Goal: Task Accomplishment & Management: Use online tool/utility

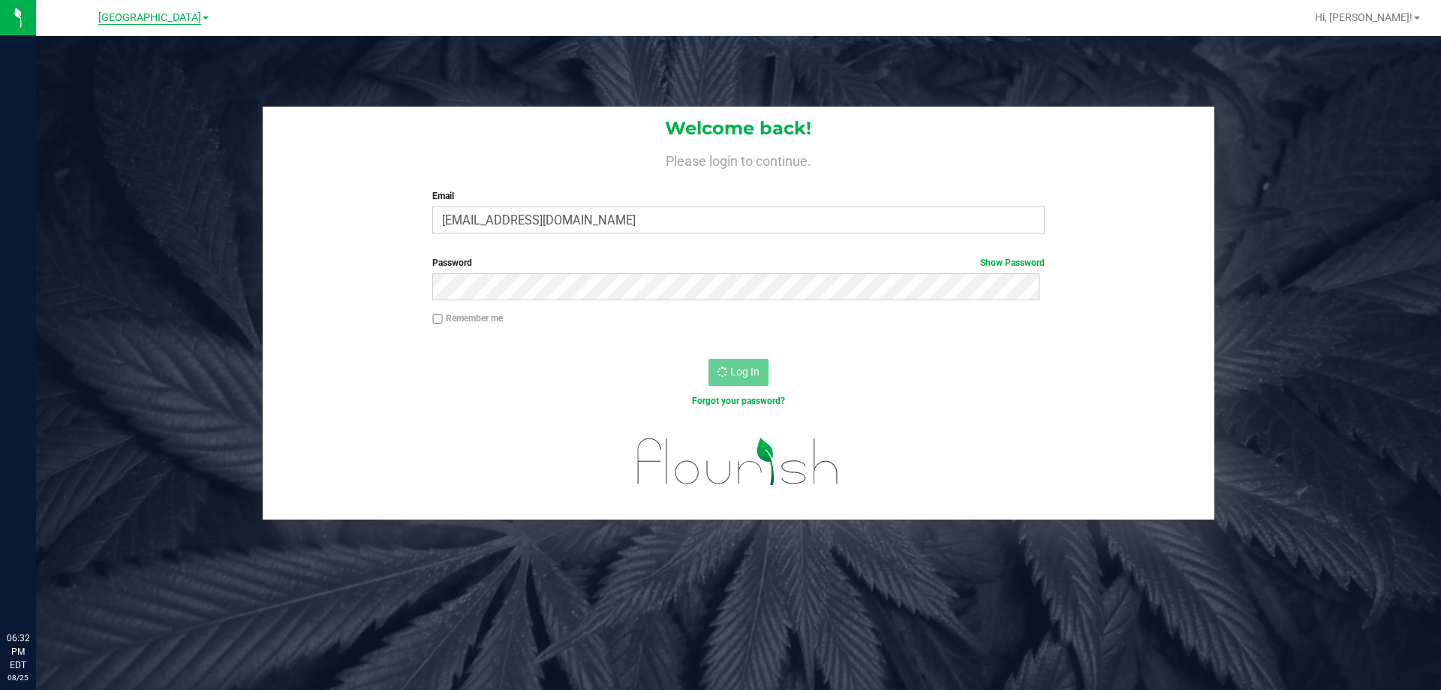
click at [167, 23] on span "[GEOGRAPHIC_DATA]" at bounding box center [149, 18] width 103 height 14
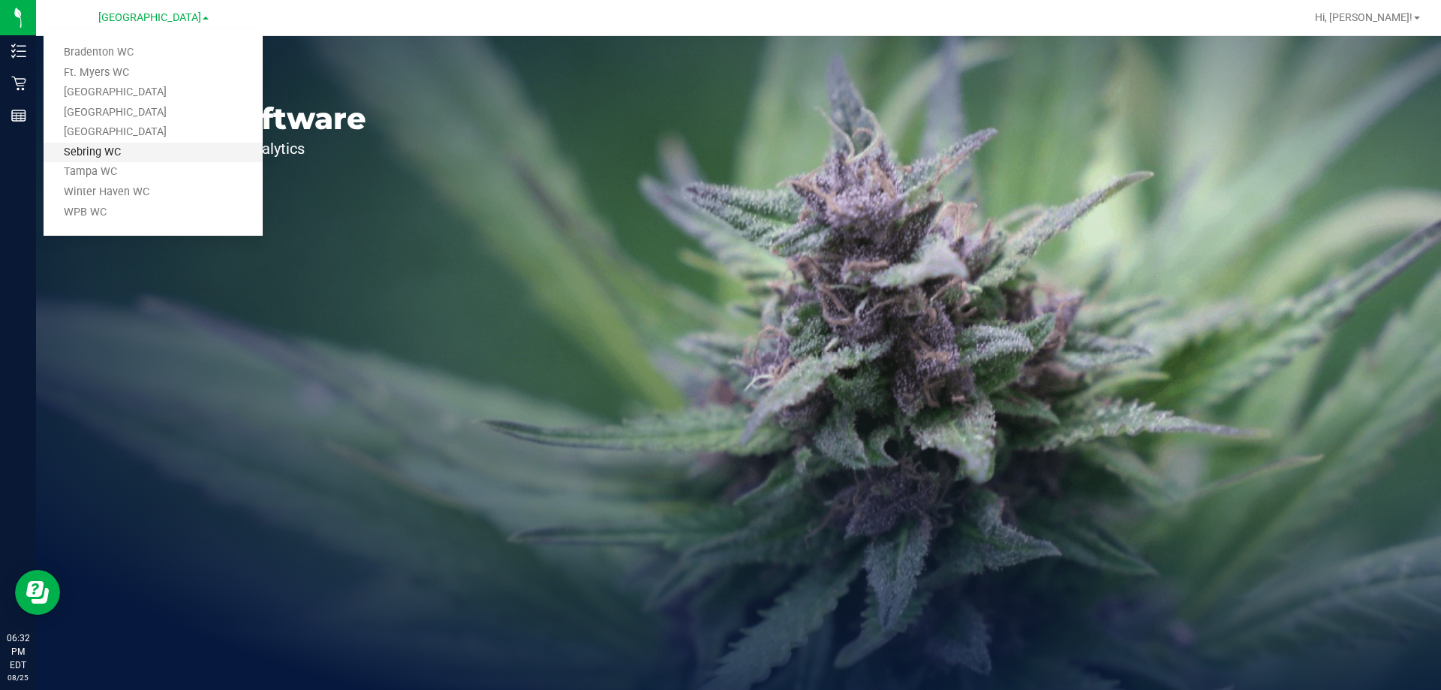
click at [95, 161] on link "Sebring WC" at bounding box center [153, 153] width 219 height 20
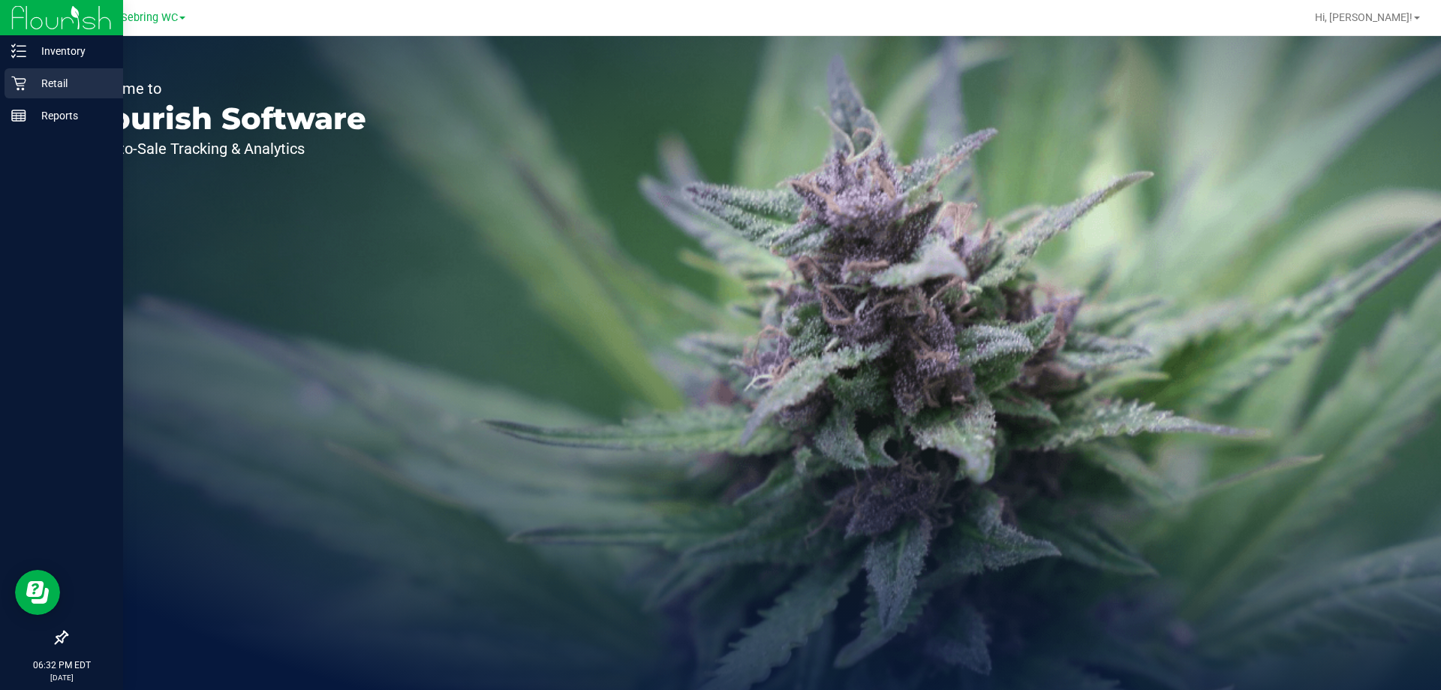
click at [9, 92] on div "Retail" at bounding box center [64, 83] width 119 height 30
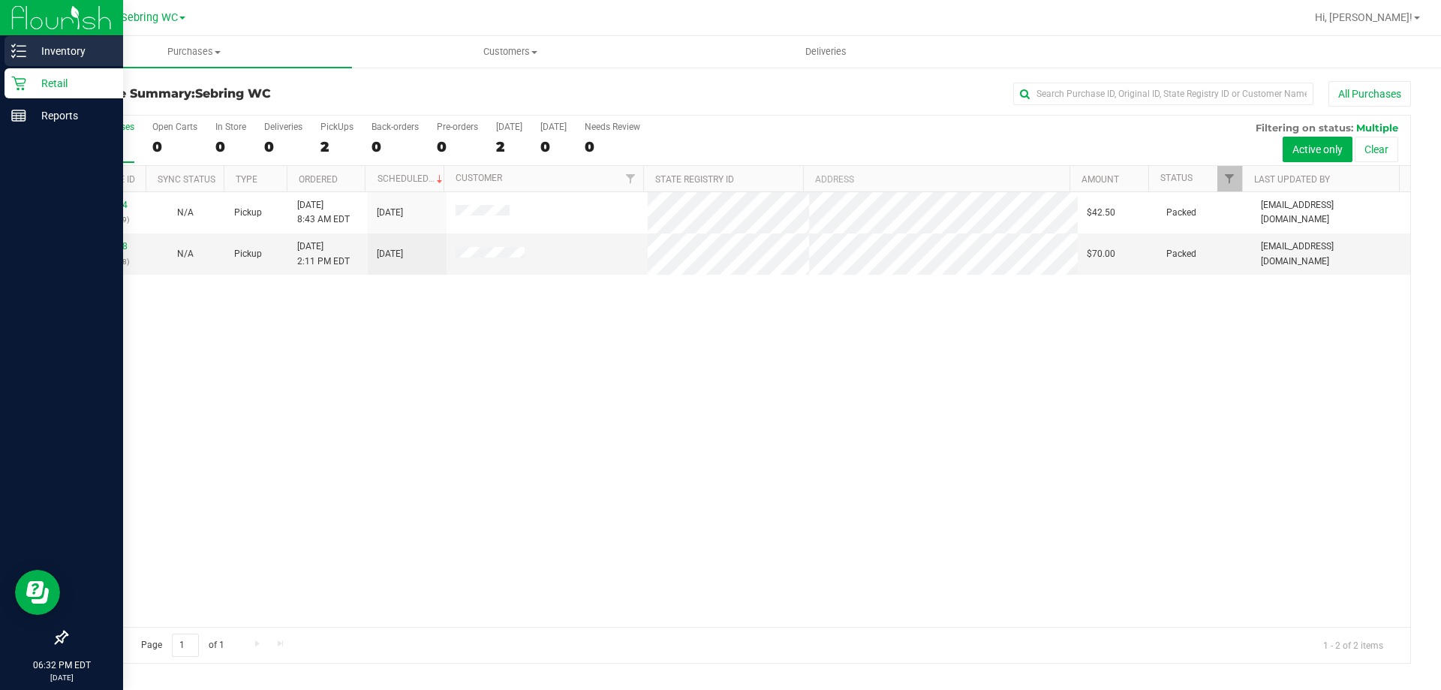
click at [19, 64] on div "Inventory" at bounding box center [64, 51] width 119 height 30
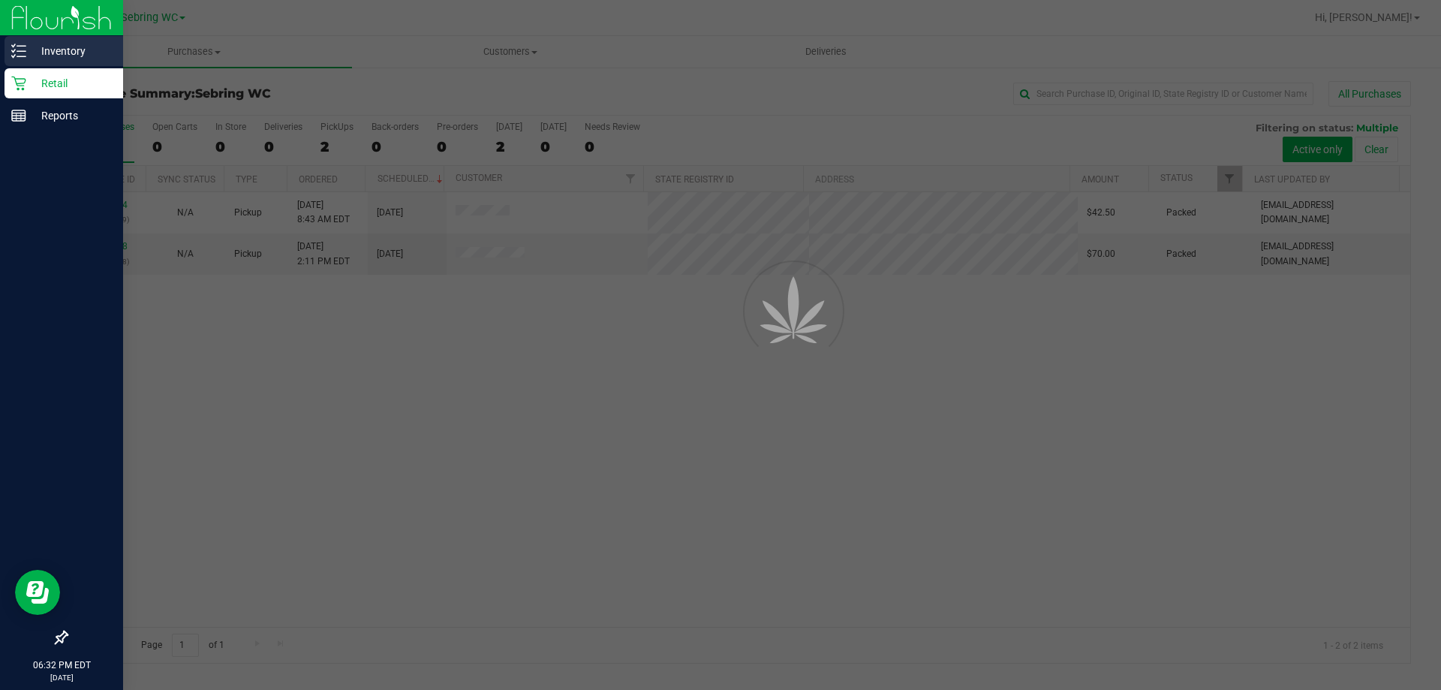
click at [19, 59] on div "Inventory" at bounding box center [64, 51] width 119 height 30
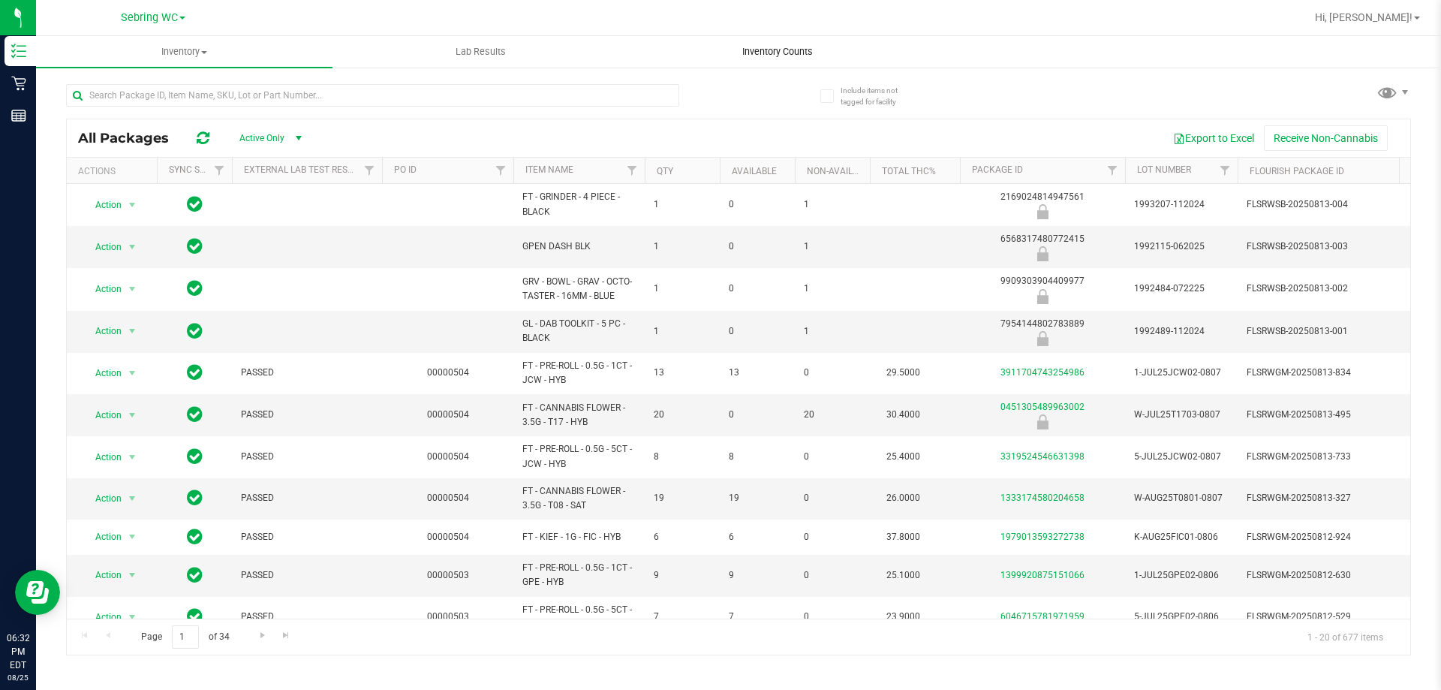
click at [781, 57] on span "Inventory Counts" at bounding box center [777, 52] width 111 height 14
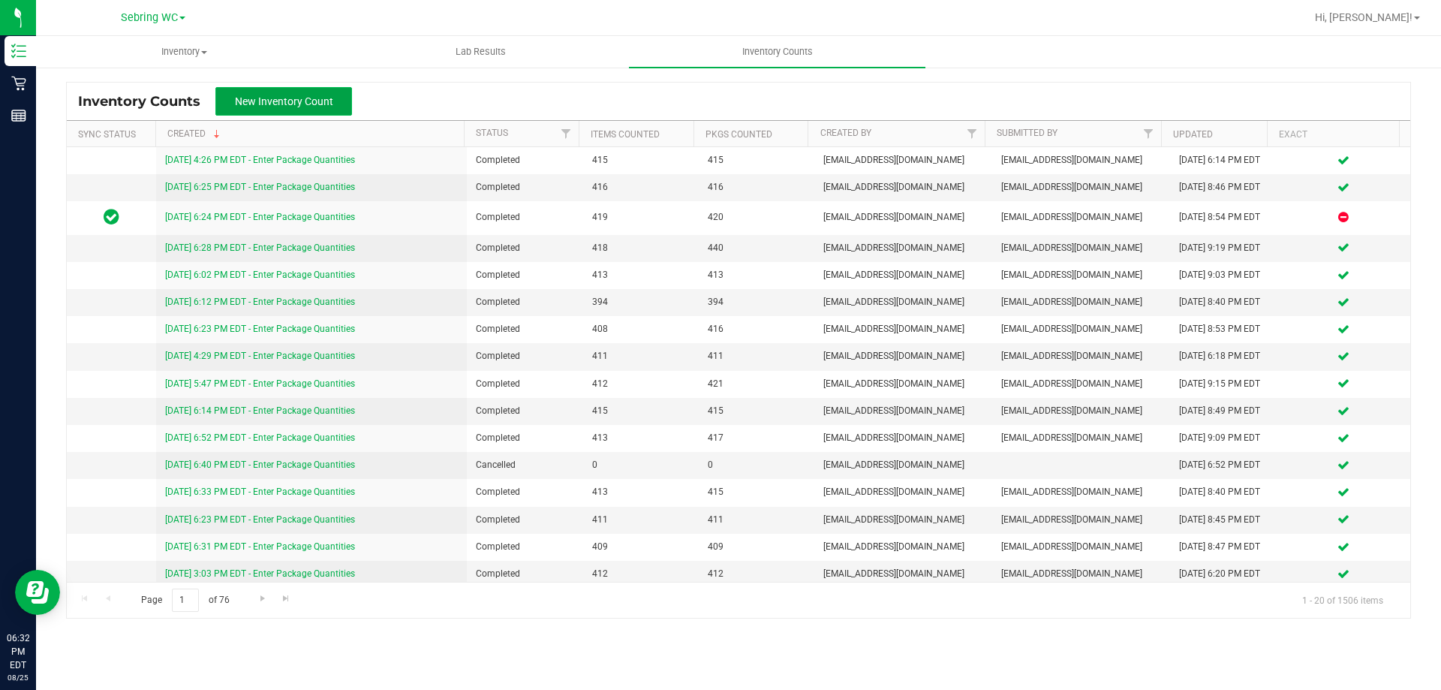
click at [279, 105] on span "New Inventory Count" at bounding box center [284, 101] width 98 height 12
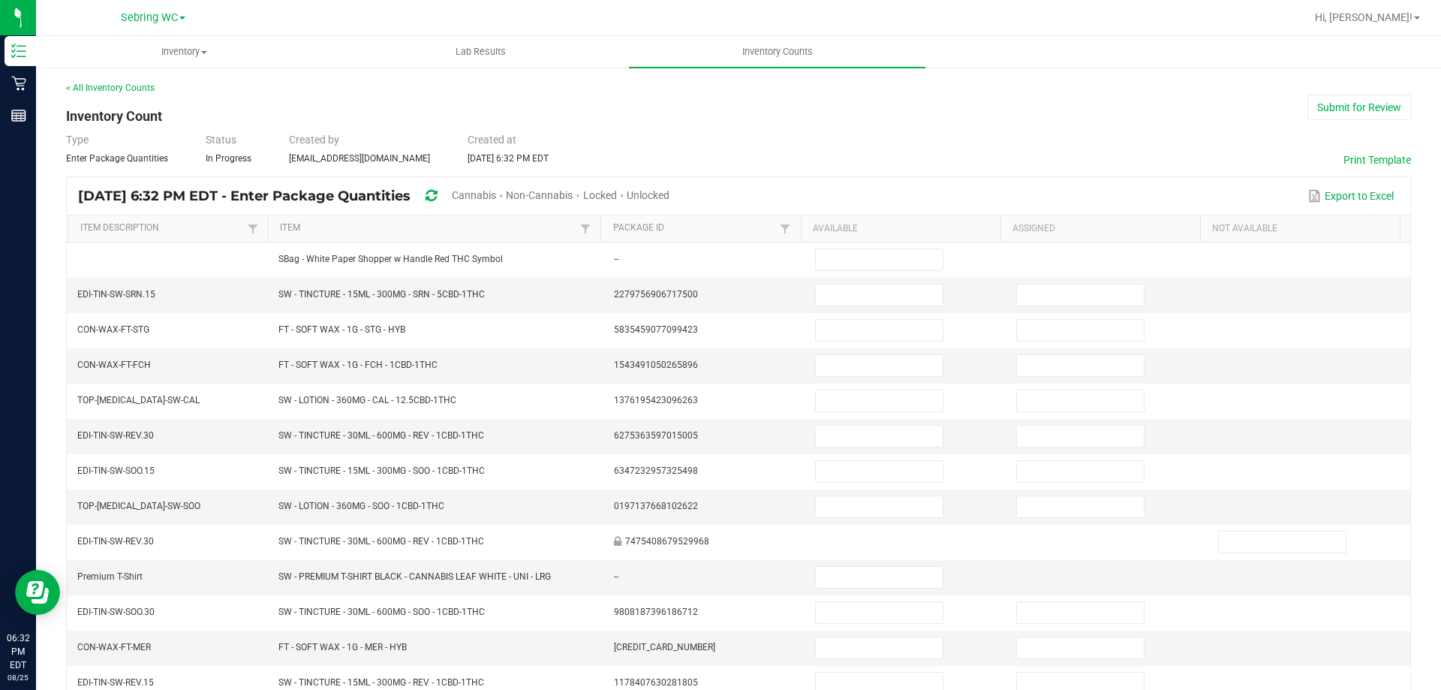
click at [670, 190] on span "Unlocked" at bounding box center [648, 195] width 43 height 12
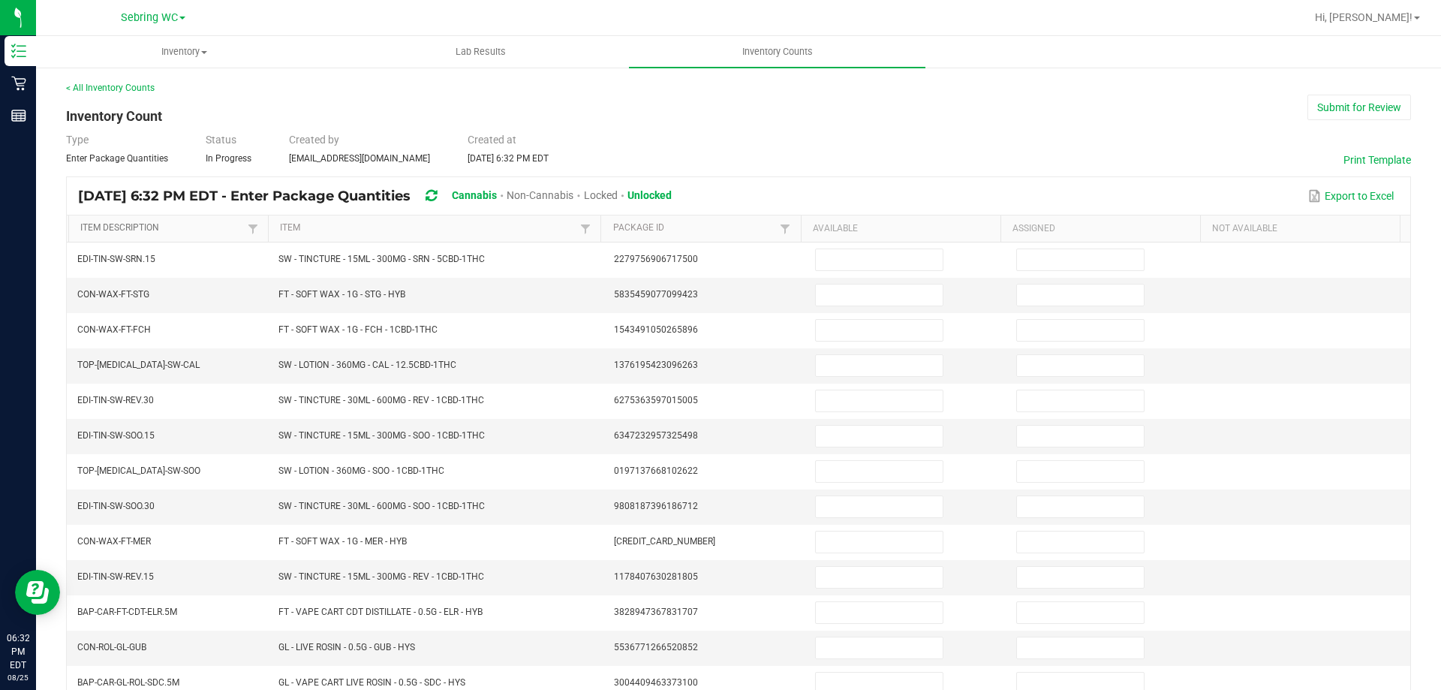
click at [177, 233] on link "Item Description" at bounding box center [162, 228] width 164 height 12
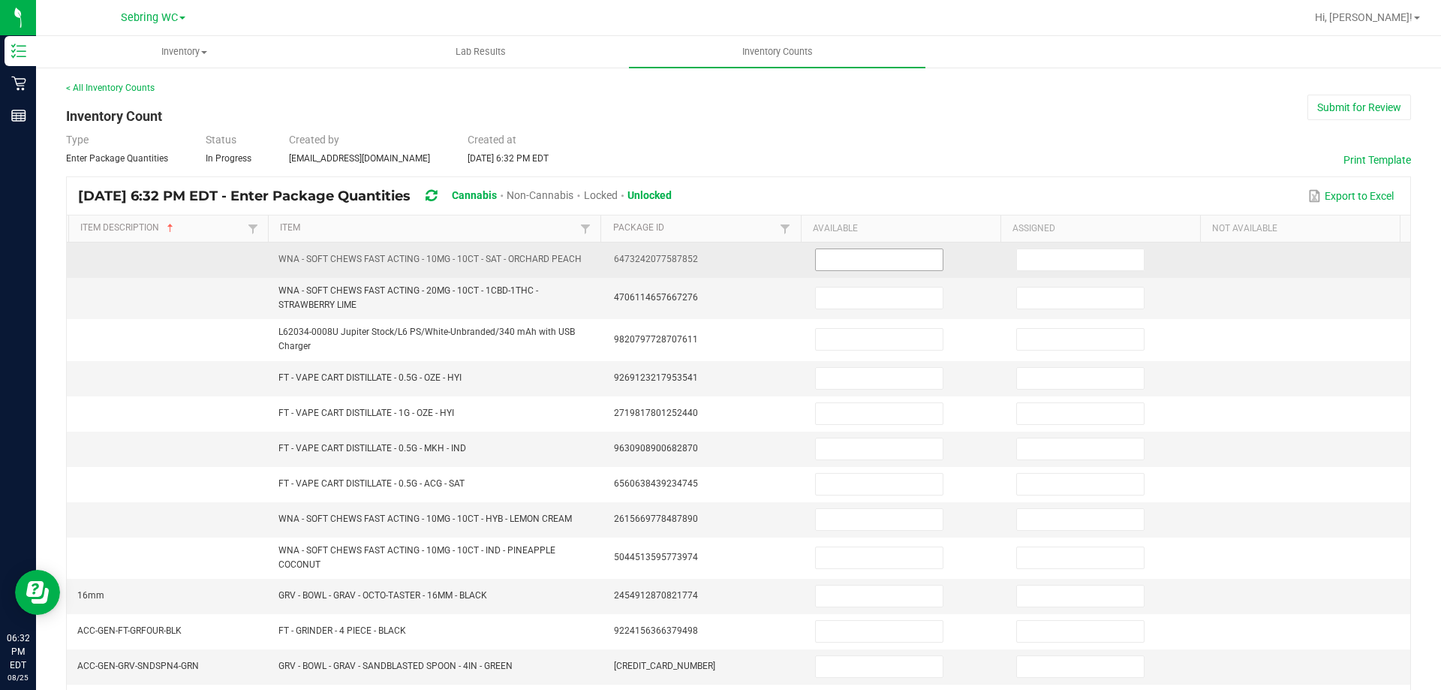
click at [863, 267] on input at bounding box center [879, 259] width 127 height 21
type input "31"
type input "11"
type input "3"
type input "4"
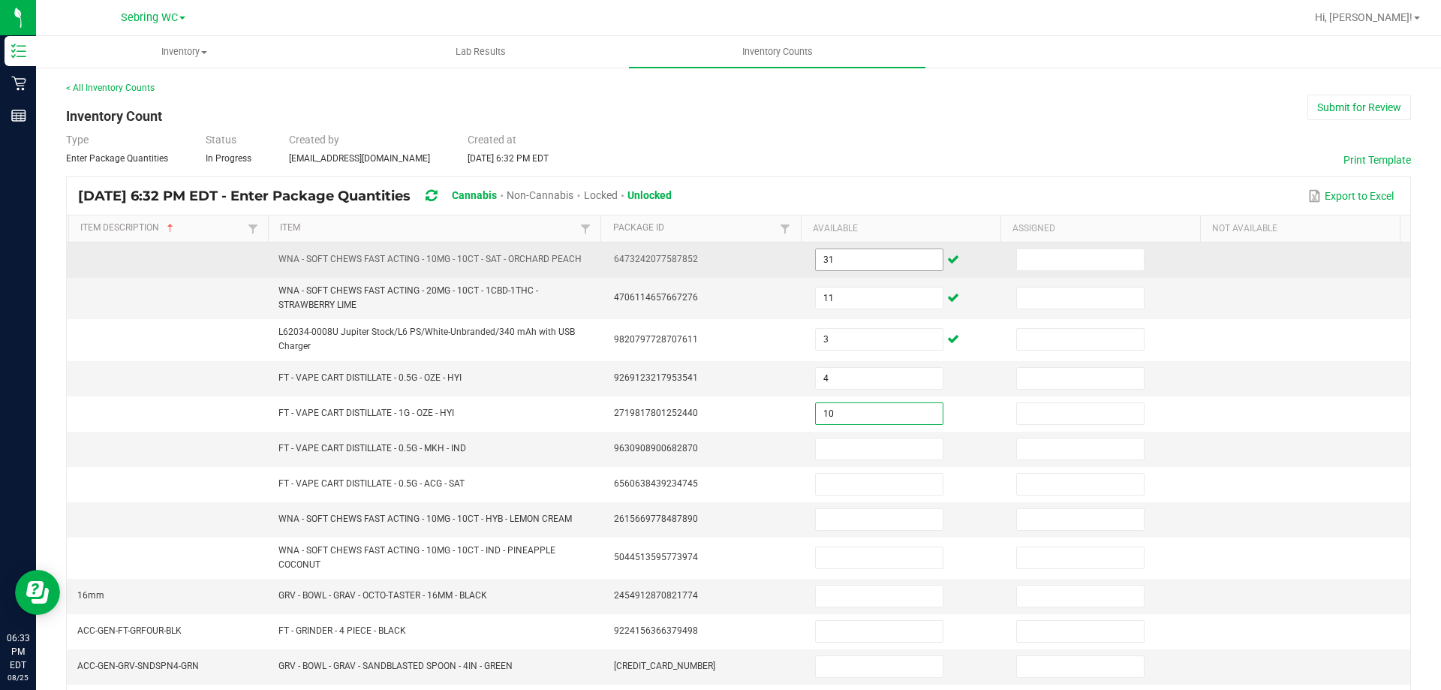
type input "10"
type input "7"
type input "3"
type input "10"
type input "33"
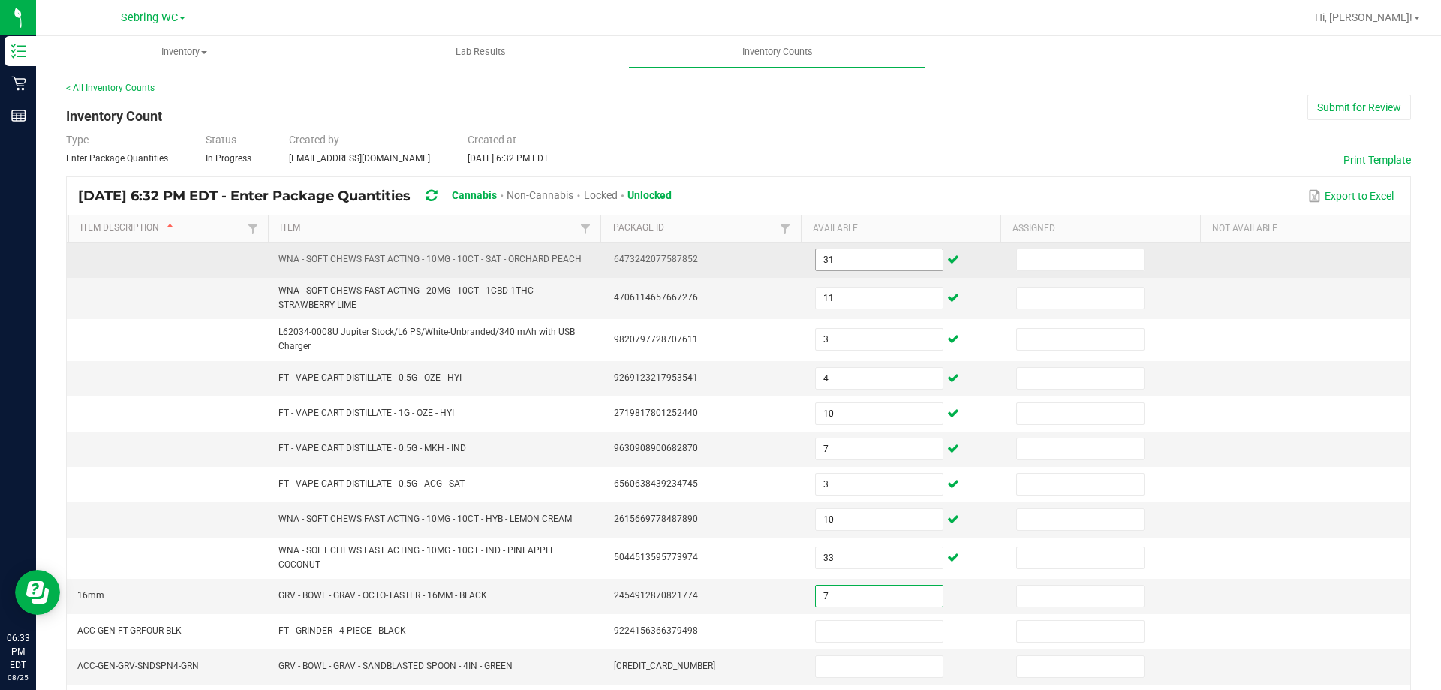
type input "7"
type input "4"
type input "12"
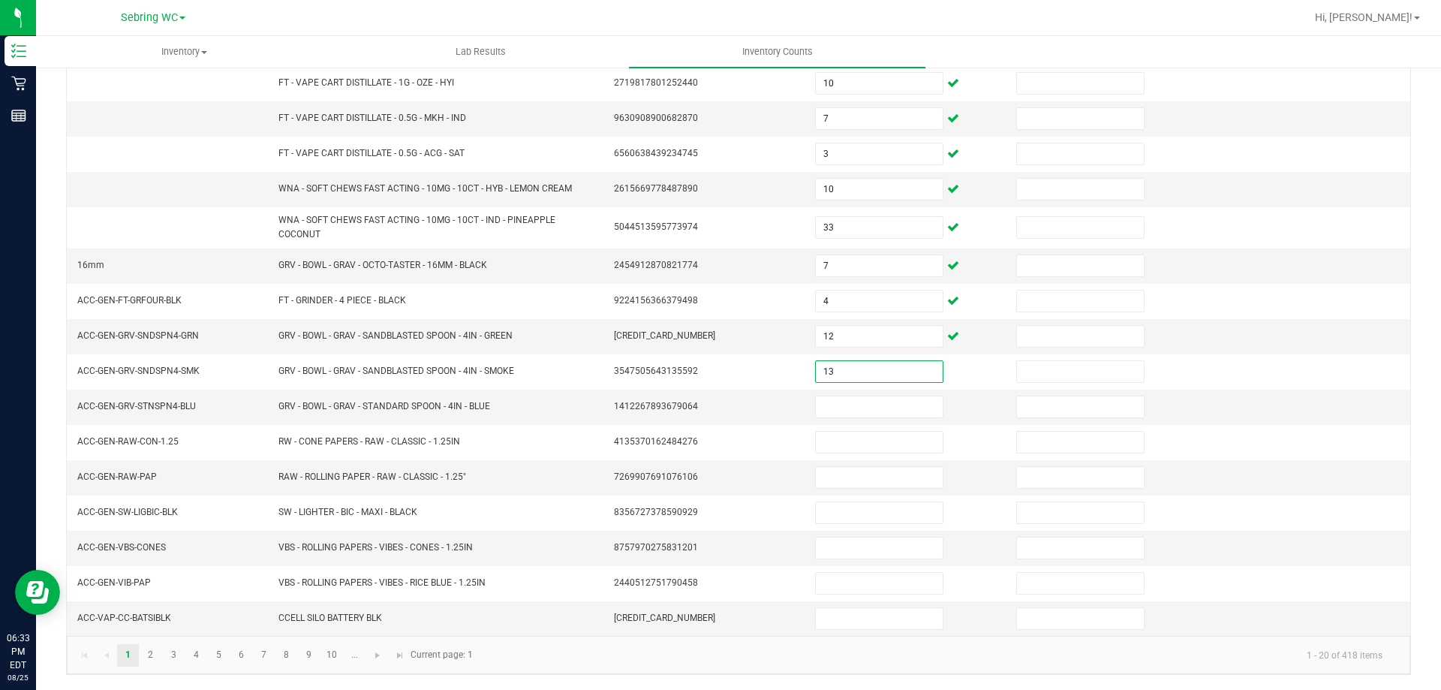
type input "13"
type input "11"
type input "1"
type input "30"
type input "9"
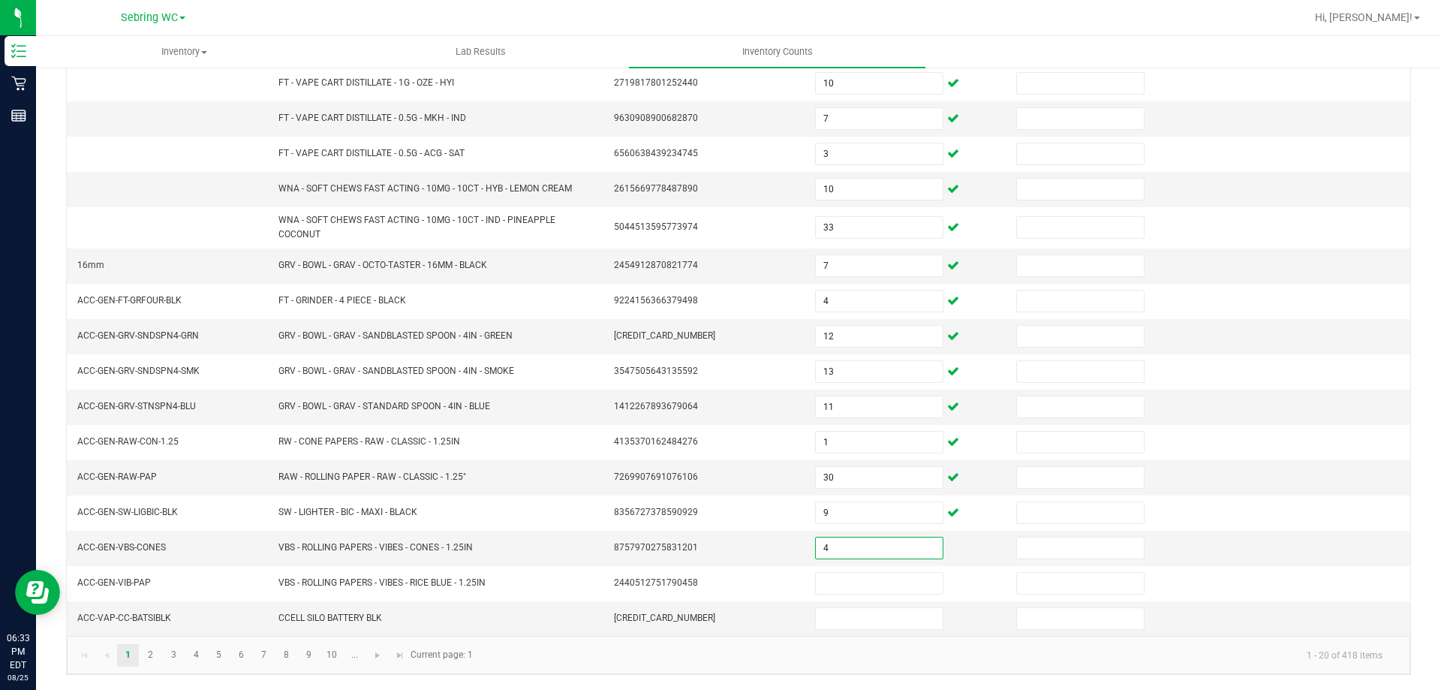
type input "4"
type input "7"
click at [157, 663] on link "2" at bounding box center [151, 655] width 22 height 23
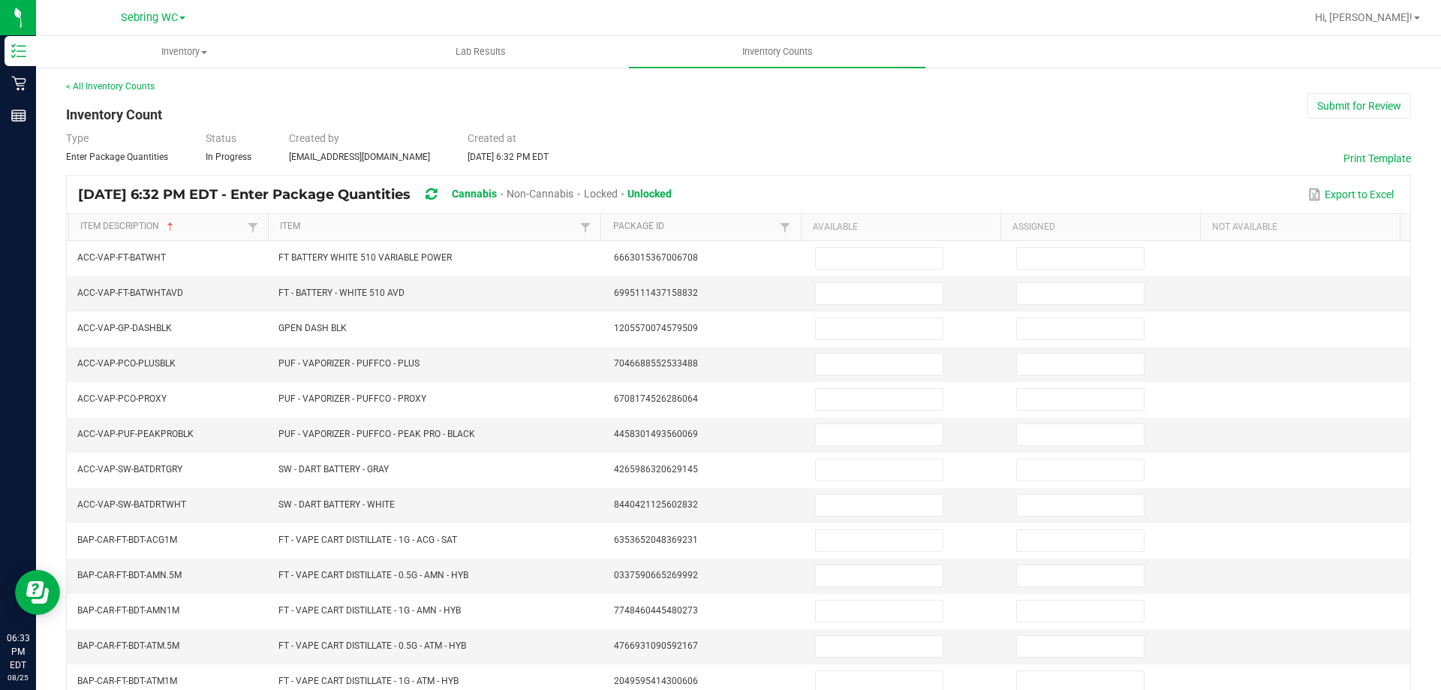
scroll to position [0, 0]
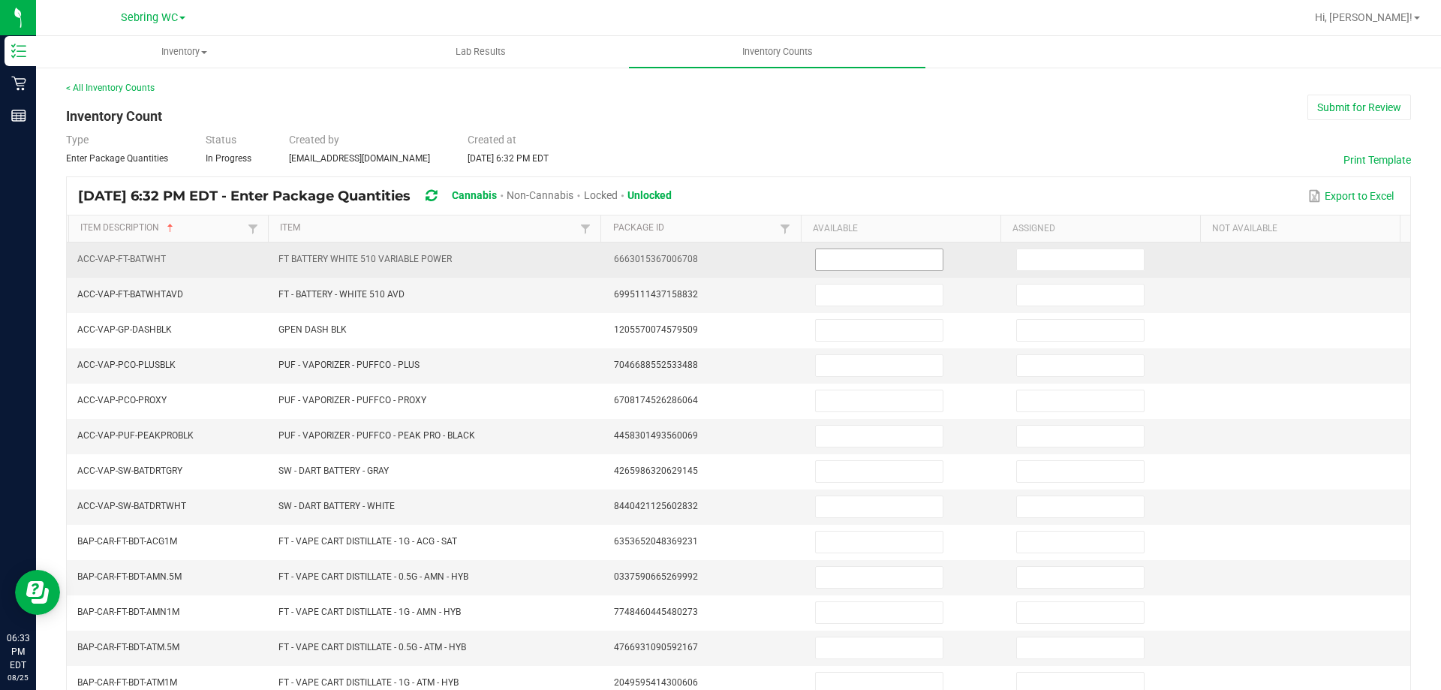
click at [829, 253] on input at bounding box center [879, 259] width 127 height 21
type input "12"
type input "25"
type input "4"
type input "1"
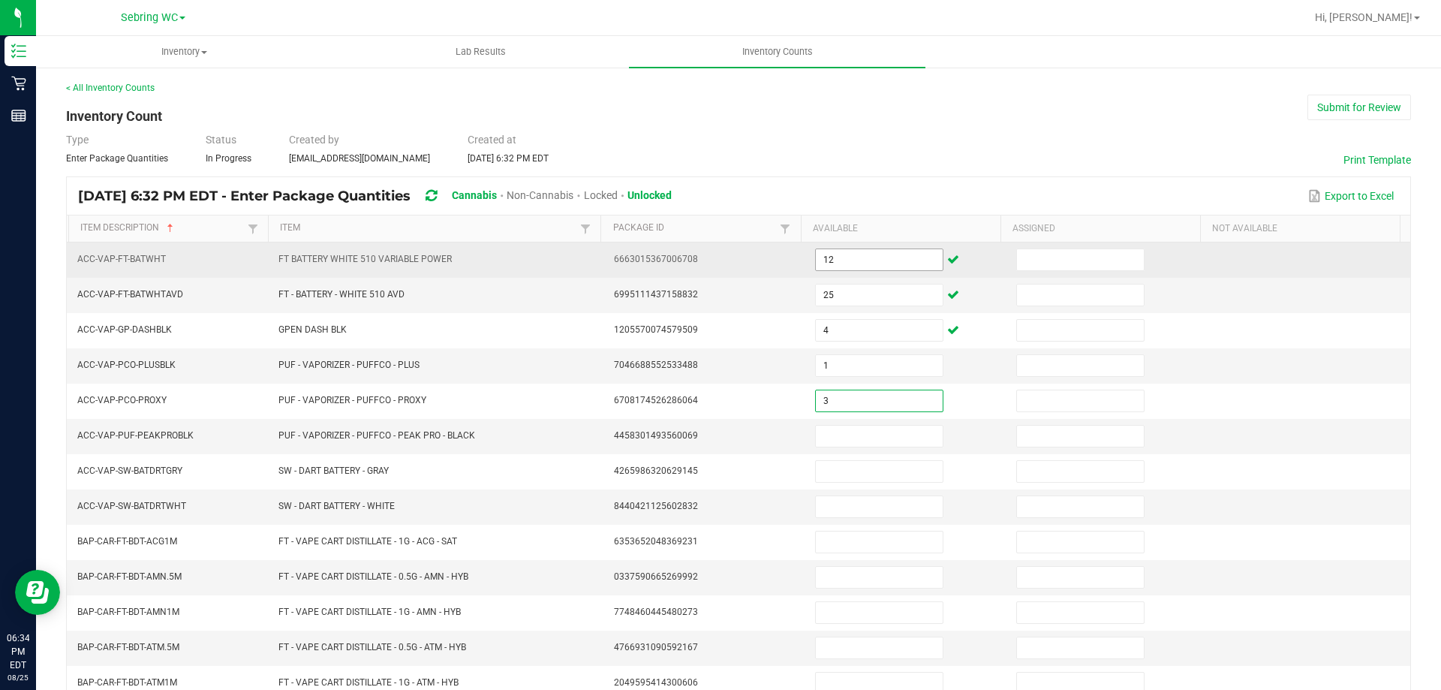
type input "3"
type input "4"
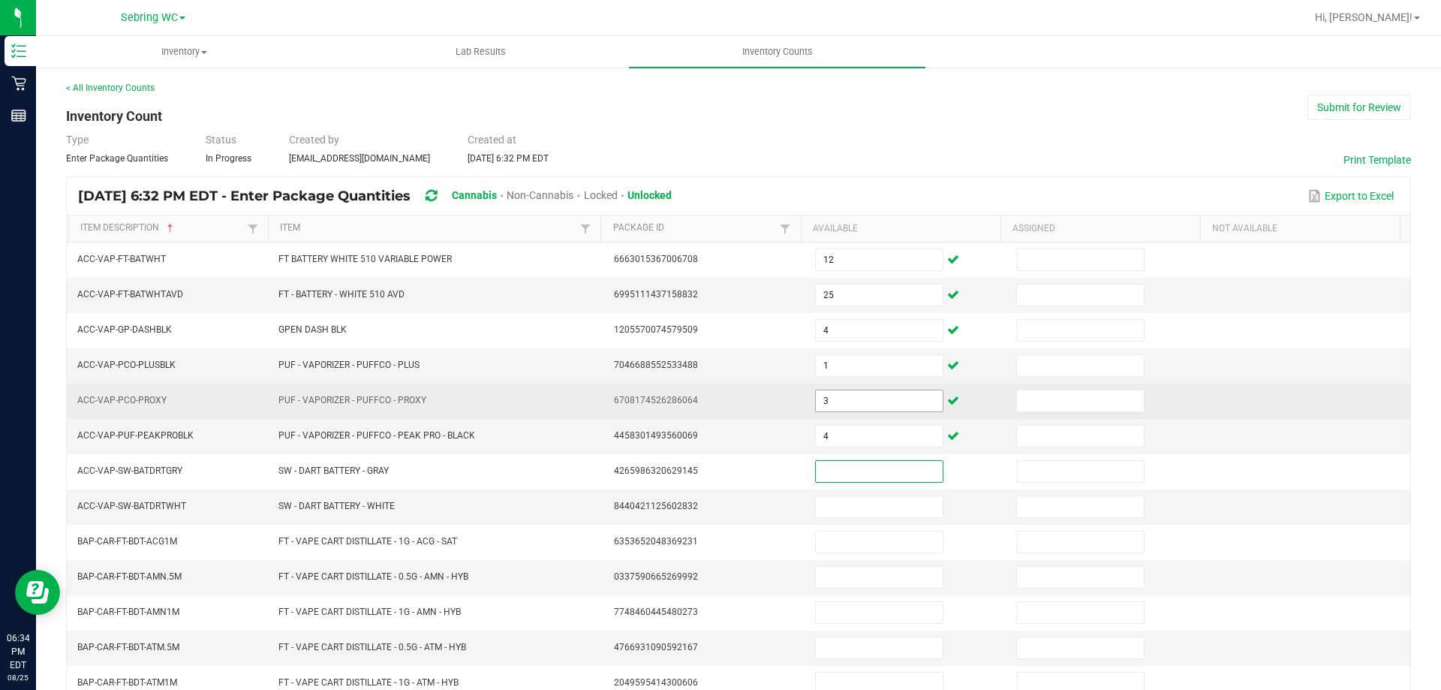
click at [838, 401] on input "3" at bounding box center [879, 400] width 127 height 21
type input "4"
type input "3"
type input "4"
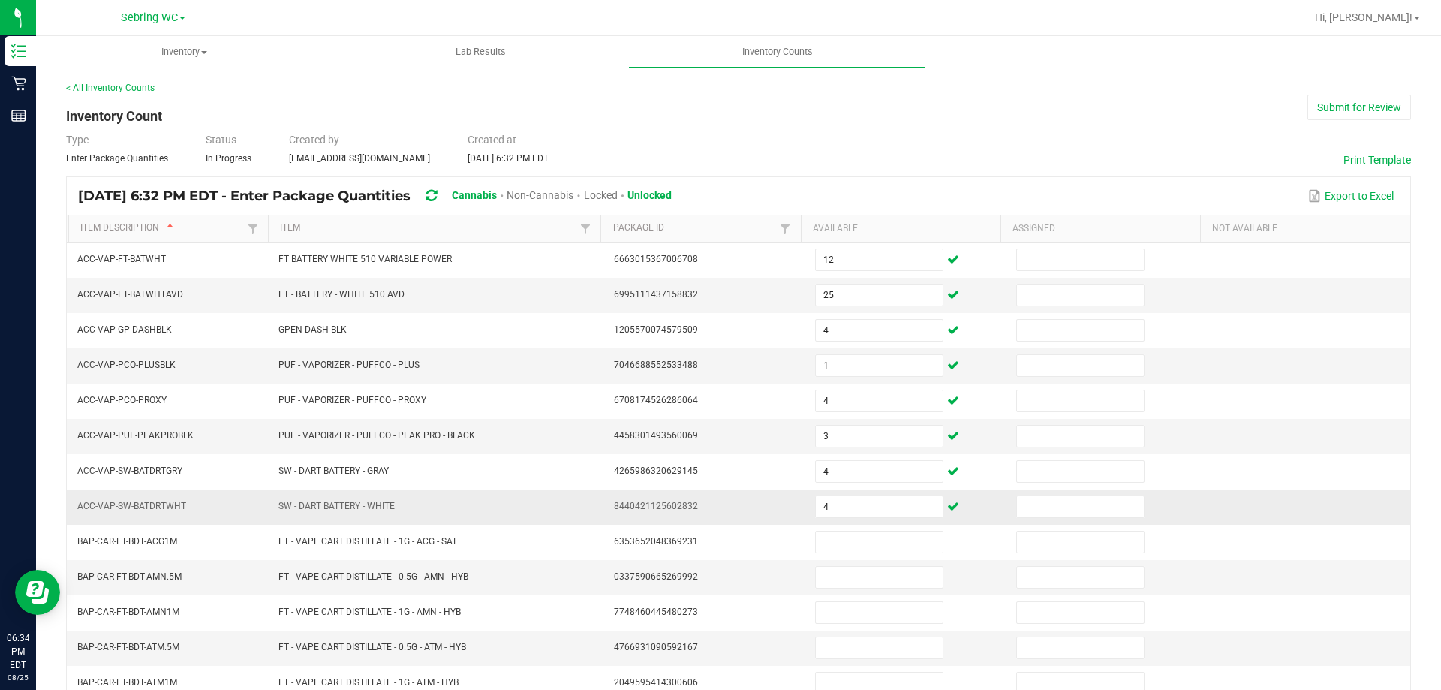
click at [628, 489] on td "8440421125602832" at bounding box center [705, 506] width 201 height 35
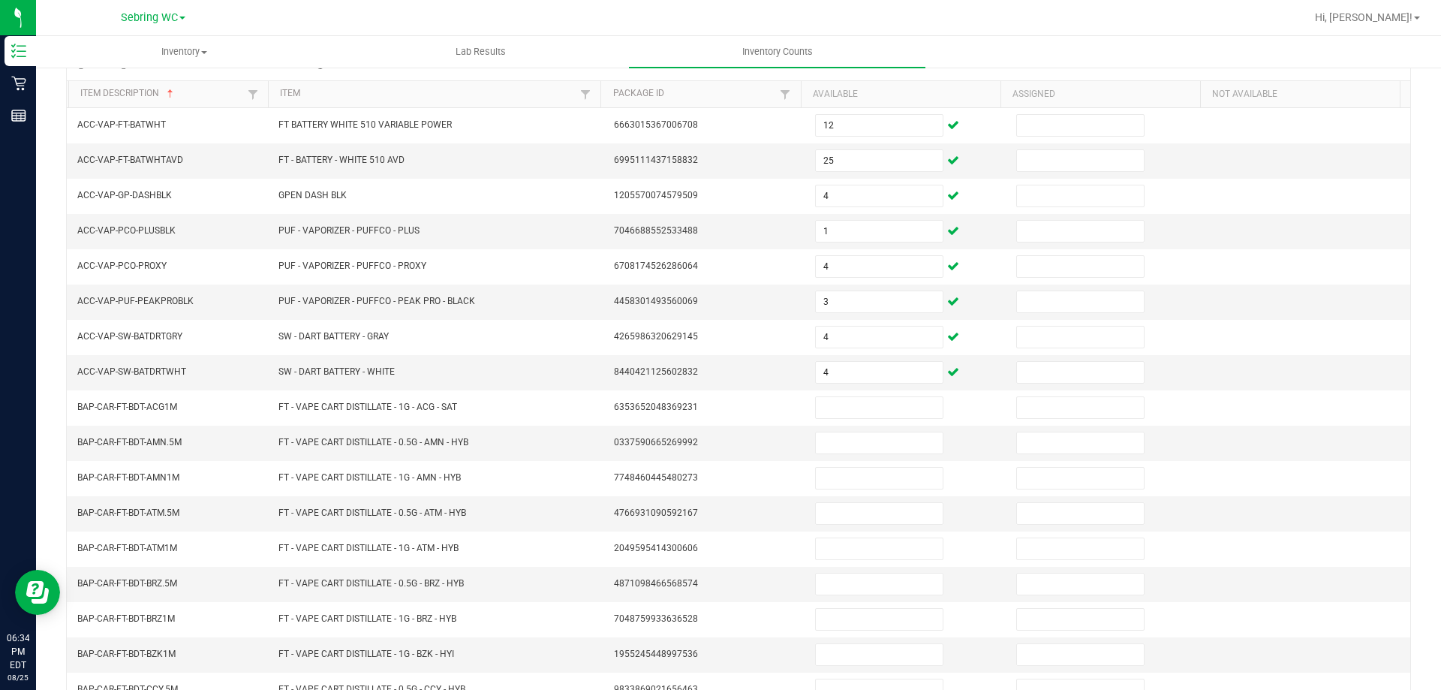
scroll to position [312, 0]
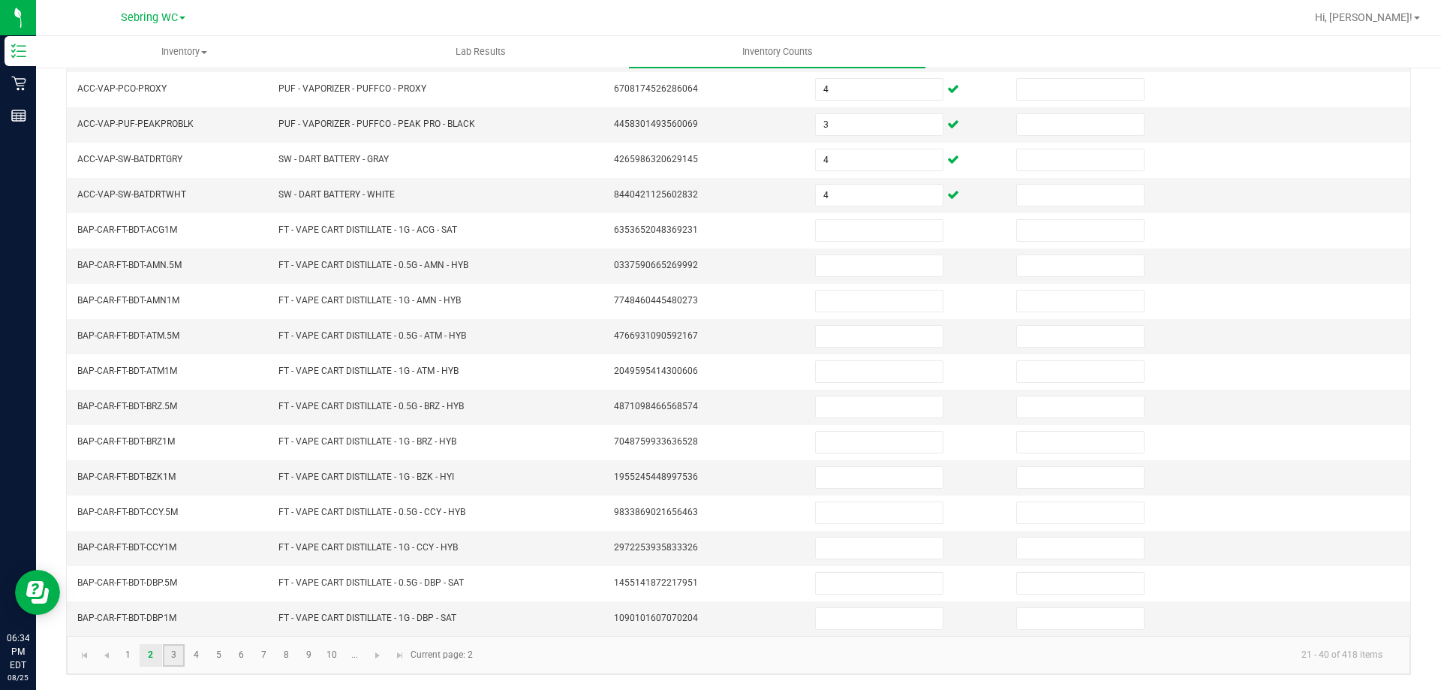
click at [163, 657] on link "3" at bounding box center [174, 655] width 22 height 23
click at [198, 652] on link "4" at bounding box center [196, 655] width 22 height 23
click at [218, 657] on link "5" at bounding box center [219, 655] width 22 height 23
click at [194, 652] on link "4" at bounding box center [196, 655] width 22 height 23
click at [217, 649] on link "5" at bounding box center [219, 655] width 22 height 23
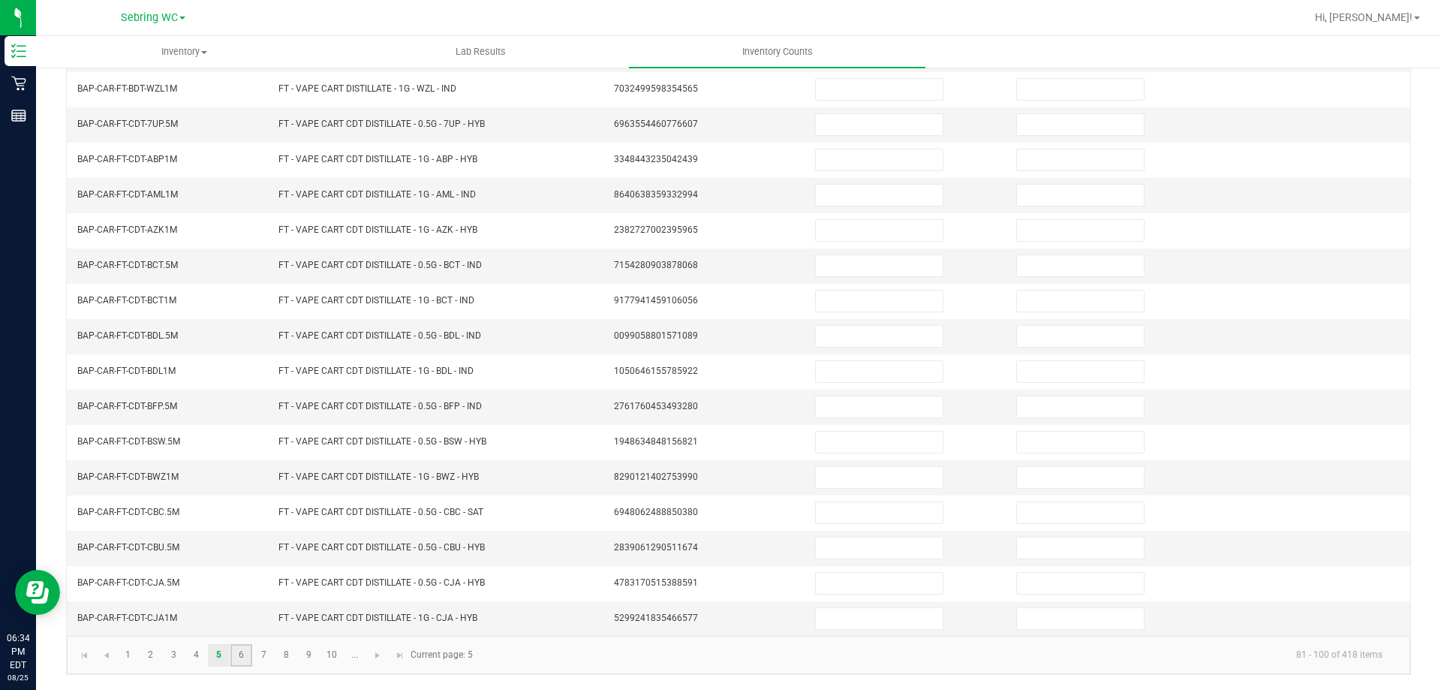
click at [240, 645] on link "6" at bounding box center [241, 655] width 22 height 23
click at [260, 646] on link "7" at bounding box center [264, 655] width 22 height 23
click at [279, 664] on link "8" at bounding box center [286, 655] width 22 height 23
click at [300, 655] on link "9" at bounding box center [309, 655] width 22 height 23
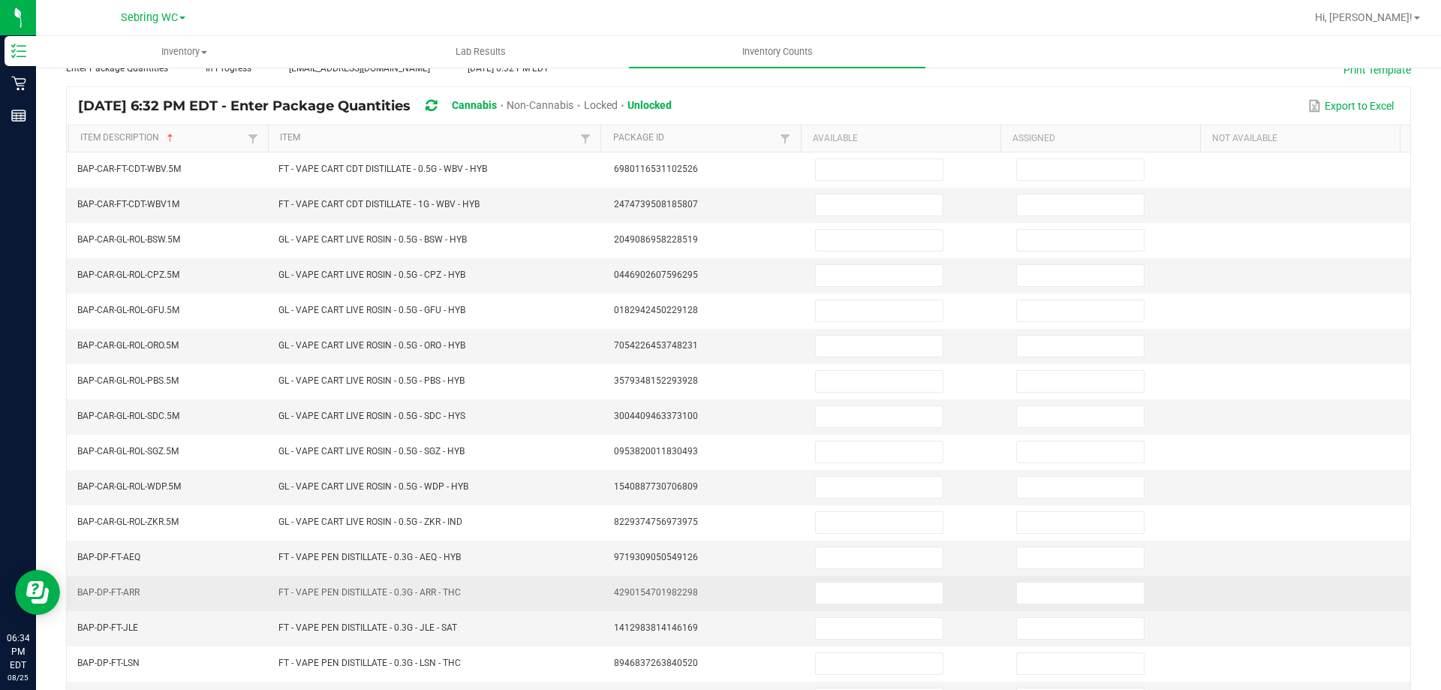
scroll to position [86, 0]
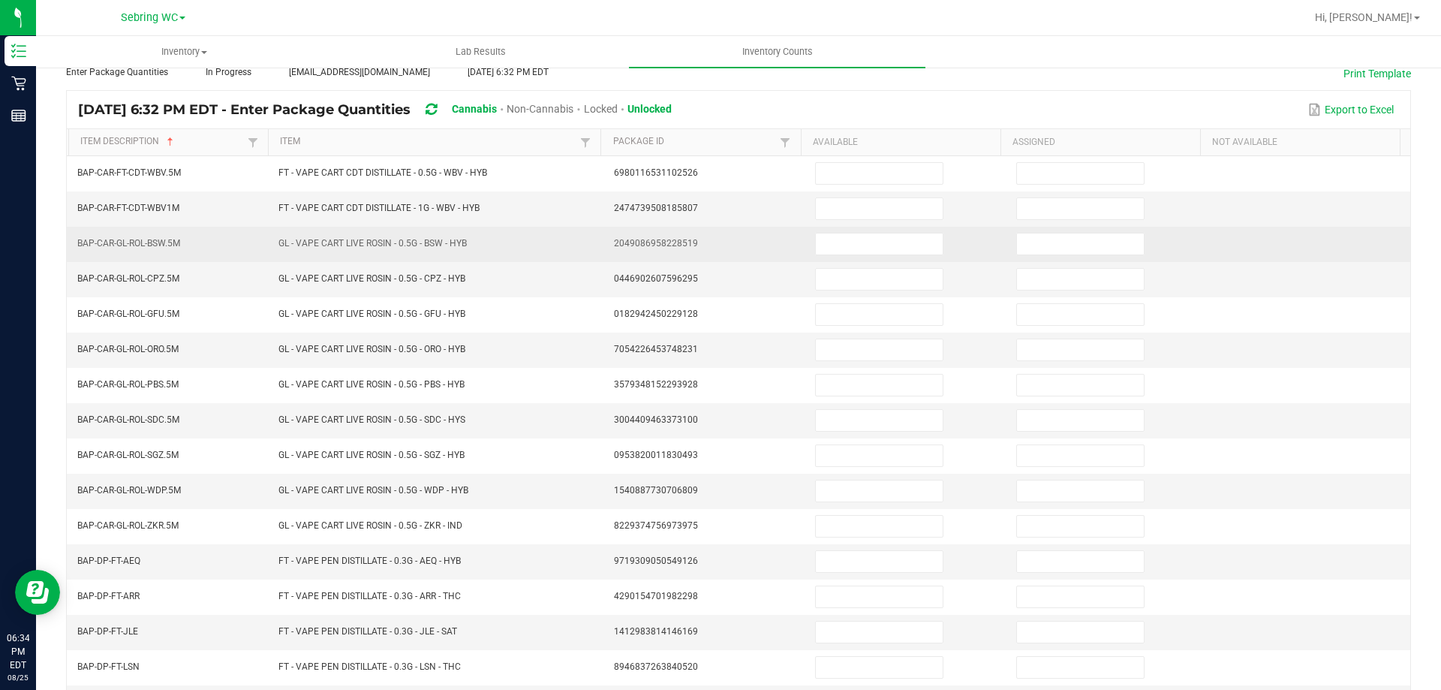
click at [825, 256] on td at bounding box center [906, 244] width 201 height 35
click at [828, 253] on input at bounding box center [879, 243] width 127 height 21
type input "3"
type input "6"
type input "5"
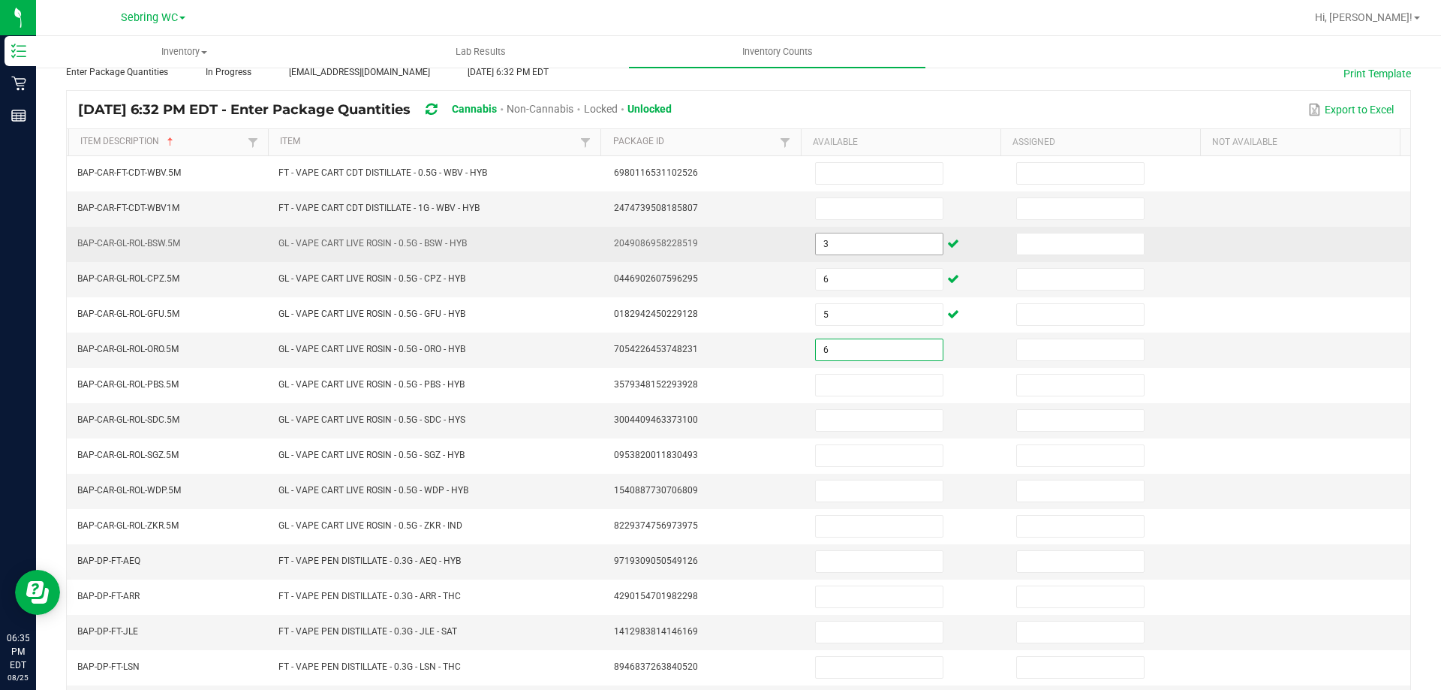
type input "6"
type input "5"
type input "8"
type input "5"
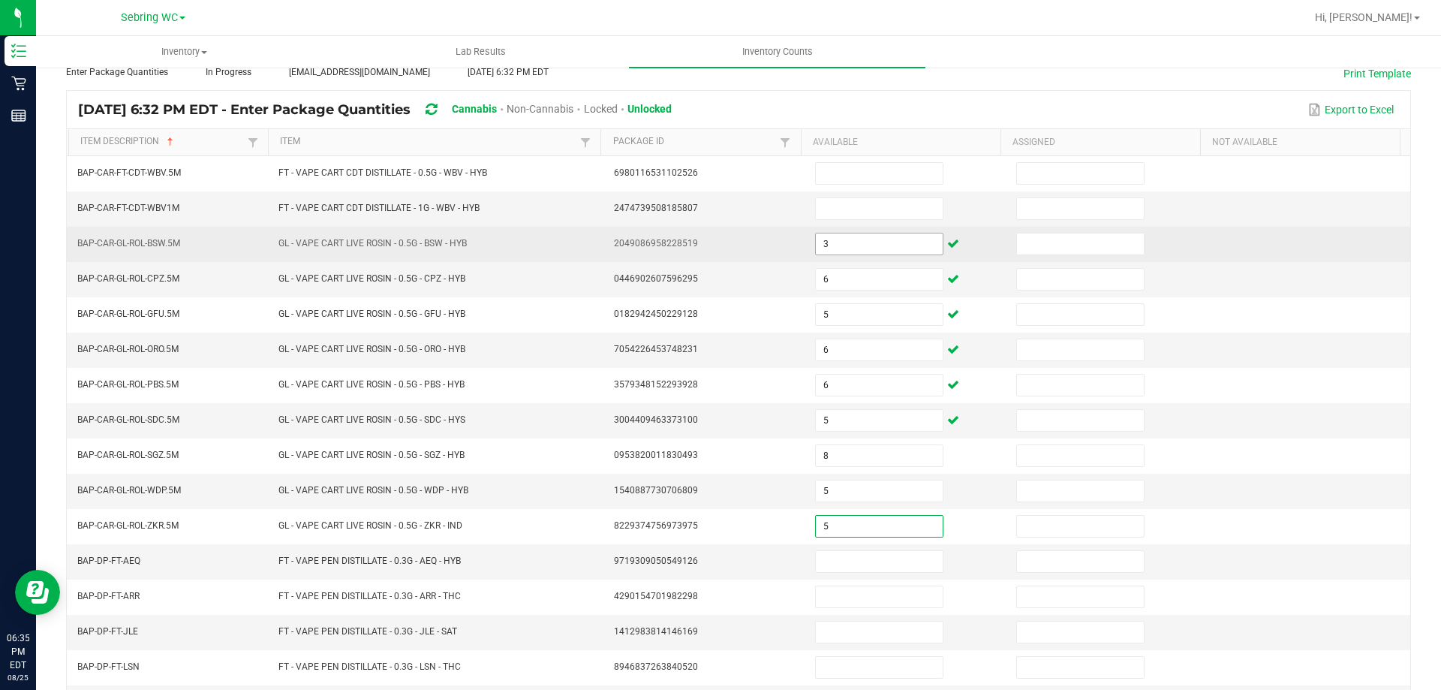
type input "5"
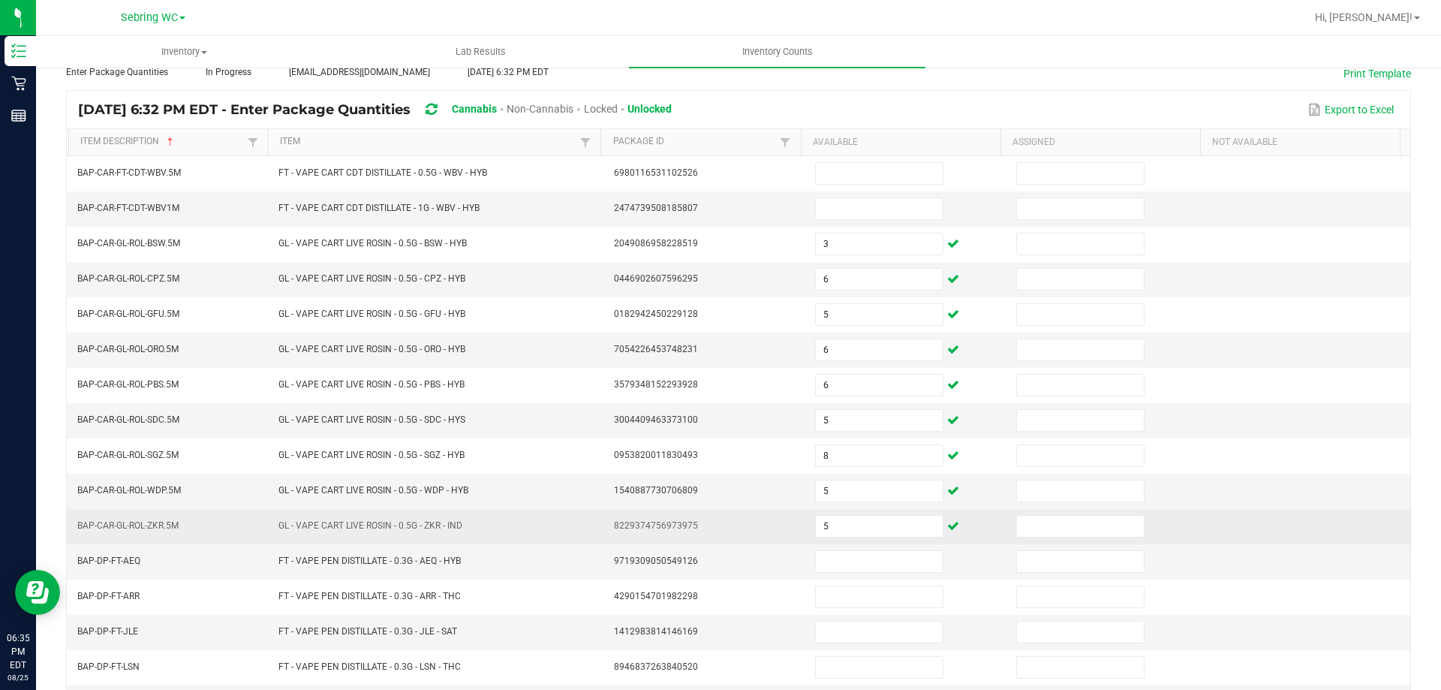
drag, startPoint x: 413, startPoint y: 521, endPoint x: 439, endPoint y: 522, distance: 26.3
click at [414, 521] on span "GL - VAPE CART LIVE ROSIN - 0.5G - ZKR - IND" at bounding box center [370, 525] width 184 height 11
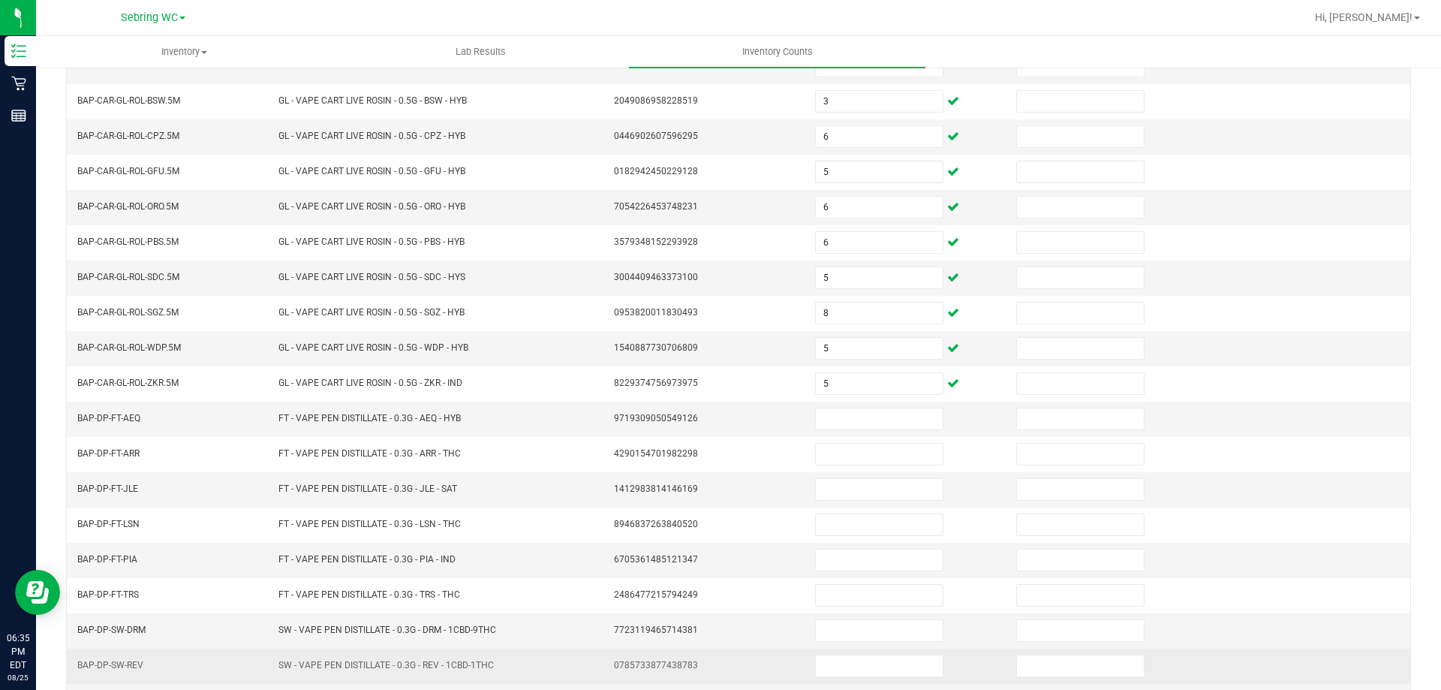
scroll to position [312, 0]
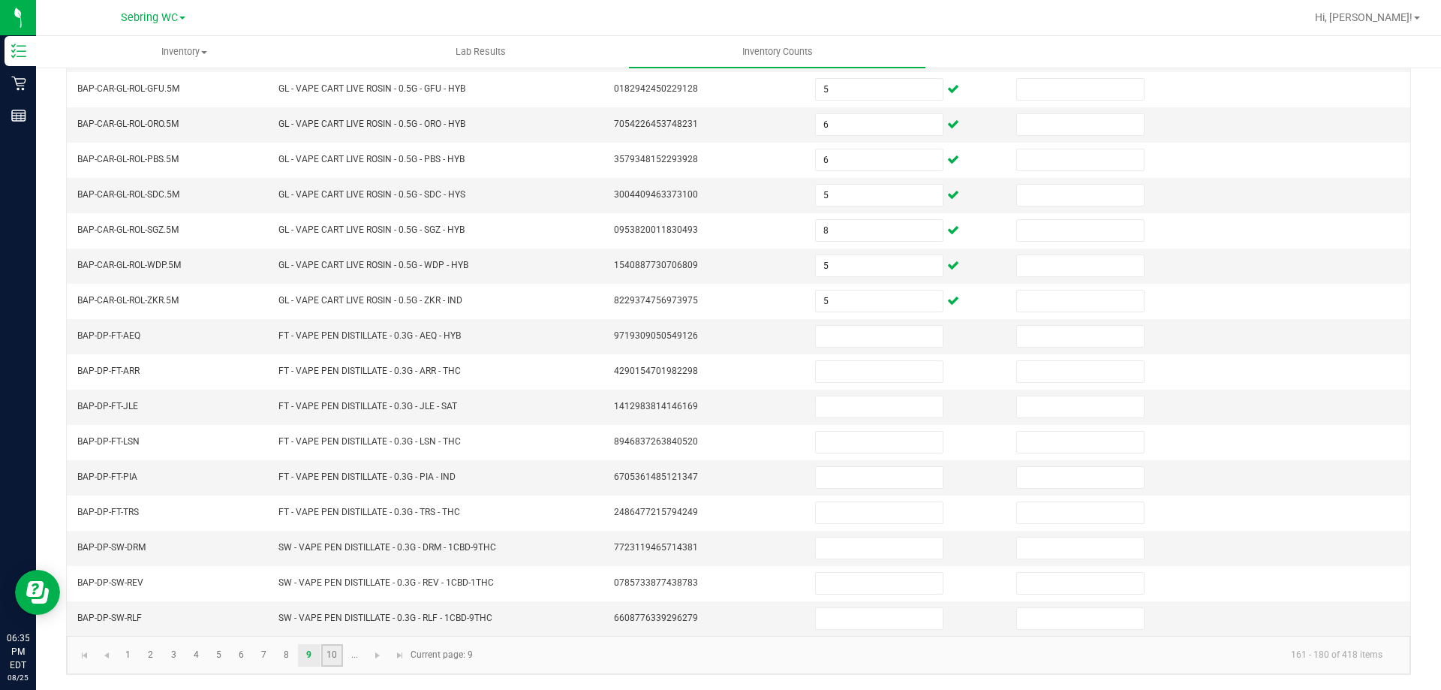
click at [334, 651] on link "10" at bounding box center [332, 655] width 22 height 23
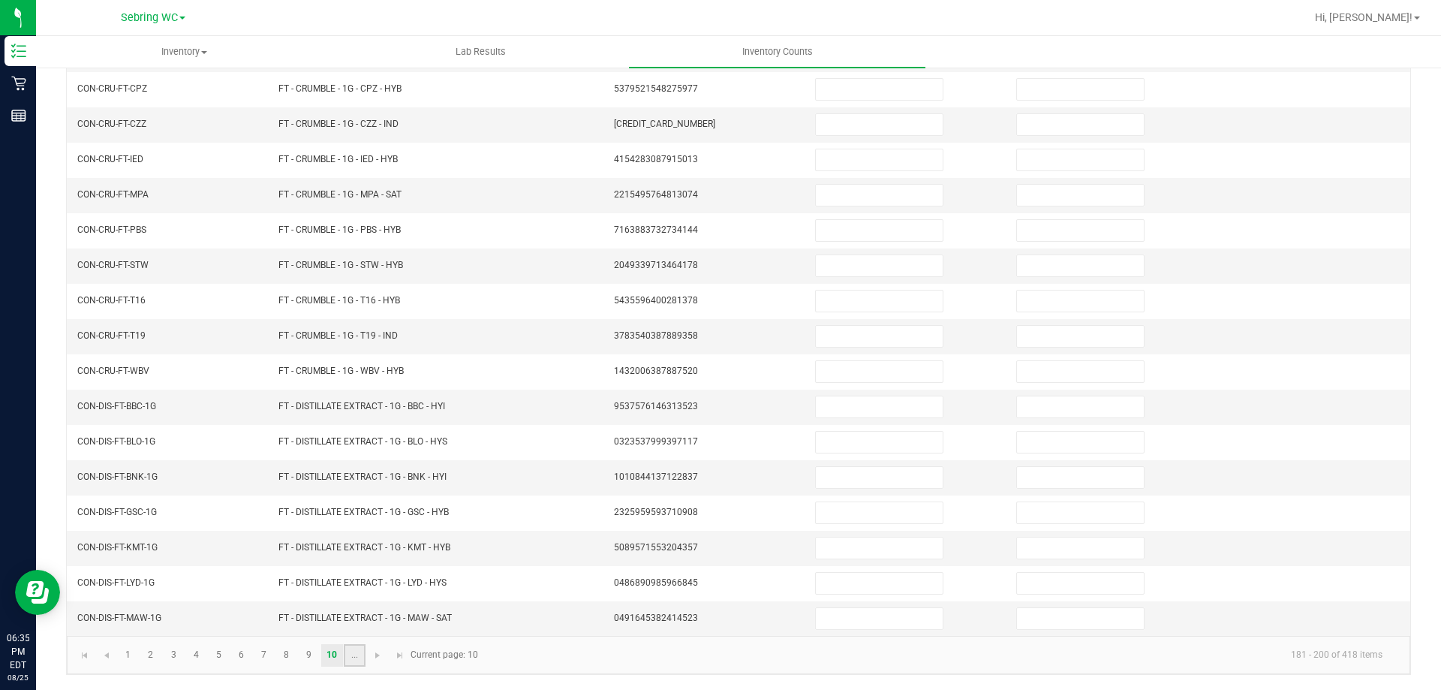
click at [356, 655] on link "..." at bounding box center [355, 655] width 22 height 23
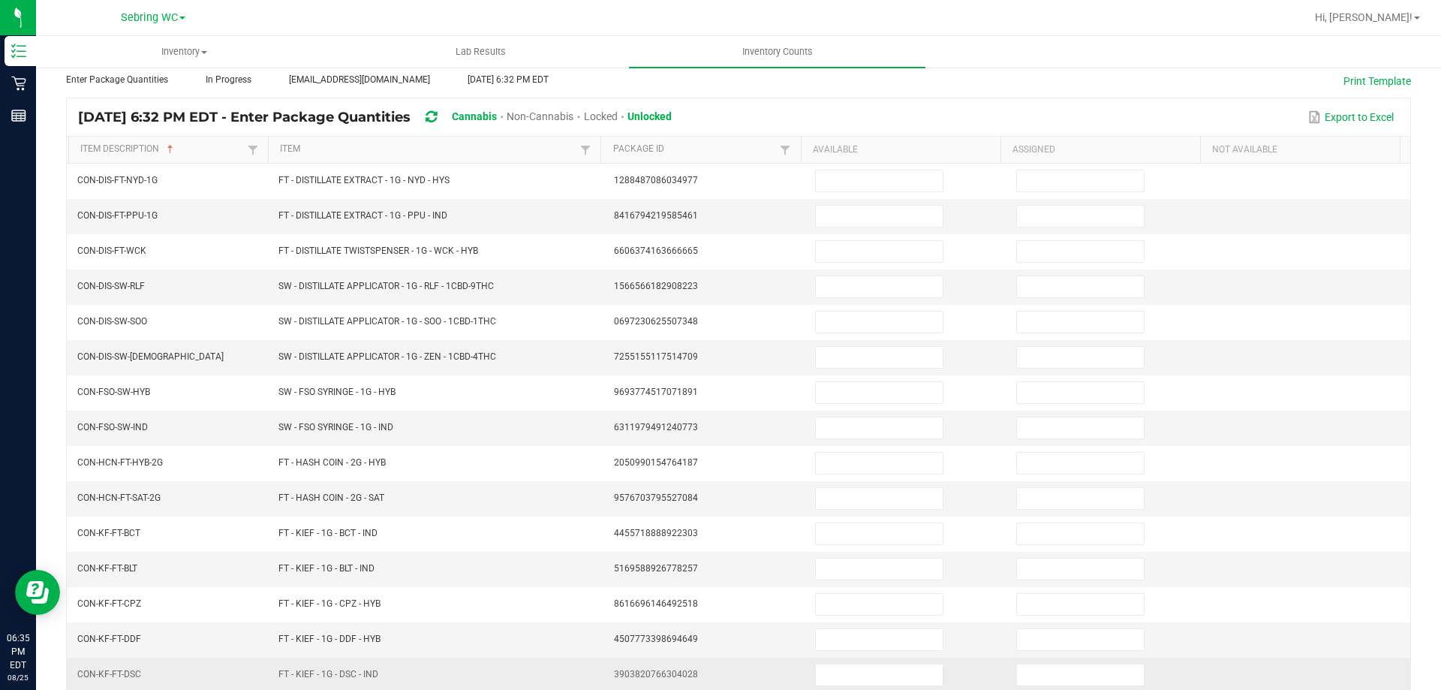
scroll to position [0, 0]
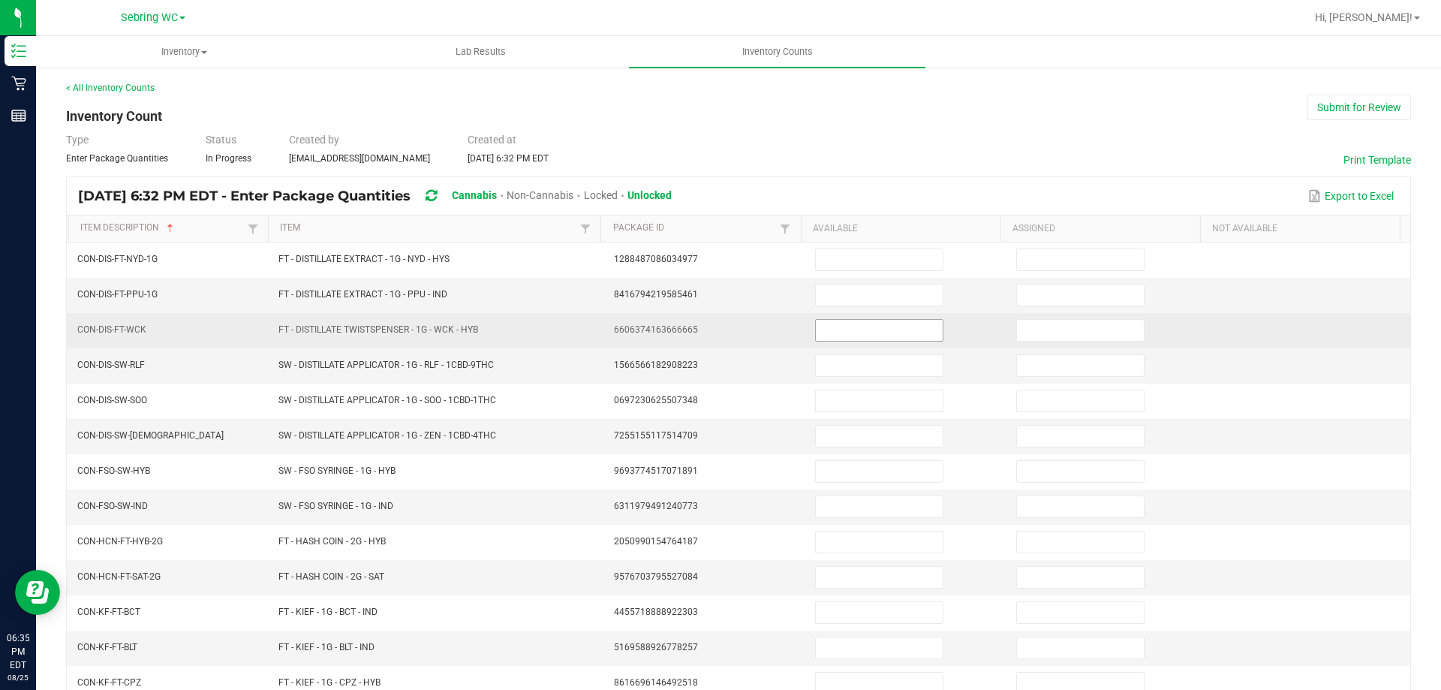
click at [847, 331] on input at bounding box center [879, 330] width 127 height 21
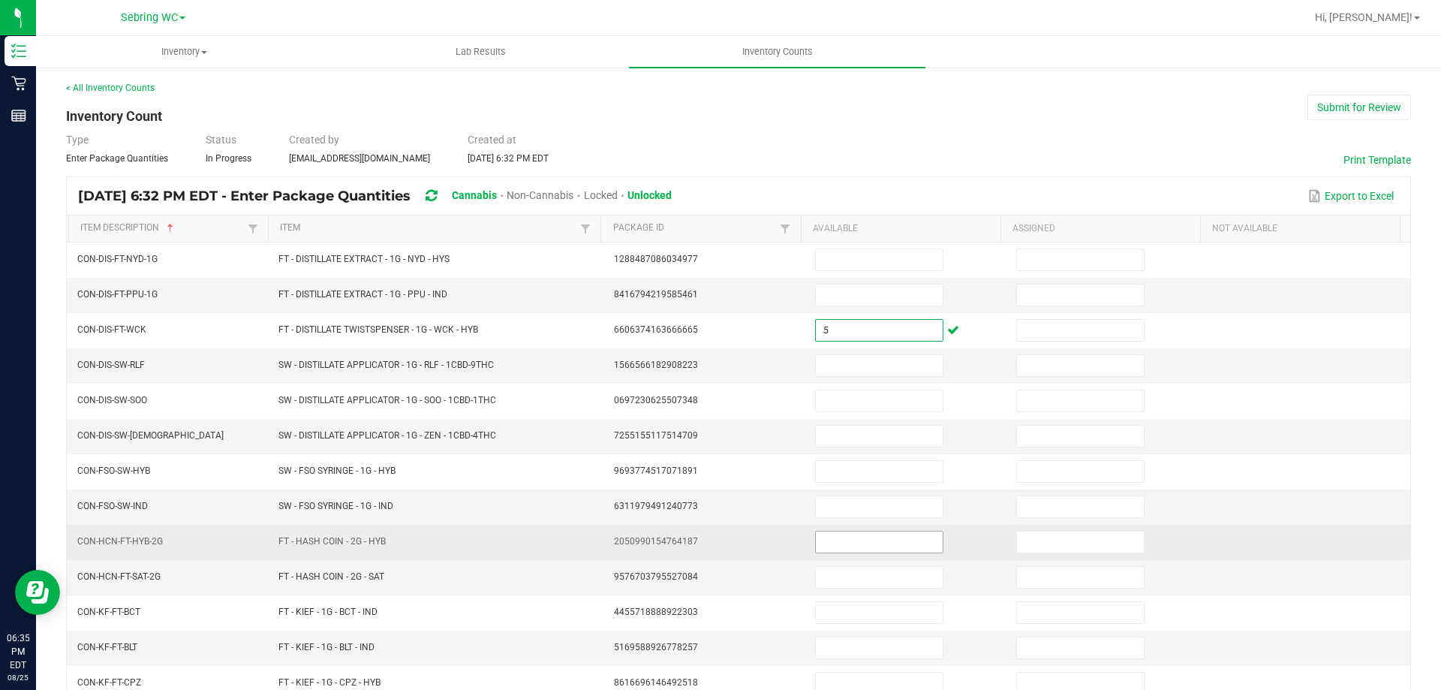
type input "5"
click at [865, 543] on input at bounding box center [879, 541] width 127 height 21
type input "7"
type input "5"
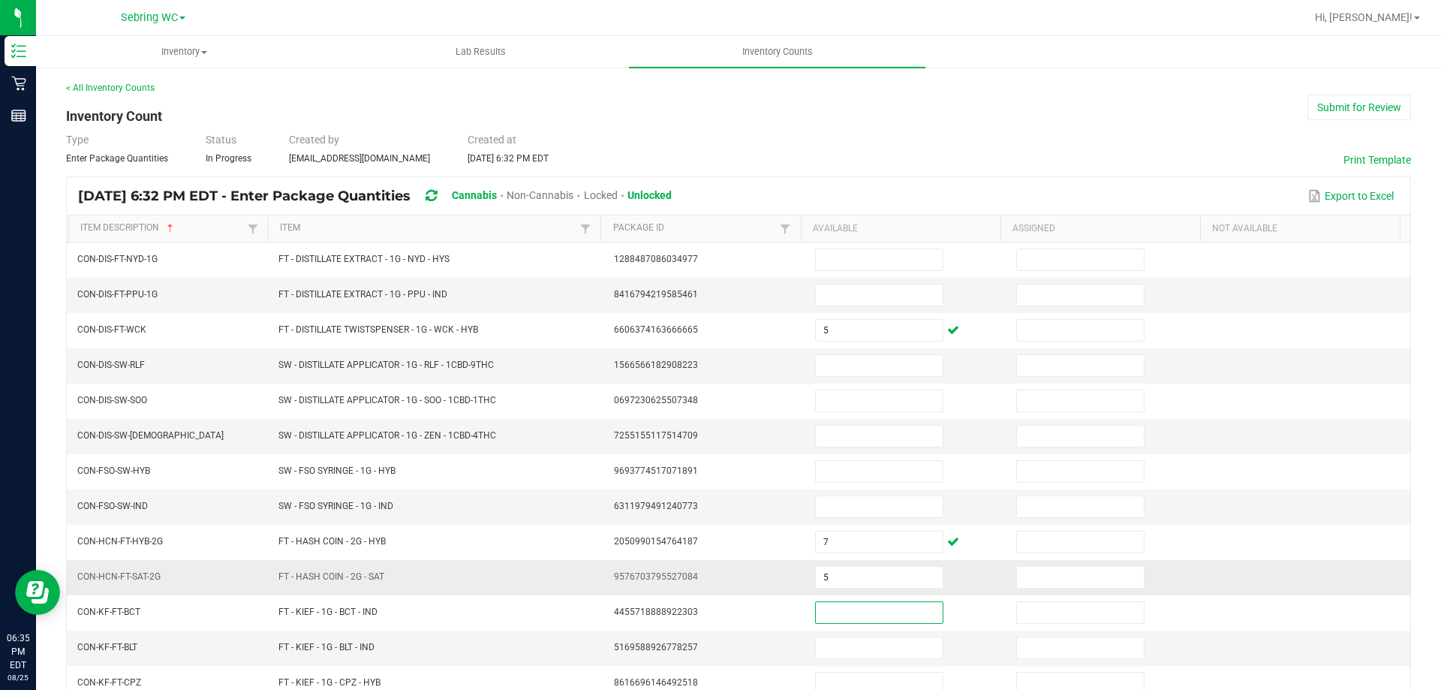
click at [444, 584] on td "FT - HASH COIN - 2G - SAT" at bounding box center [437, 577] width 336 height 35
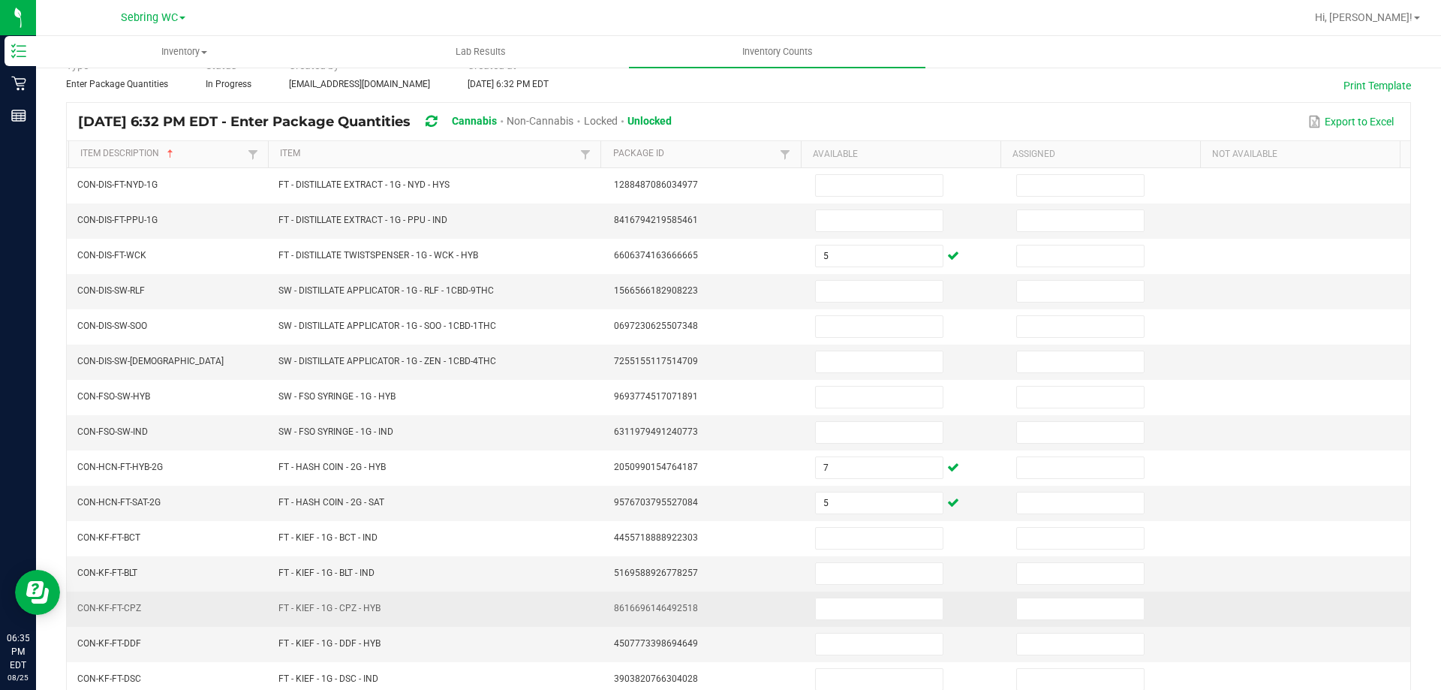
scroll to position [312, 0]
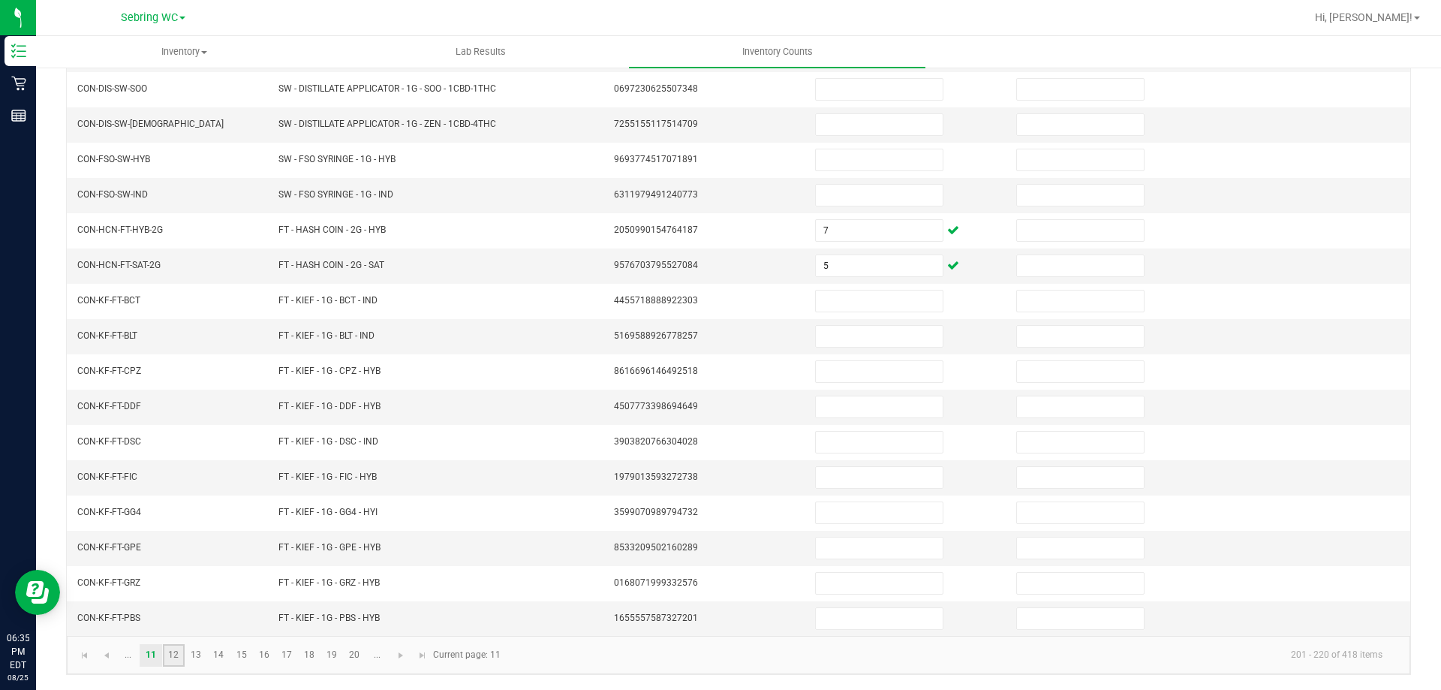
click at [175, 650] on link "12" at bounding box center [174, 655] width 22 height 23
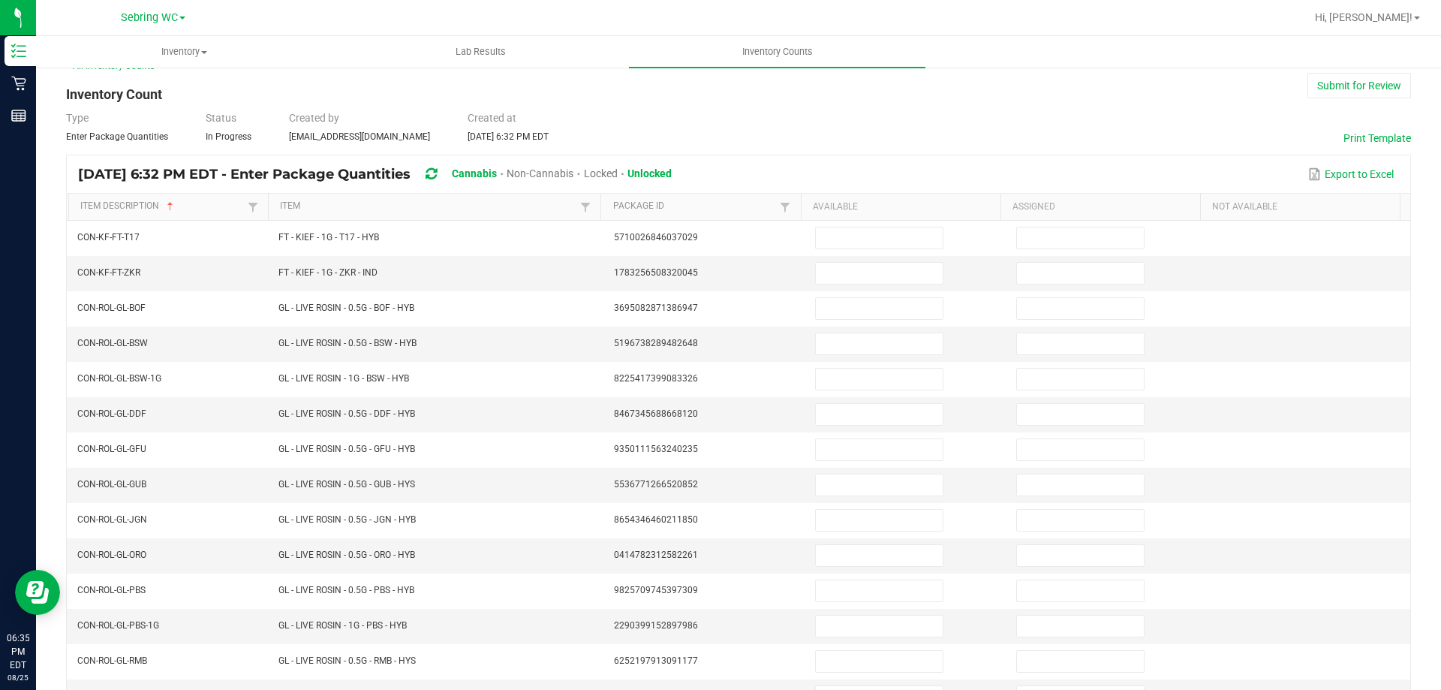
scroll to position [0, 0]
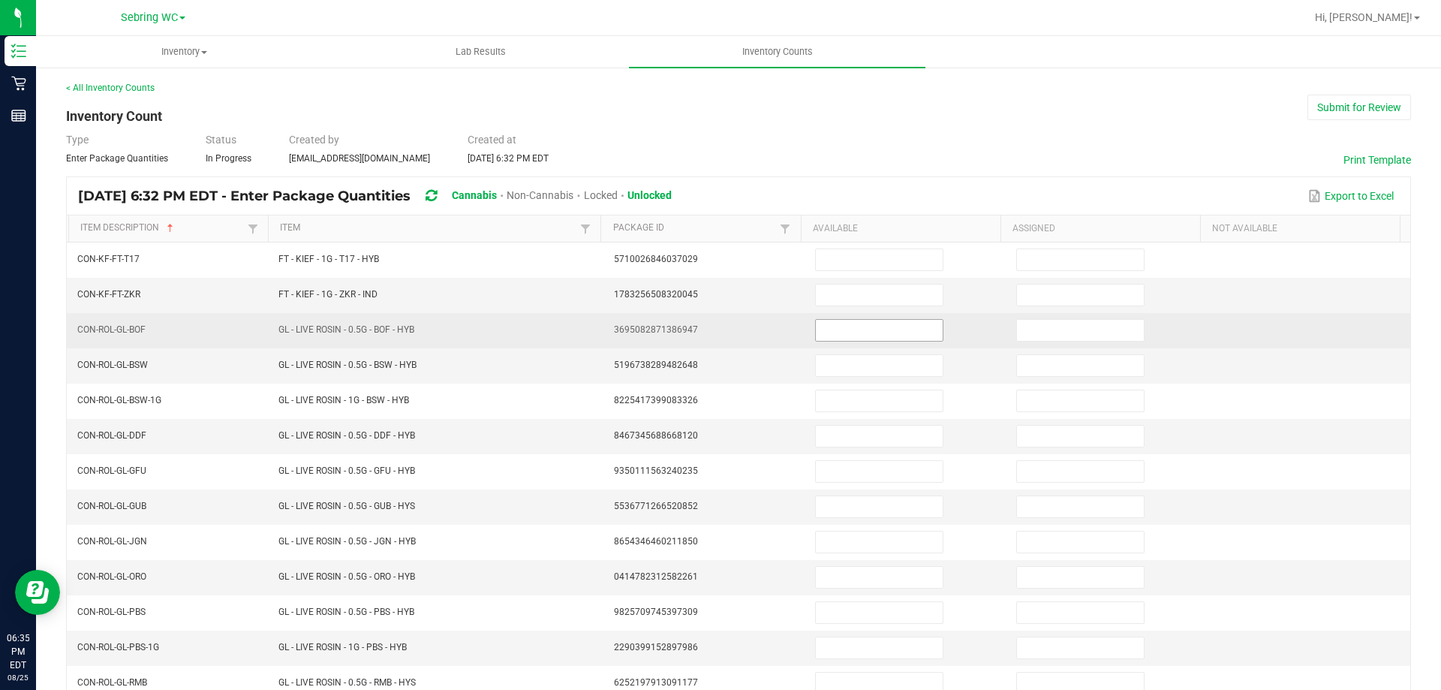
click at [820, 331] on input at bounding box center [879, 330] width 127 height 21
type input "7"
type input "6"
type input "7"
type input "8"
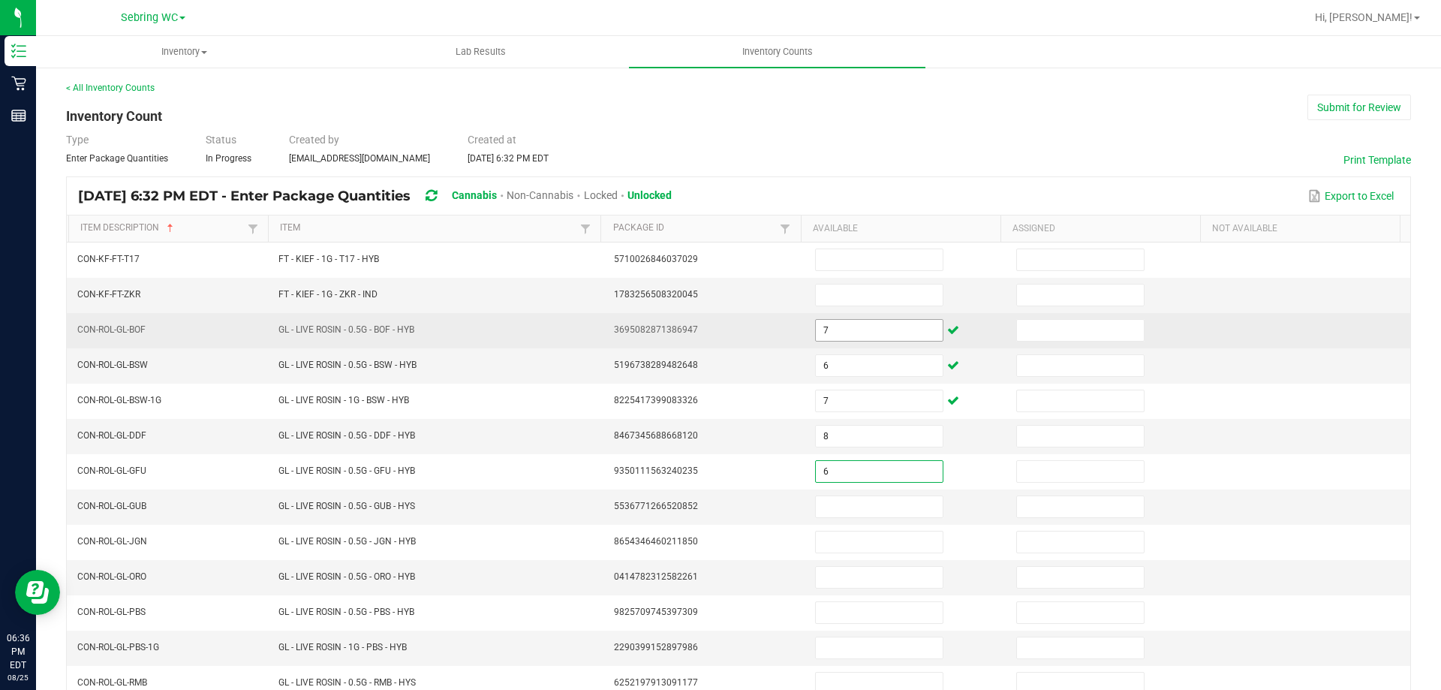
type input "6"
type input "2"
type input "8"
type input "6"
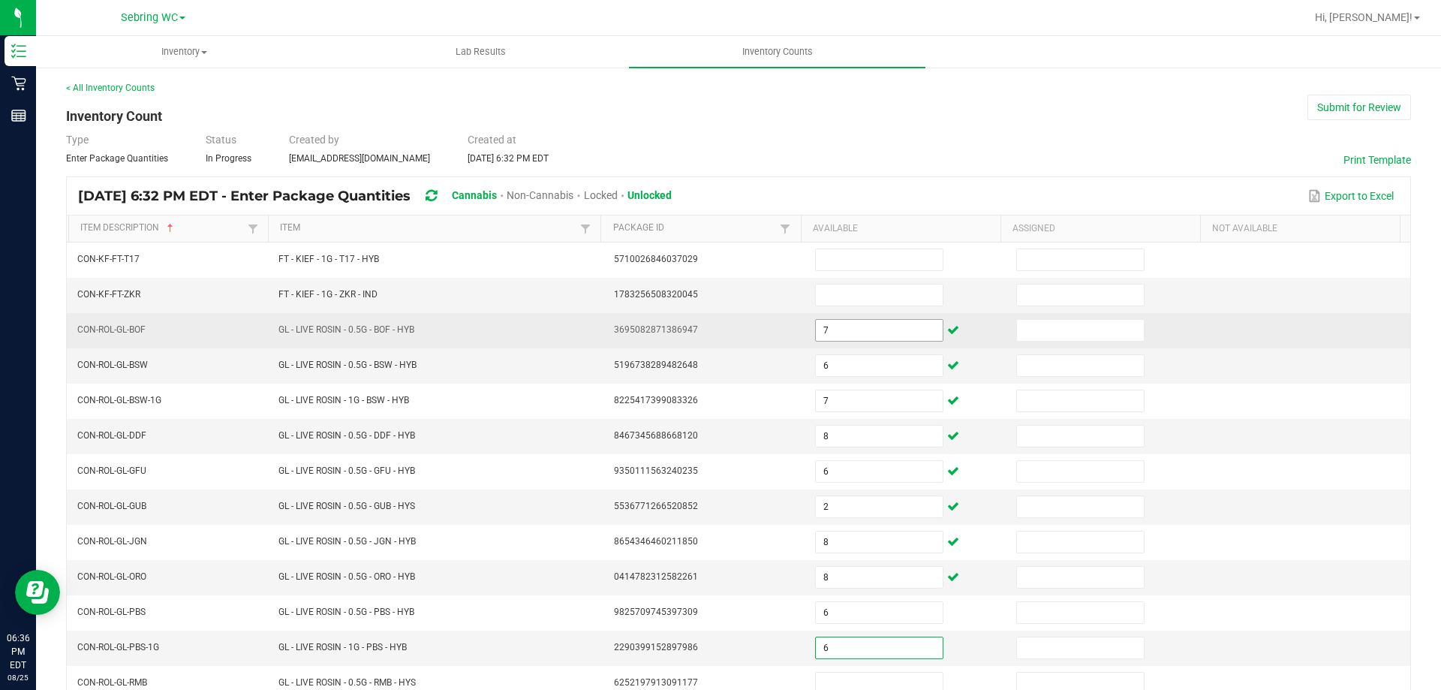
type input "6"
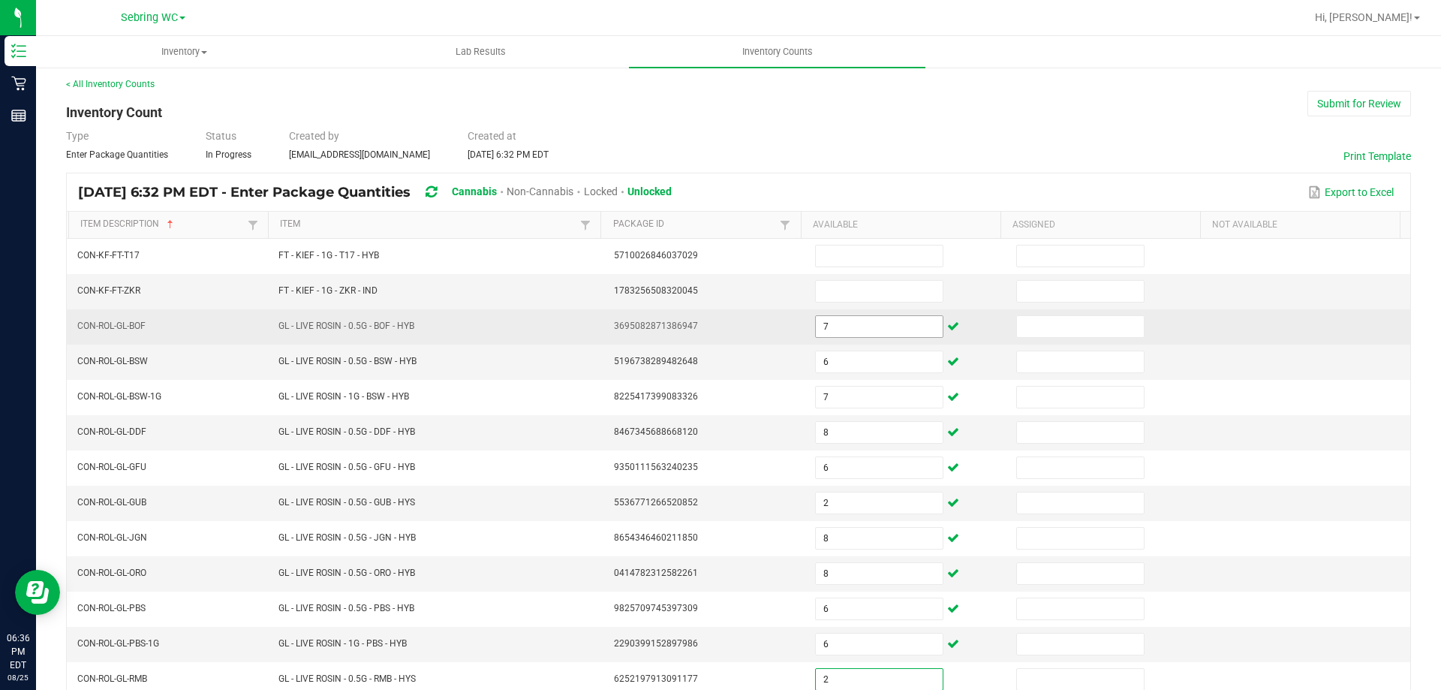
type input "2"
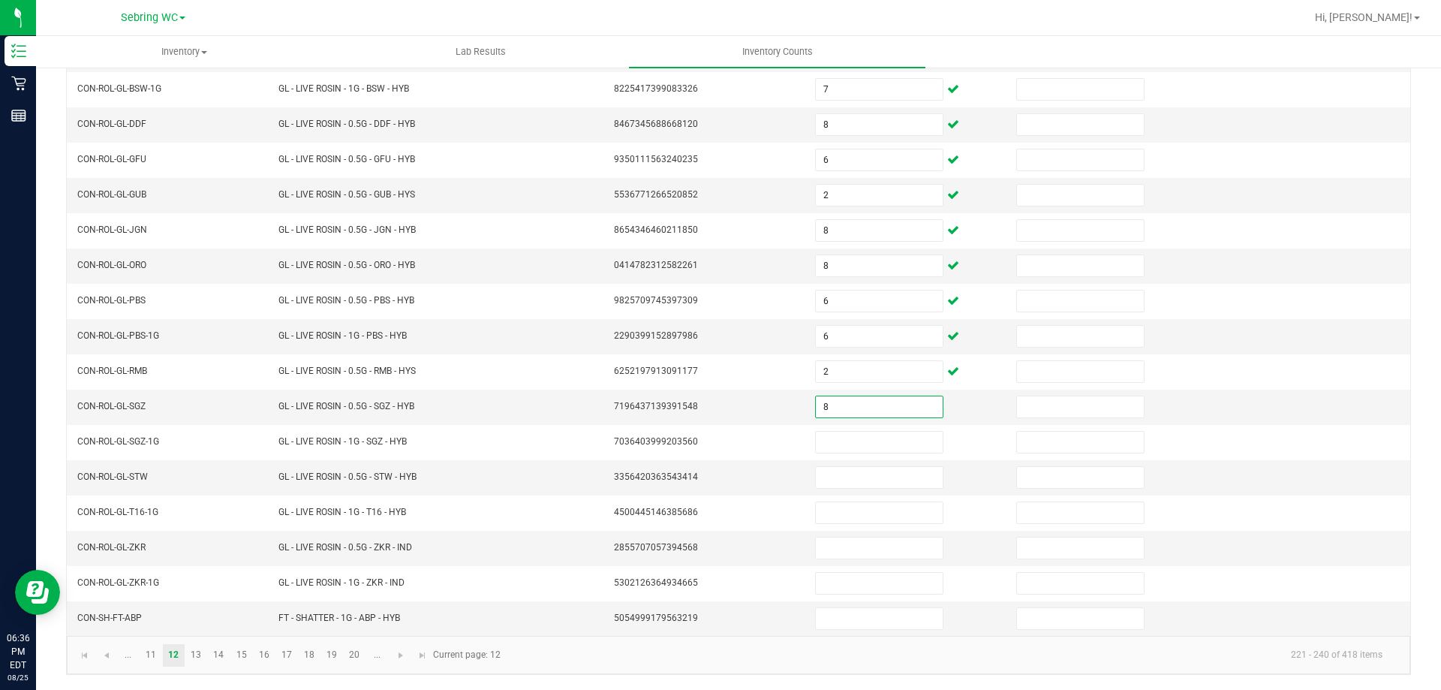
type input "8"
type input "4"
type input "3"
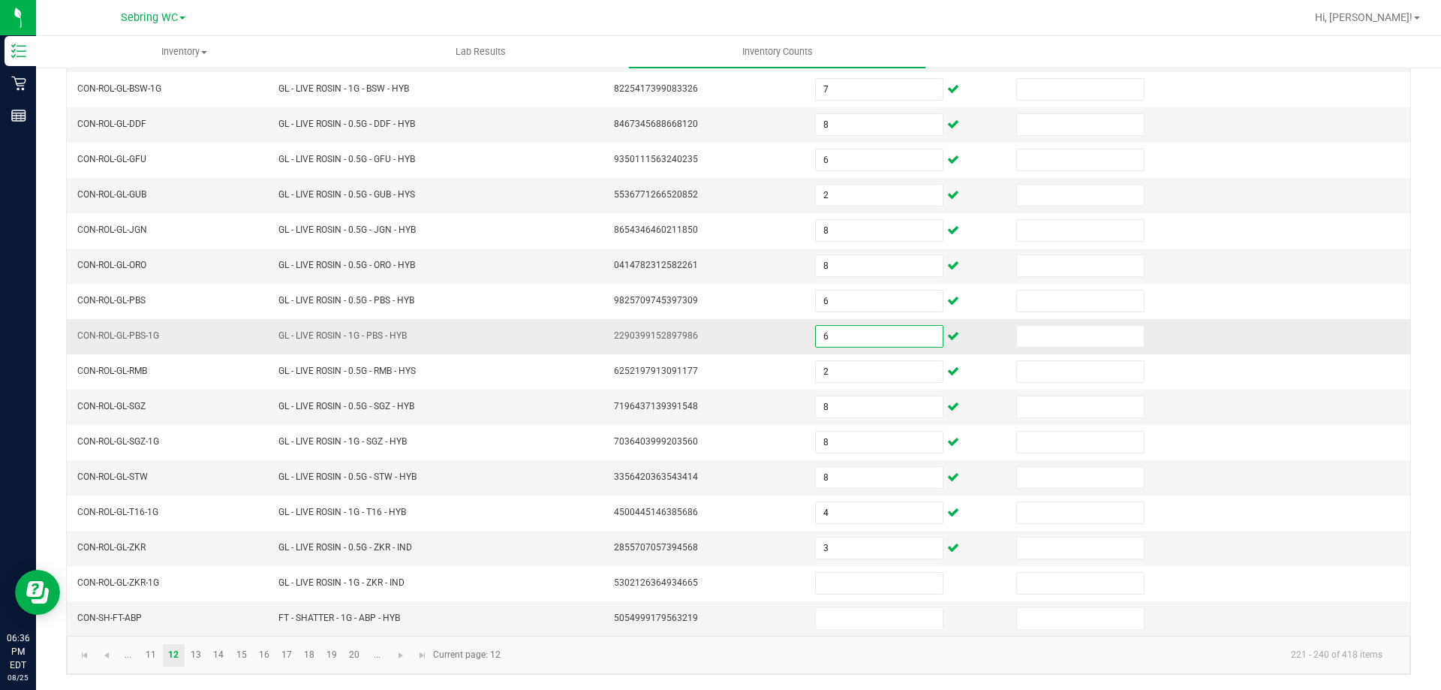
click at [822, 339] on input "6" at bounding box center [879, 336] width 127 height 21
type input "7"
type input "4"
type input "3"
click at [203, 661] on link "13" at bounding box center [196, 655] width 22 height 23
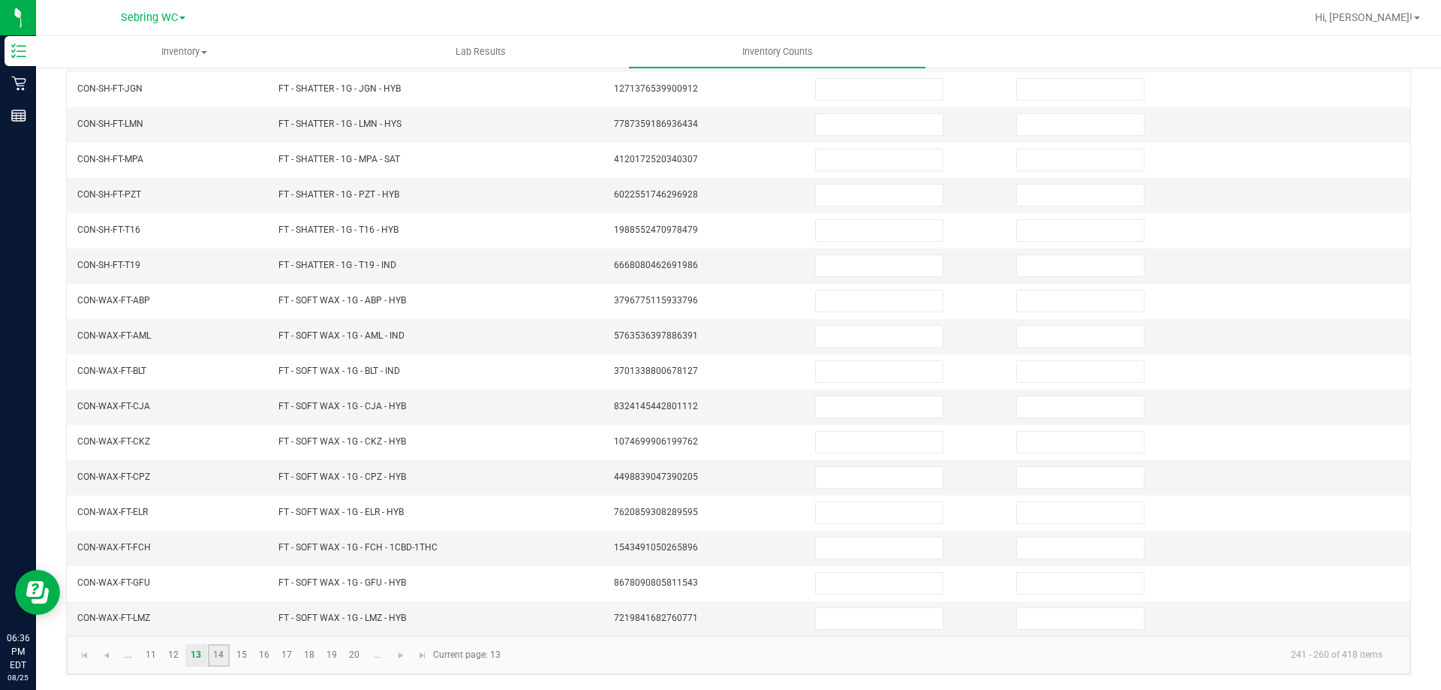
click at [216, 656] on link "14" at bounding box center [219, 655] width 22 height 23
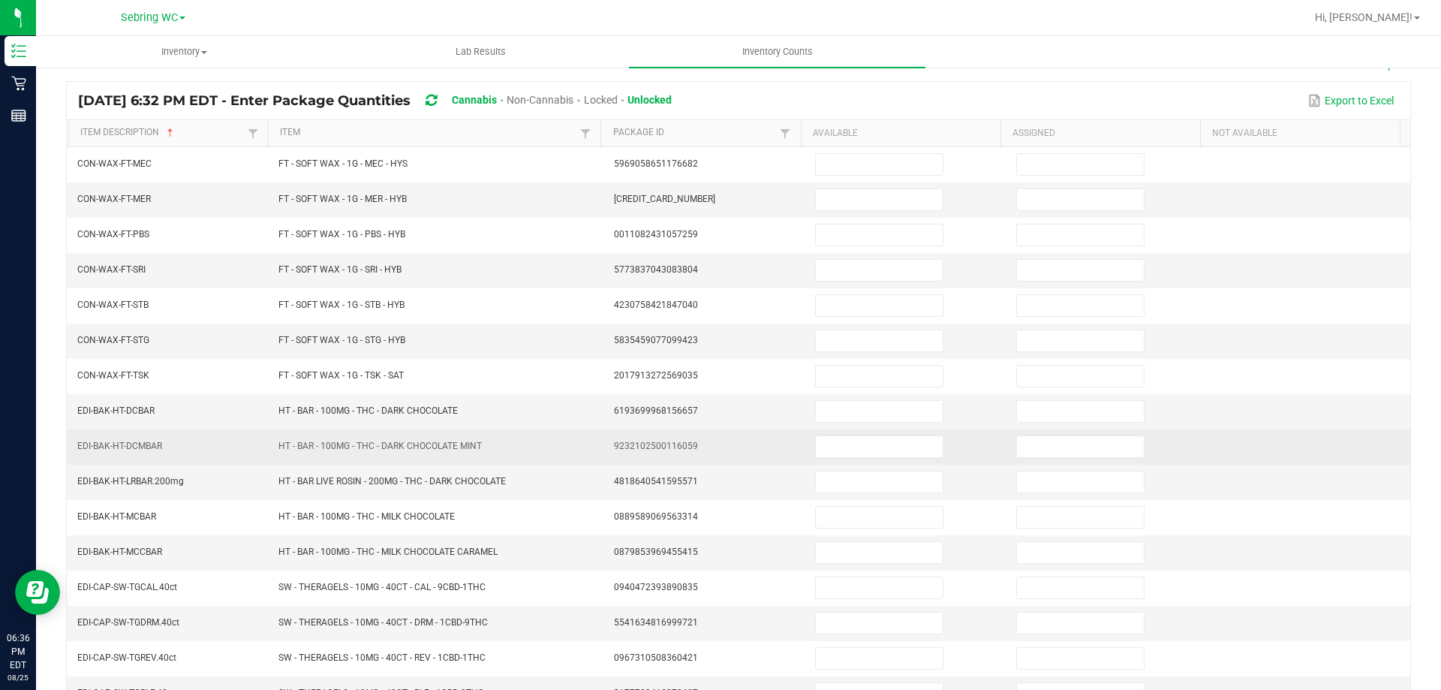
scroll to position [161, 0]
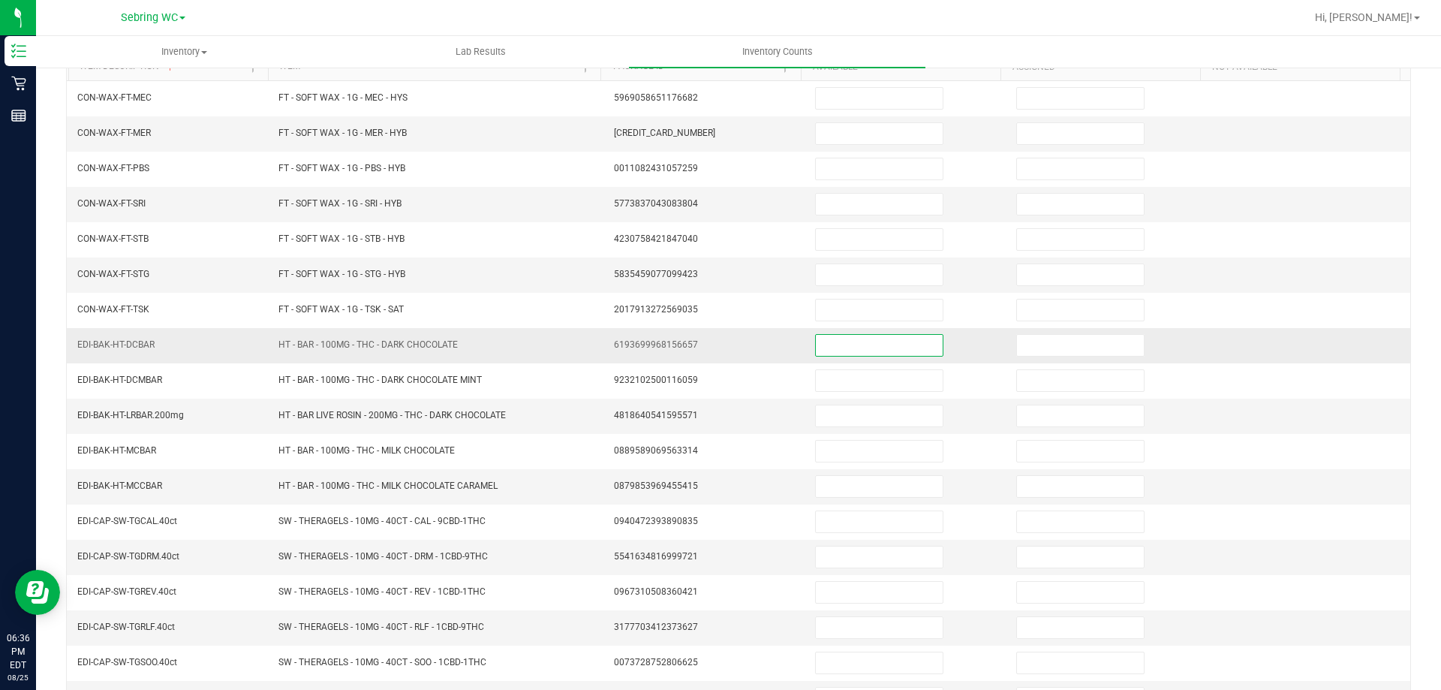
click at [816, 343] on input at bounding box center [879, 345] width 127 height 21
type input "45"
type input "1"
type input "2"
type input "49"
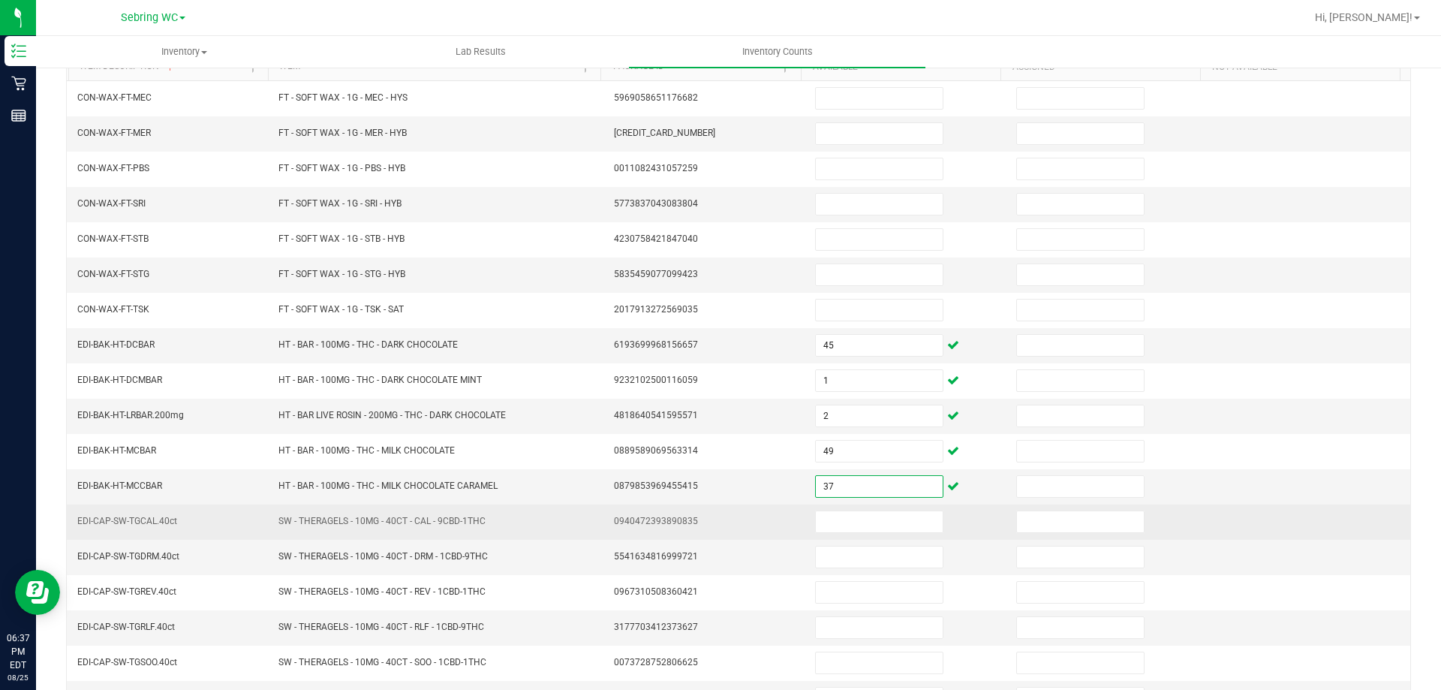
type input "37"
click at [714, 504] on td "0940472393890835" at bounding box center [705, 521] width 201 height 35
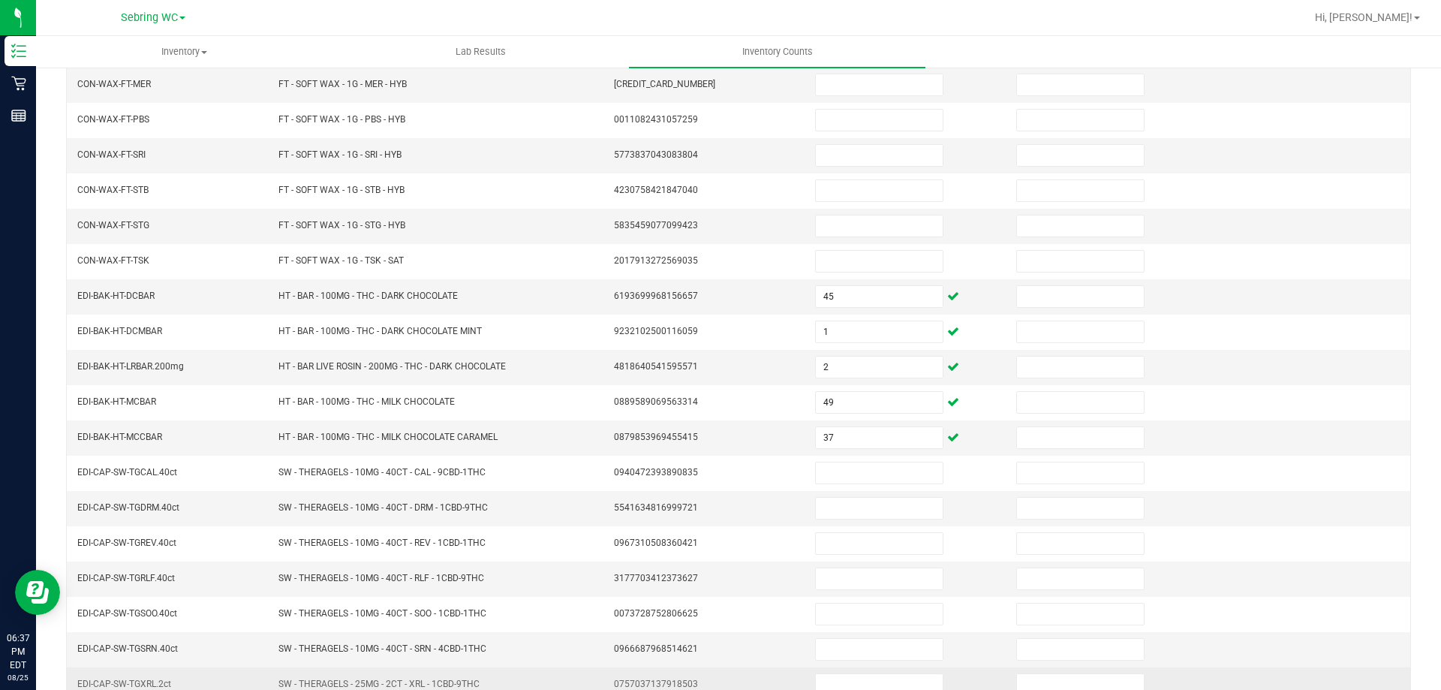
scroll to position [312, 0]
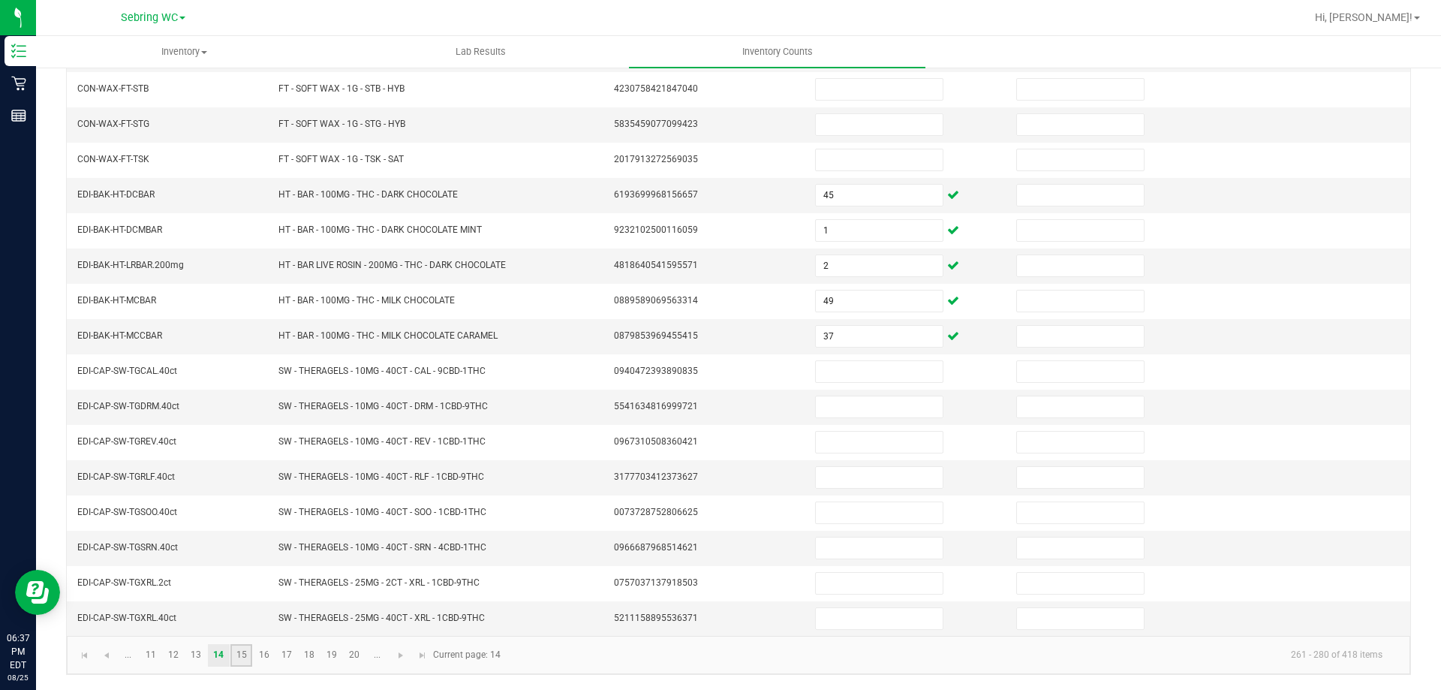
click at [241, 661] on link "15" at bounding box center [241, 655] width 22 height 23
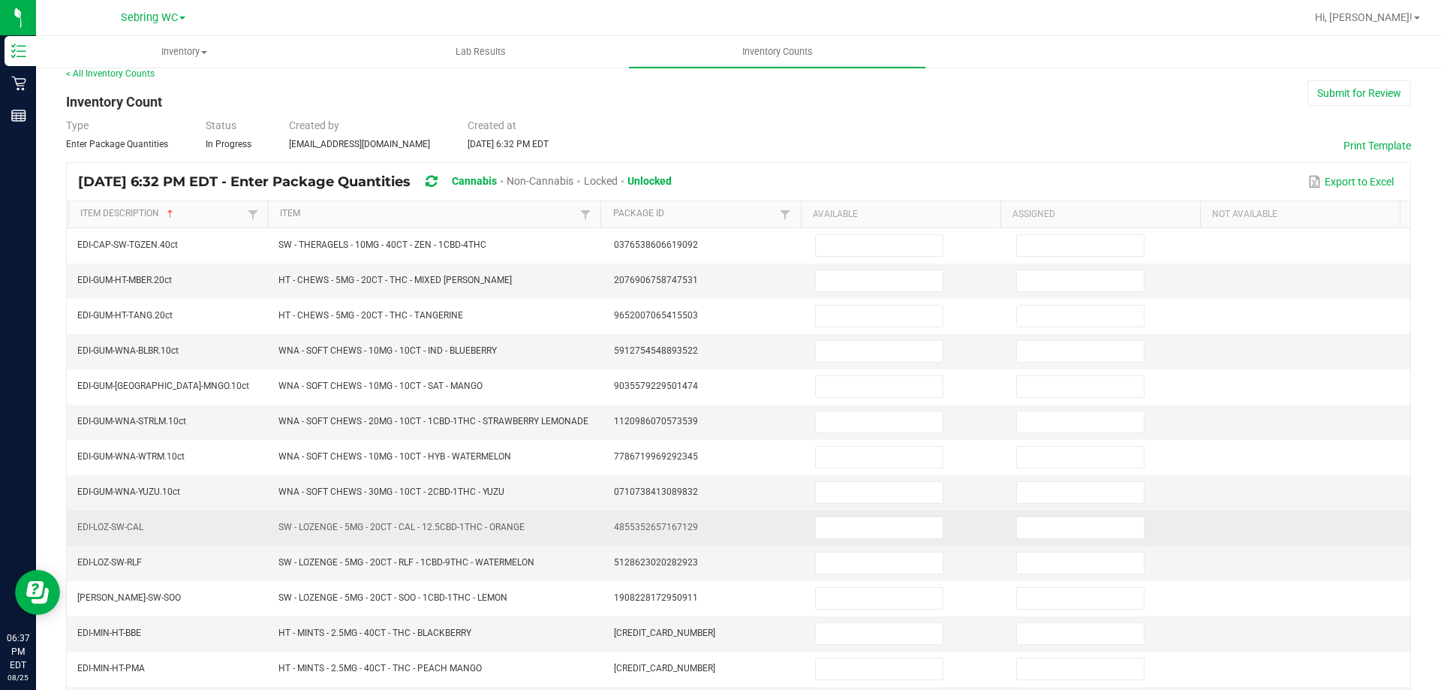
scroll to position [0, 0]
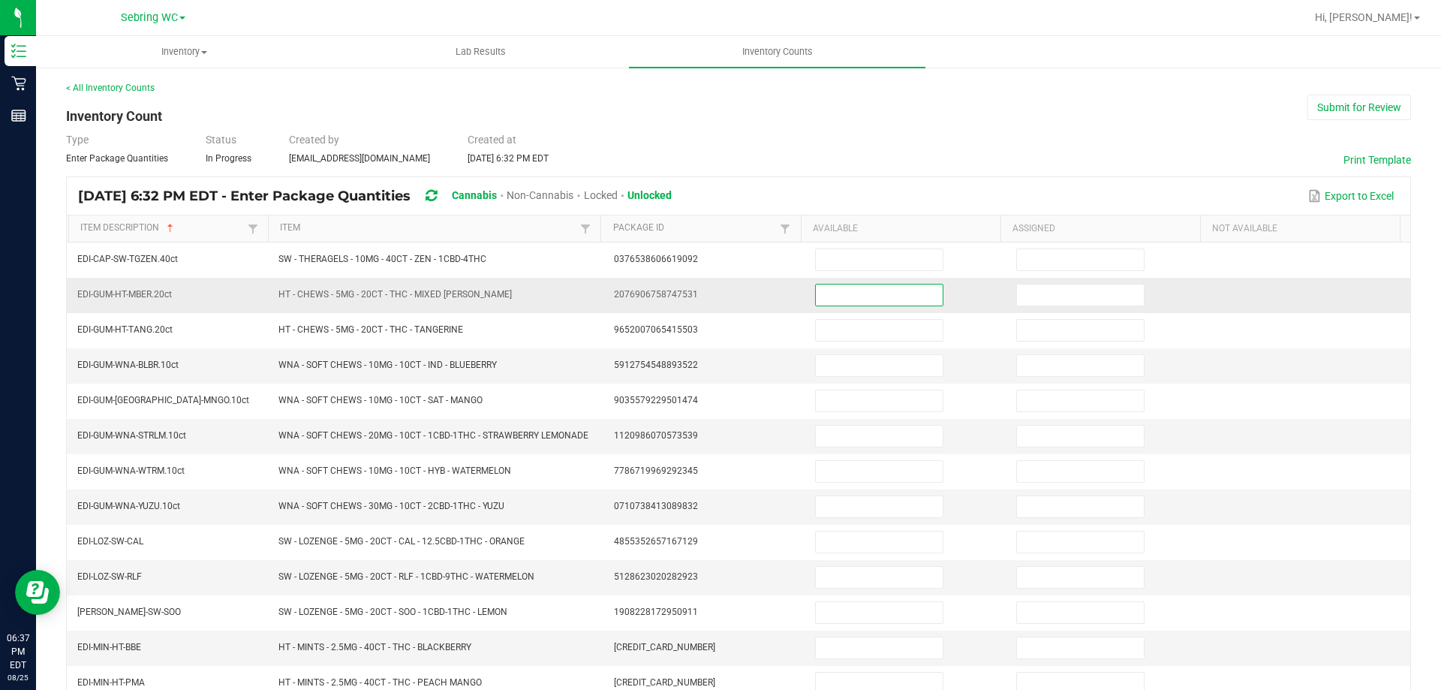
click at [816, 291] on input at bounding box center [879, 295] width 127 height 21
type input "7"
type input "6"
type input "31"
type input "21"
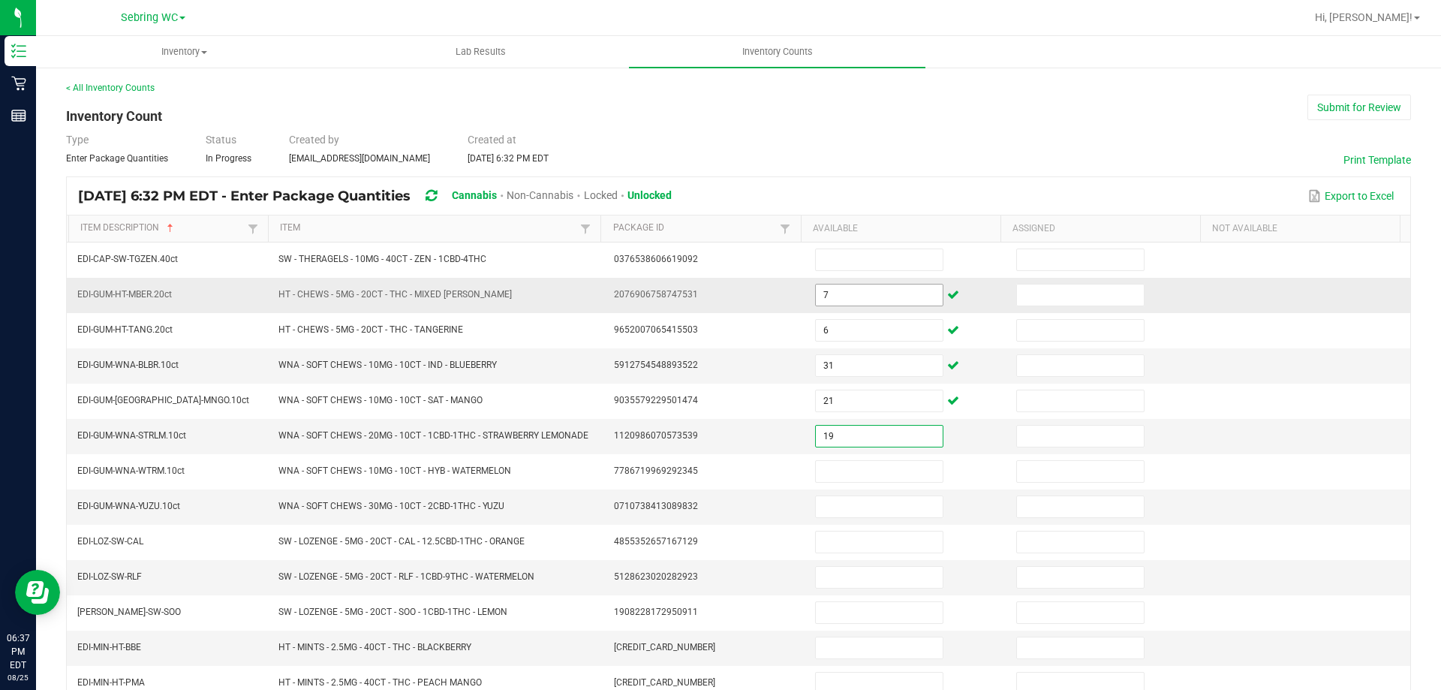
type input "19"
type input "11"
type input "7"
type input "11"
type input "16"
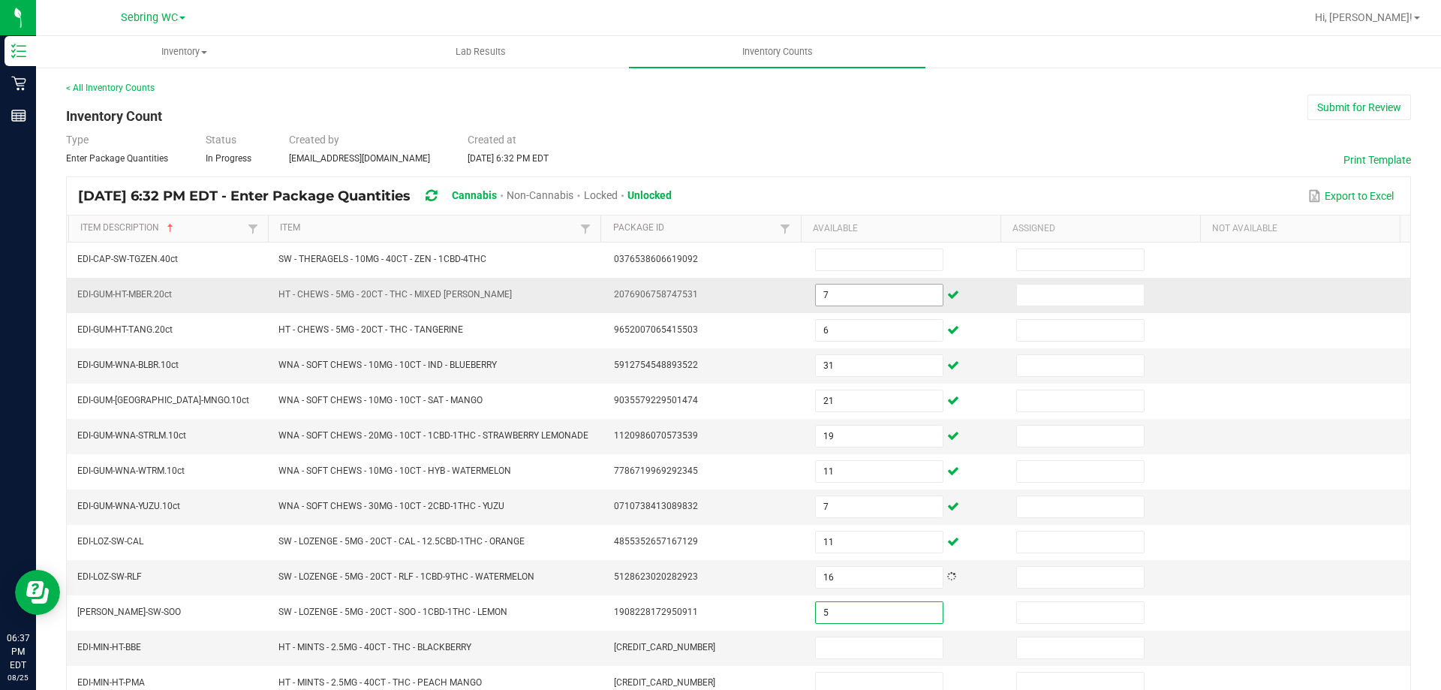
type input "5"
type input "3"
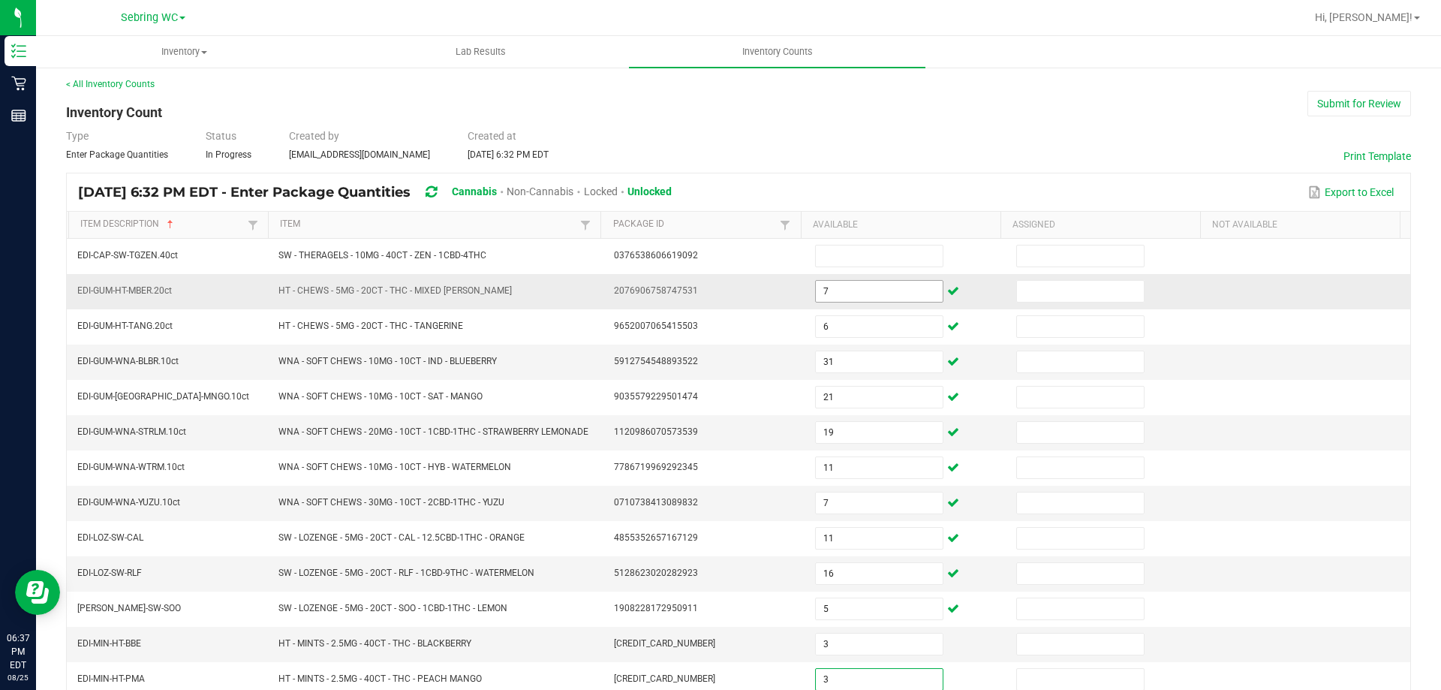
type input "3"
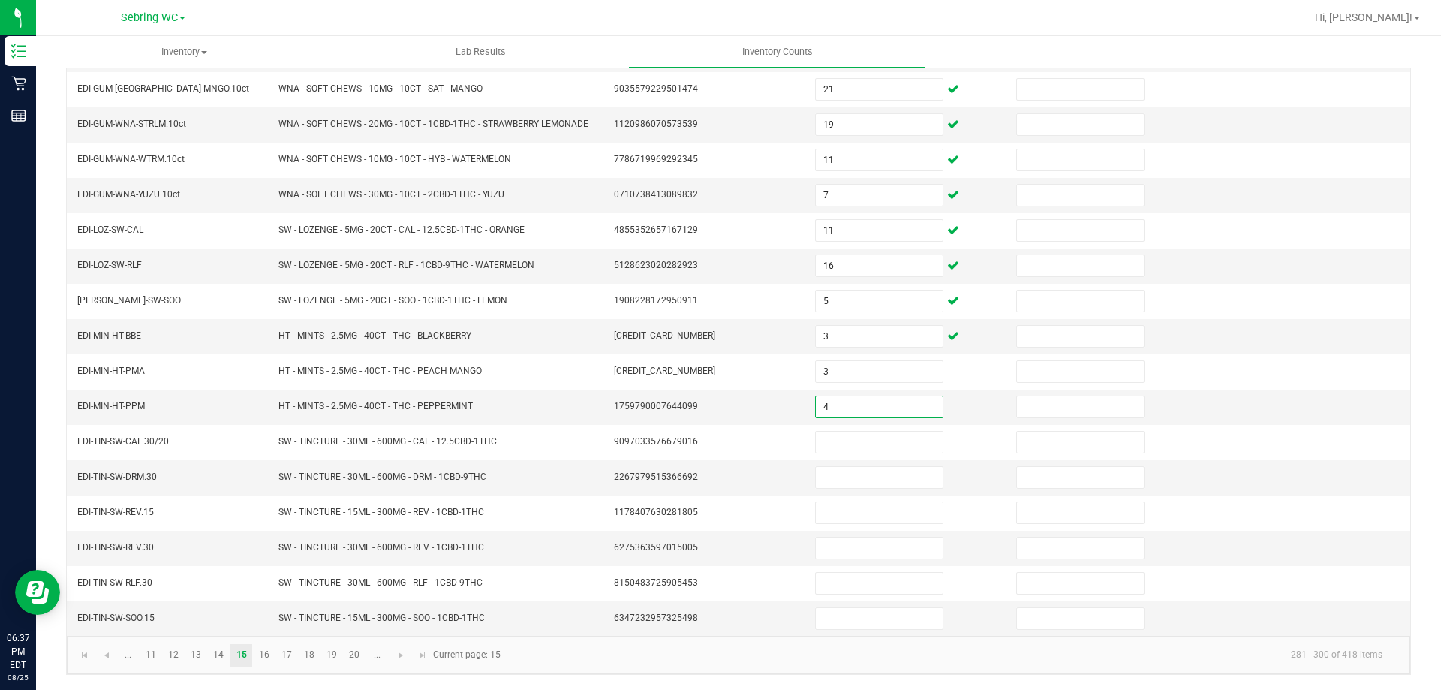
type input "4"
click at [272, 654] on link "16" at bounding box center [264, 655] width 22 height 23
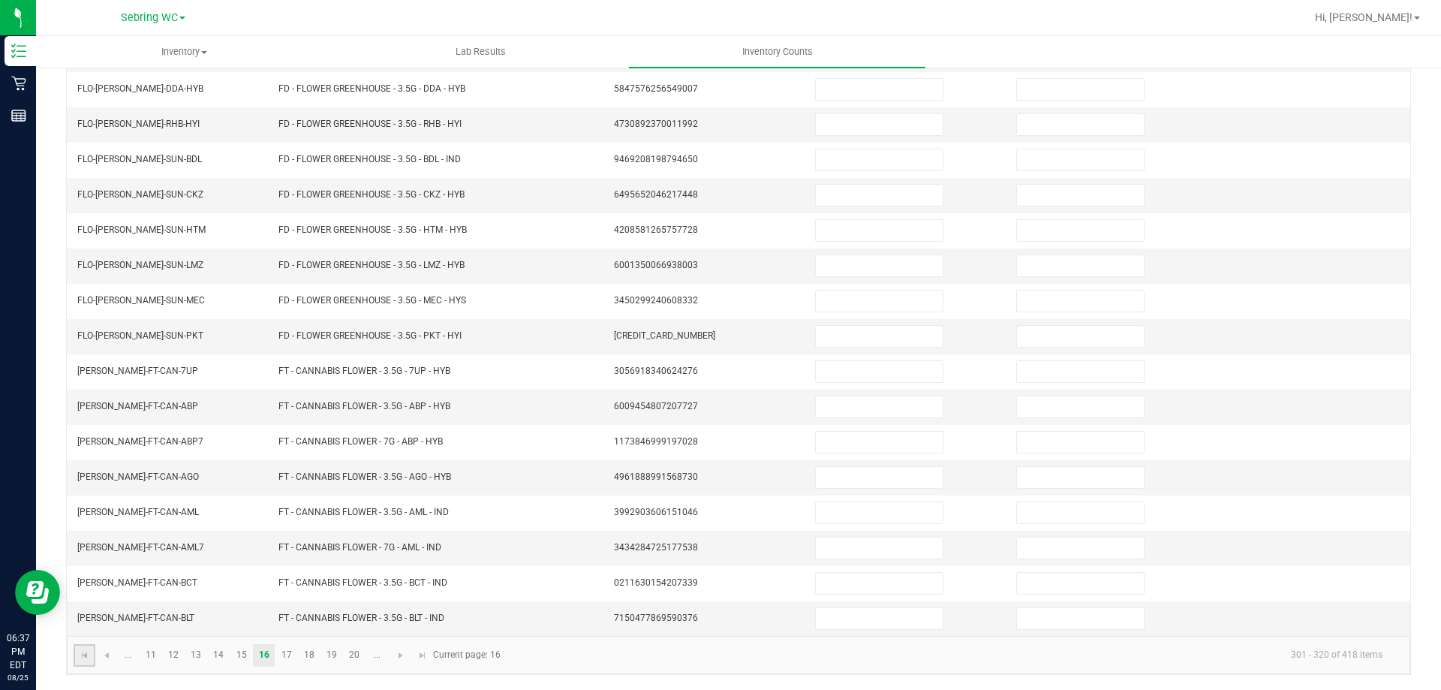
click at [92, 654] on link at bounding box center [85, 655] width 22 height 23
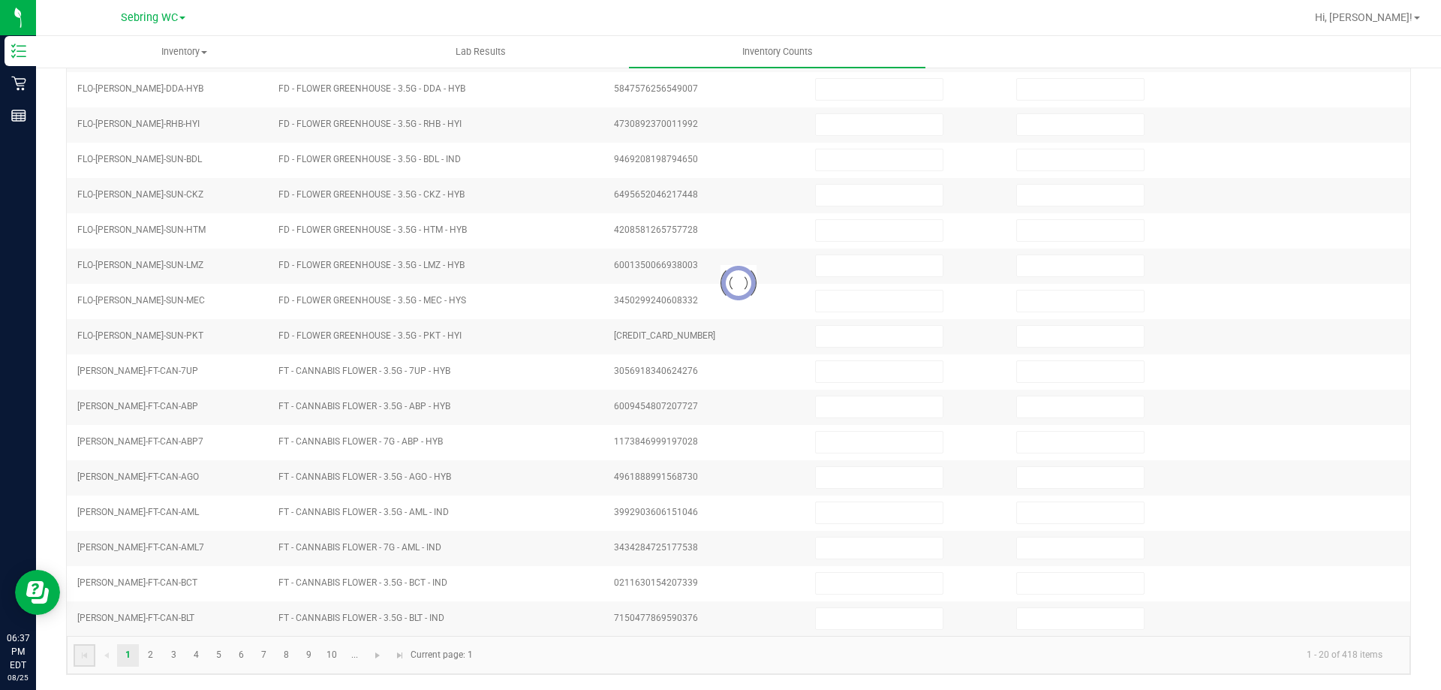
type input "31"
type input "11"
type input "3"
type input "4"
type input "10"
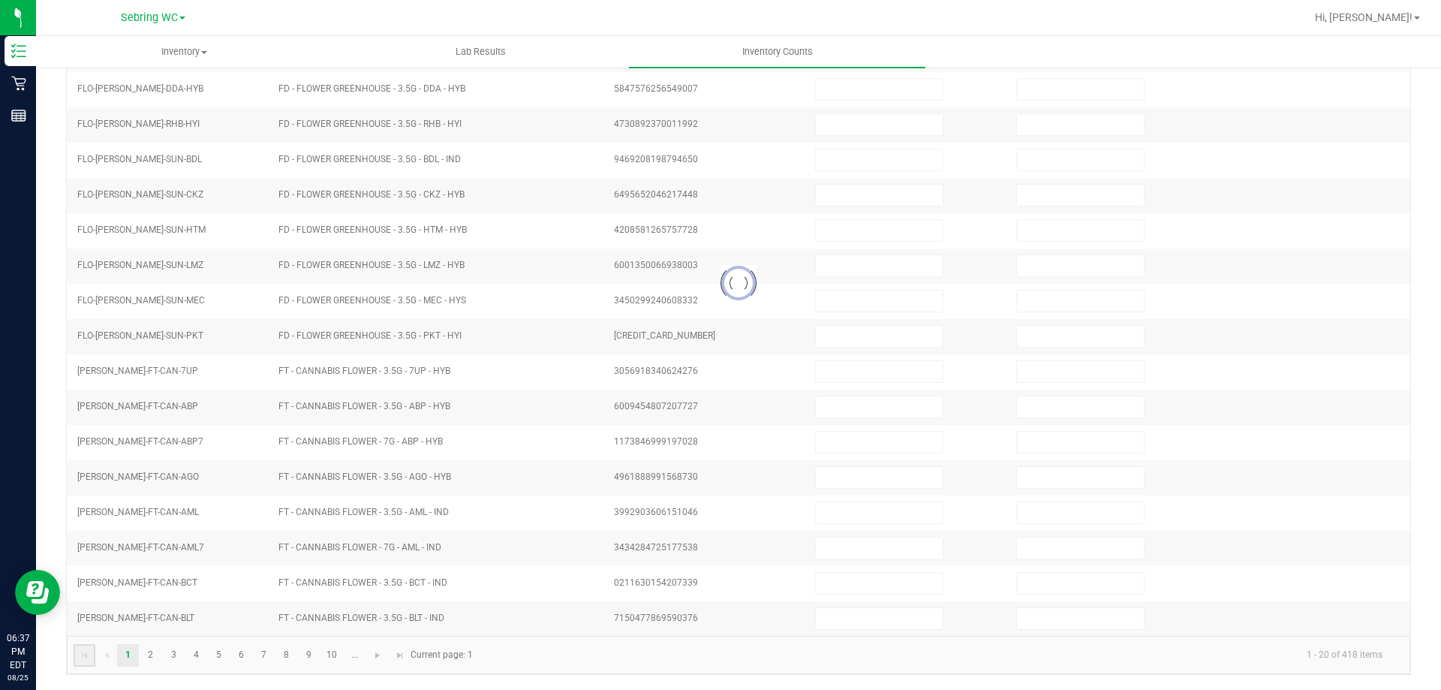
type input "7"
type input "3"
type input "10"
type input "7"
type input "4"
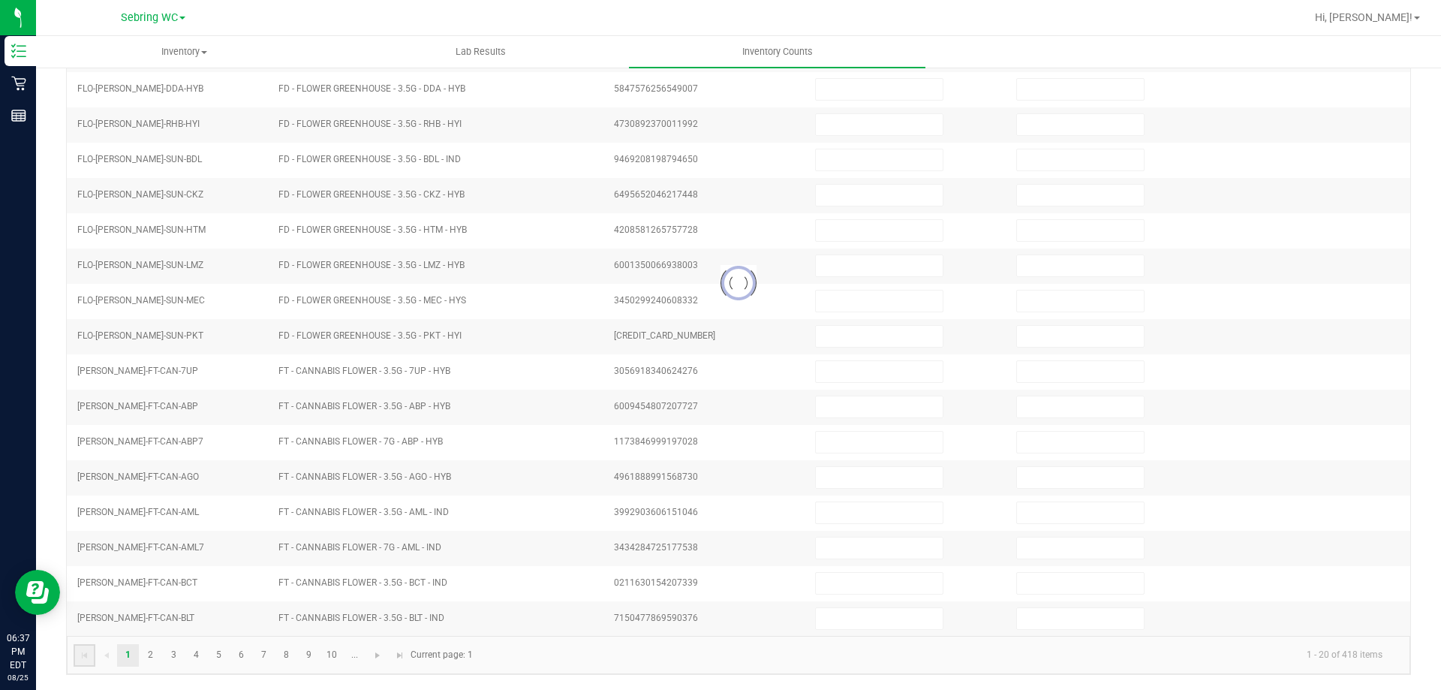
type input "12"
type input "13"
type input "11"
type input "9"
type input "4"
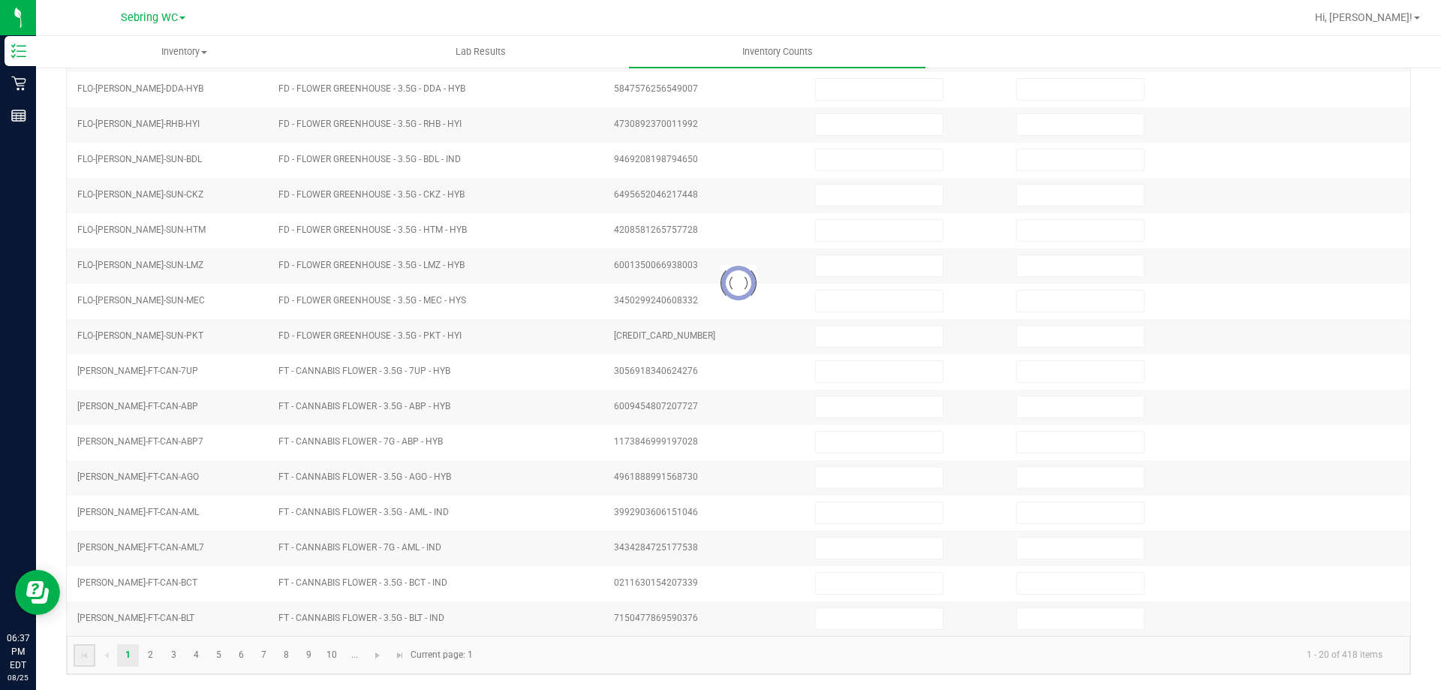
type input "4"
type input "7"
type input "33"
type input "1"
type input "30"
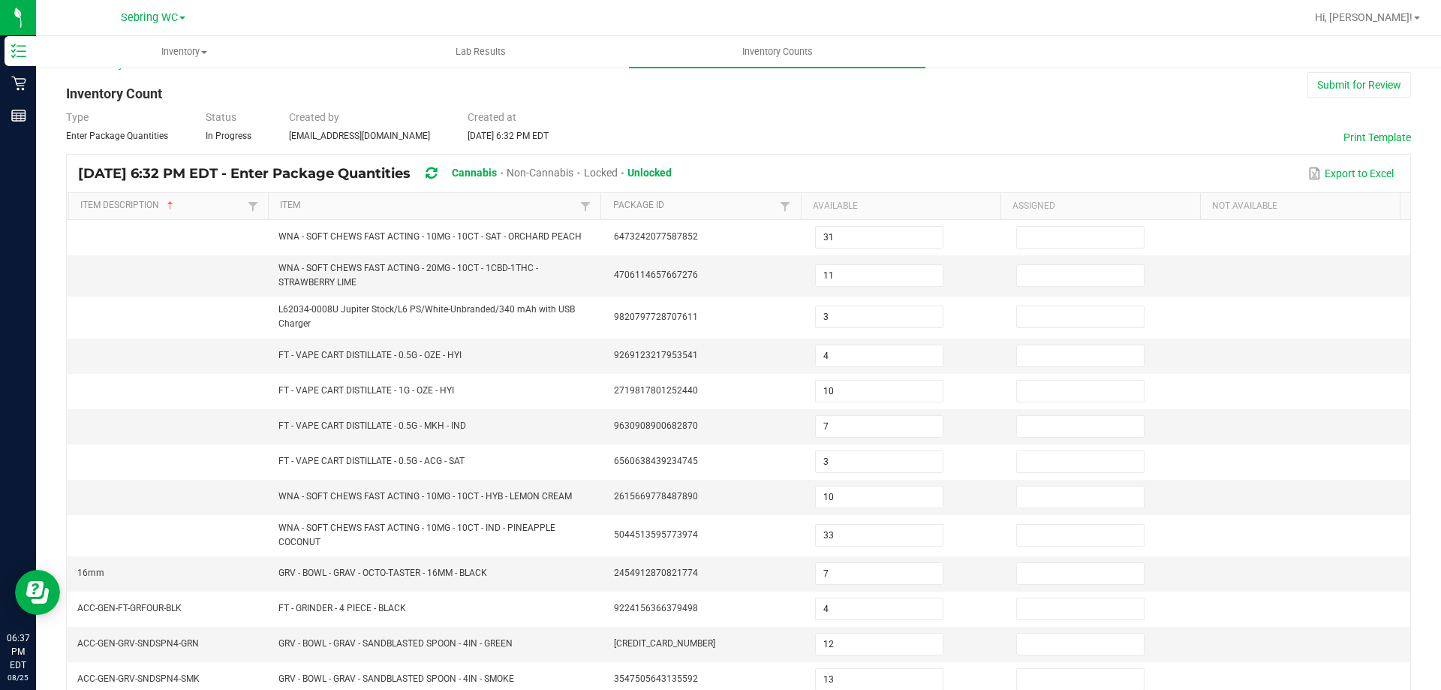
scroll to position [0, 0]
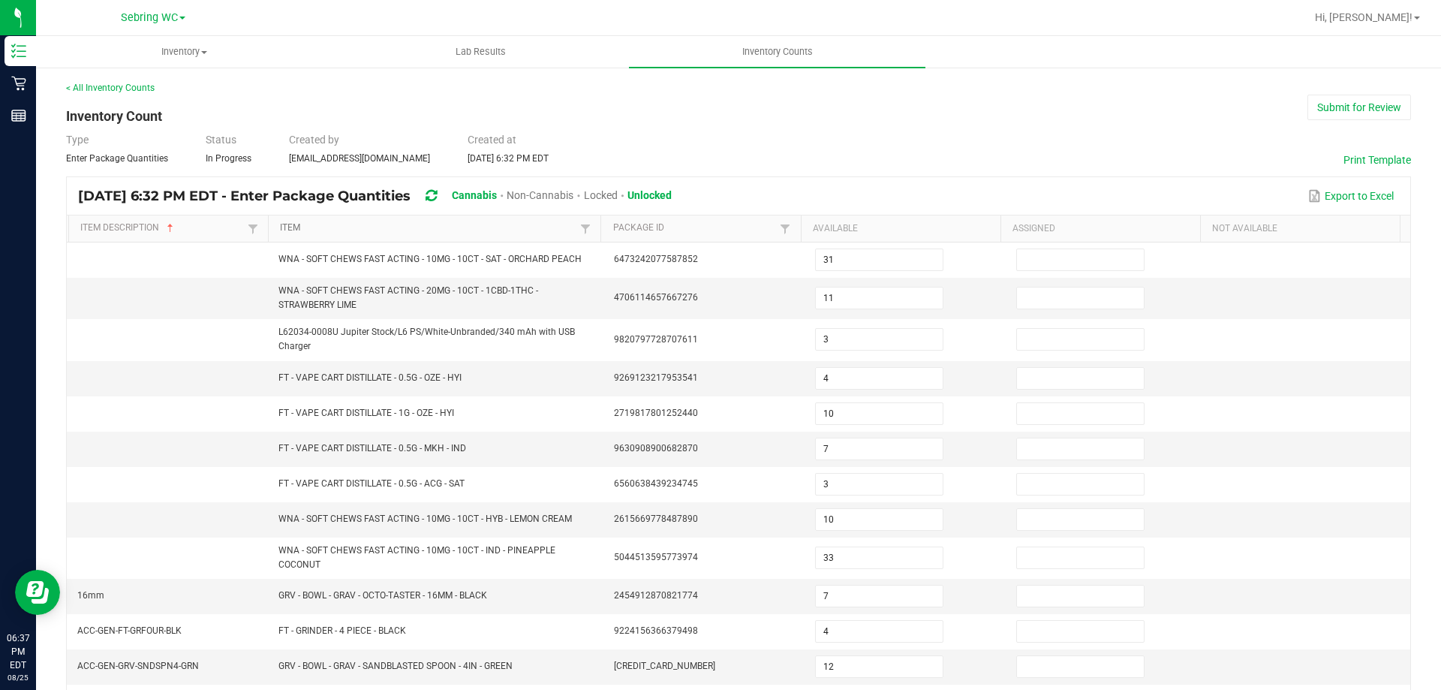
click at [318, 224] on link "Item" at bounding box center [428, 228] width 297 height 12
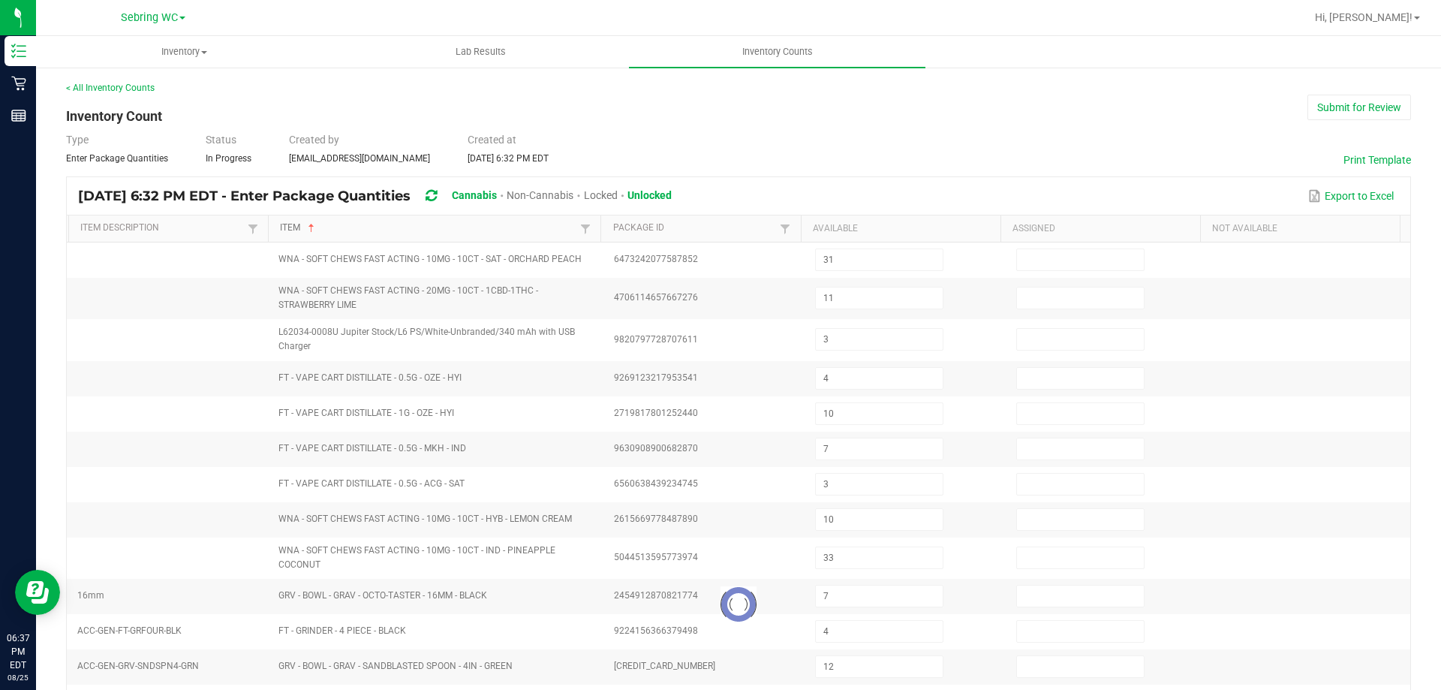
type input "7"
type input "25"
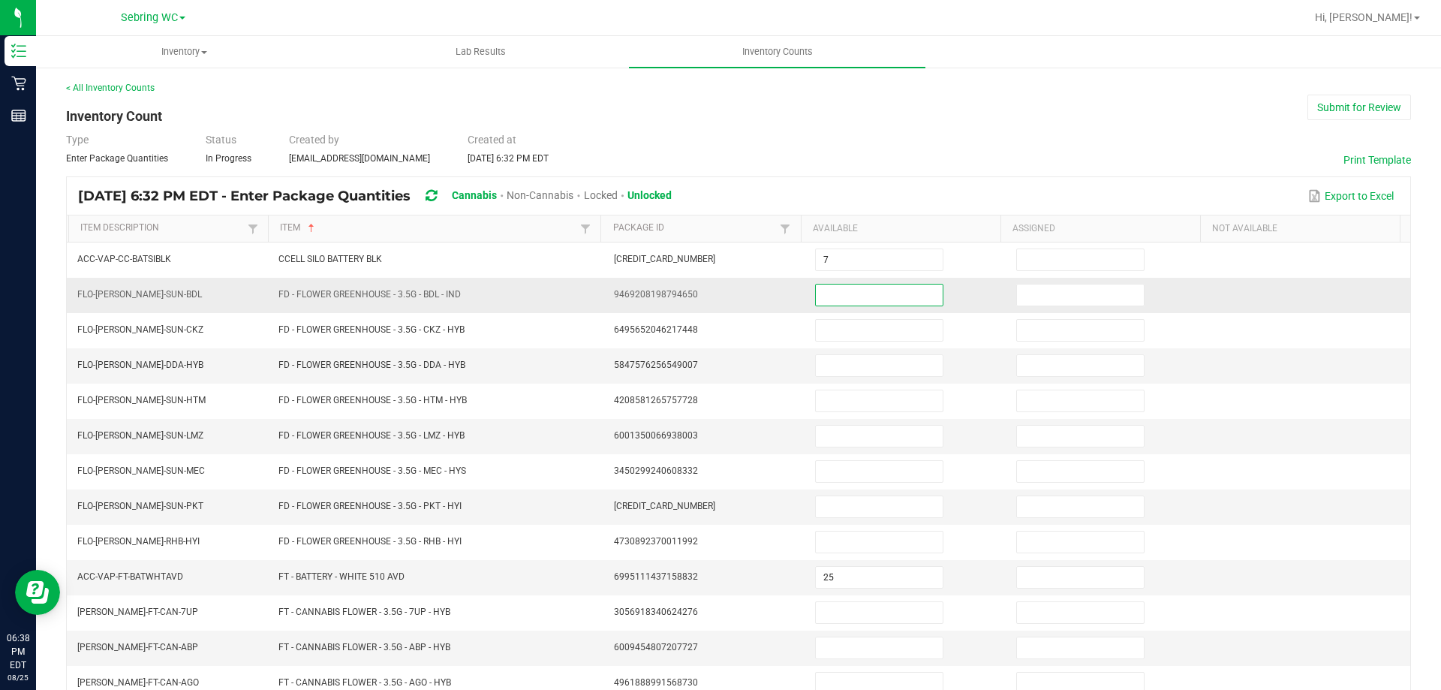
click at [852, 289] on input at bounding box center [879, 295] width 127 height 21
type input "2"
type input "8"
type input "15"
type input "19"
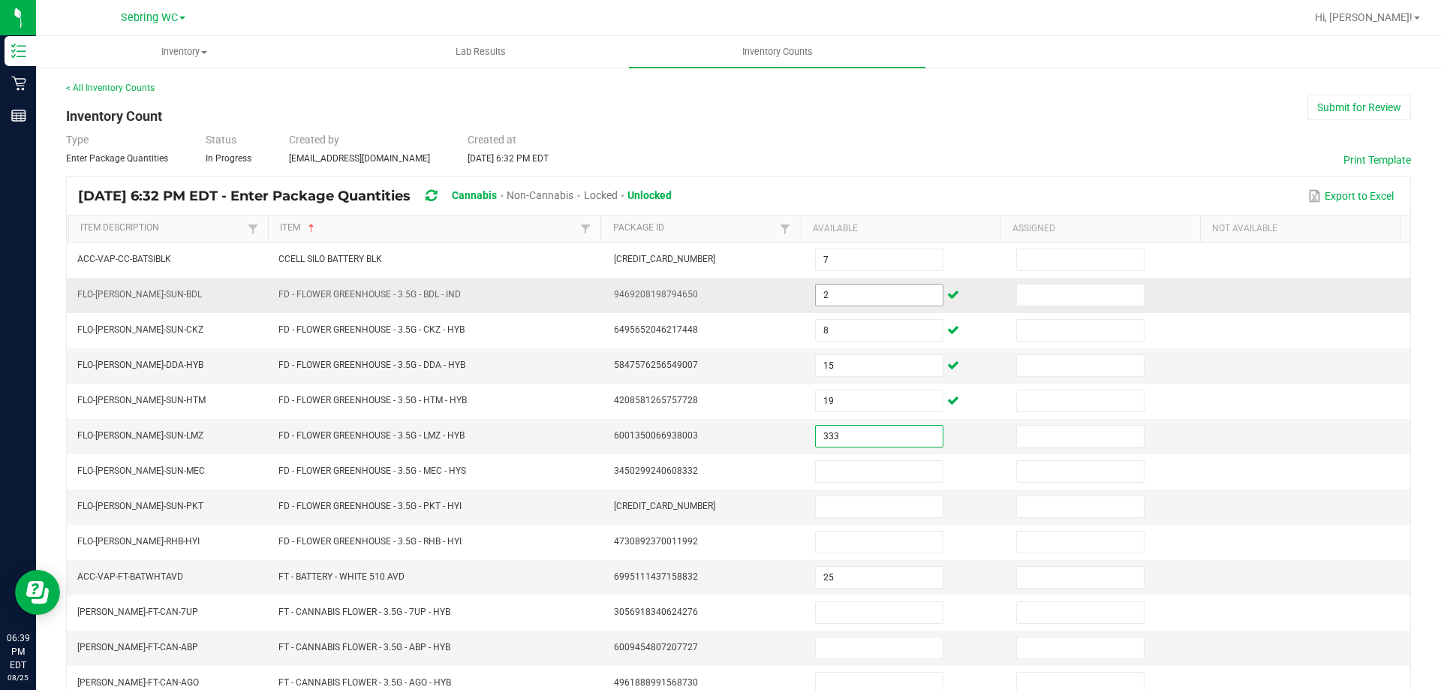
type input "333"
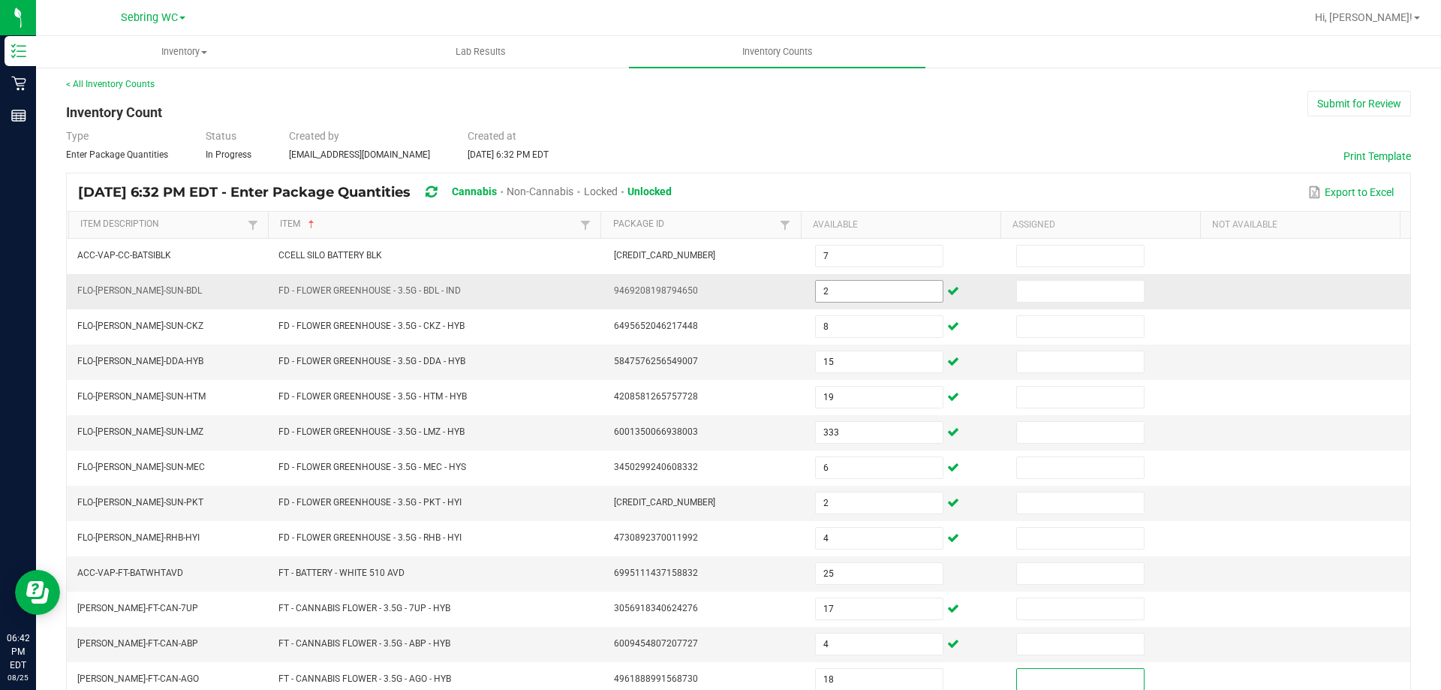
scroll to position [312, 0]
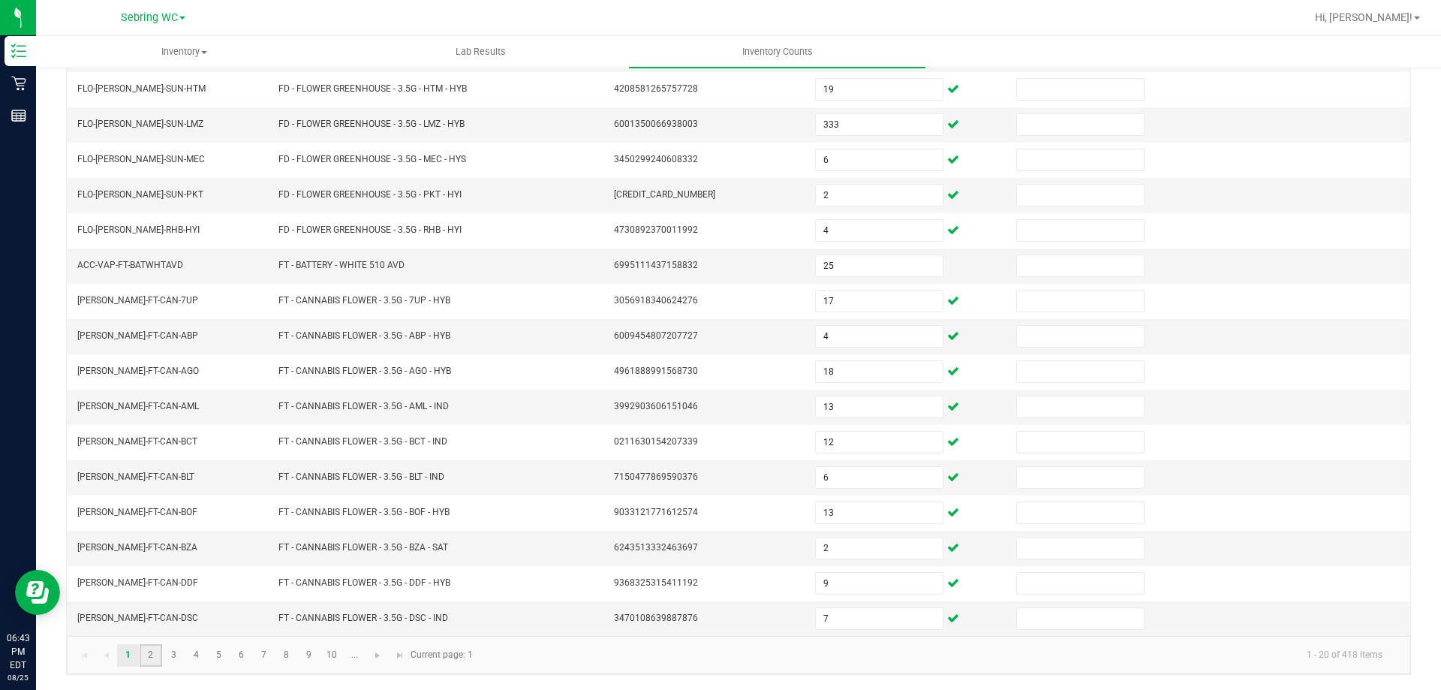
click at [145, 651] on link "2" at bounding box center [151, 655] width 22 height 23
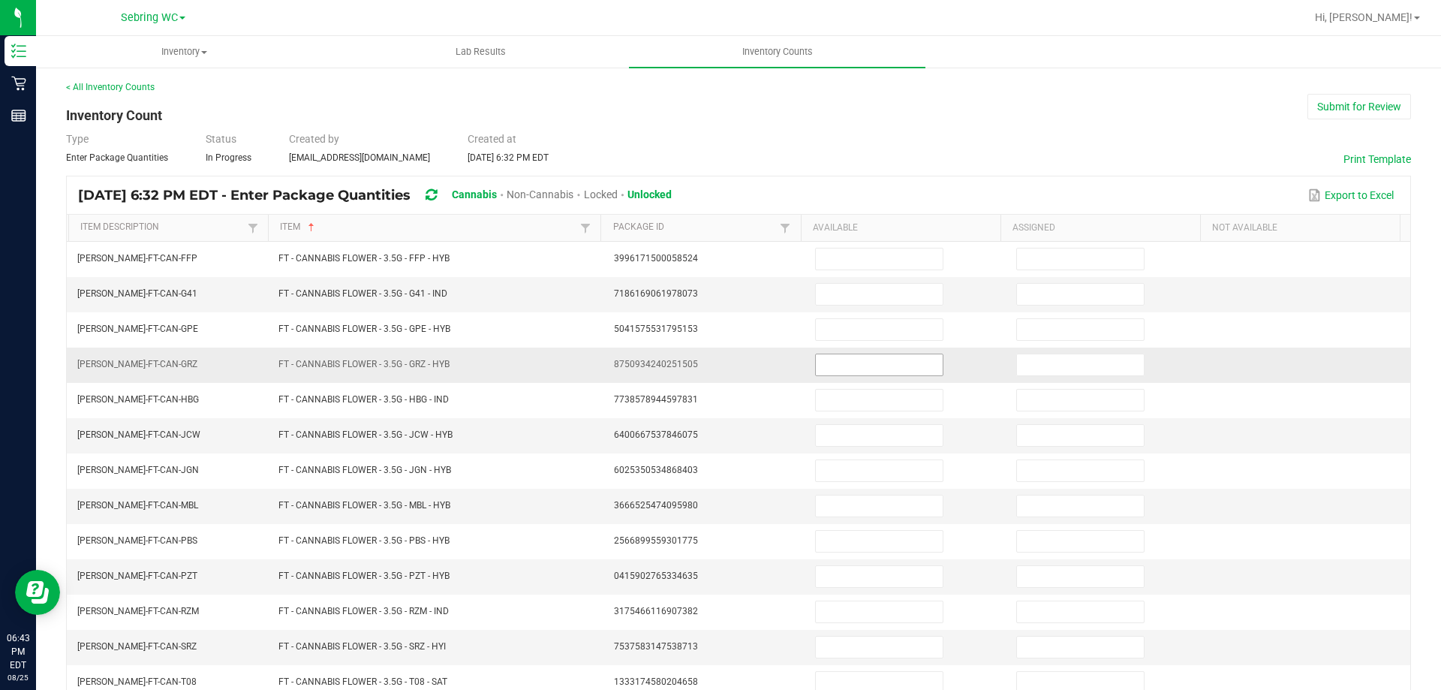
scroll to position [0, 0]
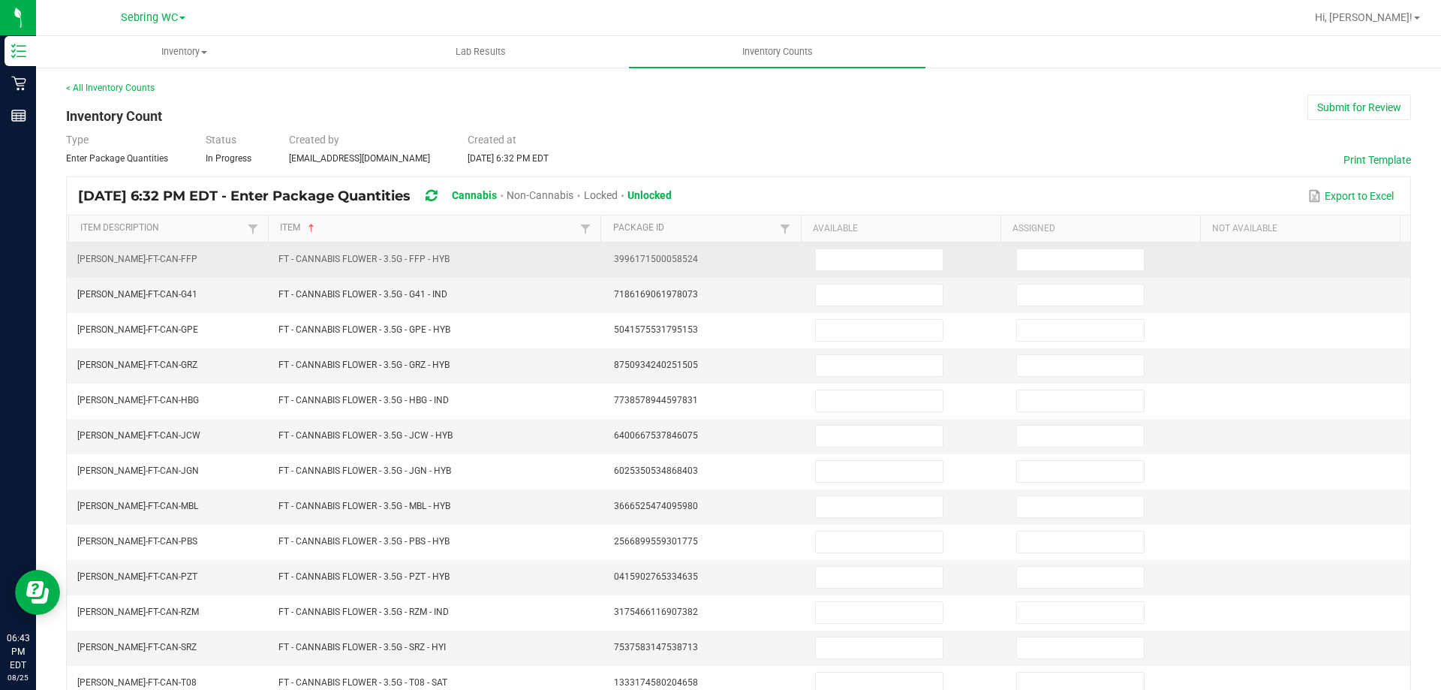
click at [838, 246] on td at bounding box center [906, 259] width 201 height 35
click at [832, 266] on input at bounding box center [879, 259] width 127 height 21
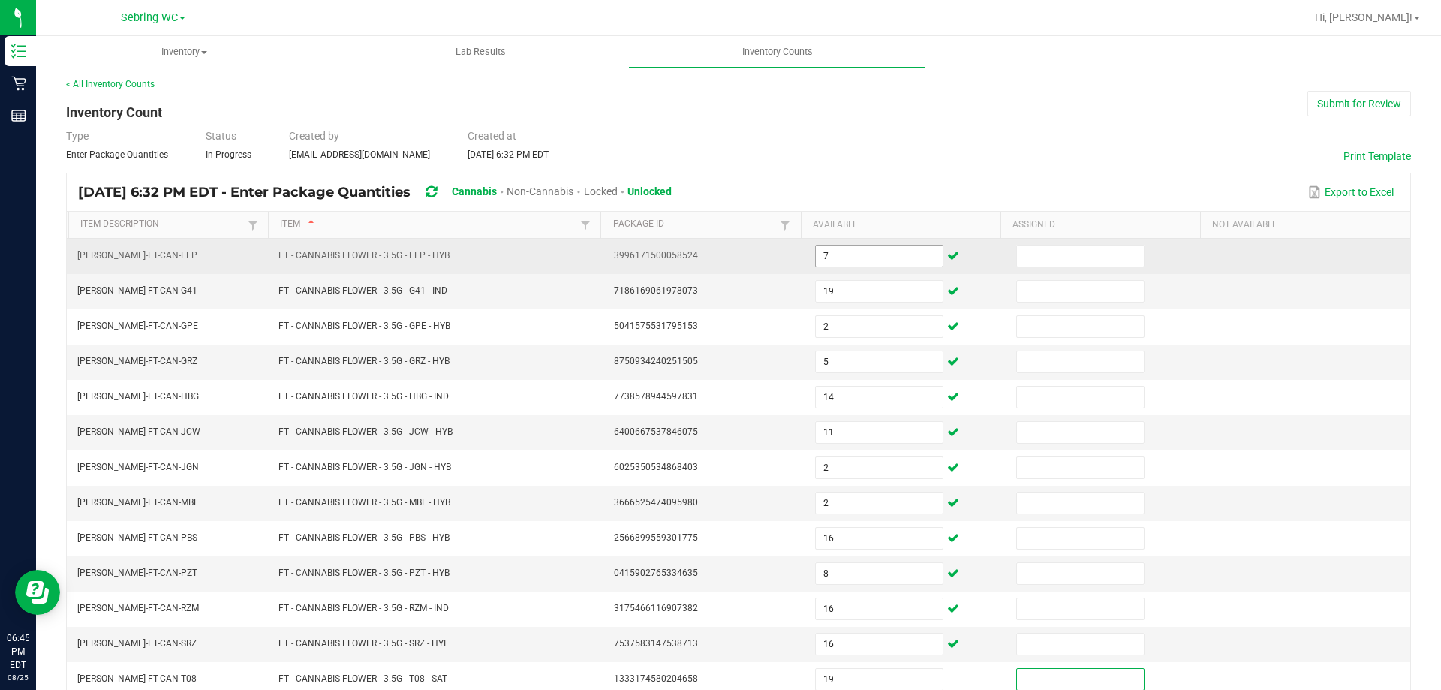
scroll to position [312, 0]
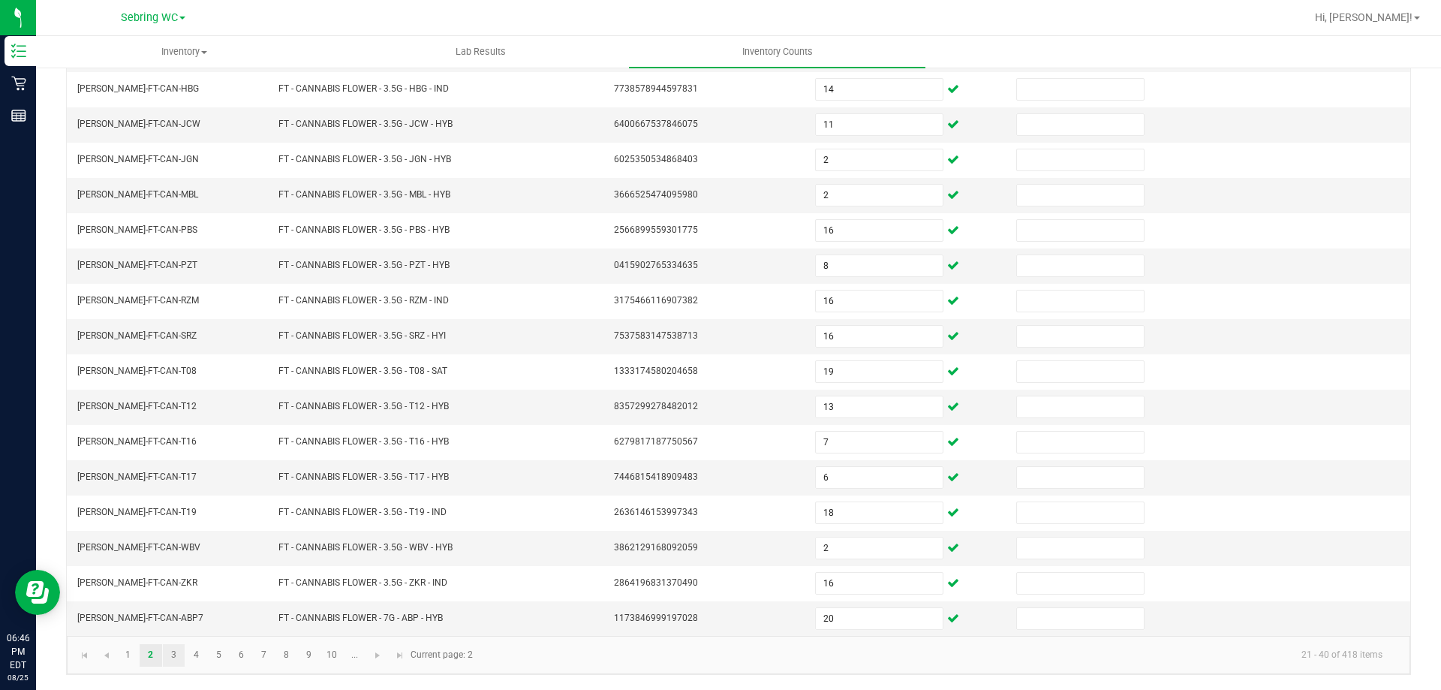
click at [172, 657] on link "3" at bounding box center [174, 655] width 22 height 23
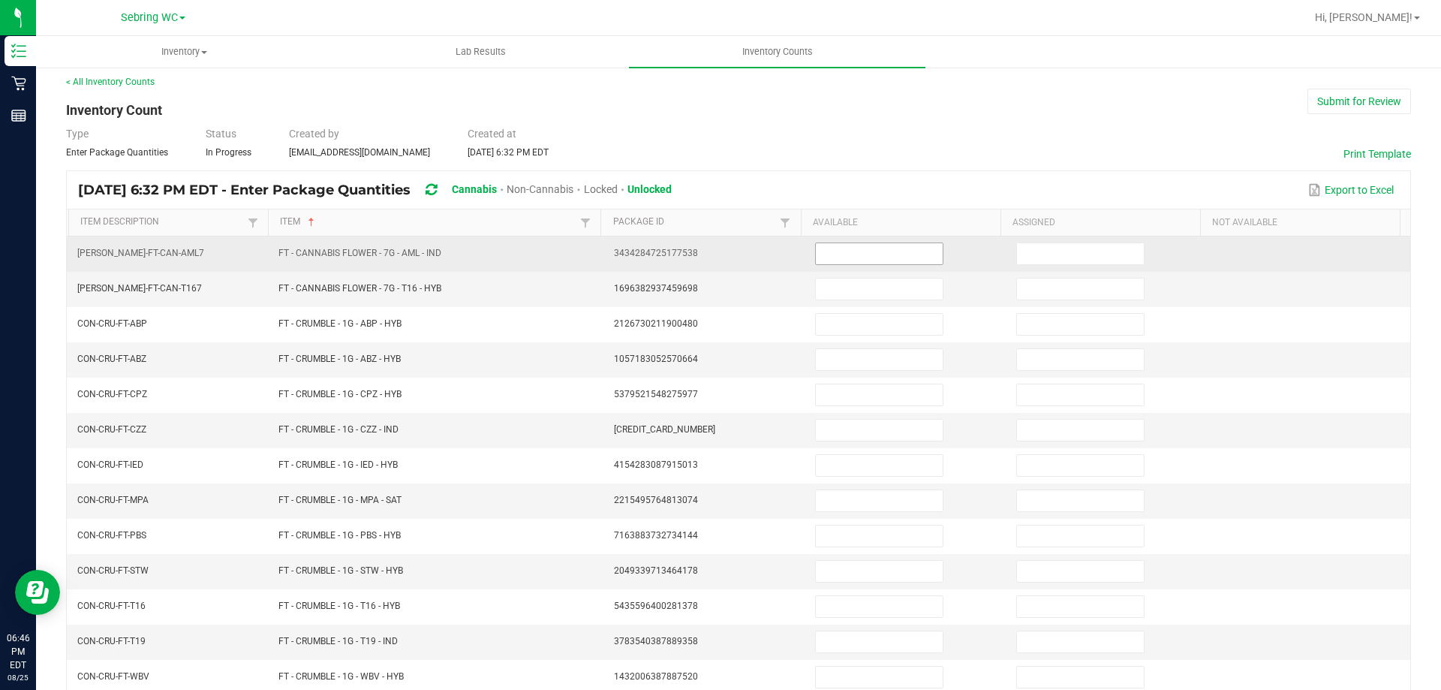
scroll to position [0, 0]
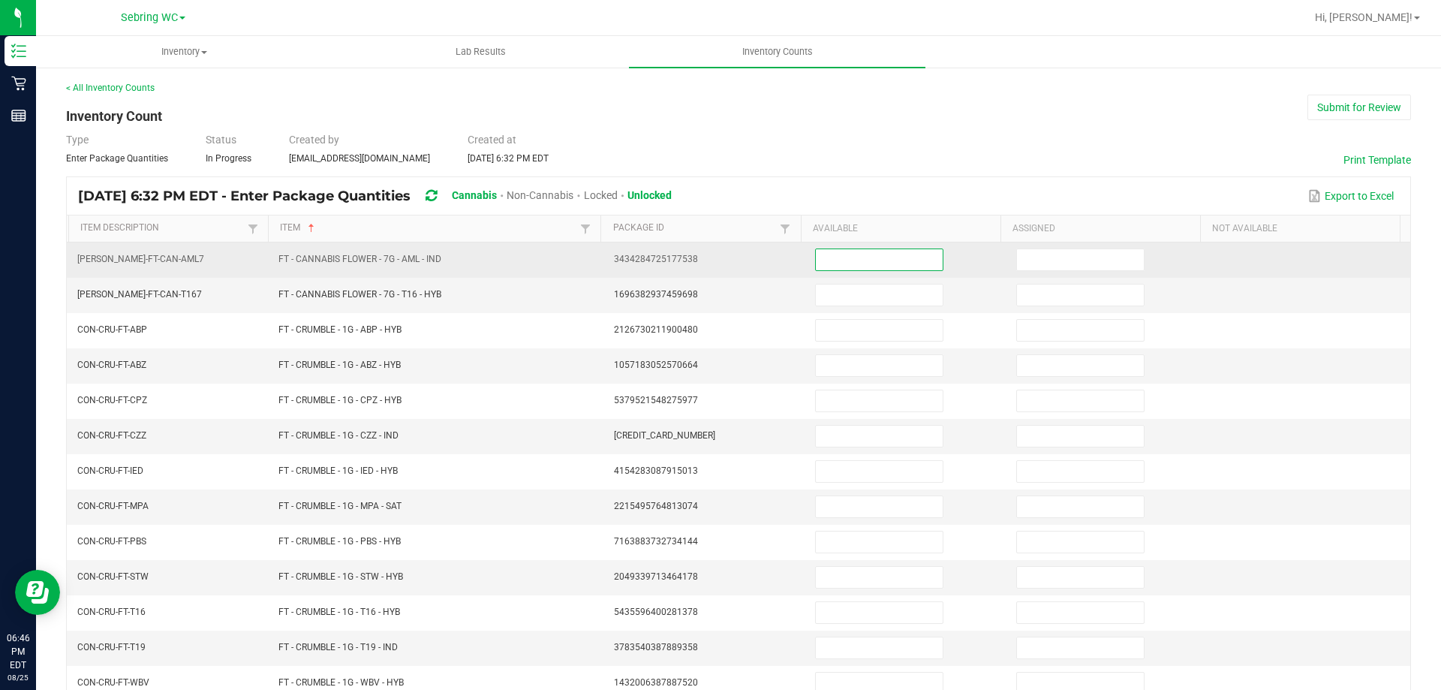
click at [830, 263] on input at bounding box center [879, 259] width 127 height 21
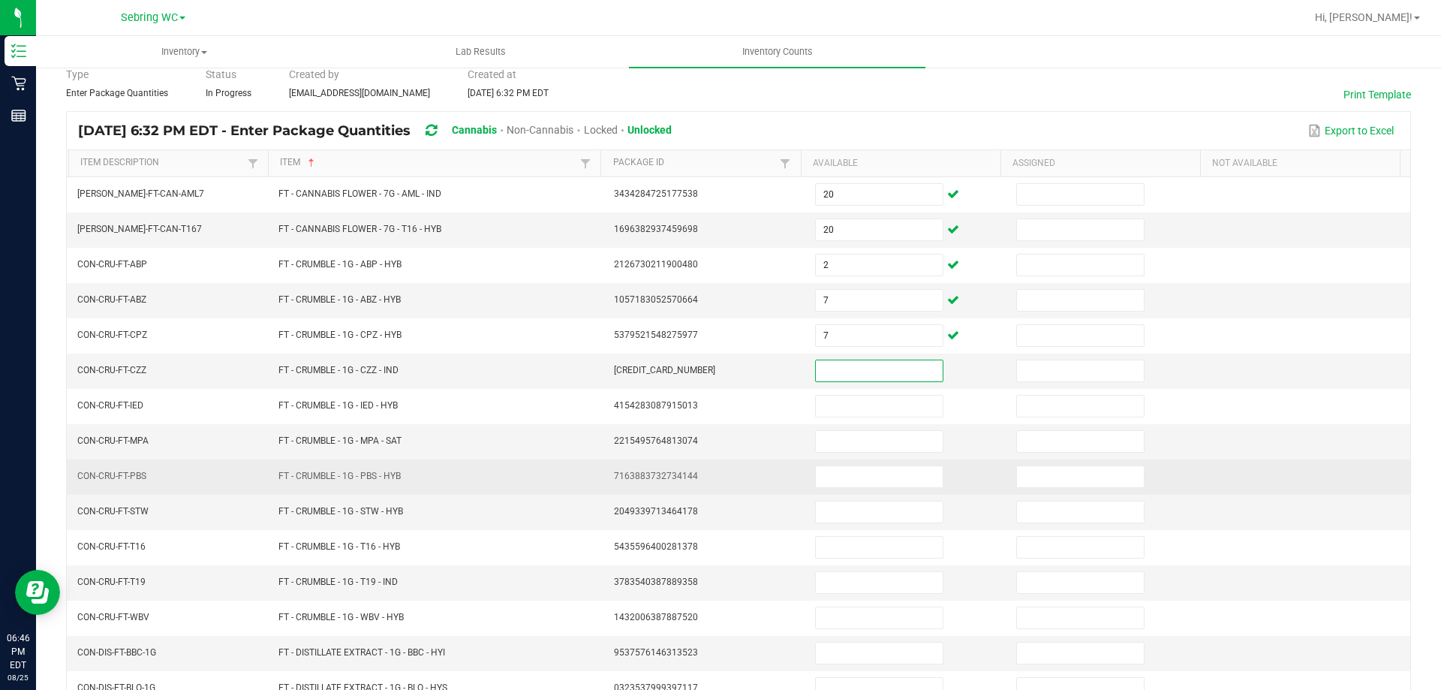
scroll to position [59, 0]
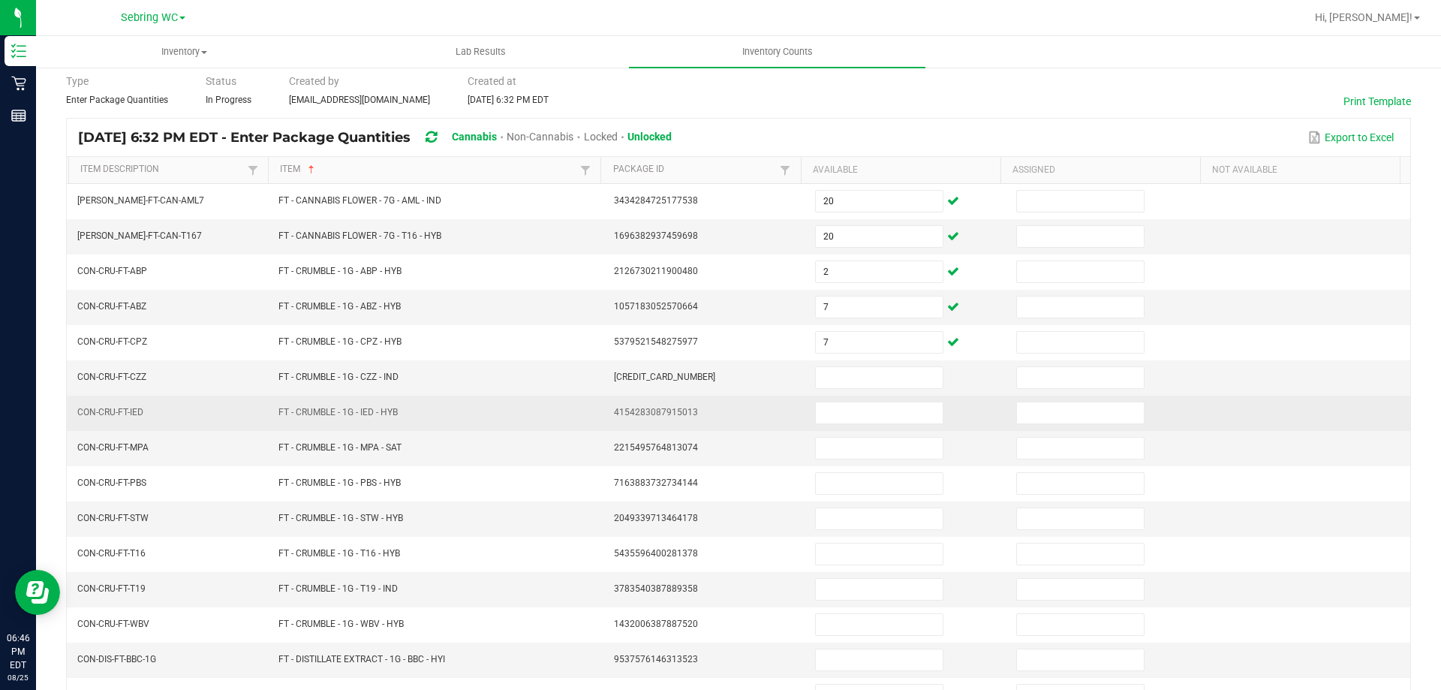
click at [588, 407] on td "FT - CRUMBLE - 1G - IED - HYB" at bounding box center [437, 413] width 336 height 35
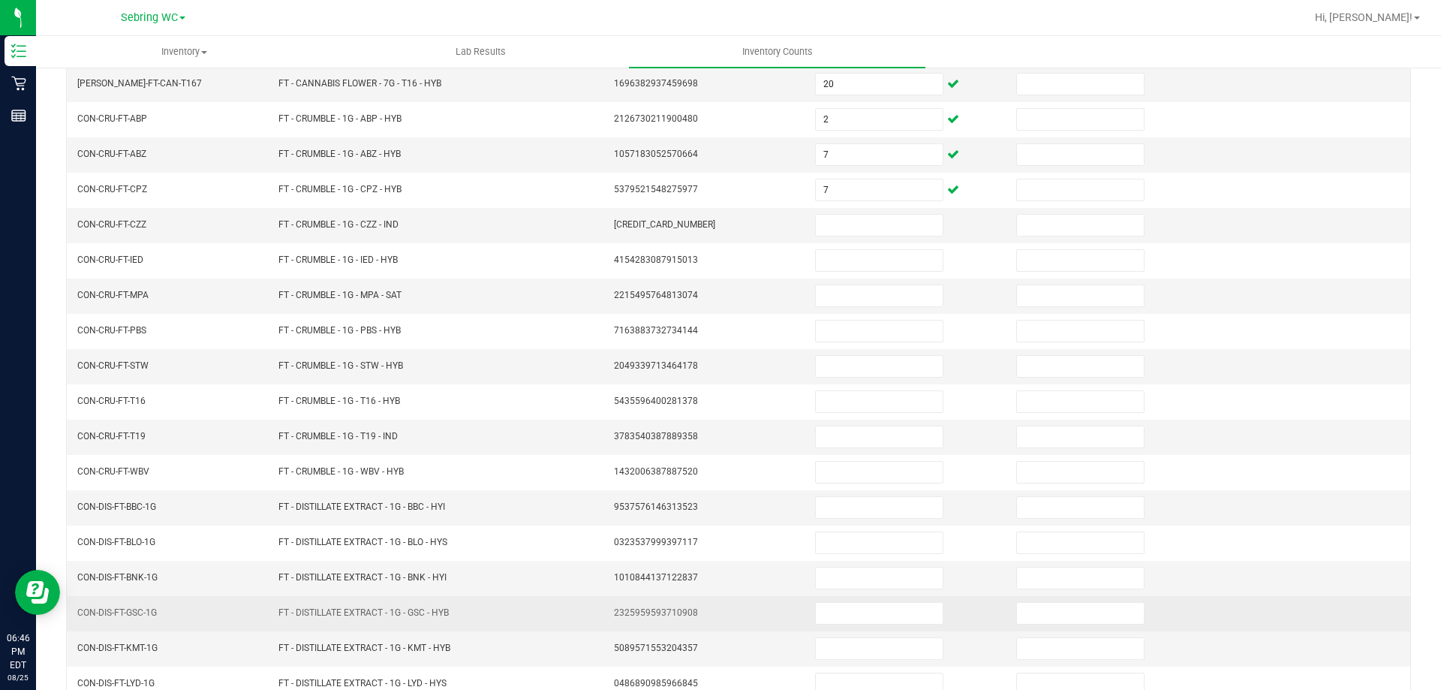
scroll to position [312, 0]
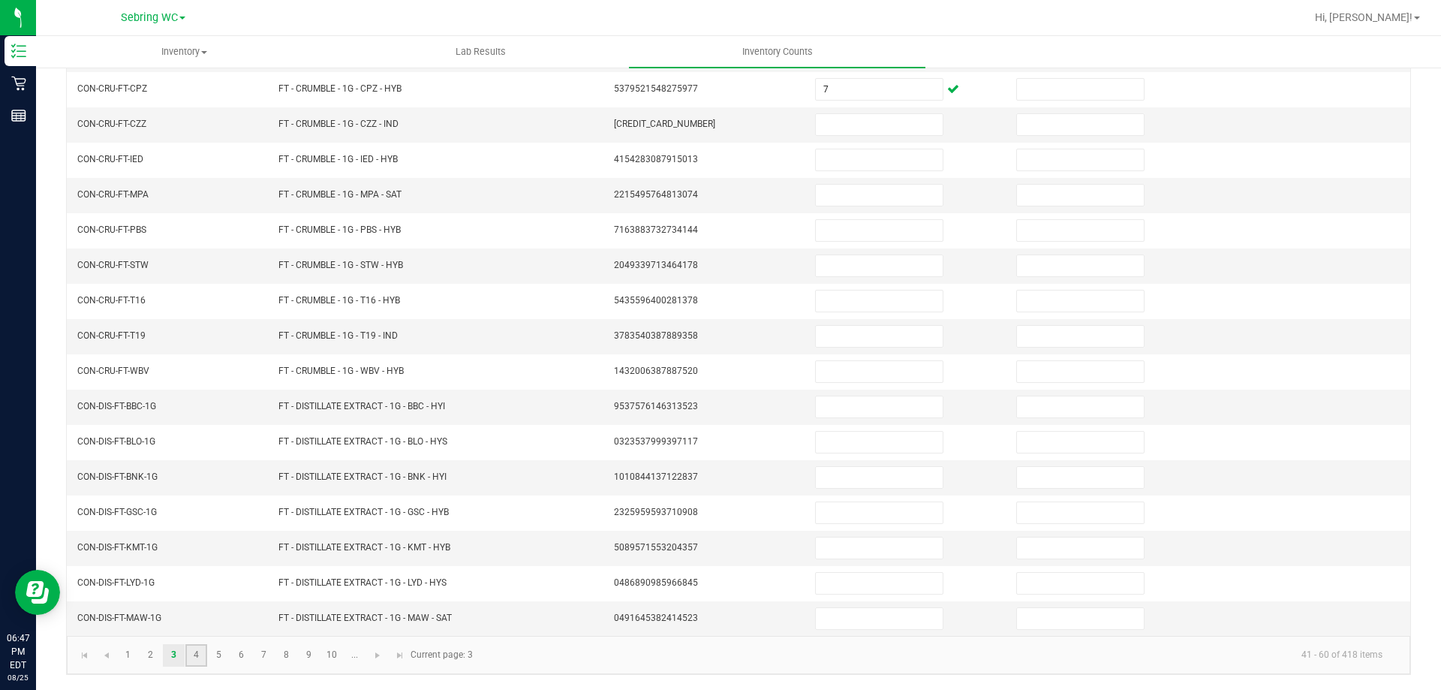
click at [200, 655] on link "4" at bounding box center [196, 655] width 22 height 23
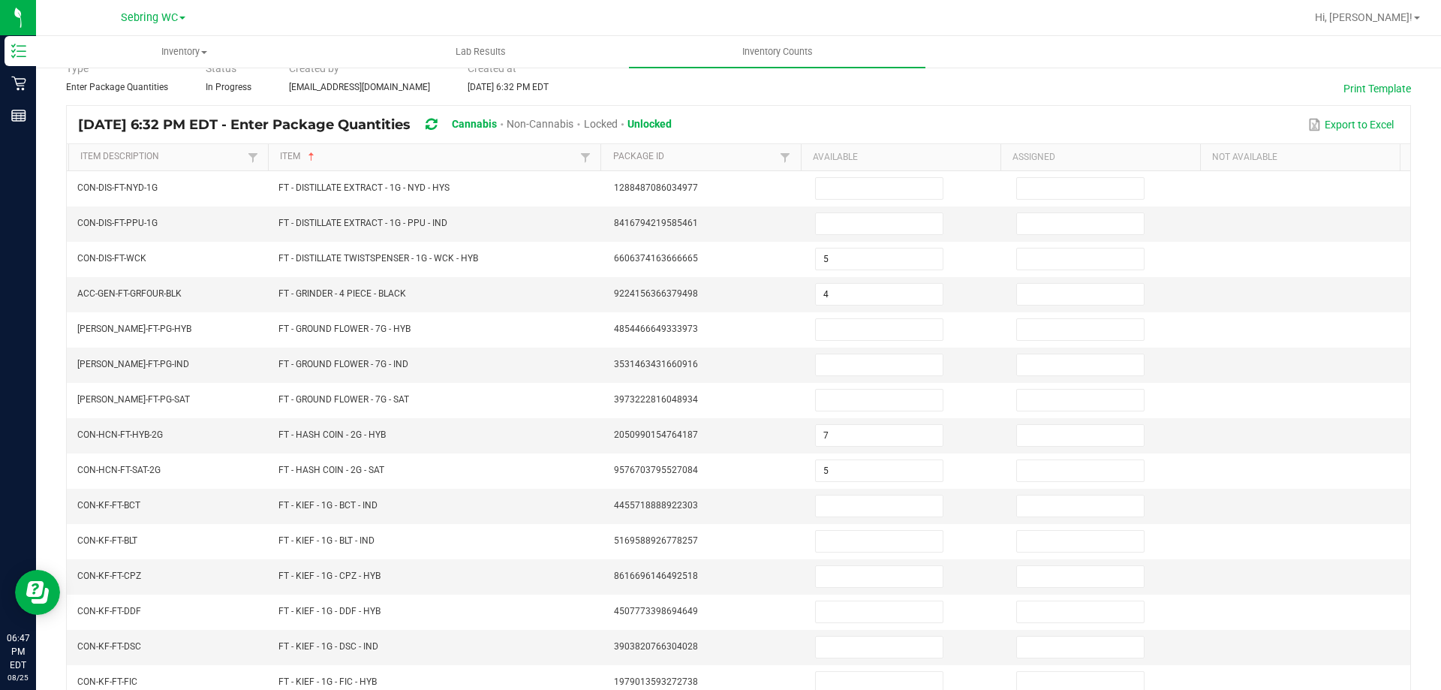
scroll to position [11, 0]
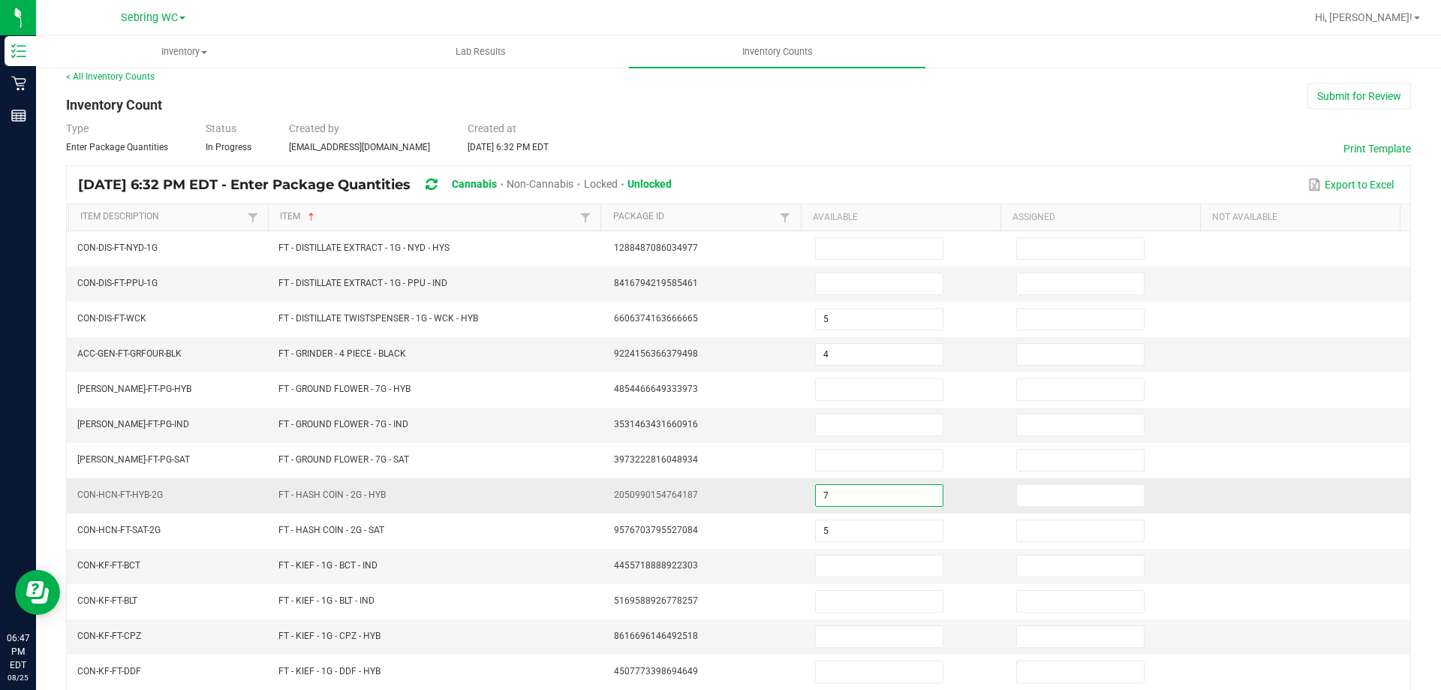
click at [873, 497] on input "7" at bounding box center [879, 495] width 127 height 21
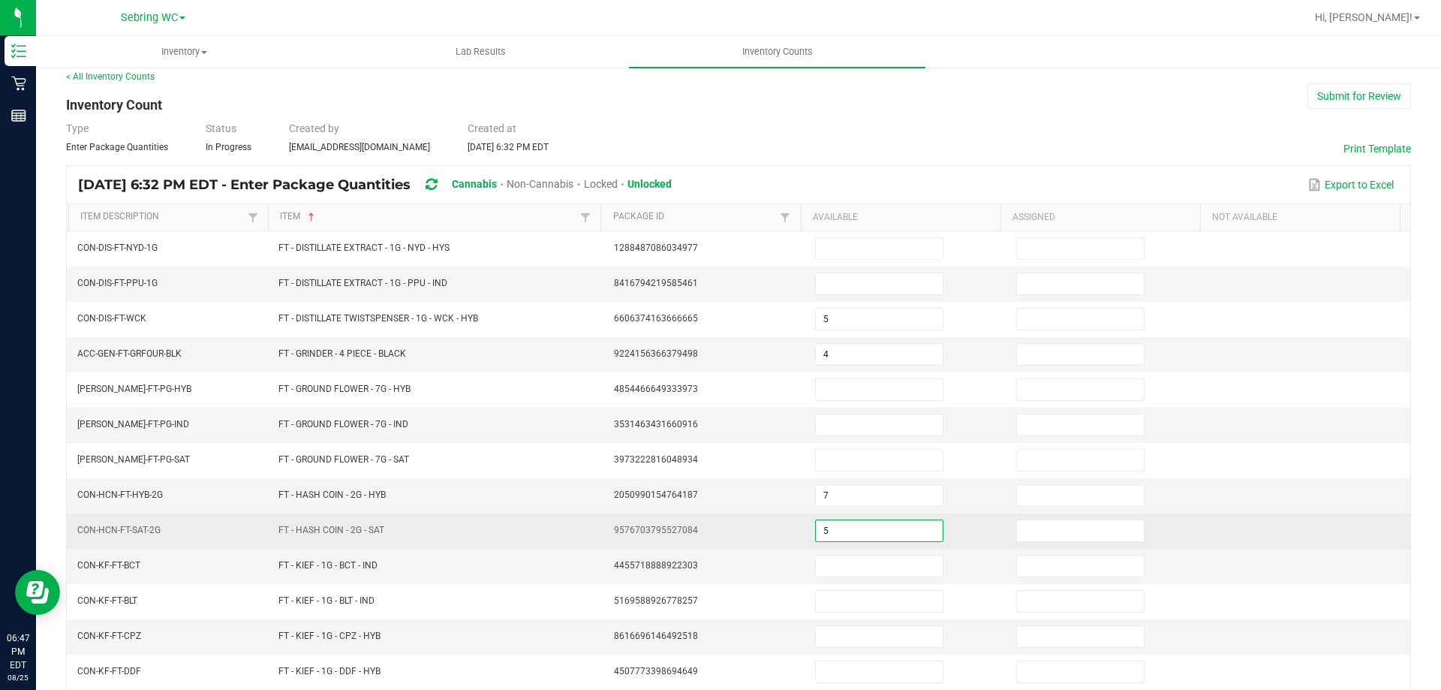
click at [832, 531] on input "5" at bounding box center [879, 530] width 127 height 21
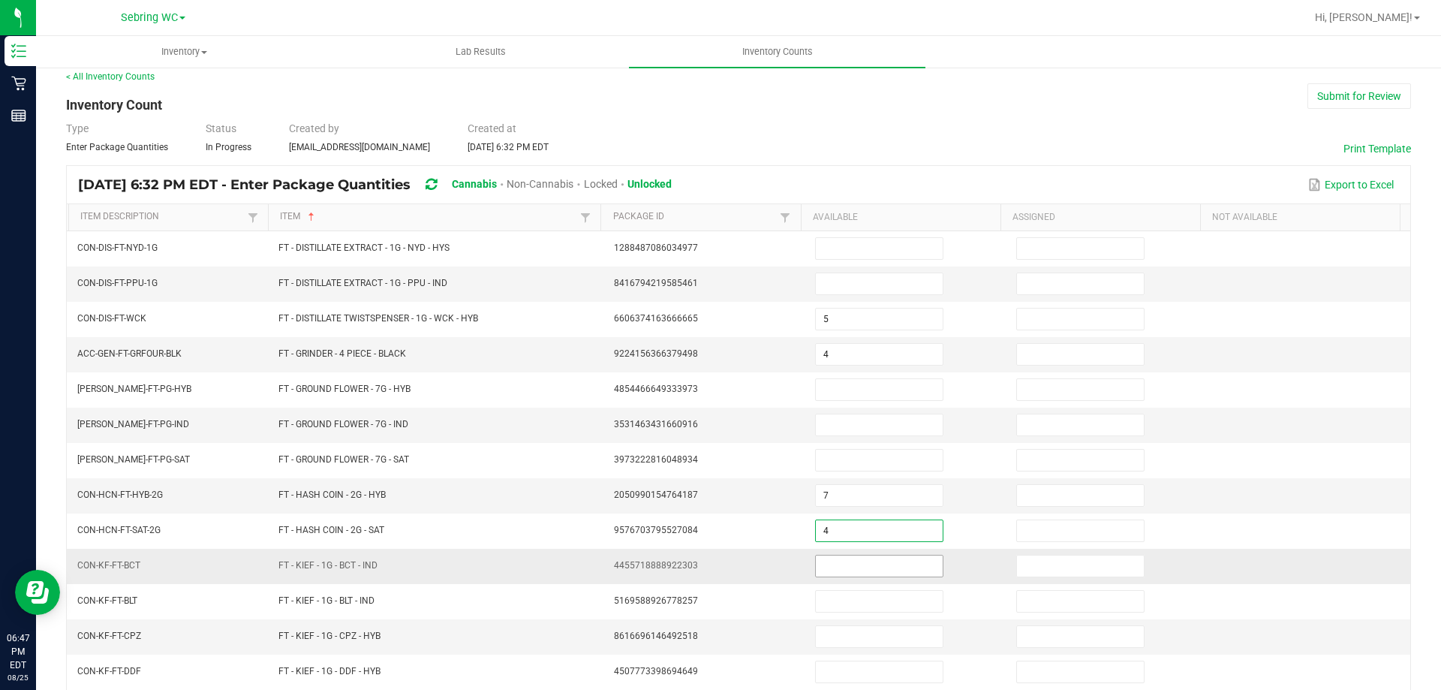
click at [816, 572] on input at bounding box center [879, 565] width 127 height 21
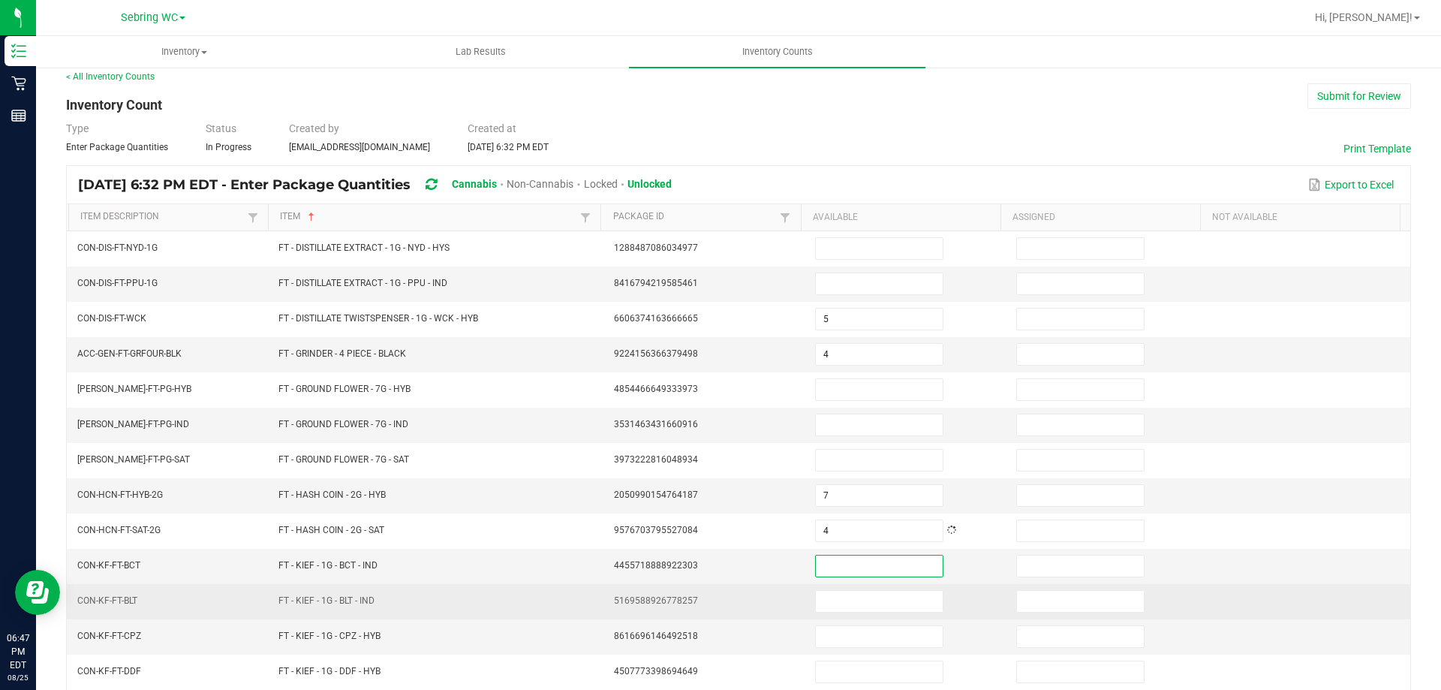
click at [703, 604] on td "5169588926778257" at bounding box center [705, 601] width 201 height 35
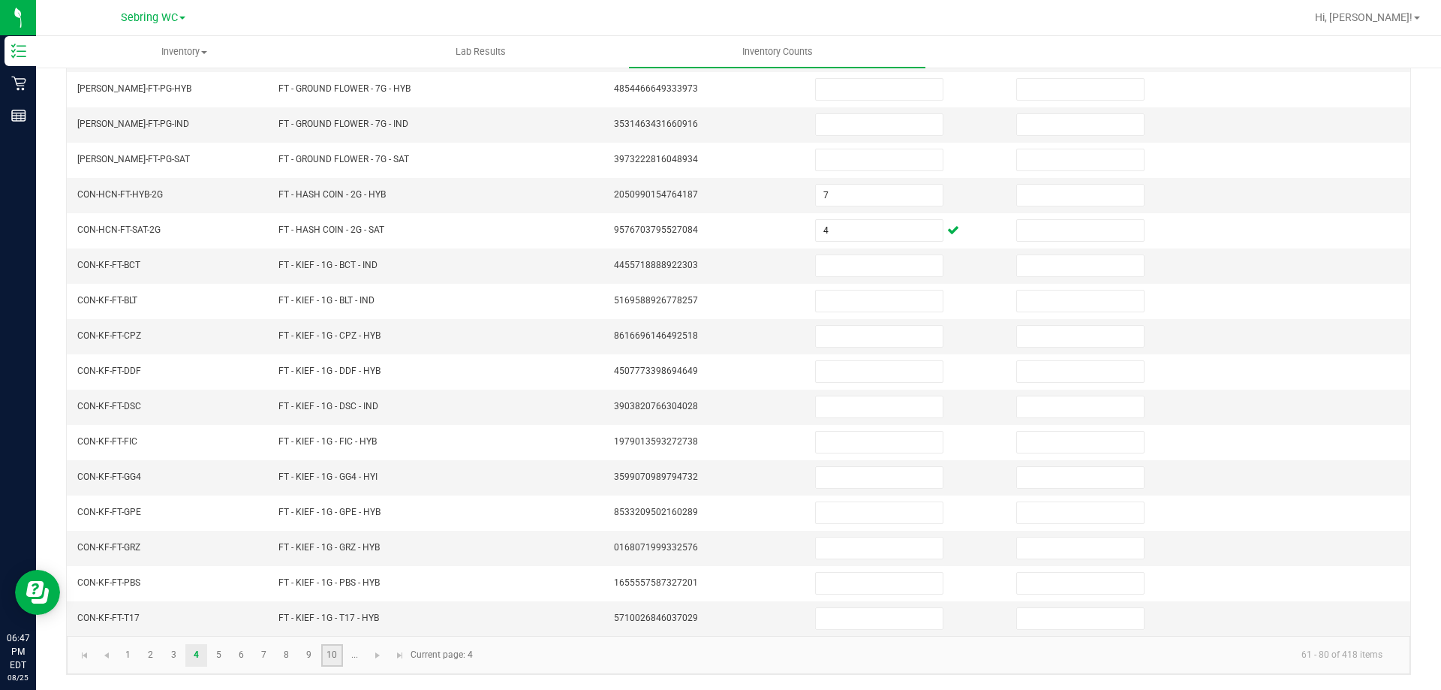
click at [324, 658] on link "10" at bounding box center [332, 655] width 22 height 23
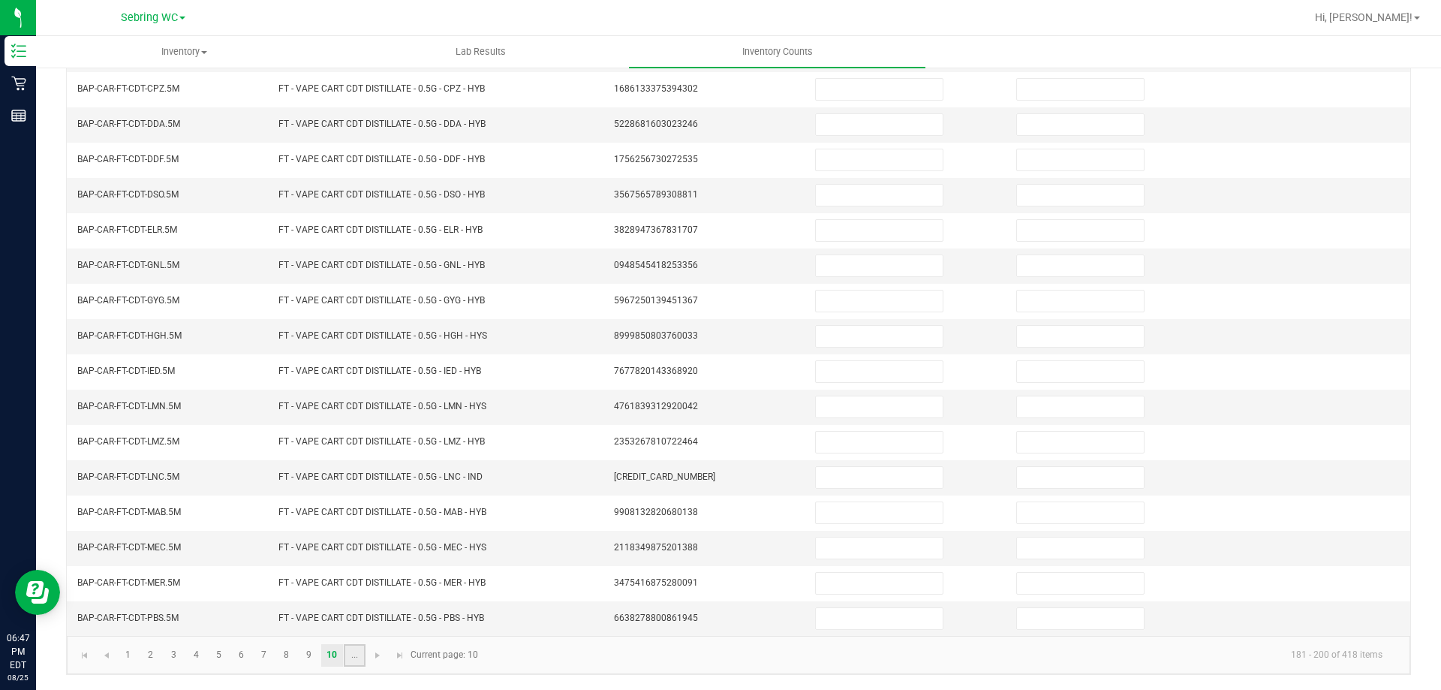
click at [360, 653] on link "..." at bounding box center [355, 655] width 22 height 23
click at [171, 658] on link "12" at bounding box center [174, 655] width 22 height 23
click at [190, 661] on link "13" at bounding box center [196, 655] width 22 height 23
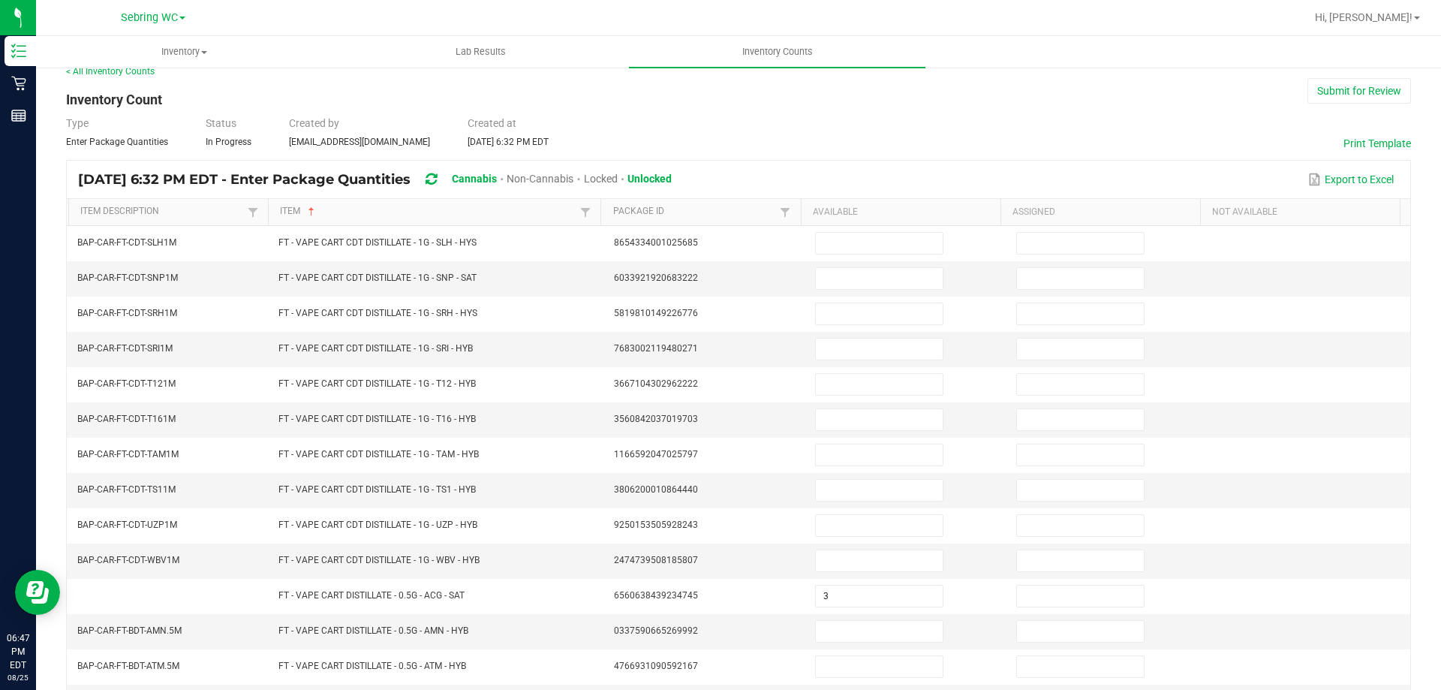
scroll to position [0, 0]
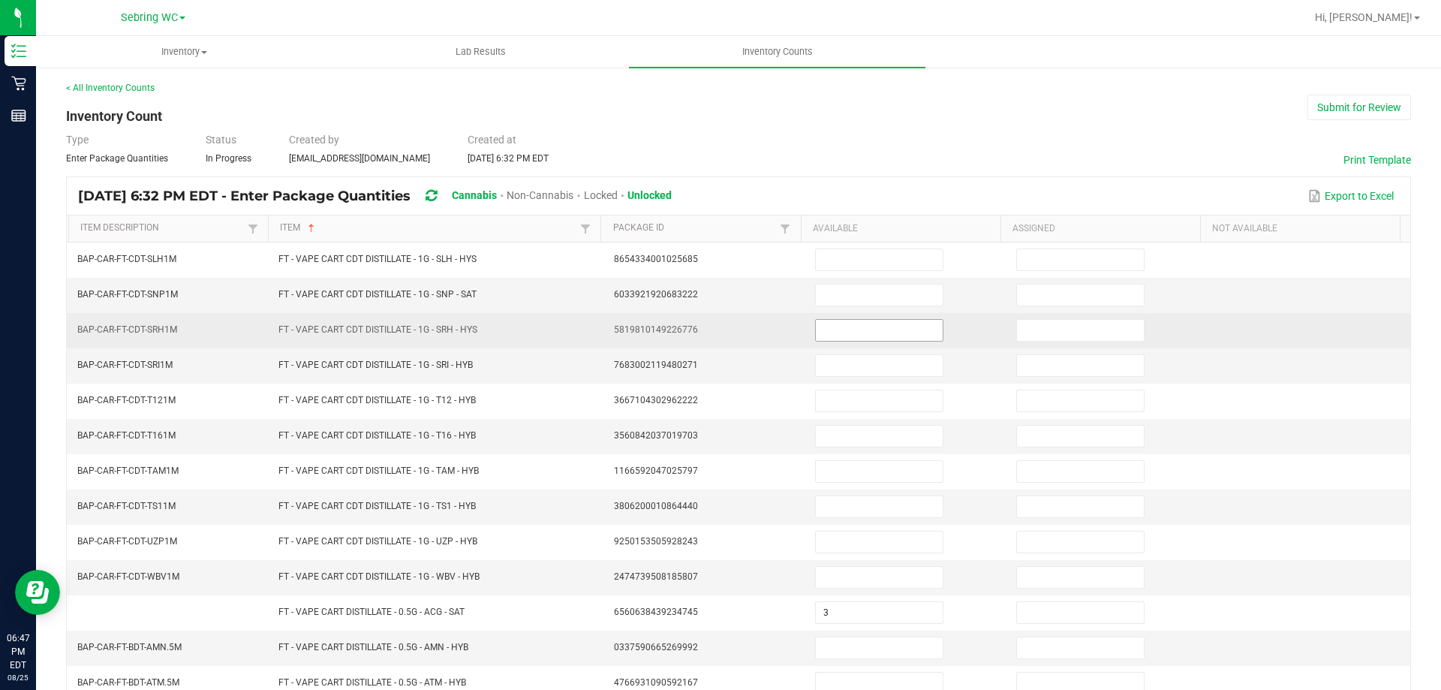
click at [866, 330] on input at bounding box center [879, 330] width 127 height 21
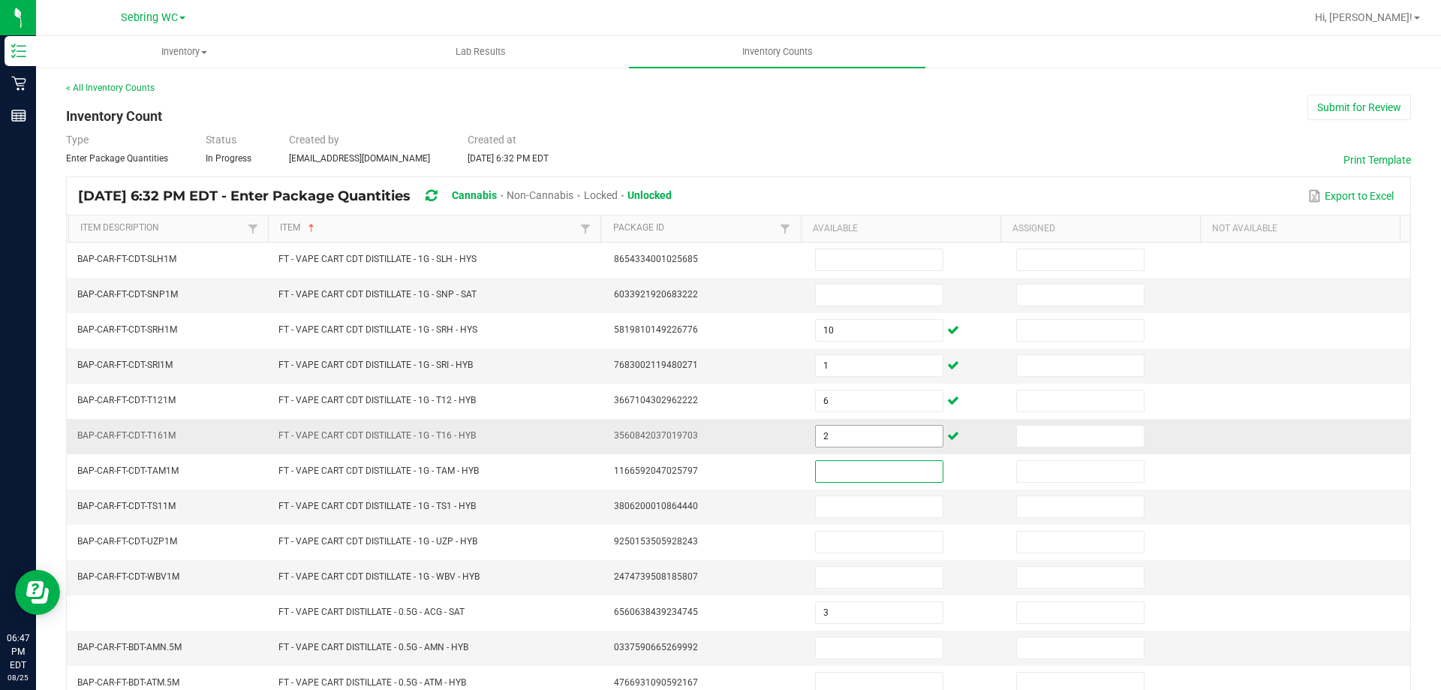
click at [822, 447] on span "2" at bounding box center [879, 436] width 128 height 23
click at [823, 443] on input "2" at bounding box center [879, 436] width 127 height 21
click at [802, 134] on div "Type Enter Package Quantities Status In Progress Created by [EMAIL_ADDRESS][DOM…" at bounding box center [738, 148] width 1345 height 33
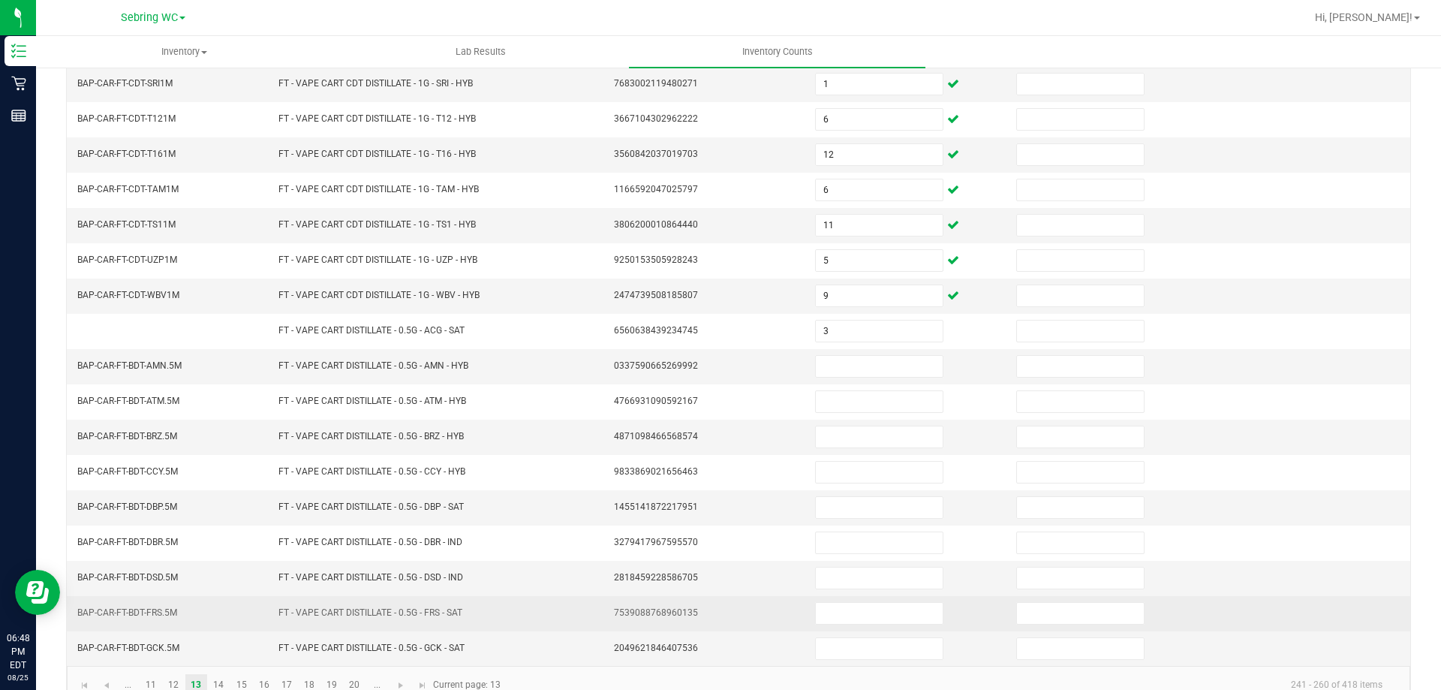
scroll to position [312, 0]
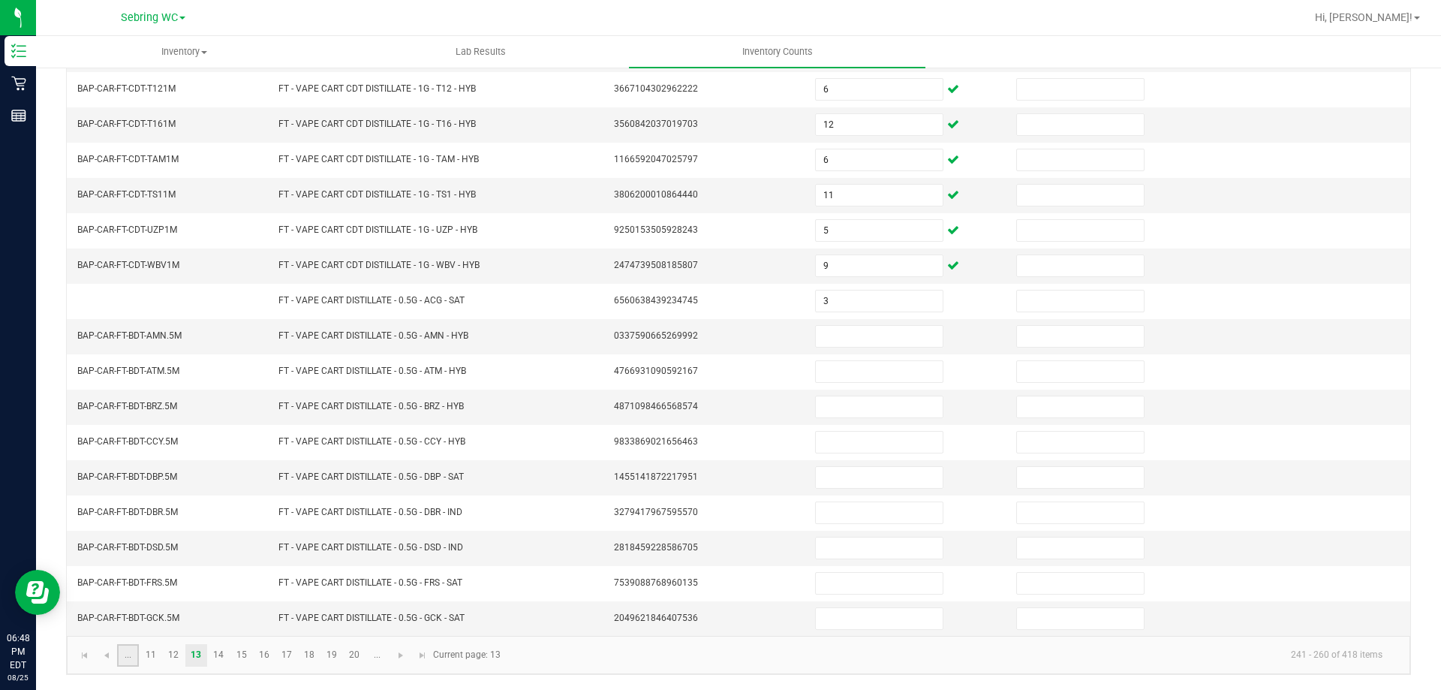
click at [138, 657] on link "..." at bounding box center [128, 655] width 22 height 23
click at [166, 648] on link "3" at bounding box center [174, 655] width 22 height 23
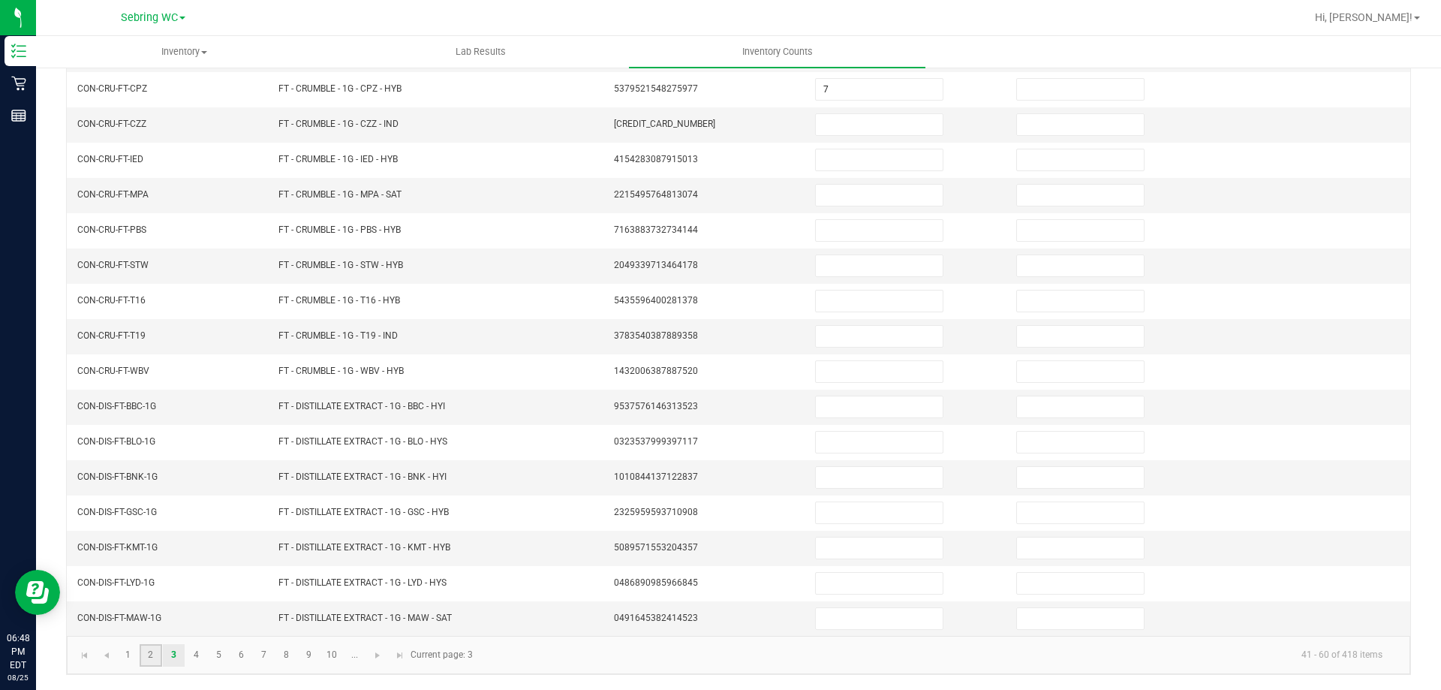
click at [142, 658] on link "2" at bounding box center [151, 655] width 22 height 23
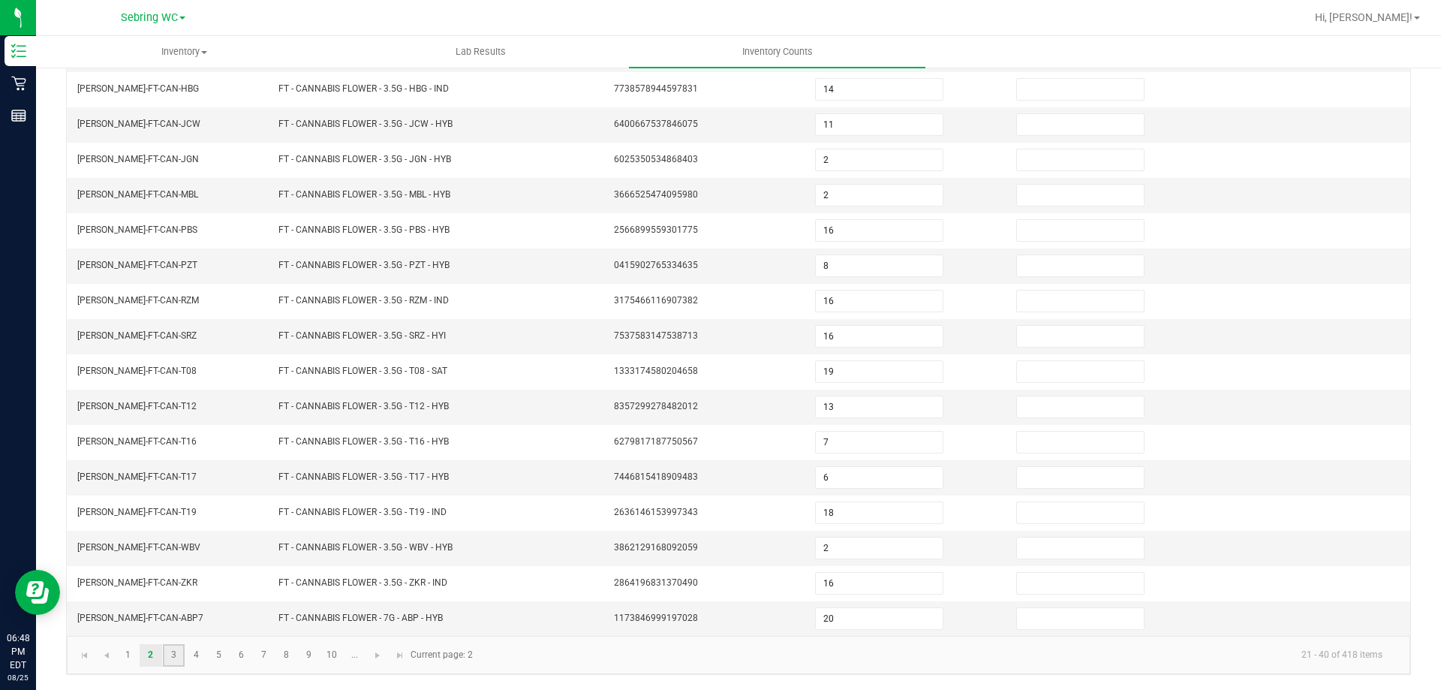
click at [184, 666] on link "3" at bounding box center [174, 655] width 22 height 23
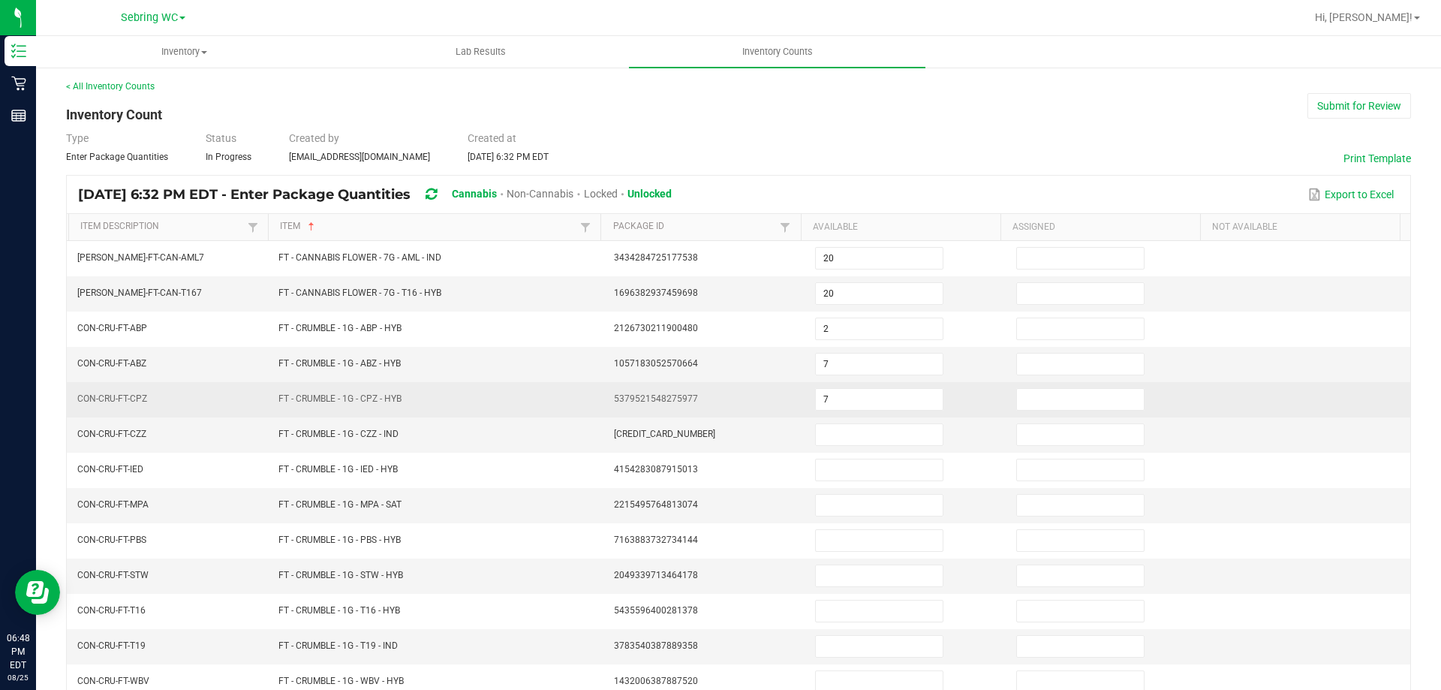
scroll to position [0, 0]
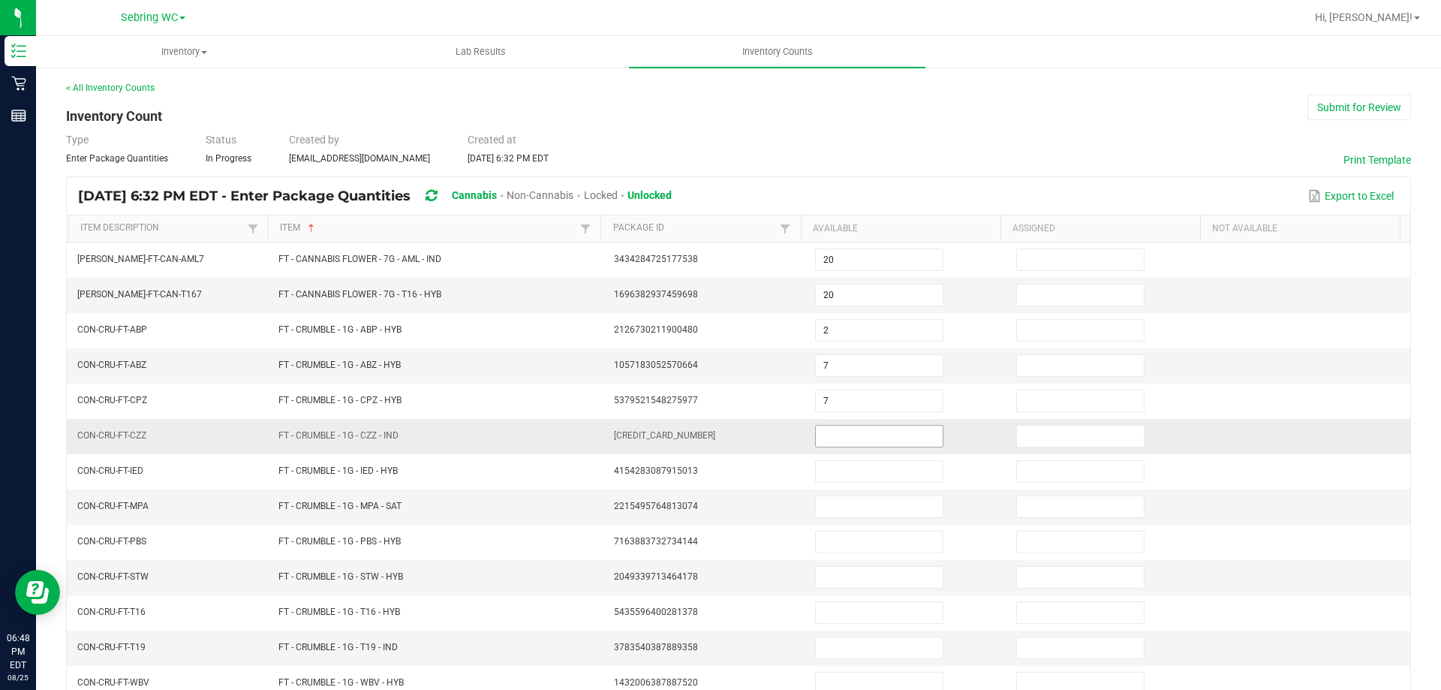
click at [909, 437] on input at bounding box center [879, 436] width 127 height 21
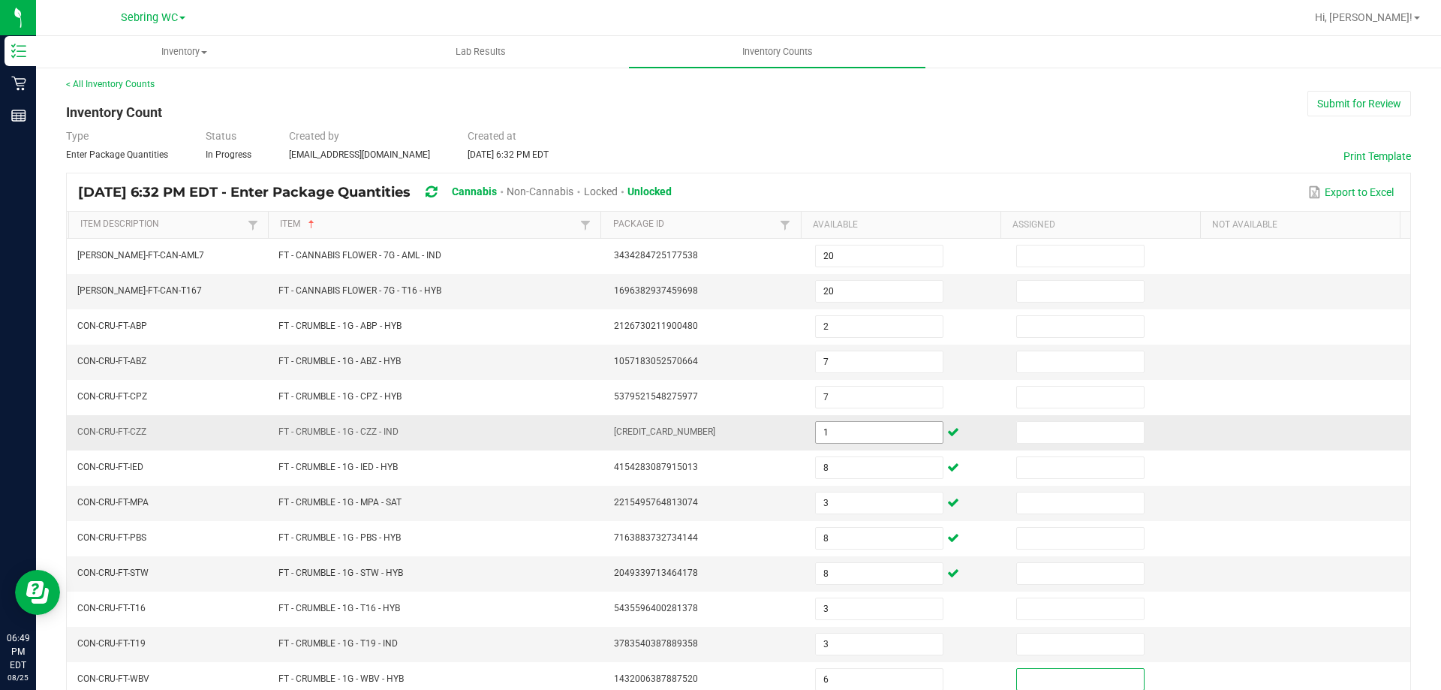
scroll to position [312, 0]
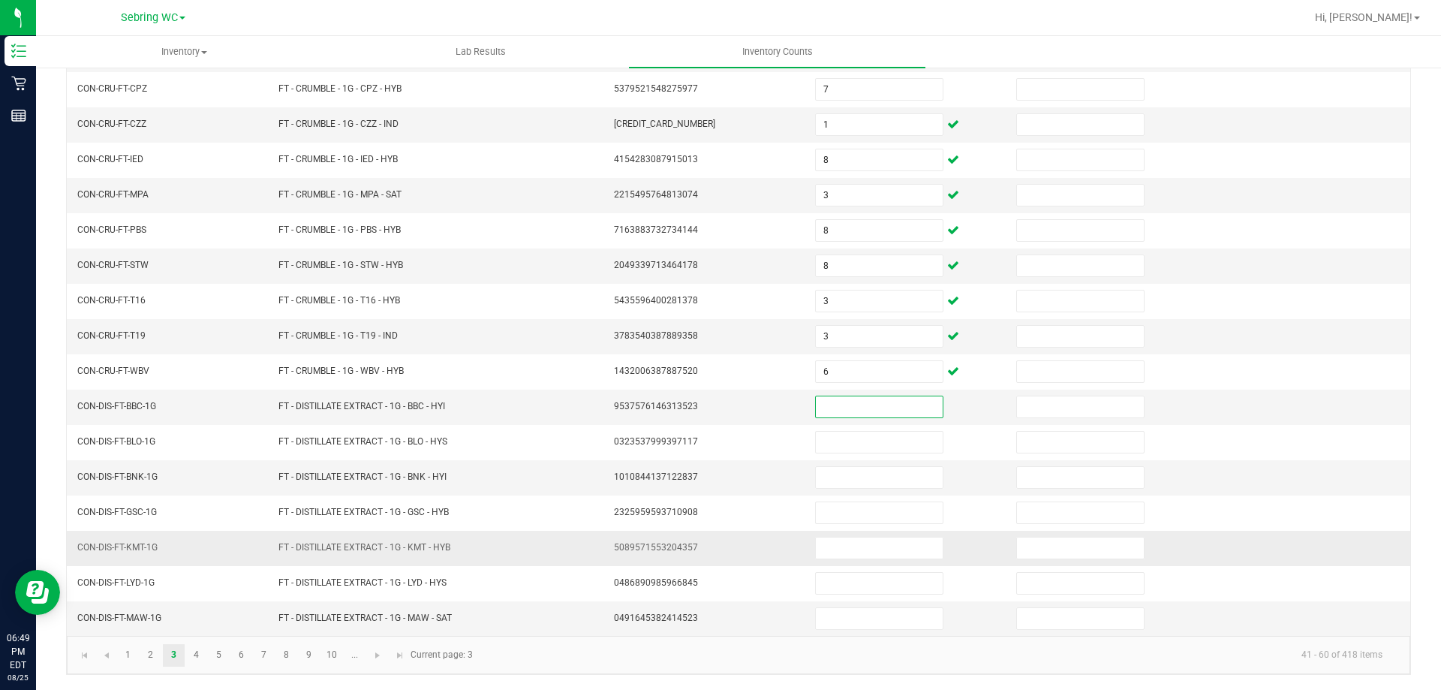
click at [670, 546] on span "5089571553204357" at bounding box center [656, 547] width 84 height 11
click at [195, 655] on link "4" at bounding box center [196, 655] width 22 height 23
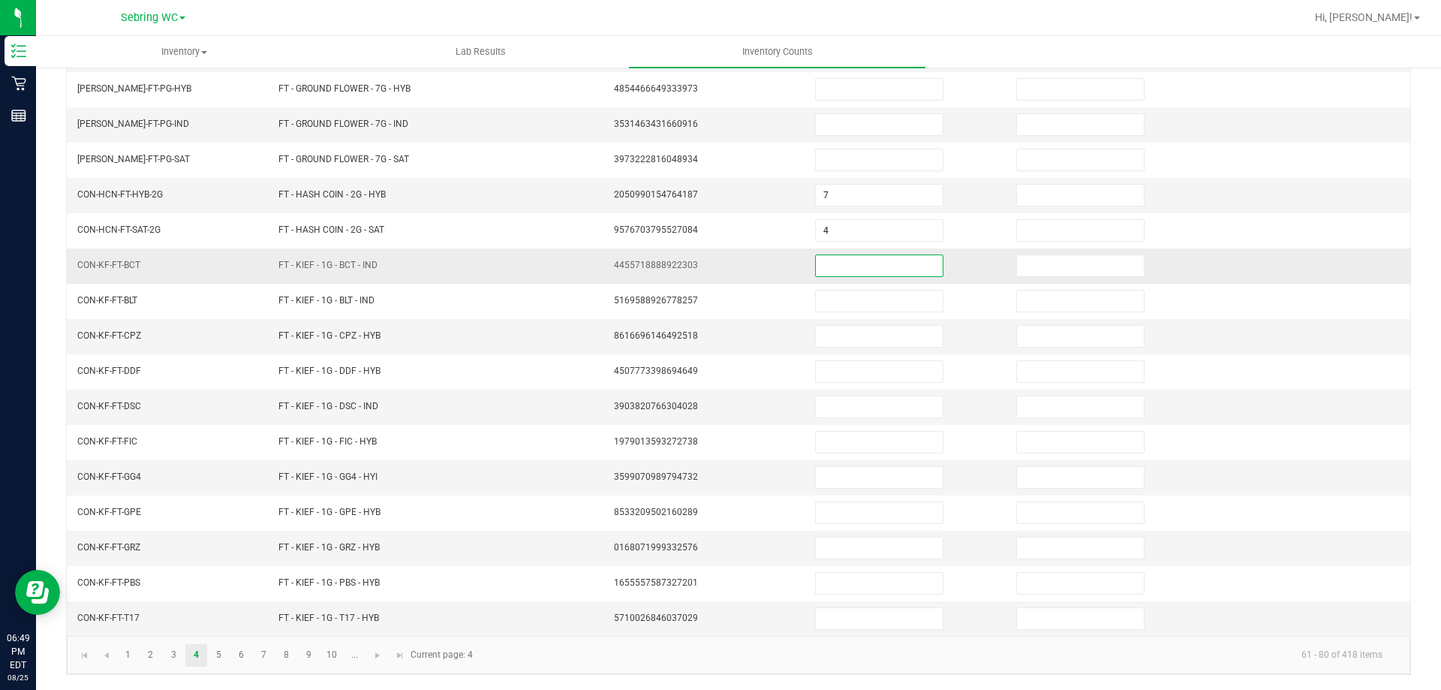
click at [827, 269] on input at bounding box center [879, 265] width 127 height 21
click at [565, 677] on div "< All Inventory Counts Inventory Count Submit for Review Type Enter Package Qua…" at bounding box center [738, 222] width 1405 height 935
click at [177, 664] on link "3" at bounding box center [174, 655] width 22 height 23
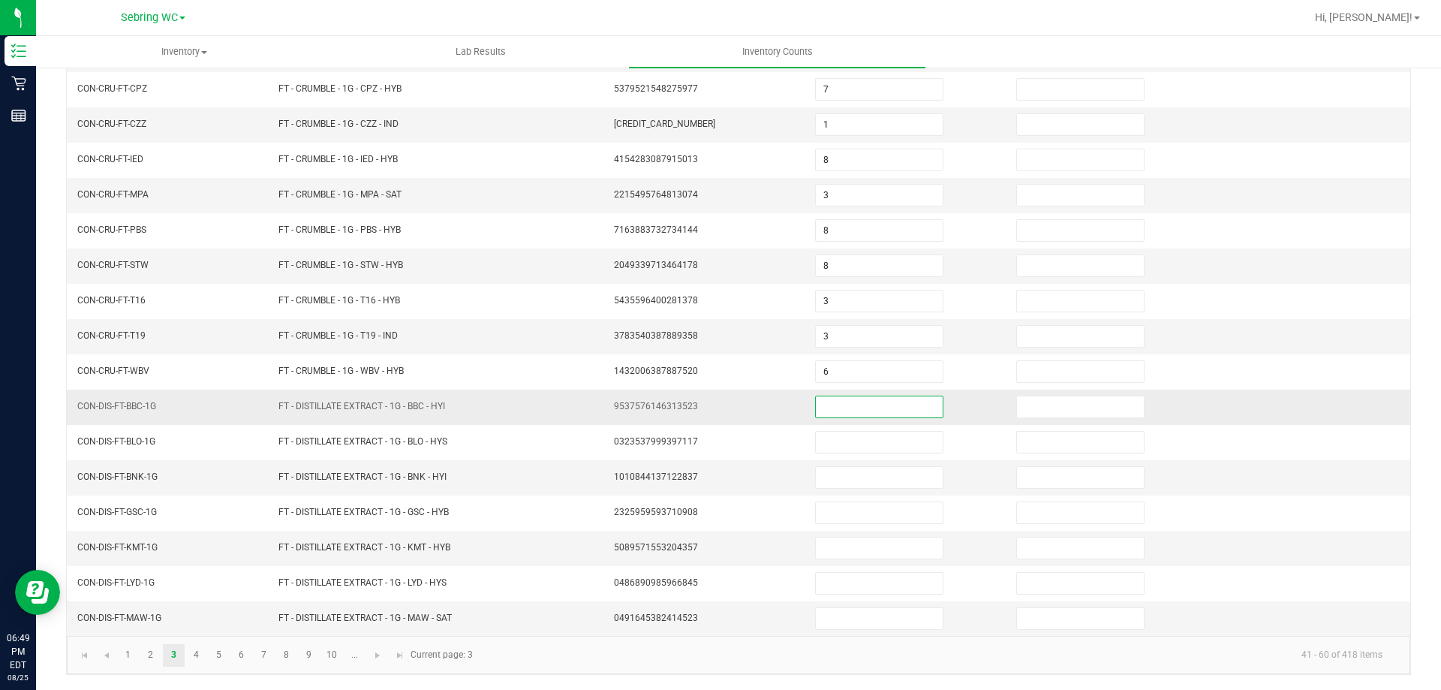
click at [859, 412] on input at bounding box center [879, 406] width 127 height 21
click at [689, 668] on kendo-pager "1 2 3 4 5 6 7 8 9 10 ... 41 - 60 of 418 items Current page: 3" at bounding box center [739, 655] width 1344 height 38
click at [203, 654] on link "4" at bounding box center [196, 655] width 22 height 23
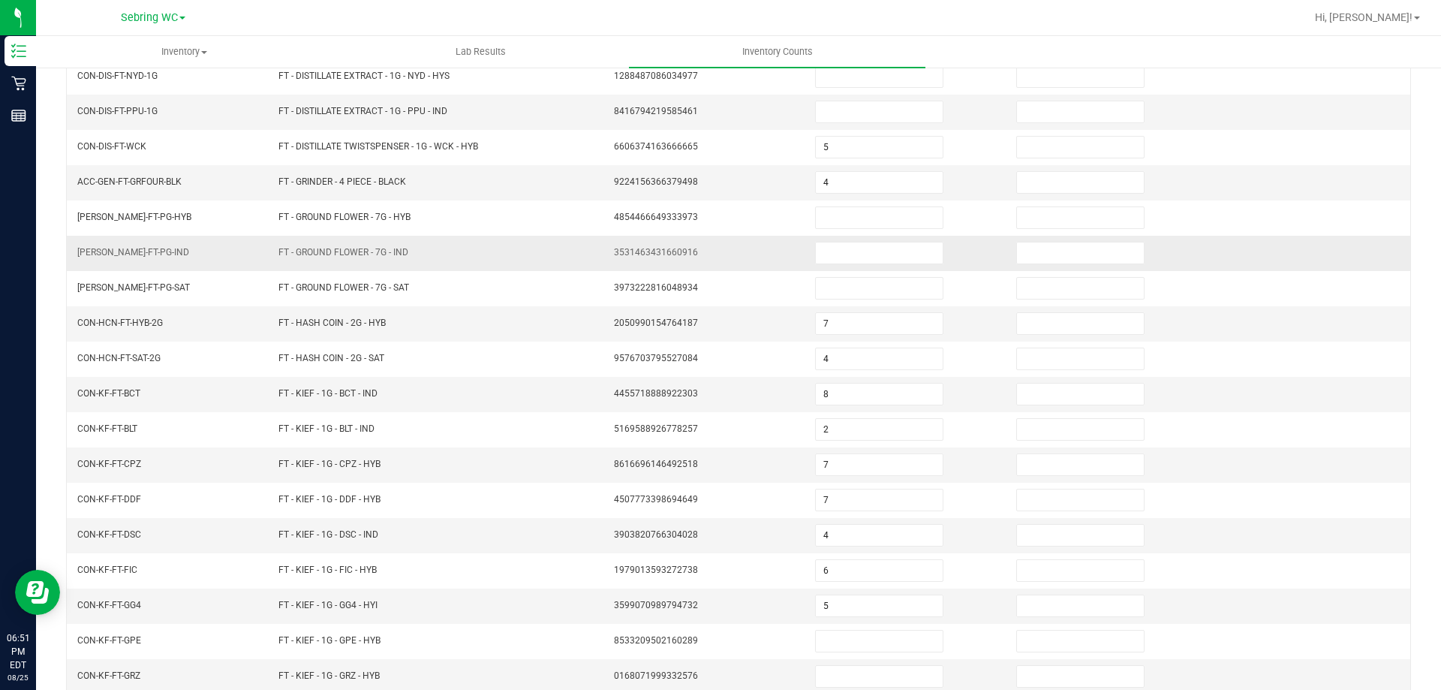
scroll to position [0, 0]
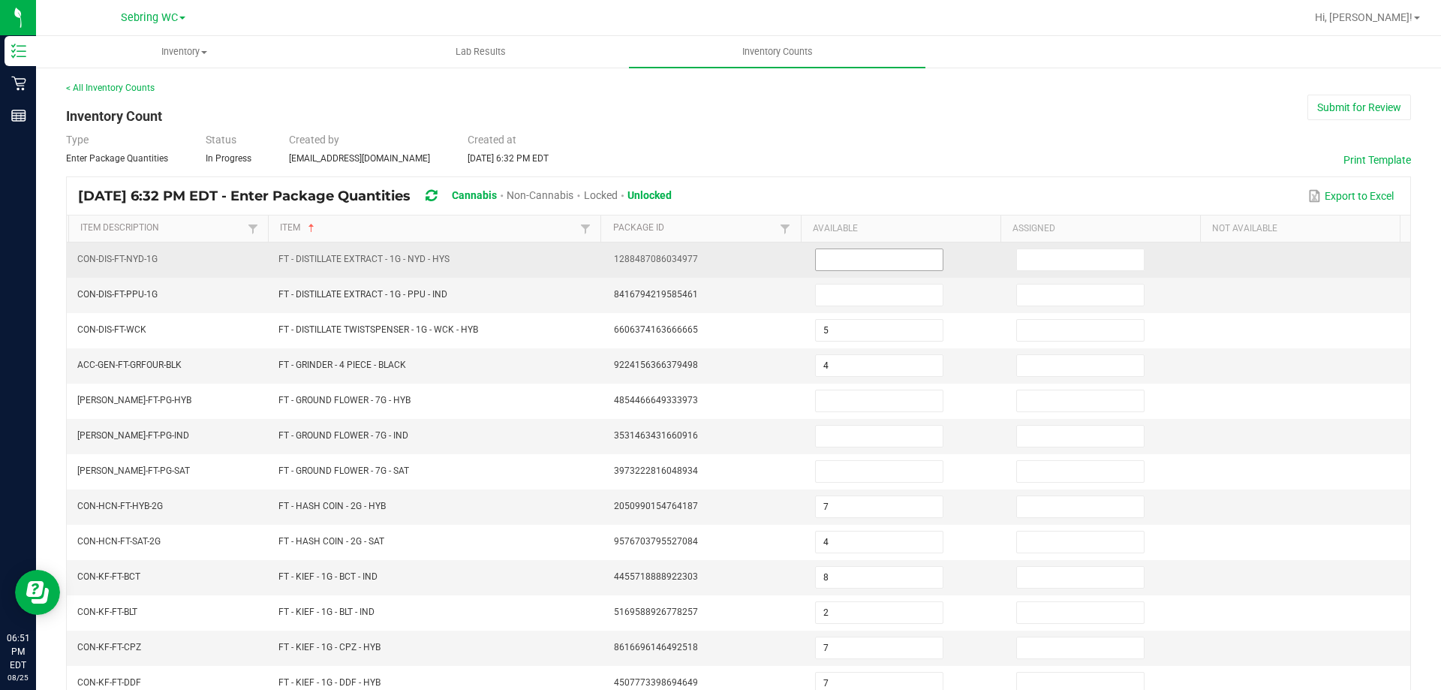
click at [864, 256] on input at bounding box center [879, 259] width 127 height 21
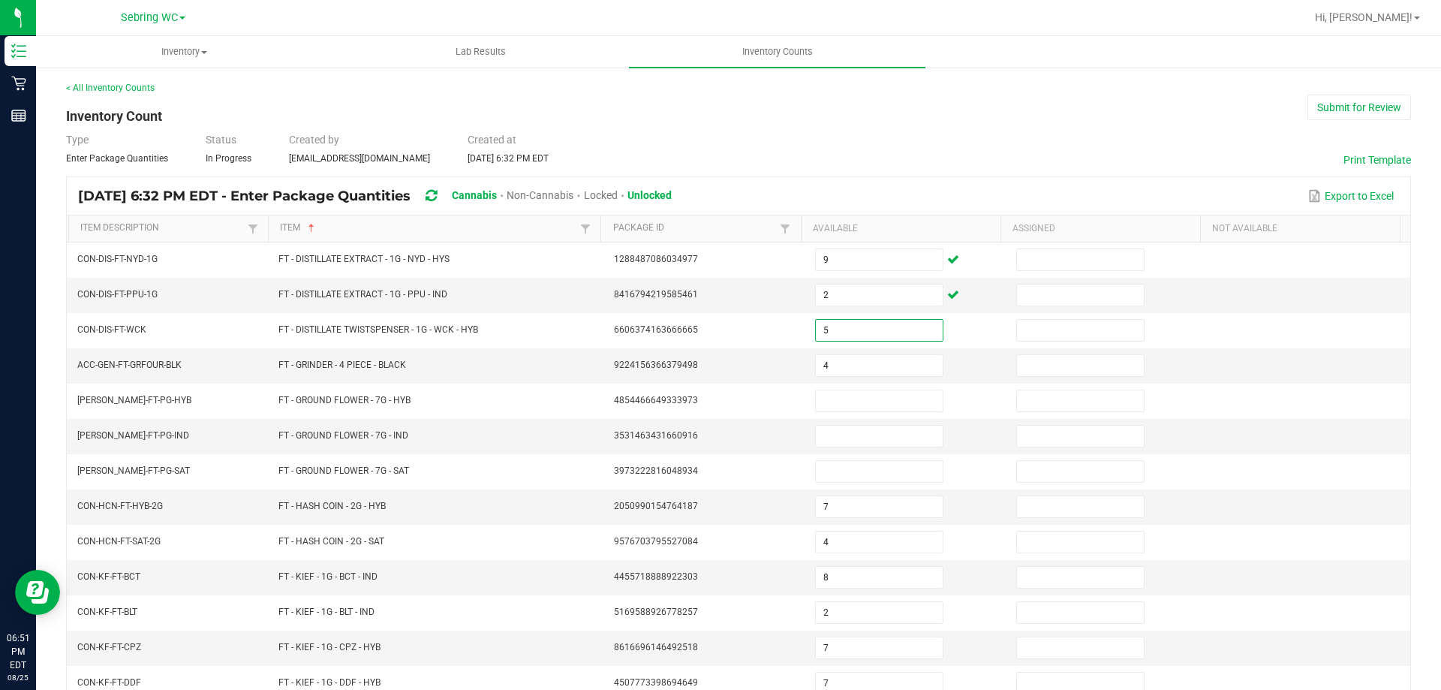
click at [854, 145] on div "Type Enter Package Quantities Status In Progress Created by [EMAIL_ADDRESS][DOM…" at bounding box center [738, 148] width 1345 height 33
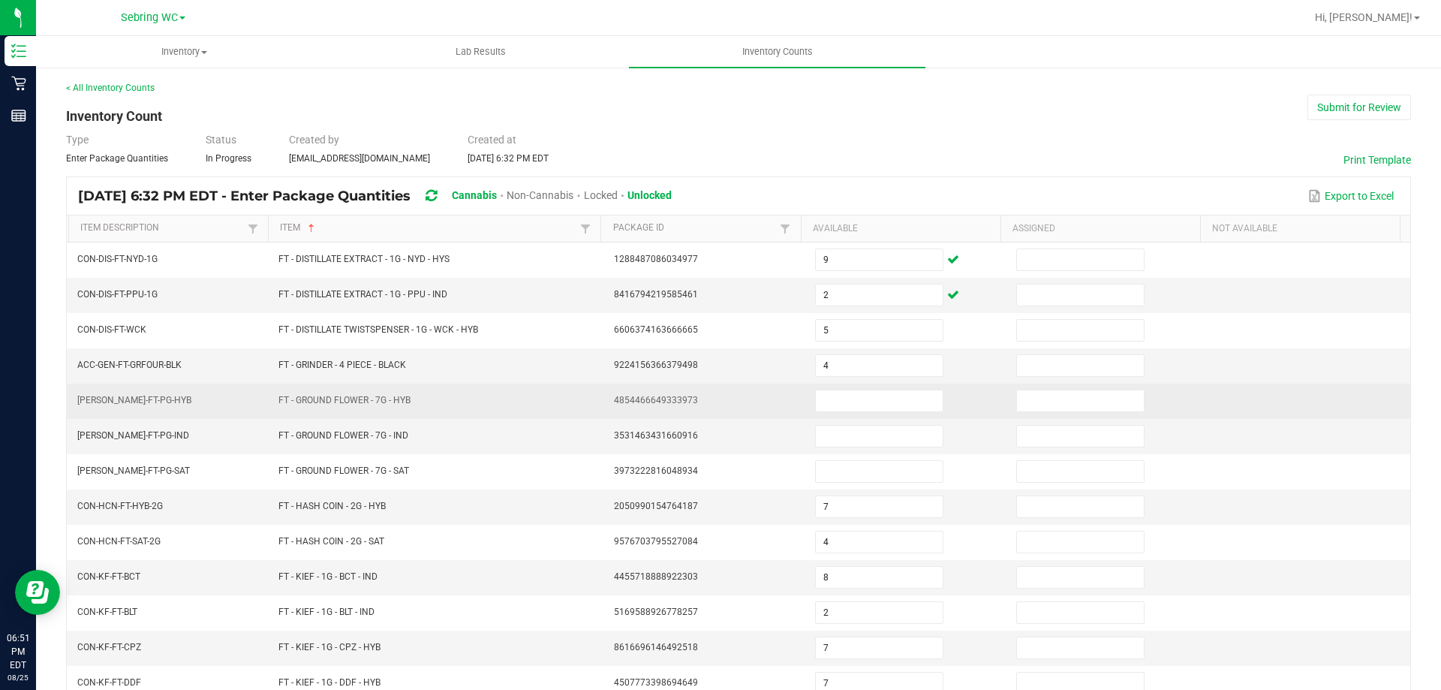
click at [834, 387] on td at bounding box center [906, 401] width 201 height 35
click at [832, 399] on input at bounding box center [879, 400] width 127 height 21
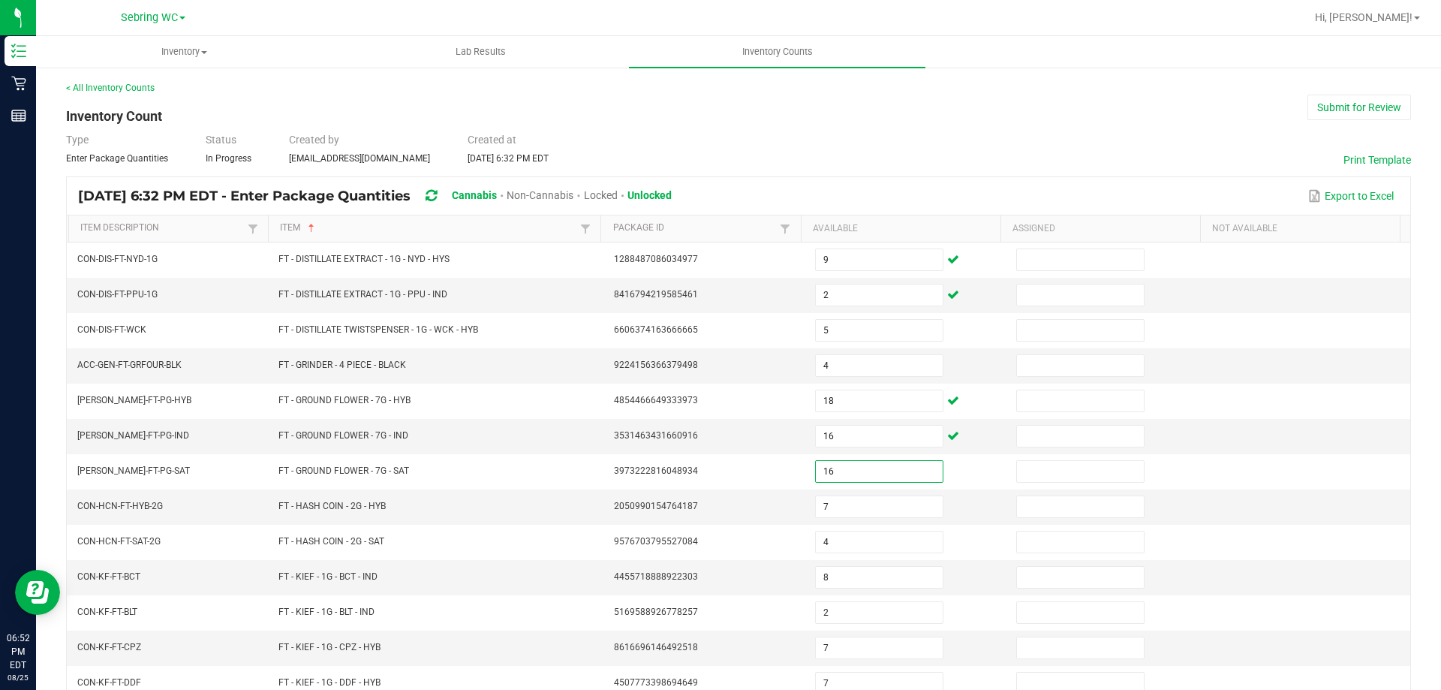
click at [955, 128] on div "< All Inventory Counts Inventory Count Submit for Review Type Enter Package Qua…" at bounding box center [738, 533] width 1345 height 905
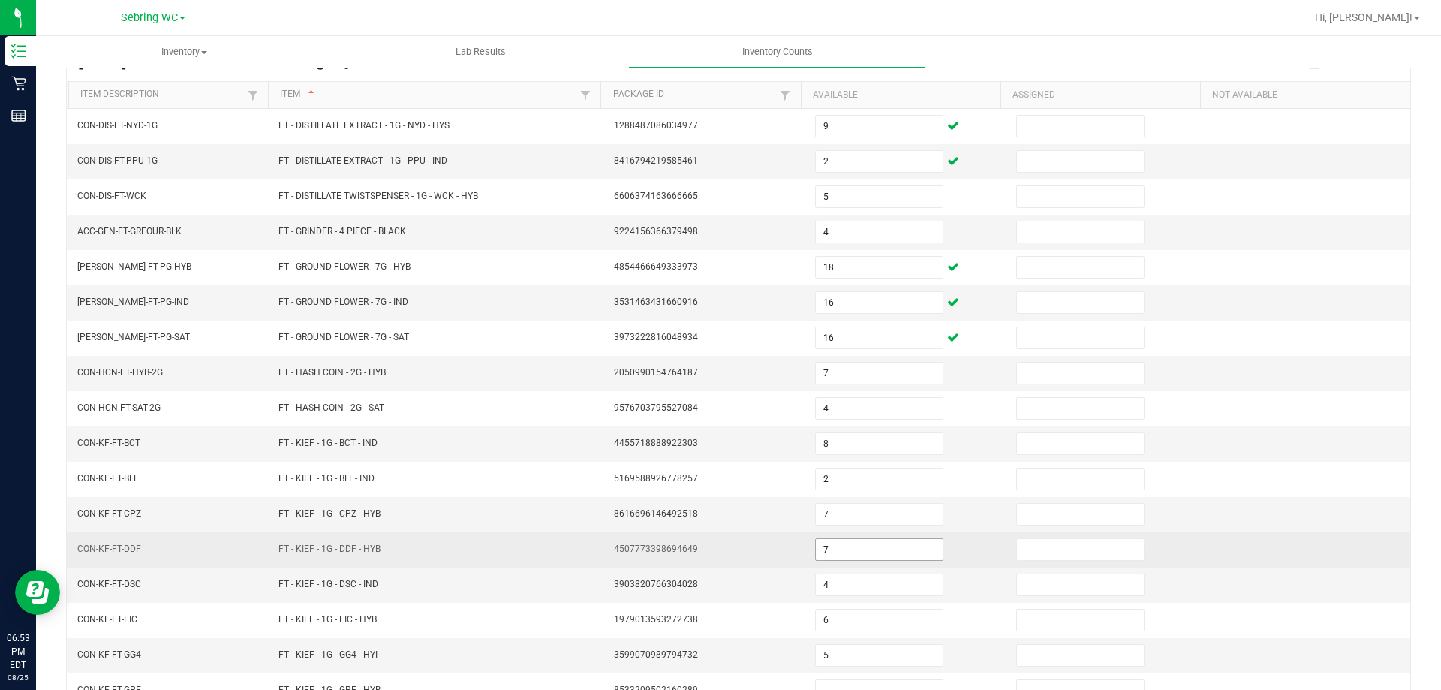
scroll to position [312, 0]
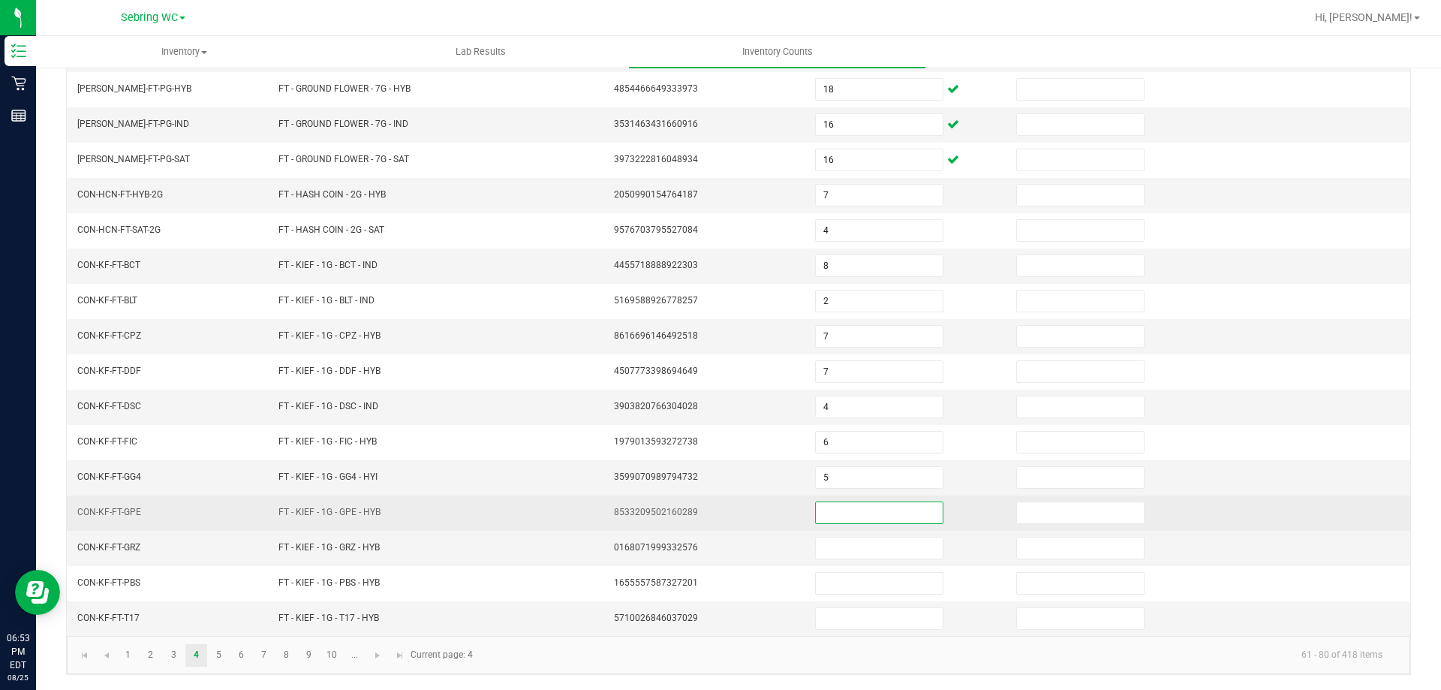
click at [858, 513] on input at bounding box center [879, 512] width 127 height 21
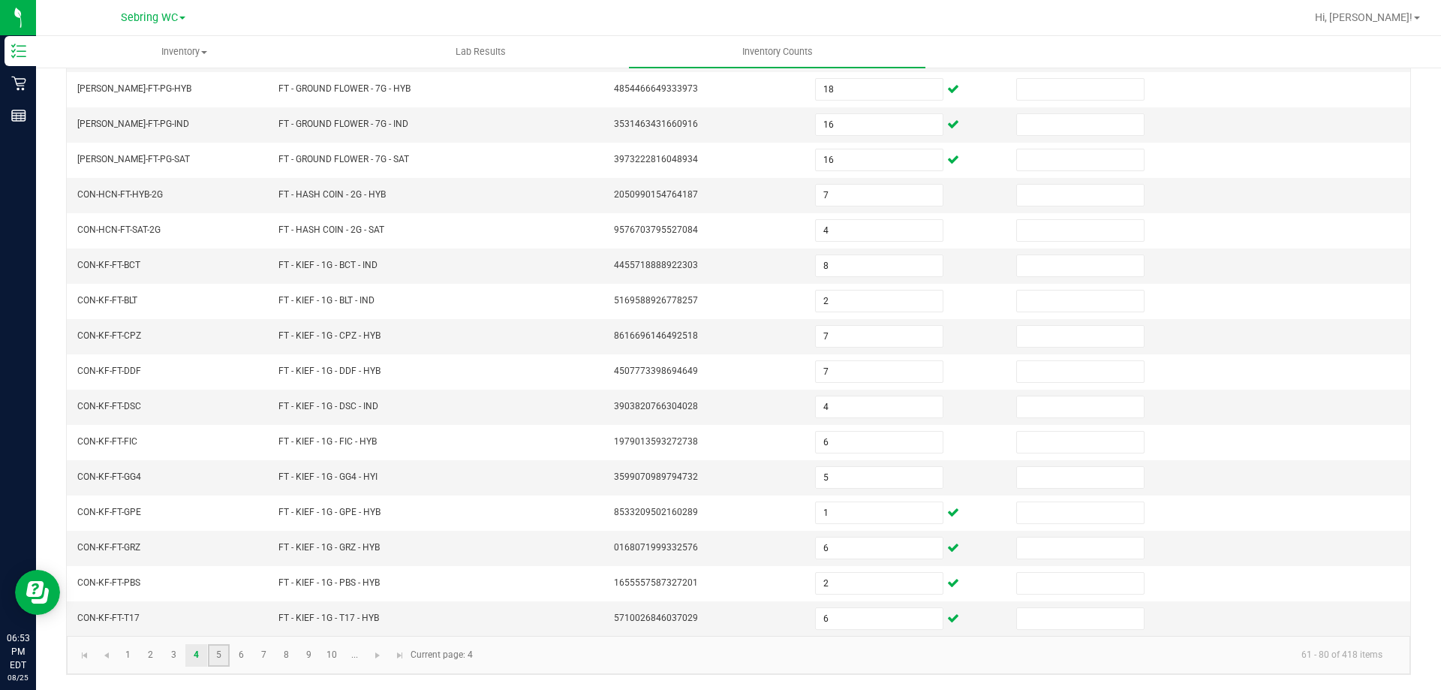
click at [216, 659] on link "5" at bounding box center [219, 655] width 22 height 23
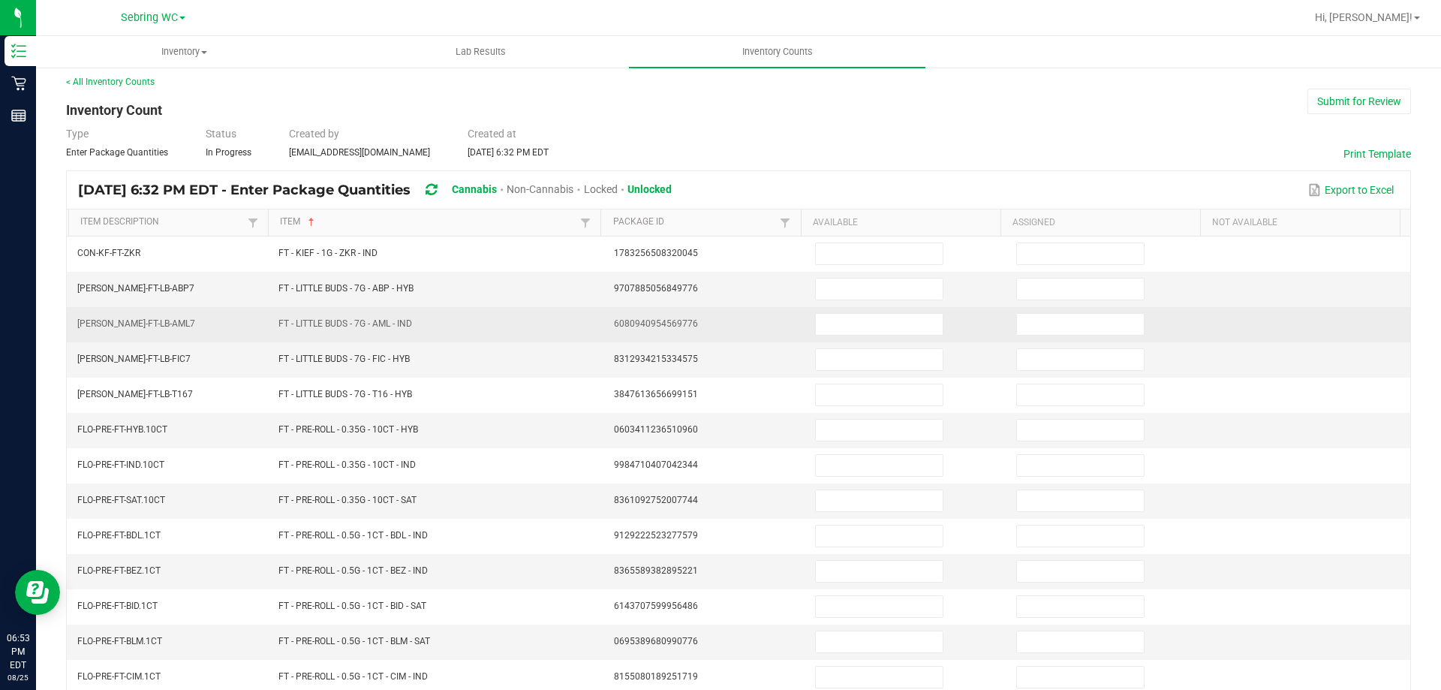
scroll to position [0, 0]
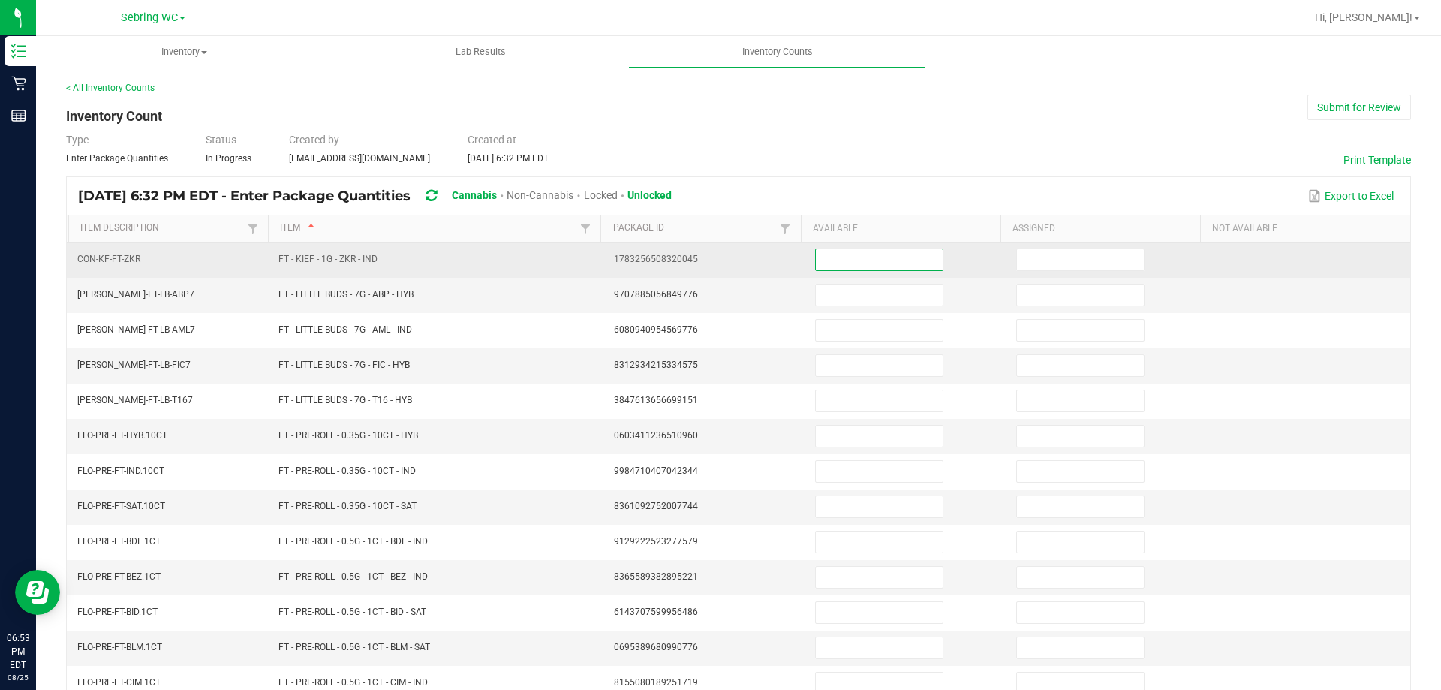
click at [816, 269] on input at bounding box center [879, 259] width 127 height 21
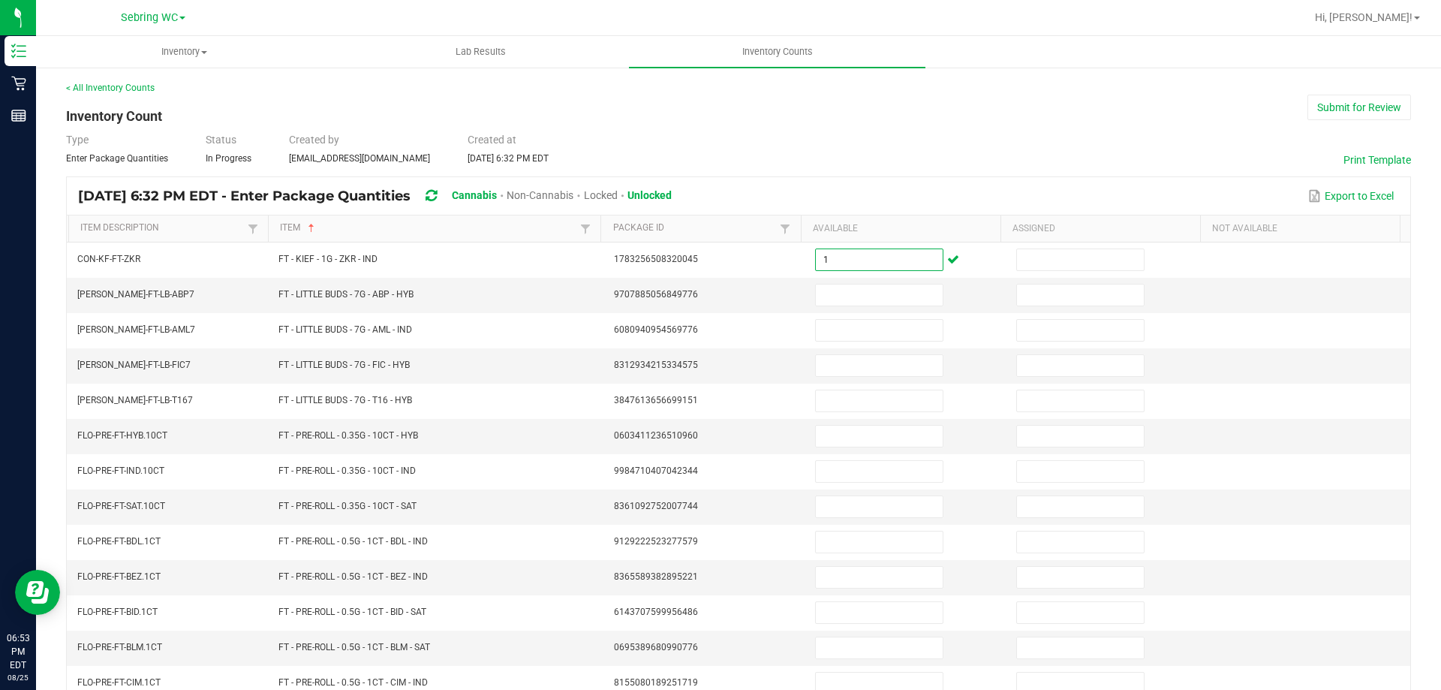
click at [847, 141] on div "Type Enter Package Quantities Status In Progress Created by [EMAIL_ADDRESS][DOM…" at bounding box center [738, 148] width 1345 height 33
click at [852, 288] on input at bounding box center [879, 295] width 127 height 21
click at [784, 122] on div "< All Inventory Counts Inventory Count Submit for Review Type Enter Package Qua…" at bounding box center [738, 533] width 1345 height 905
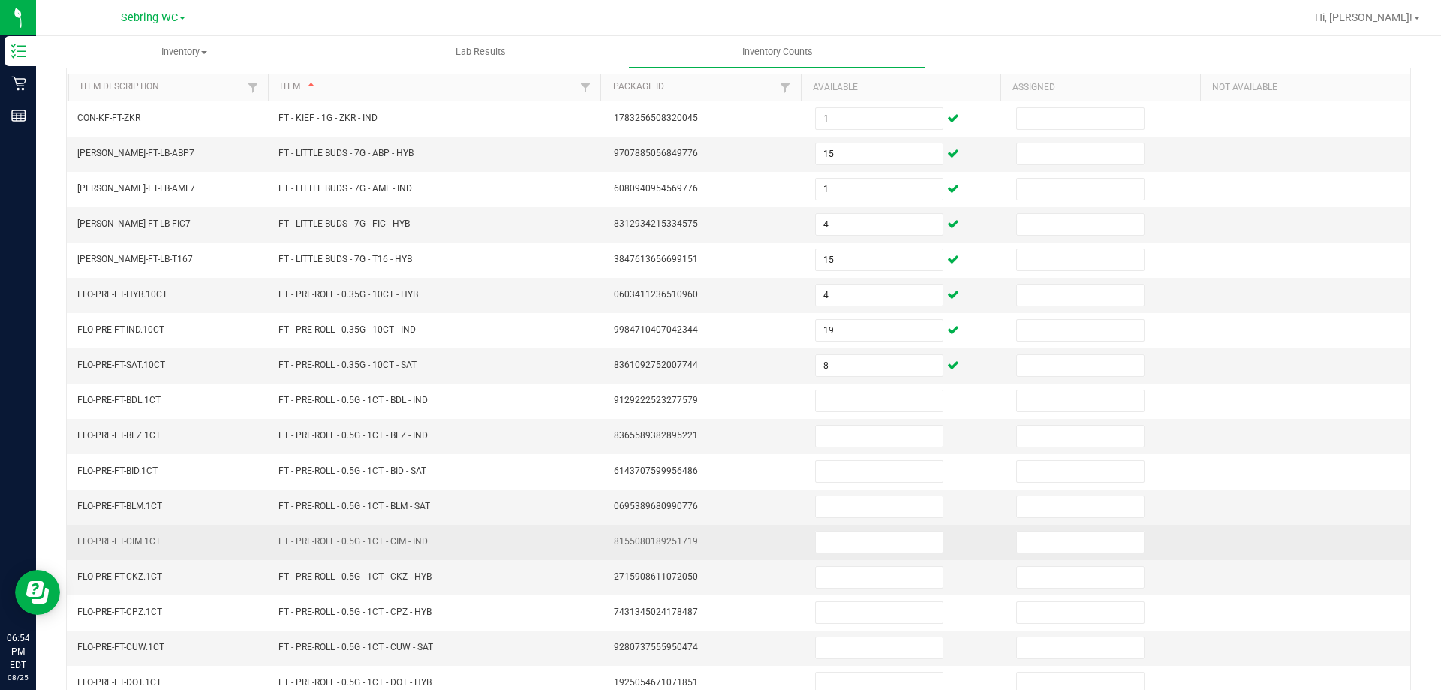
scroll to position [312, 0]
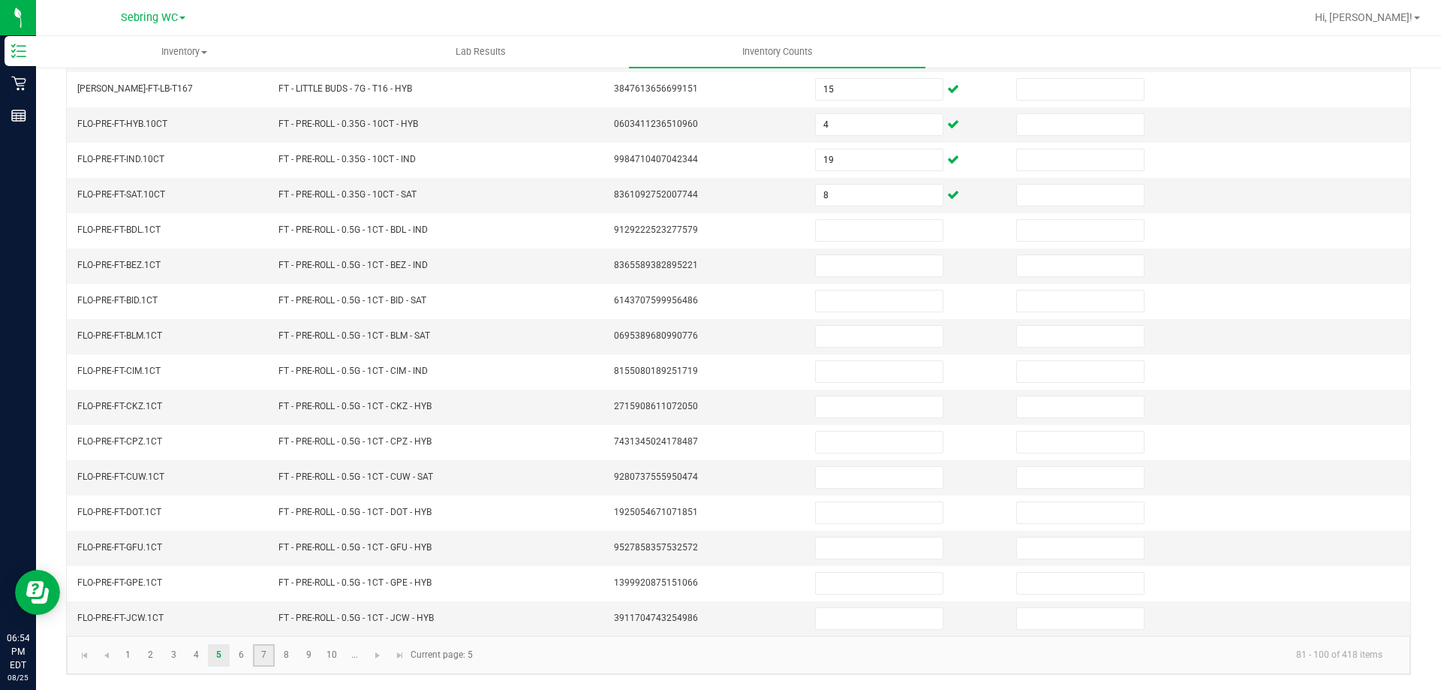
click at [253, 653] on link "7" at bounding box center [264, 655] width 22 height 23
click at [242, 655] on link "6" at bounding box center [241, 655] width 22 height 23
click at [262, 655] on link "7" at bounding box center [264, 655] width 22 height 23
click at [291, 655] on link "8" at bounding box center [286, 655] width 22 height 23
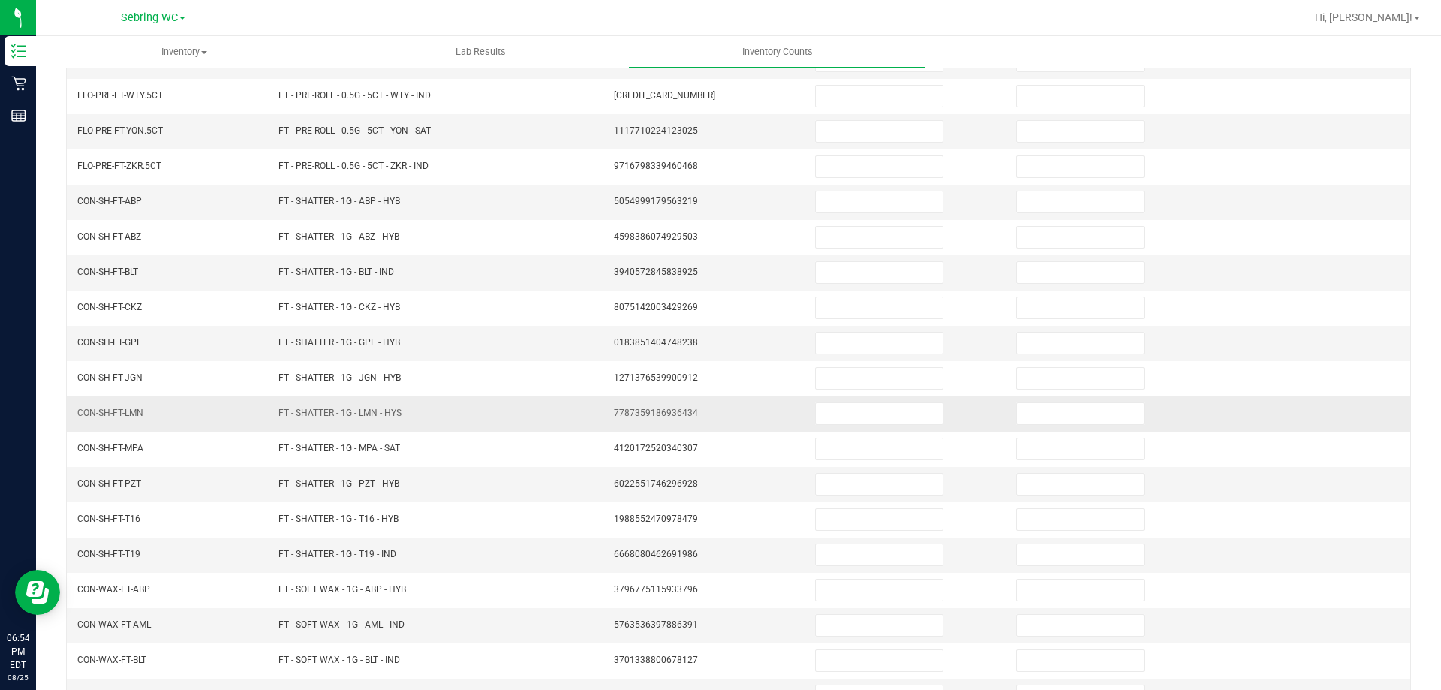
scroll to position [161, 0]
click at [823, 272] on input at bounding box center [879, 274] width 127 height 21
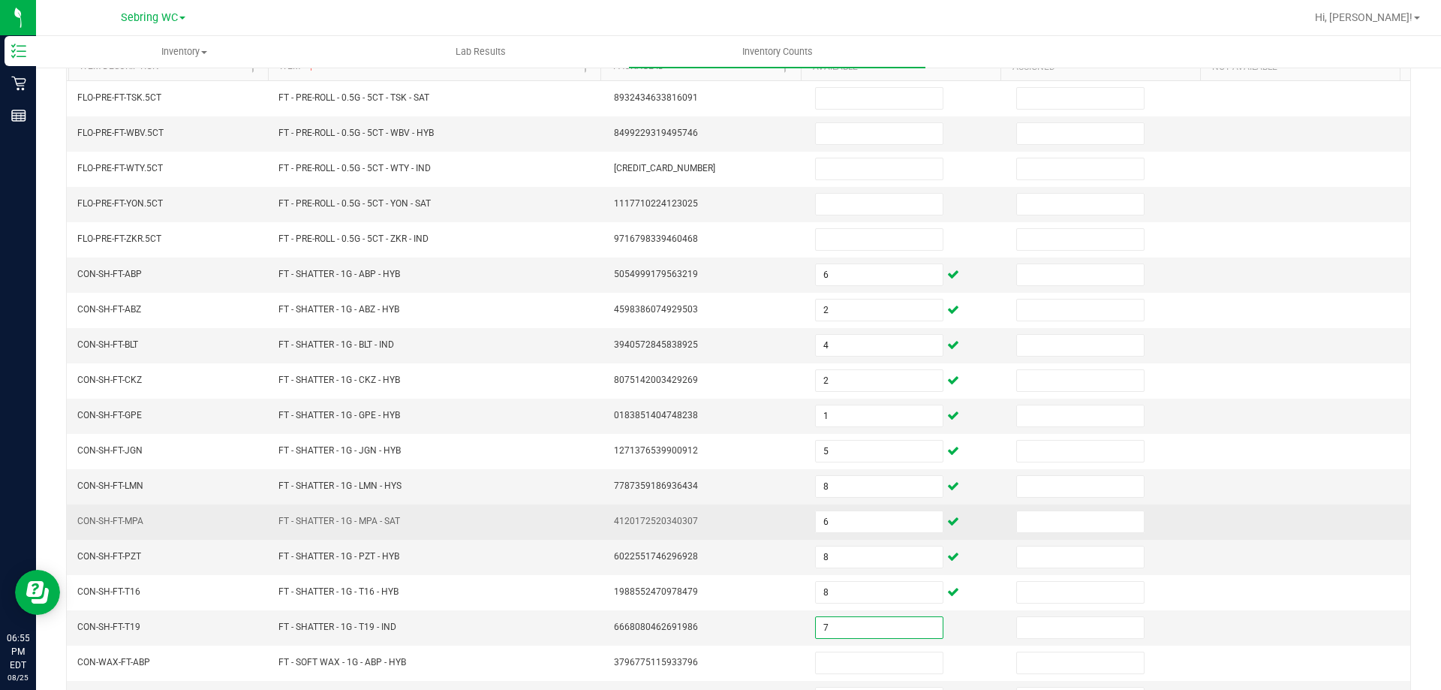
click at [609, 504] on td "4120172520340307" at bounding box center [705, 521] width 201 height 35
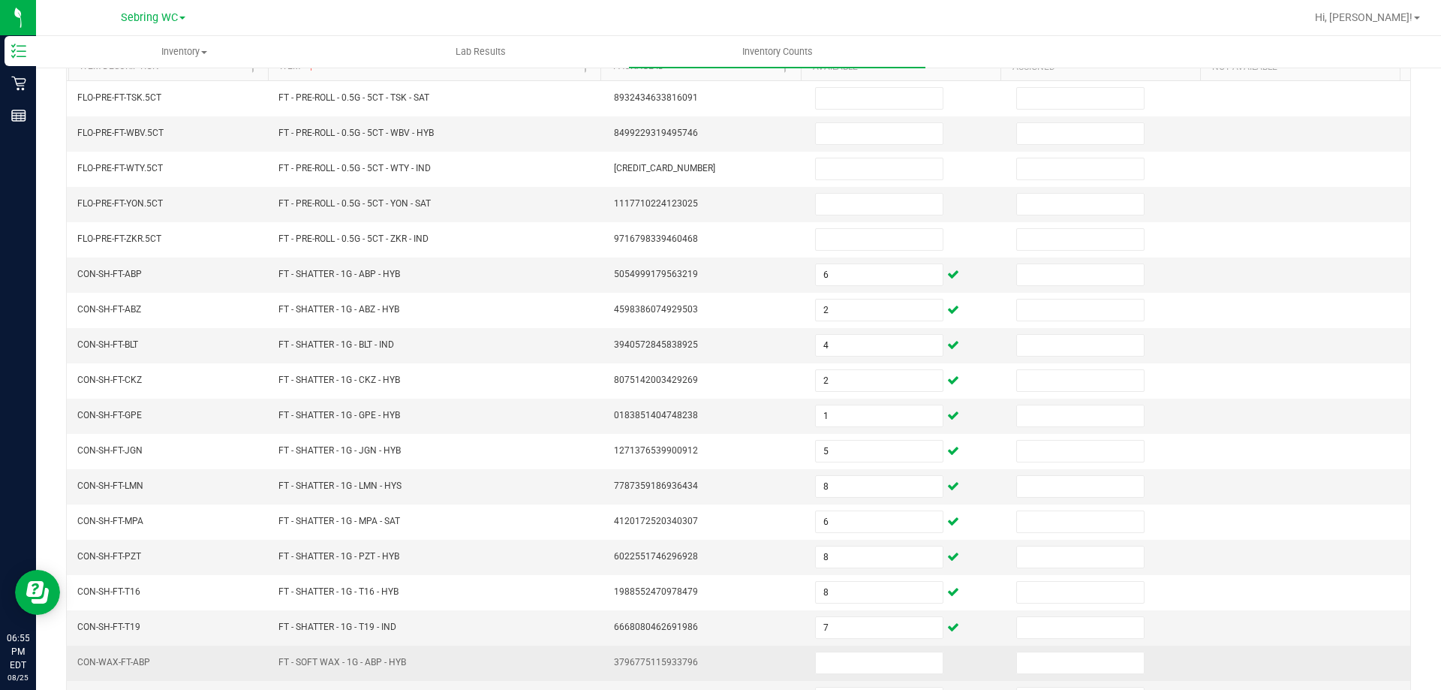
scroll to position [312, 0]
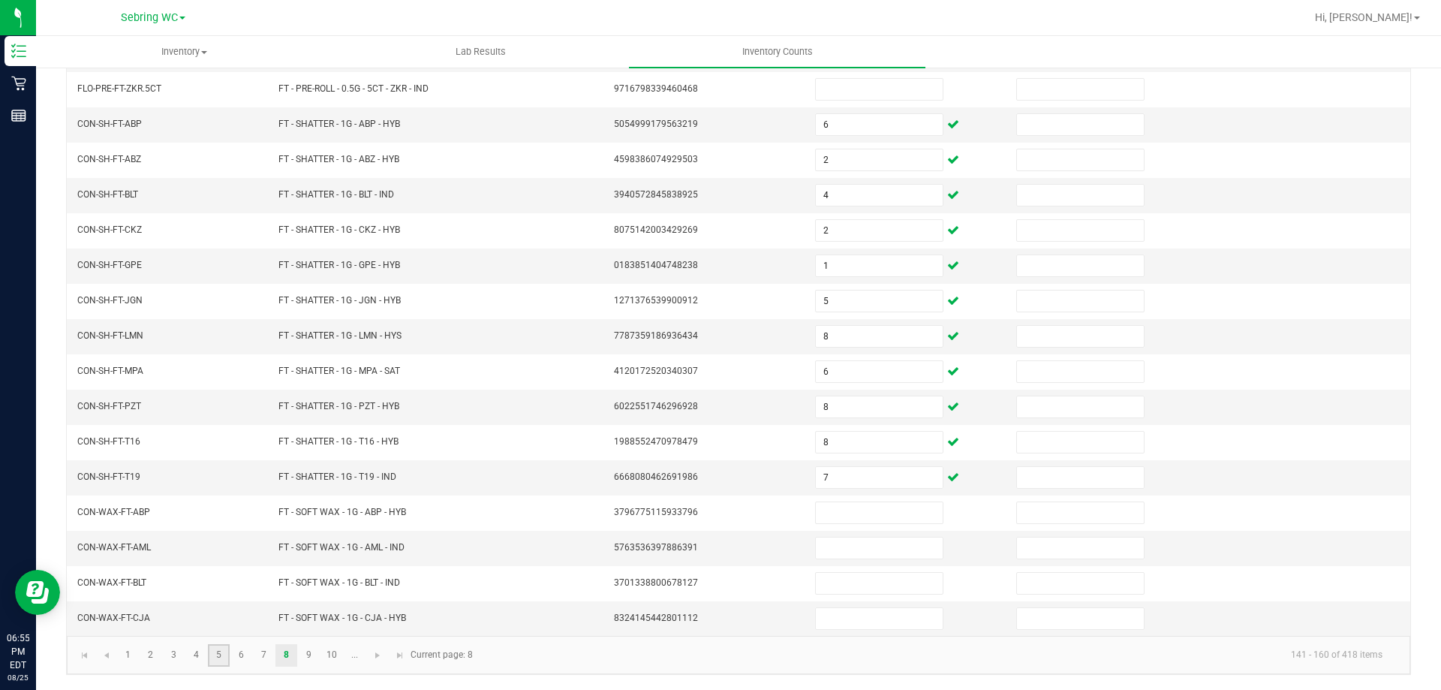
click at [227, 652] on link "5" at bounding box center [219, 655] width 22 height 23
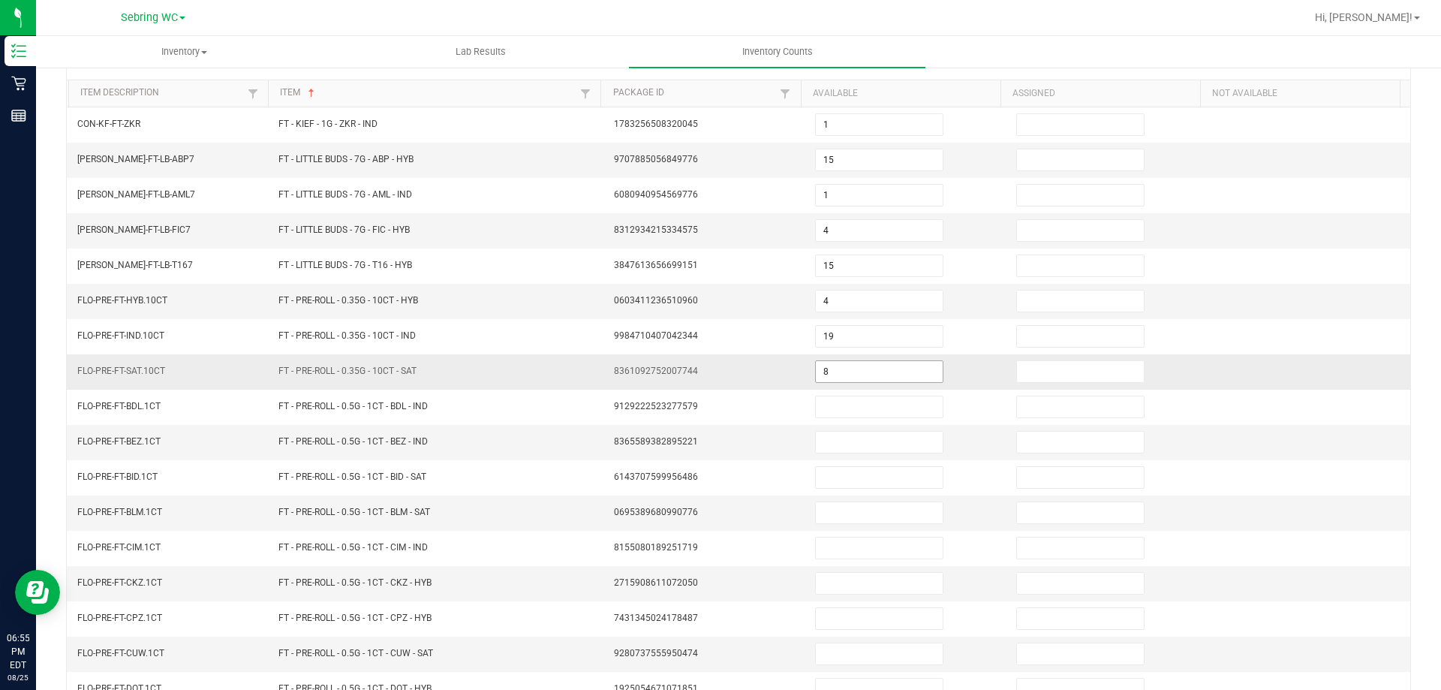
scroll to position [236, 0]
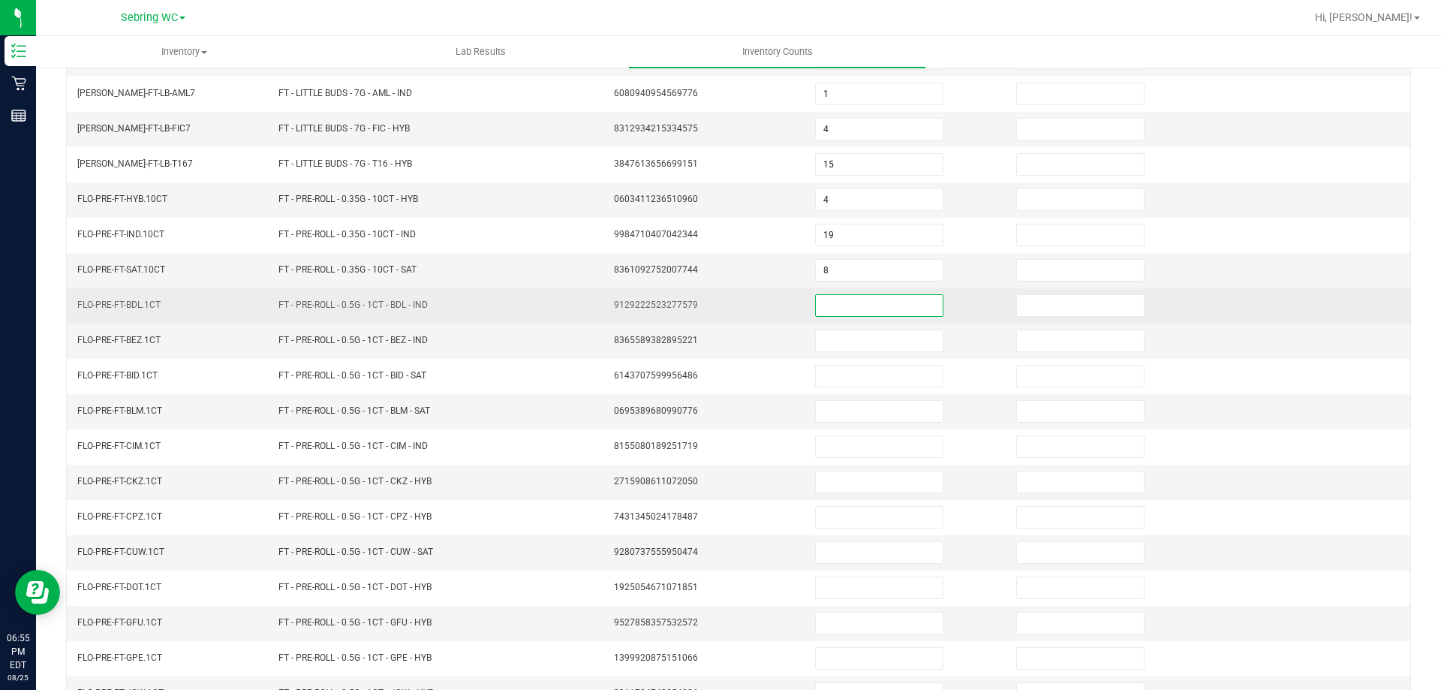
click at [817, 308] on input at bounding box center [879, 305] width 127 height 21
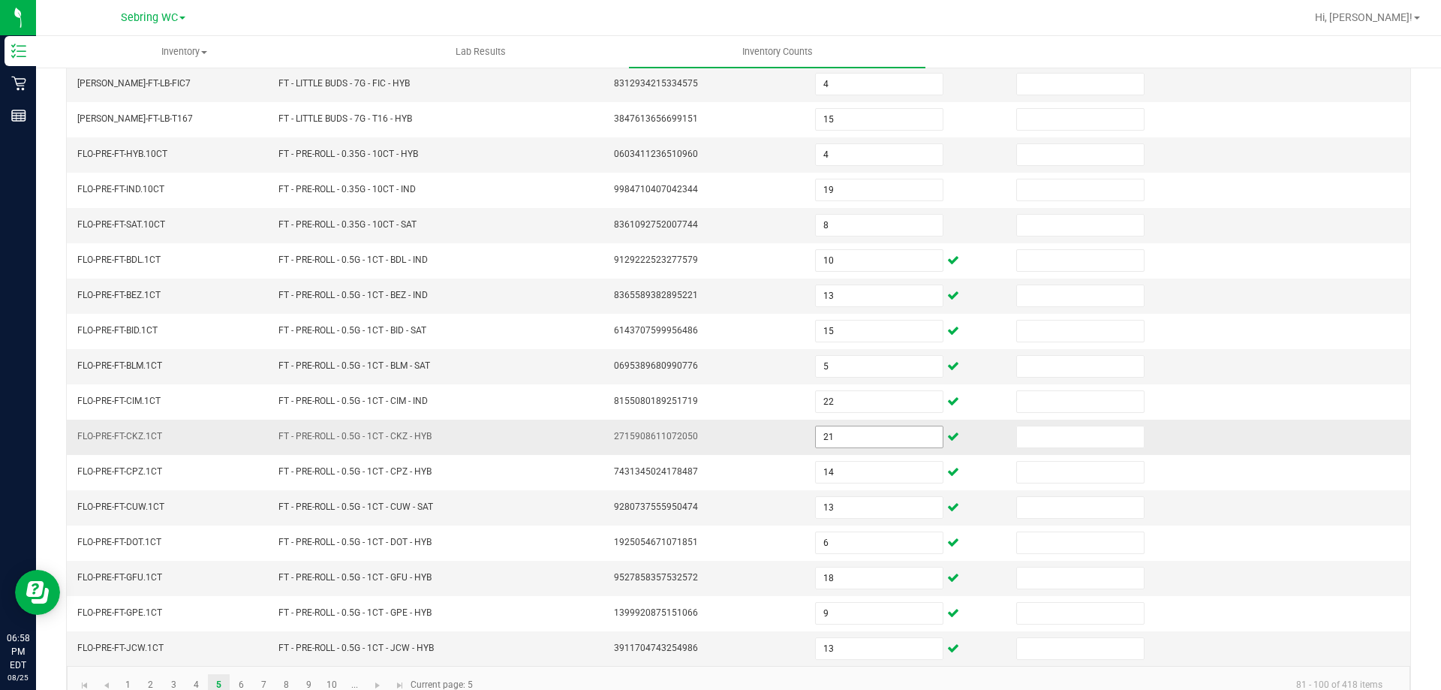
scroll to position [312, 0]
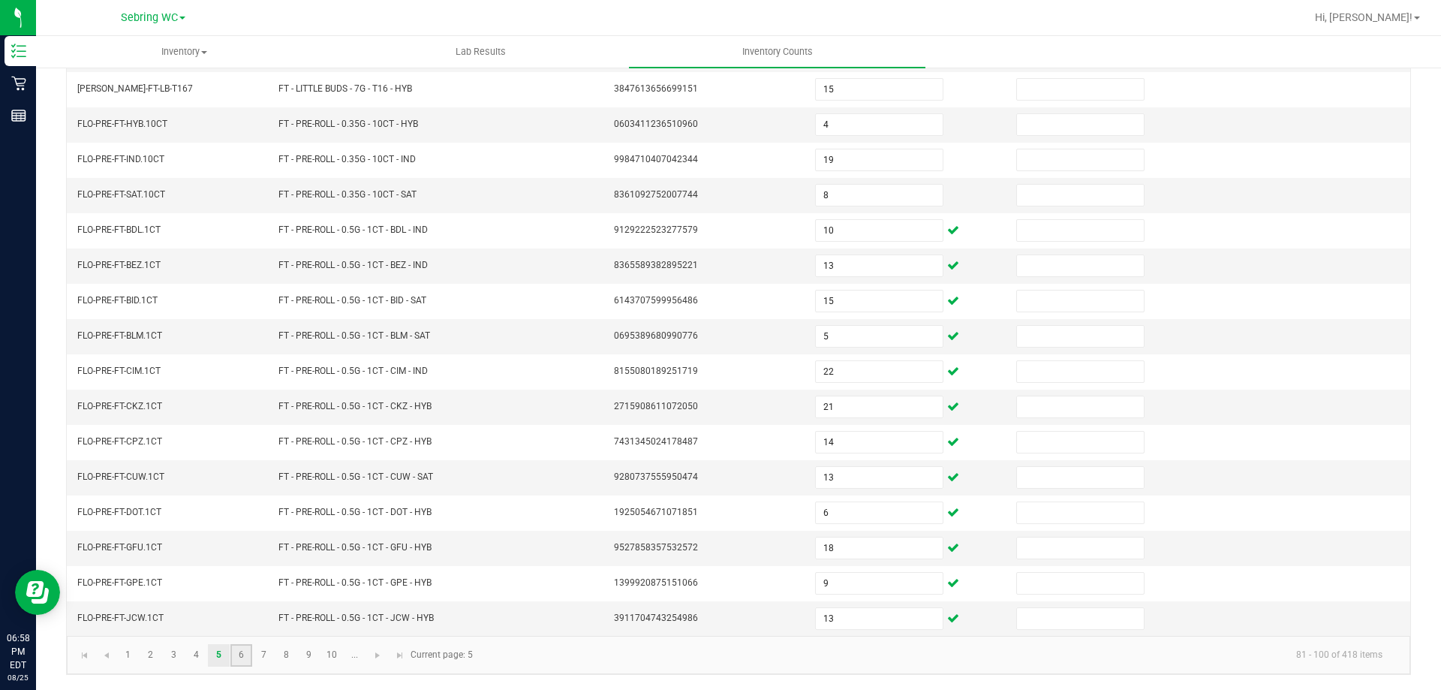
click at [239, 650] on link "6" at bounding box center [241, 655] width 22 height 23
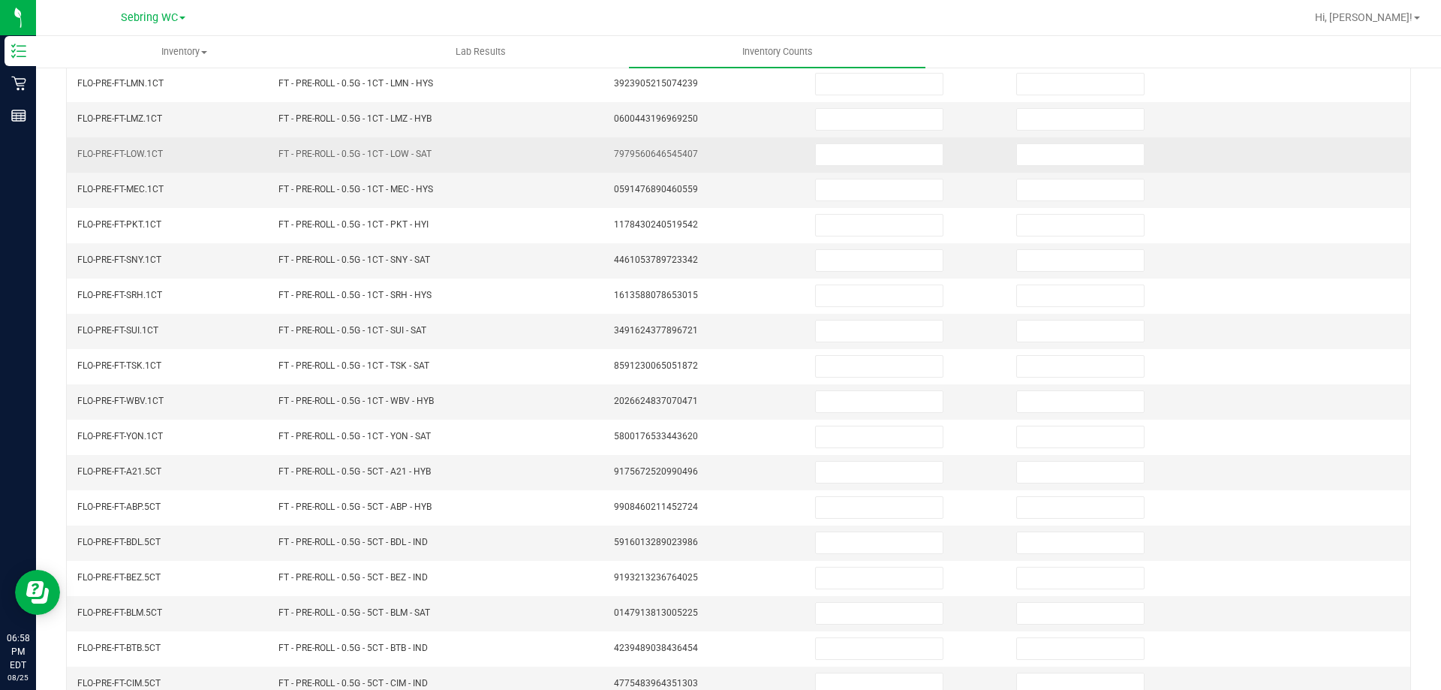
scroll to position [0, 0]
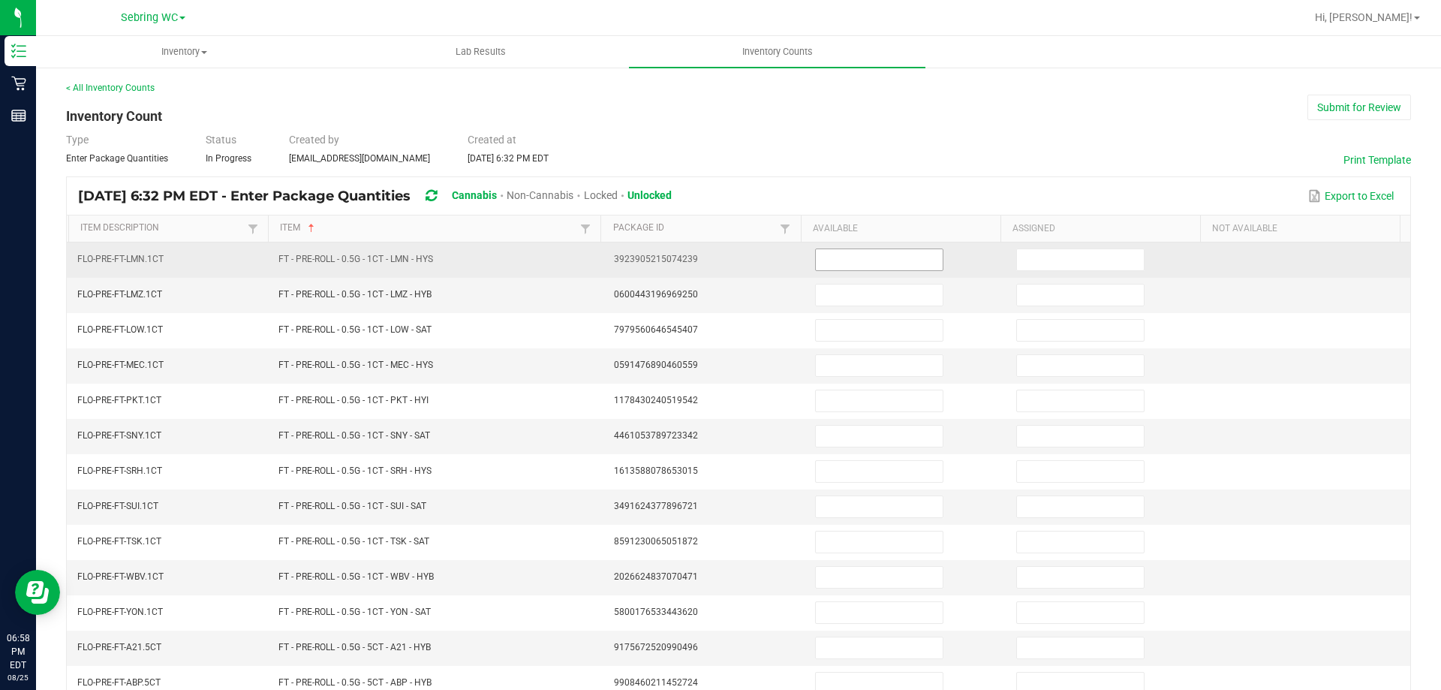
click at [893, 264] on input at bounding box center [879, 259] width 127 height 21
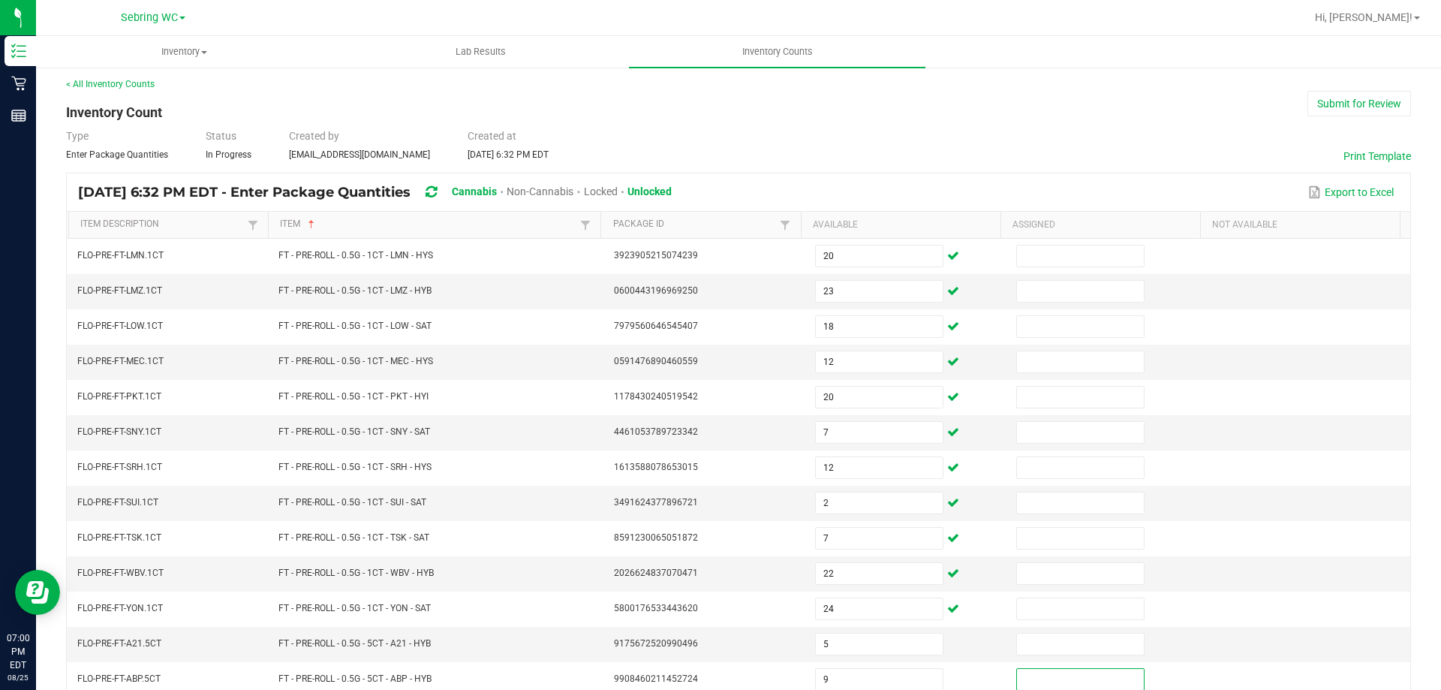
scroll to position [312, 0]
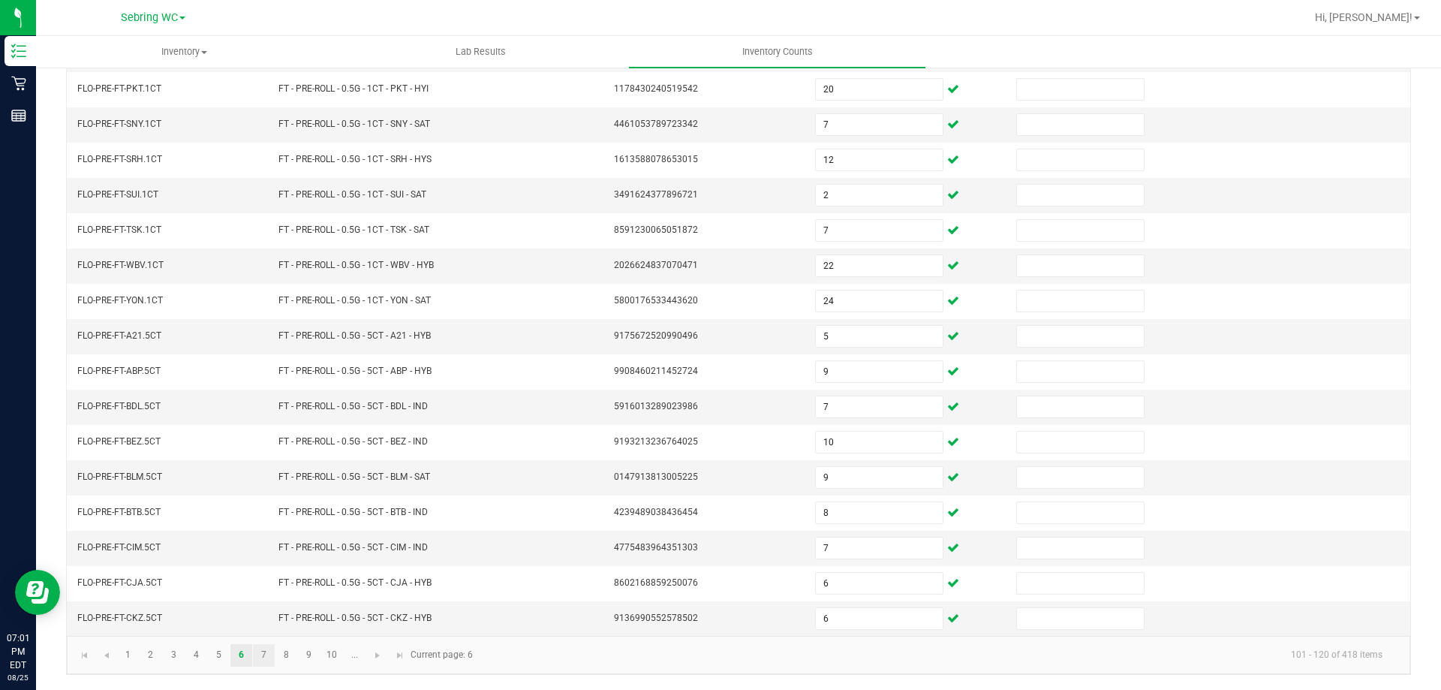
click at [253, 659] on link "7" at bounding box center [264, 655] width 22 height 23
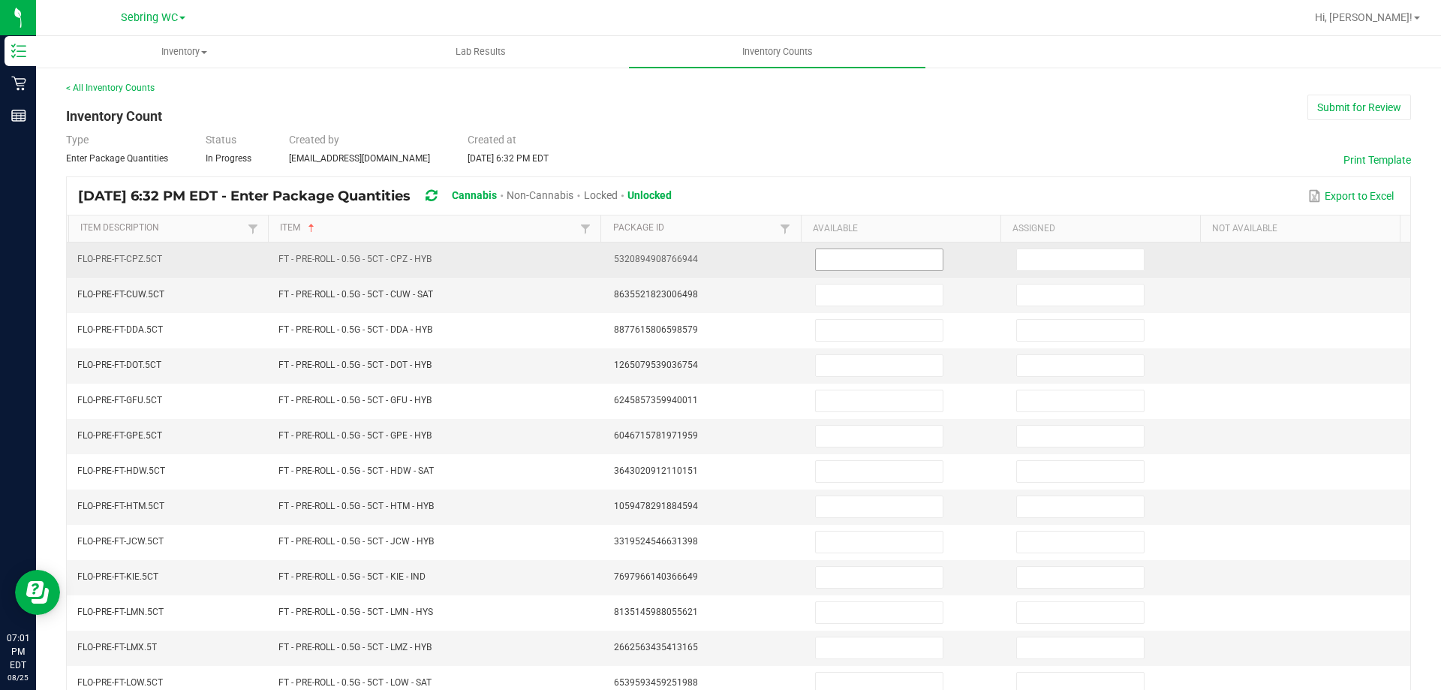
click at [828, 261] on input at bounding box center [879, 259] width 127 height 21
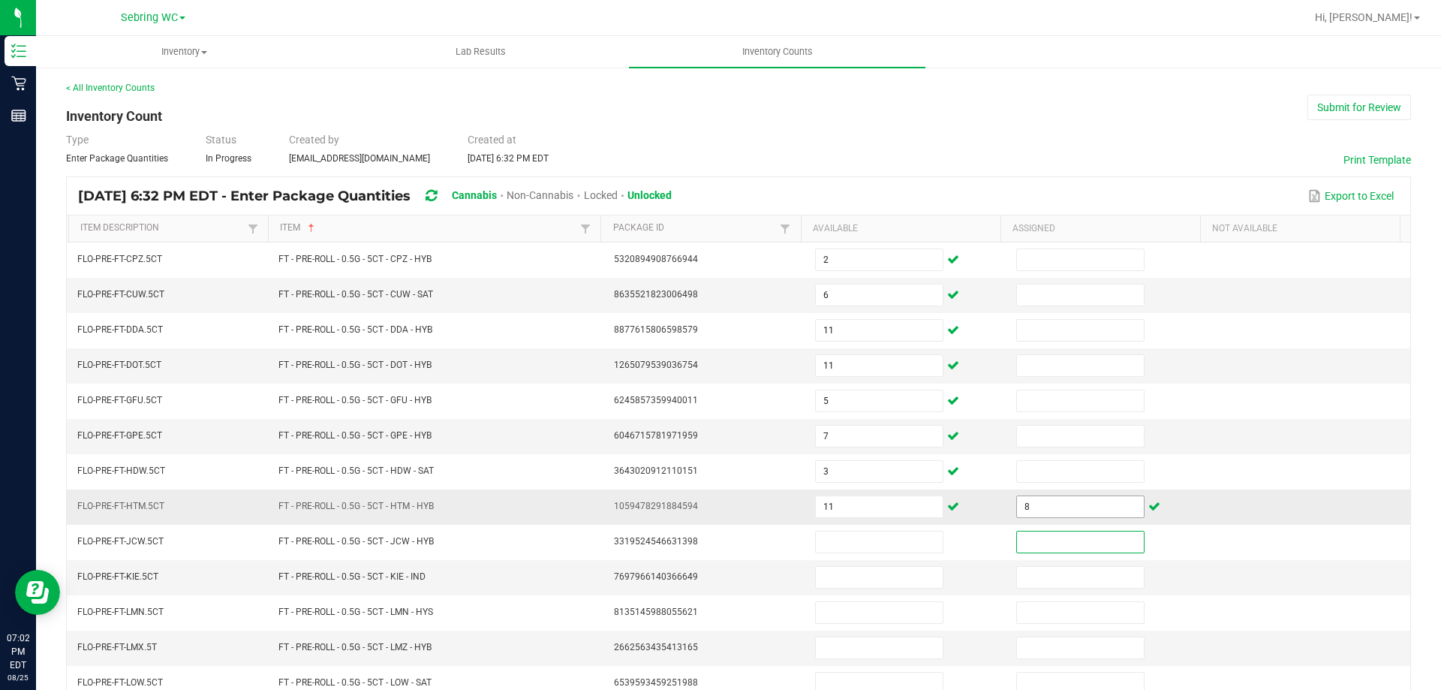
click at [1046, 500] on input "8" at bounding box center [1080, 506] width 127 height 21
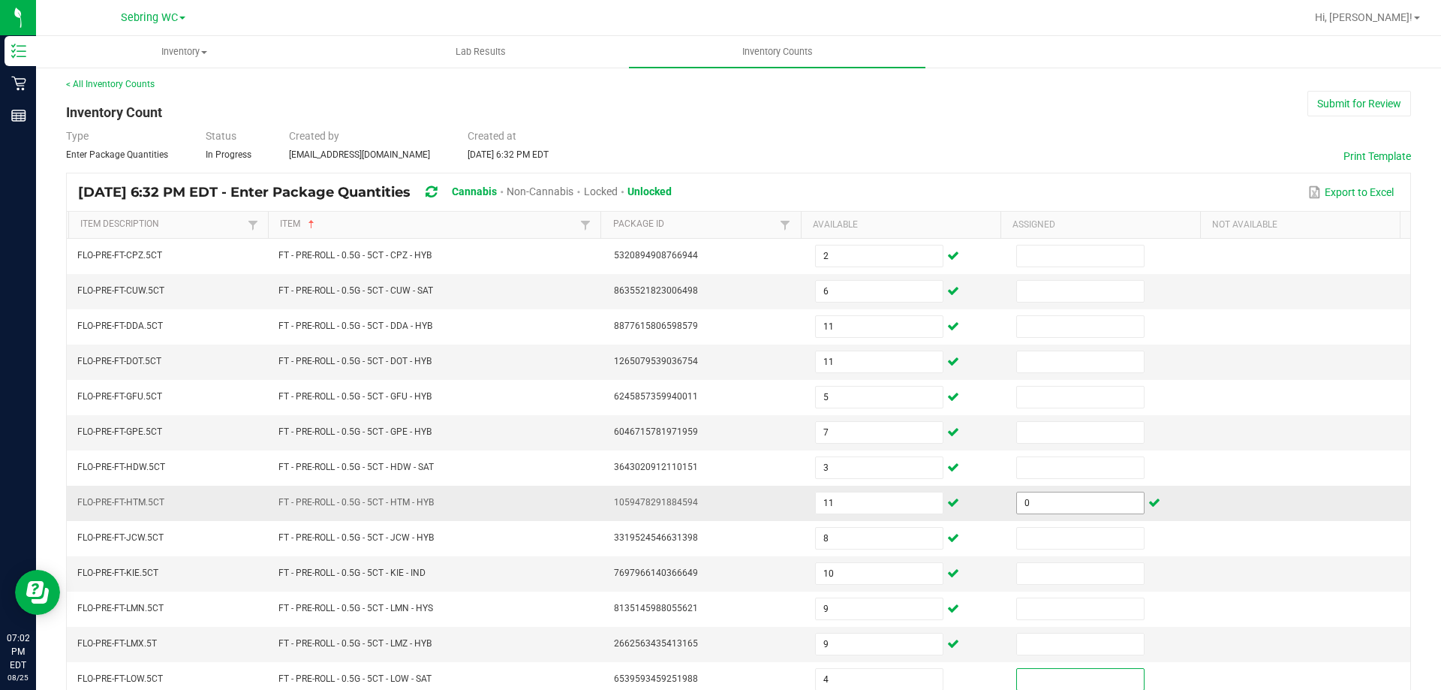
scroll to position [312, 0]
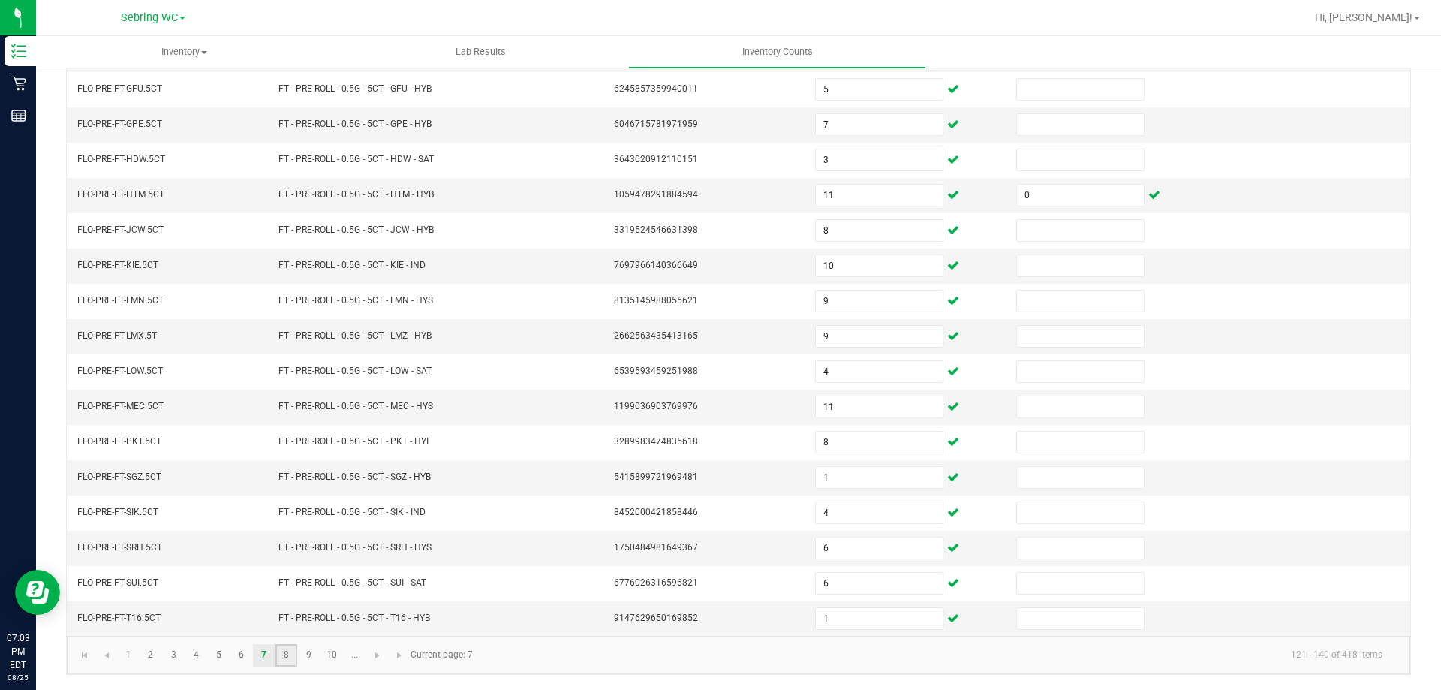
click at [291, 652] on link "8" at bounding box center [286, 655] width 22 height 23
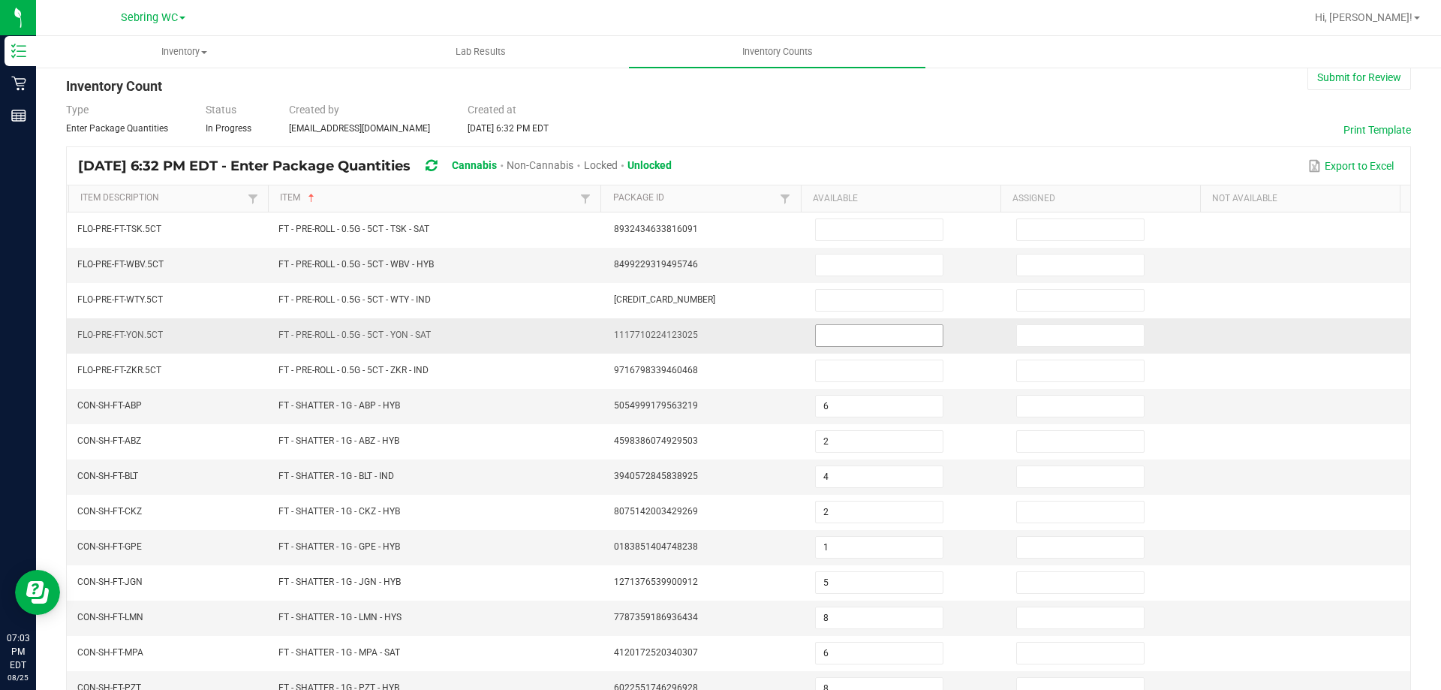
scroll to position [11, 0]
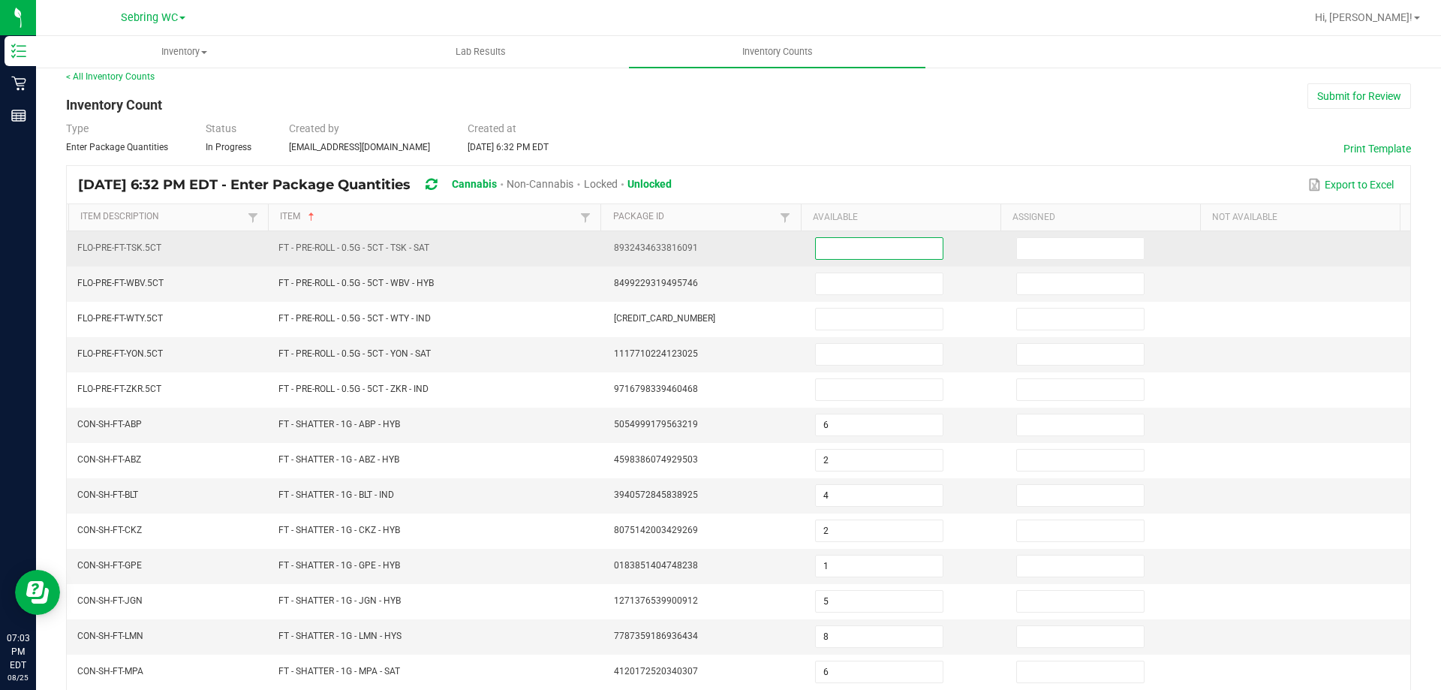
click at [890, 252] on input at bounding box center [879, 248] width 127 height 21
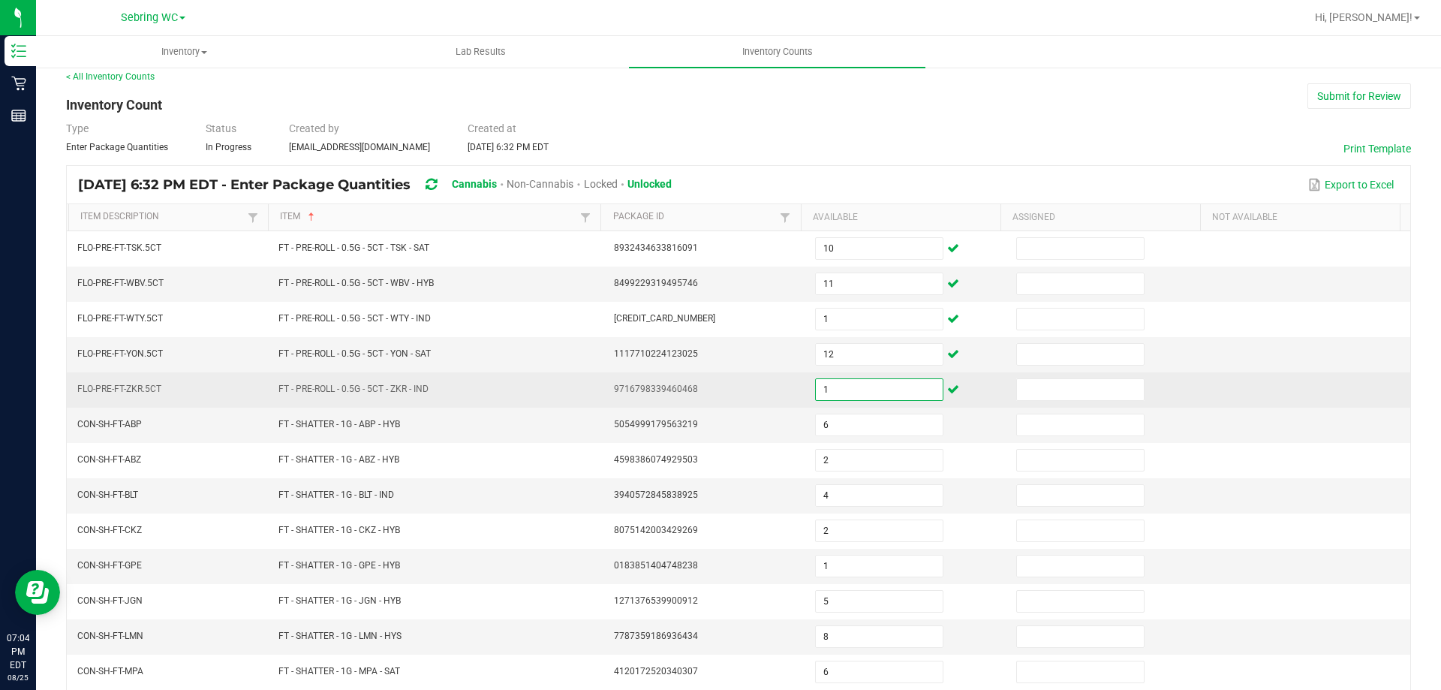
click at [903, 384] on input "1" at bounding box center [879, 389] width 127 height 21
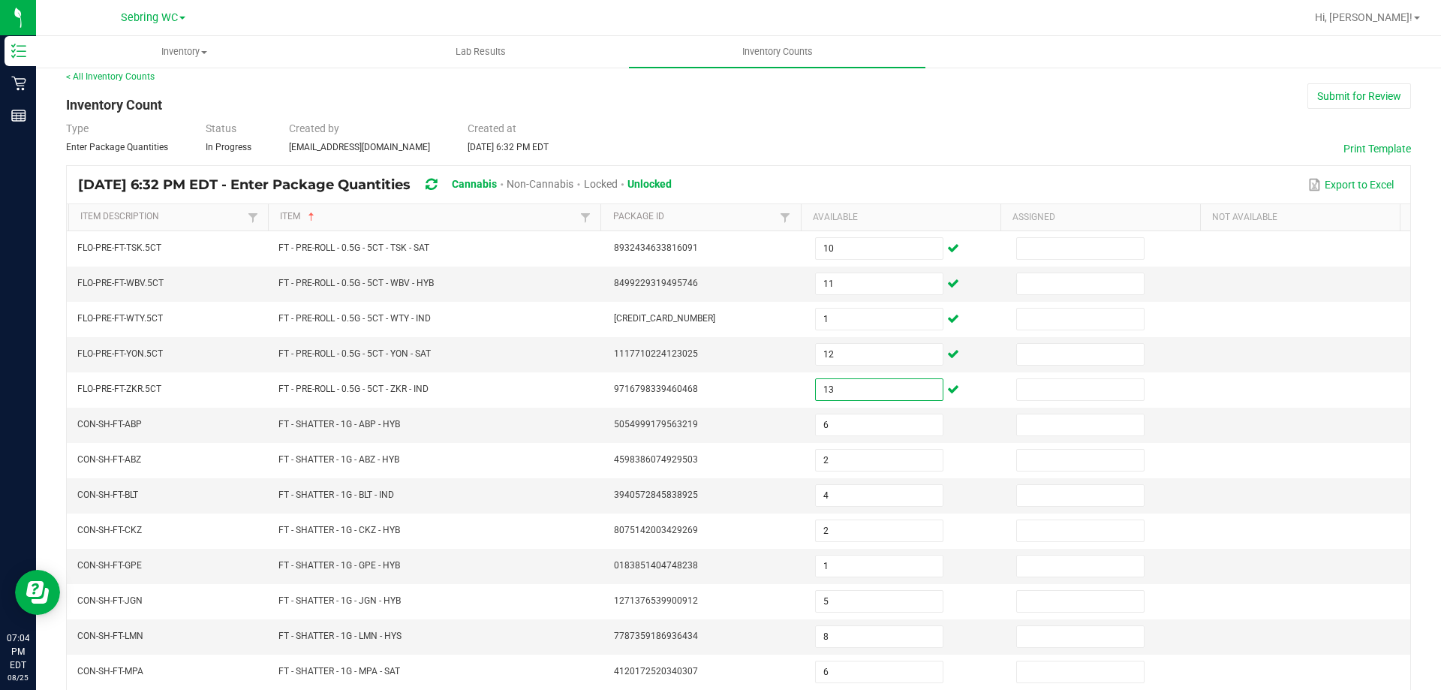
click at [865, 111] on div "< All Inventory Counts Inventory Count Submit for Review Type Enter Package Qua…" at bounding box center [738, 522] width 1345 height 905
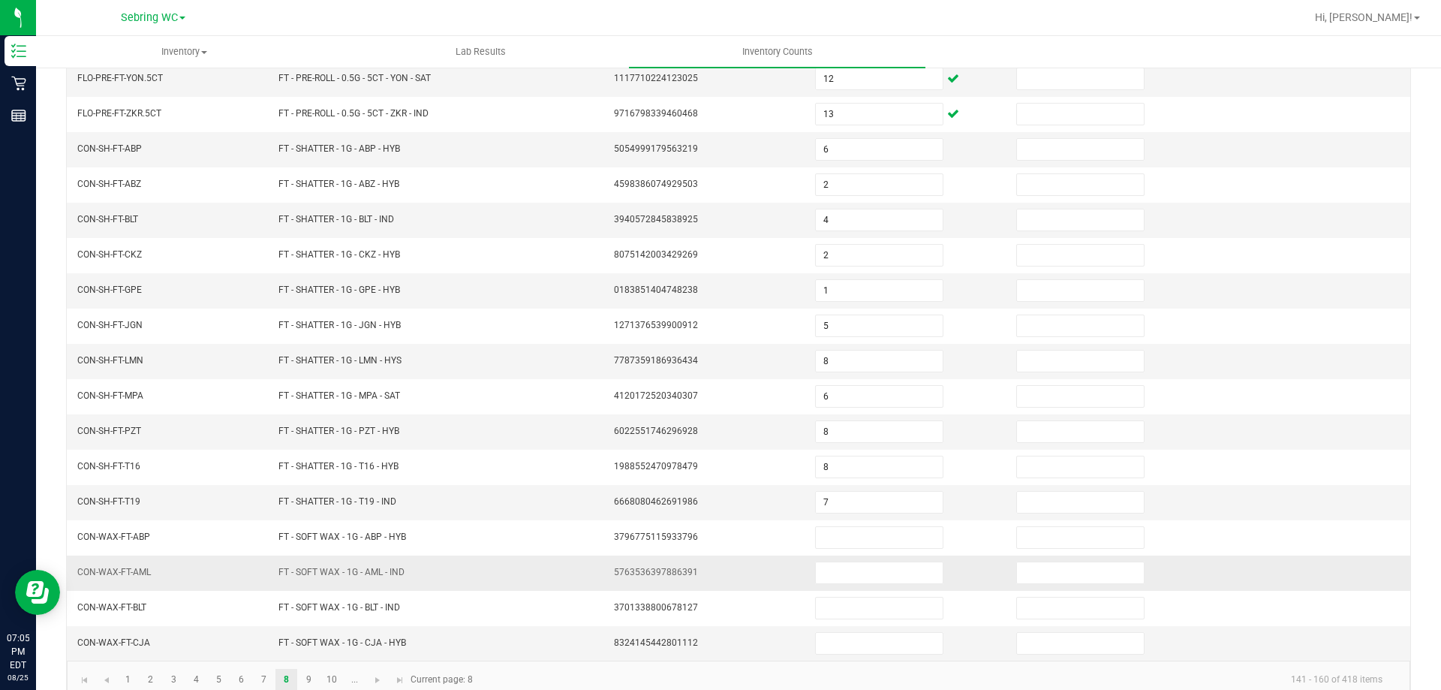
scroll to position [312, 0]
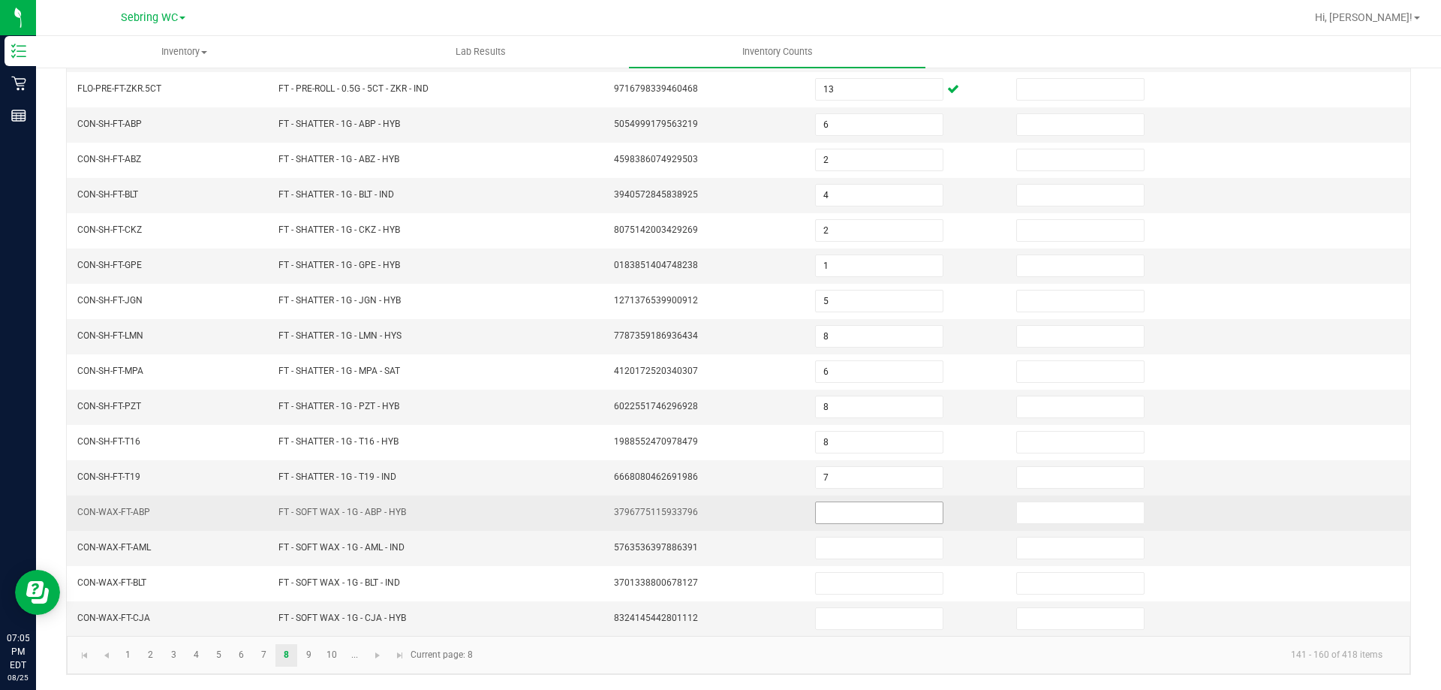
click at [878, 506] on input at bounding box center [879, 512] width 127 height 21
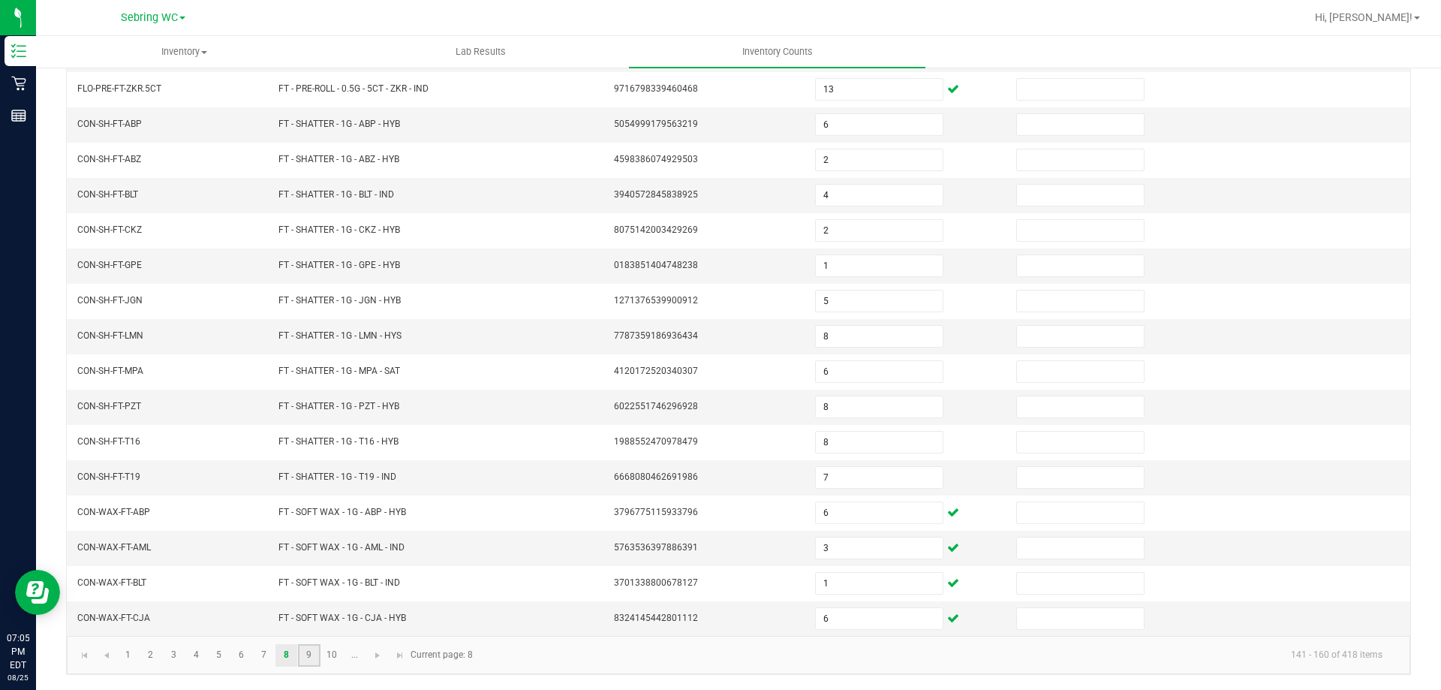
click at [317, 652] on link "9" at bounding box center [309, 655] width 22 height 23
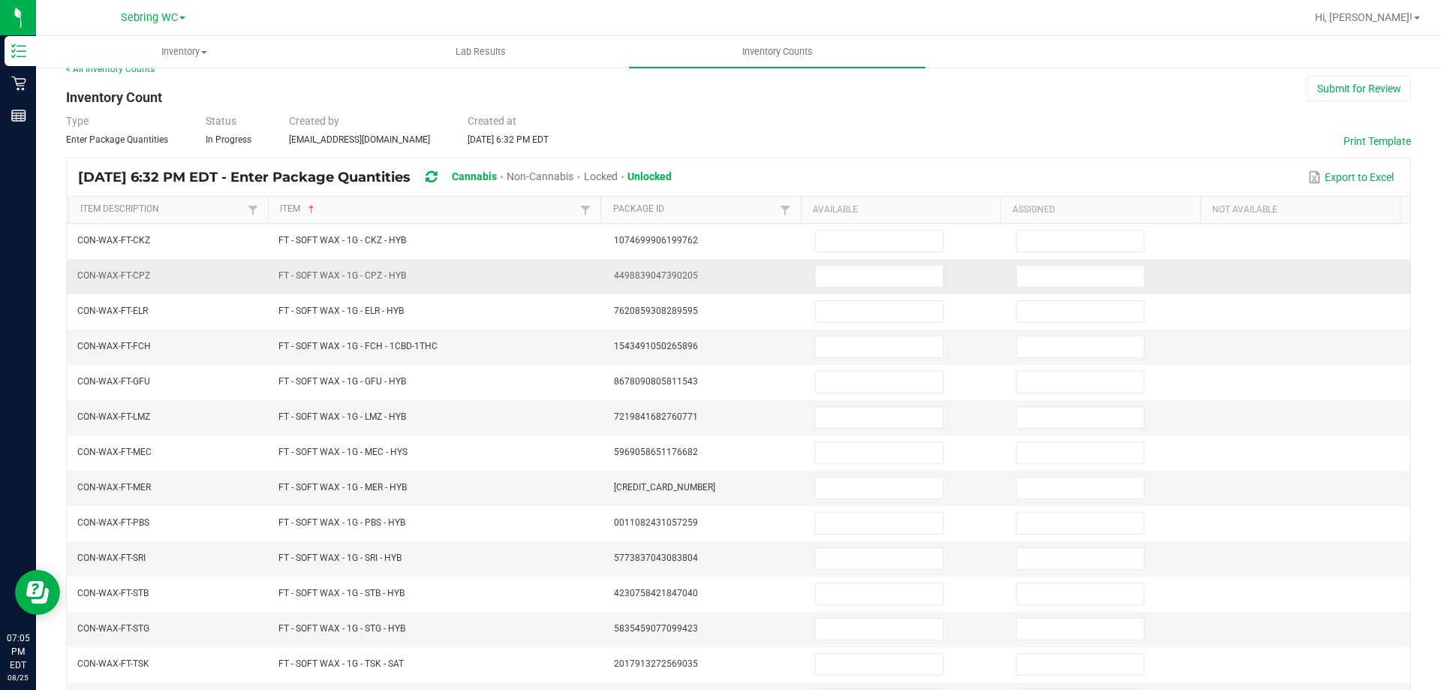
scroll to position [0, 0]
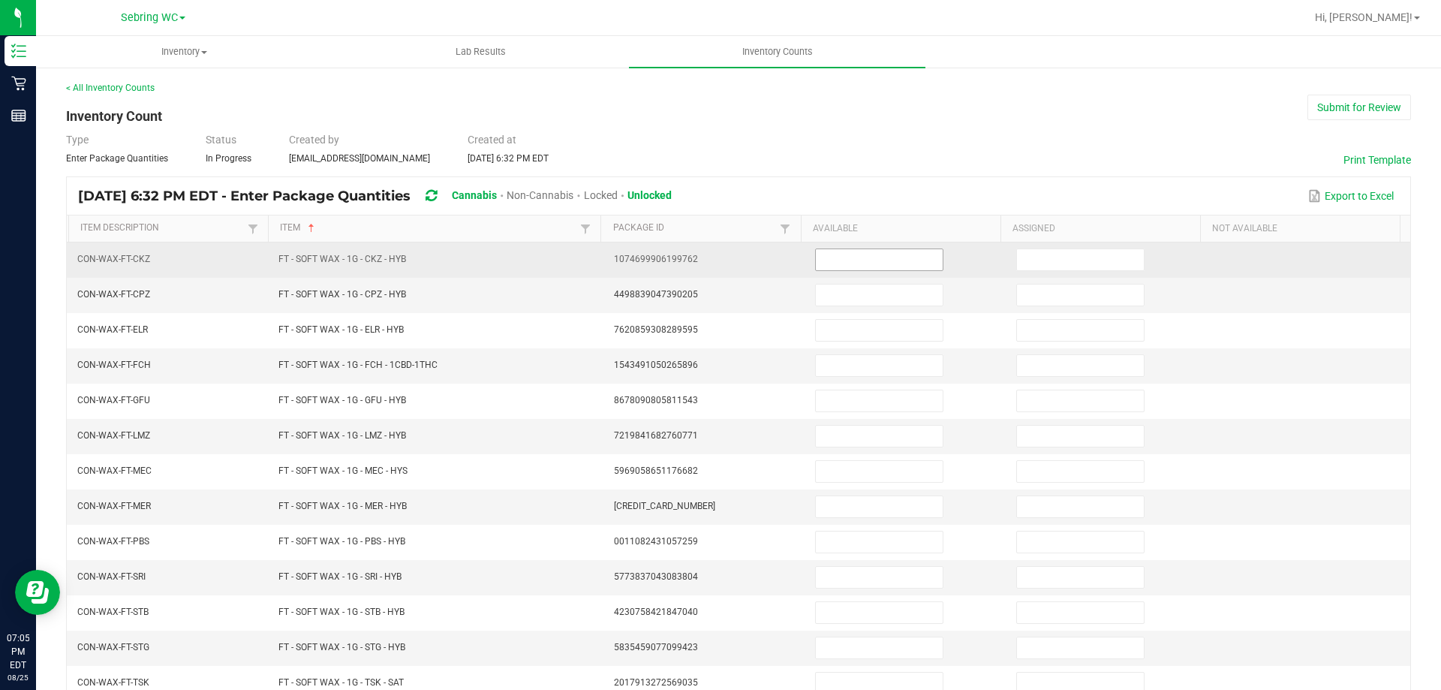
click at [830, 257] on input at bounding box center [879, 259] width 127 height 21
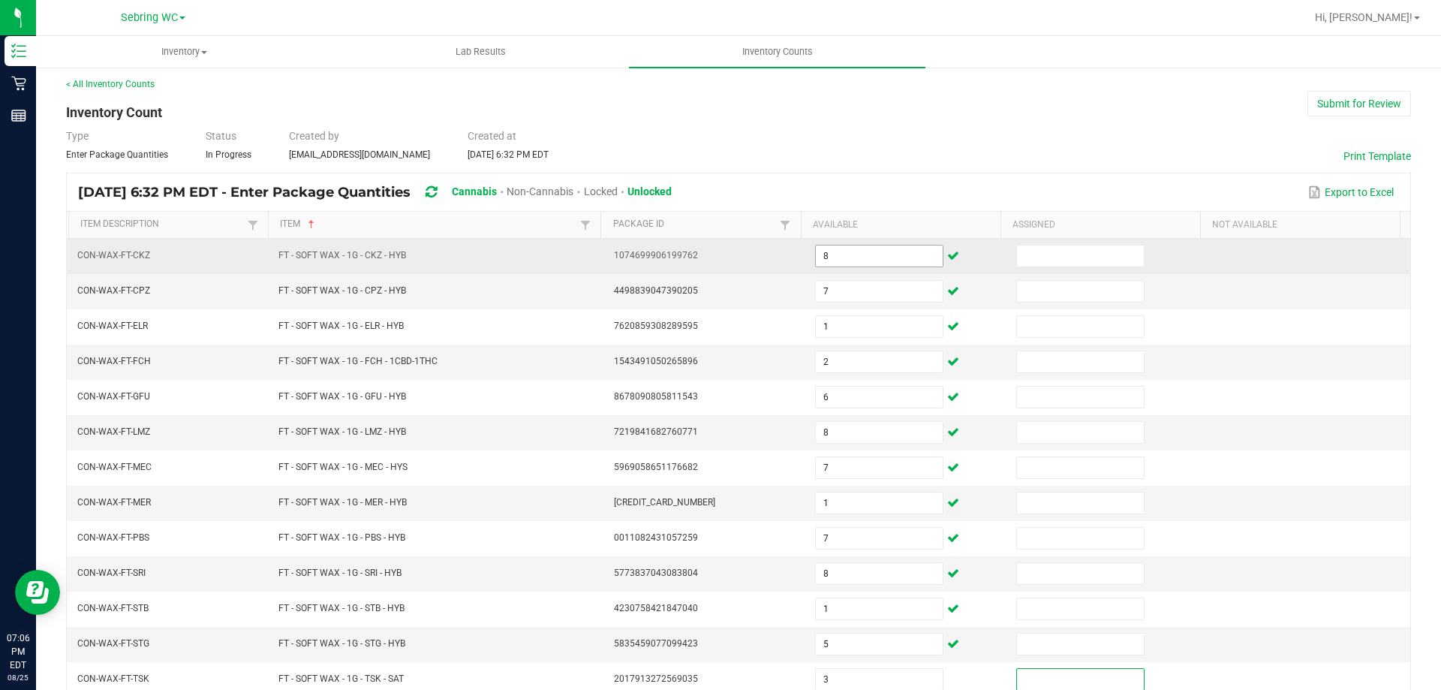
scroll to position [312, 0]
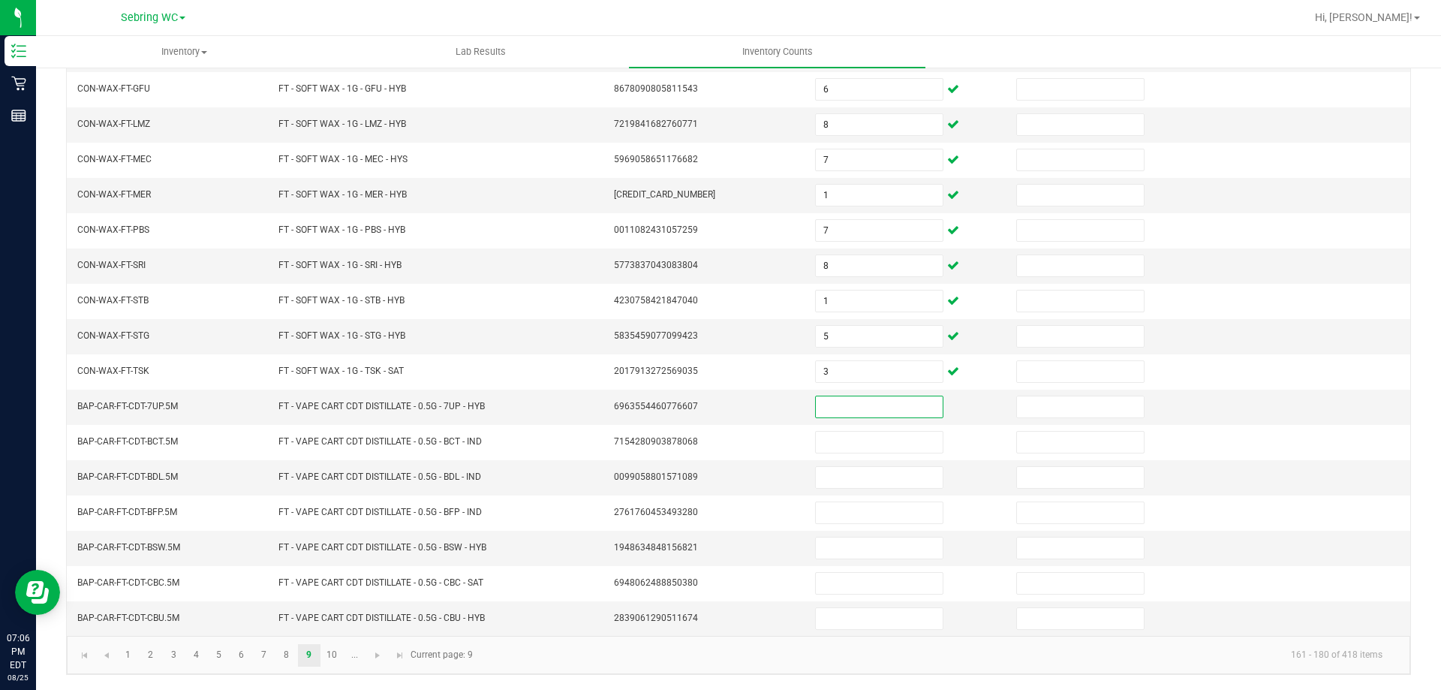
click at [577, 663] on kendo-pager-info "161 - 180 of 418 items" at bounding box center [938, 655] width 913 height 25
click at [384, 657] on span "Go to the next page" at bounding box center [378, 655] width 12 height 12
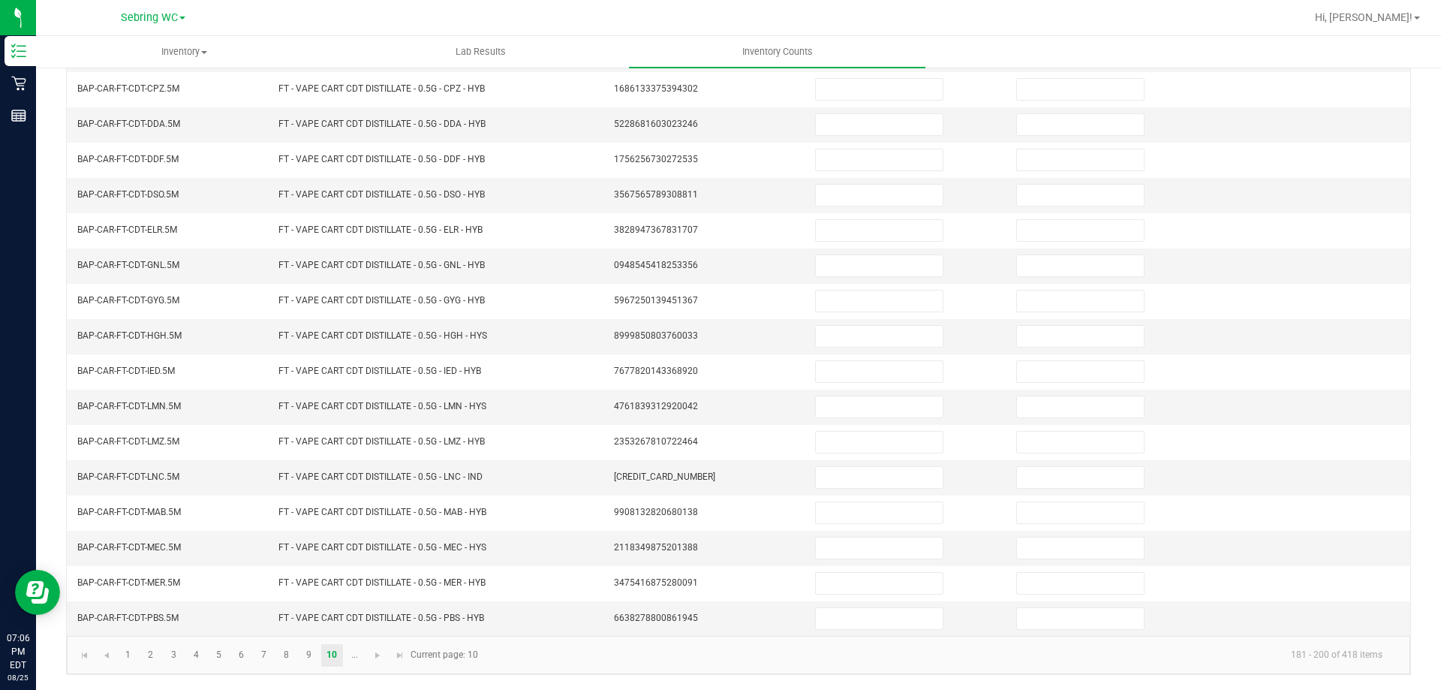
click at [366, 653] on li "..." at bounding box center [355, 655] width 23 height 23
click at [371, 654] on link at bounding box center [378, 655] width 22 height 23
click at [278, 657] on link "17" at bounding box center [286, 655] width 22 height 23
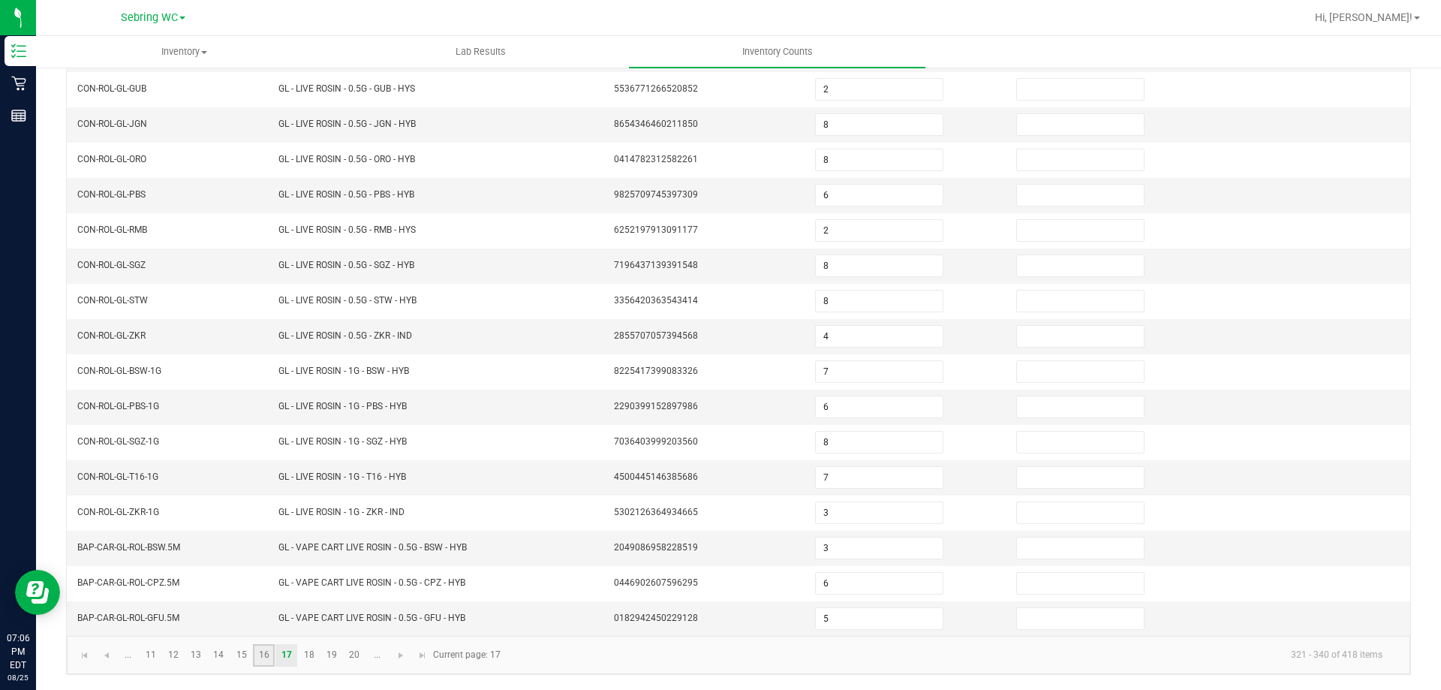
click at [263, 664] on link "16" at bounding box center [264, 655] width 22 height 23
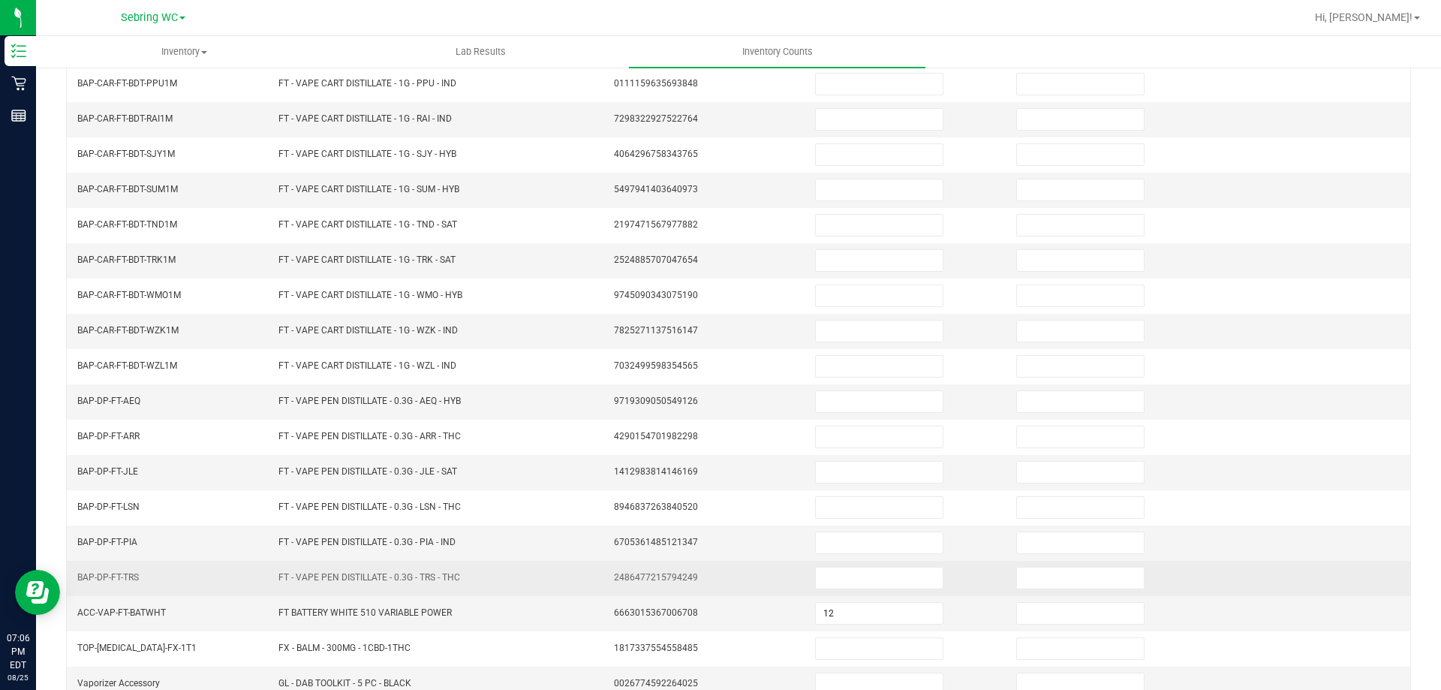
scroll to position [161, 0]
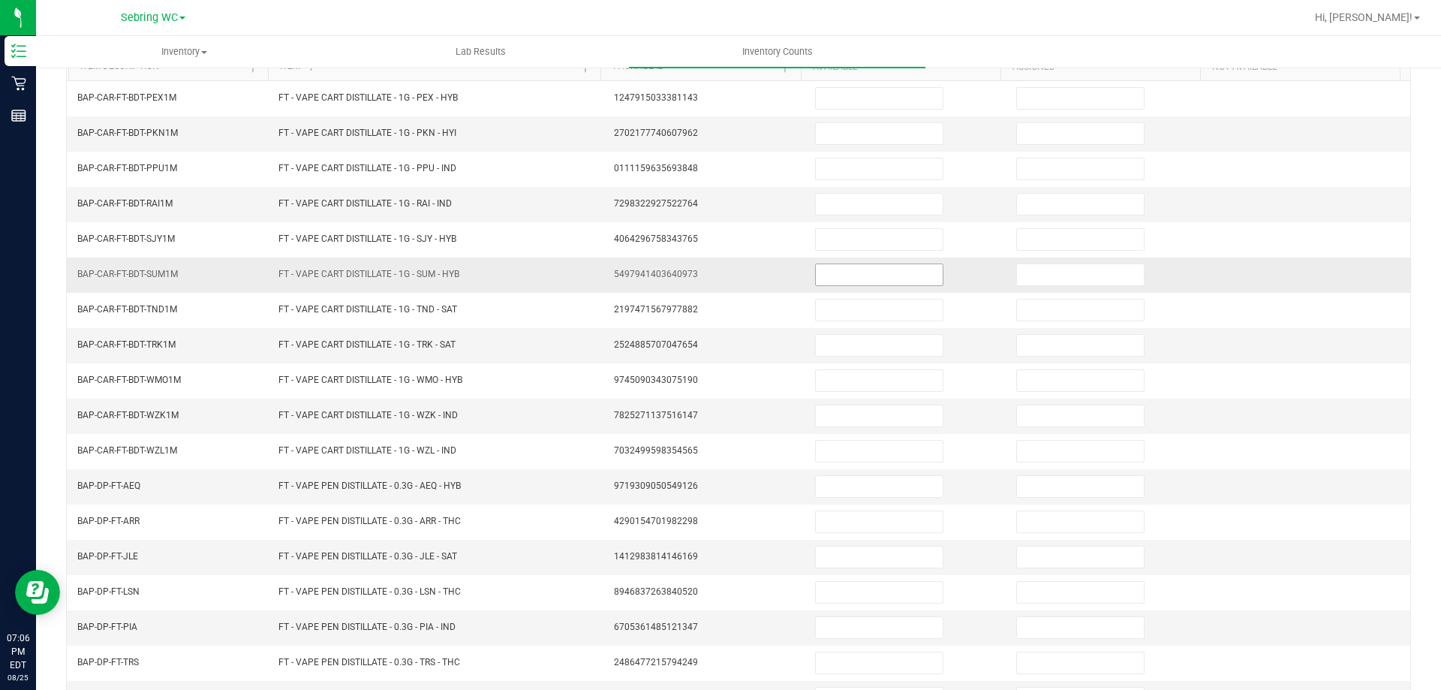
click at [847, 269] on input at bounding box center [879, 274] width 127 height 21
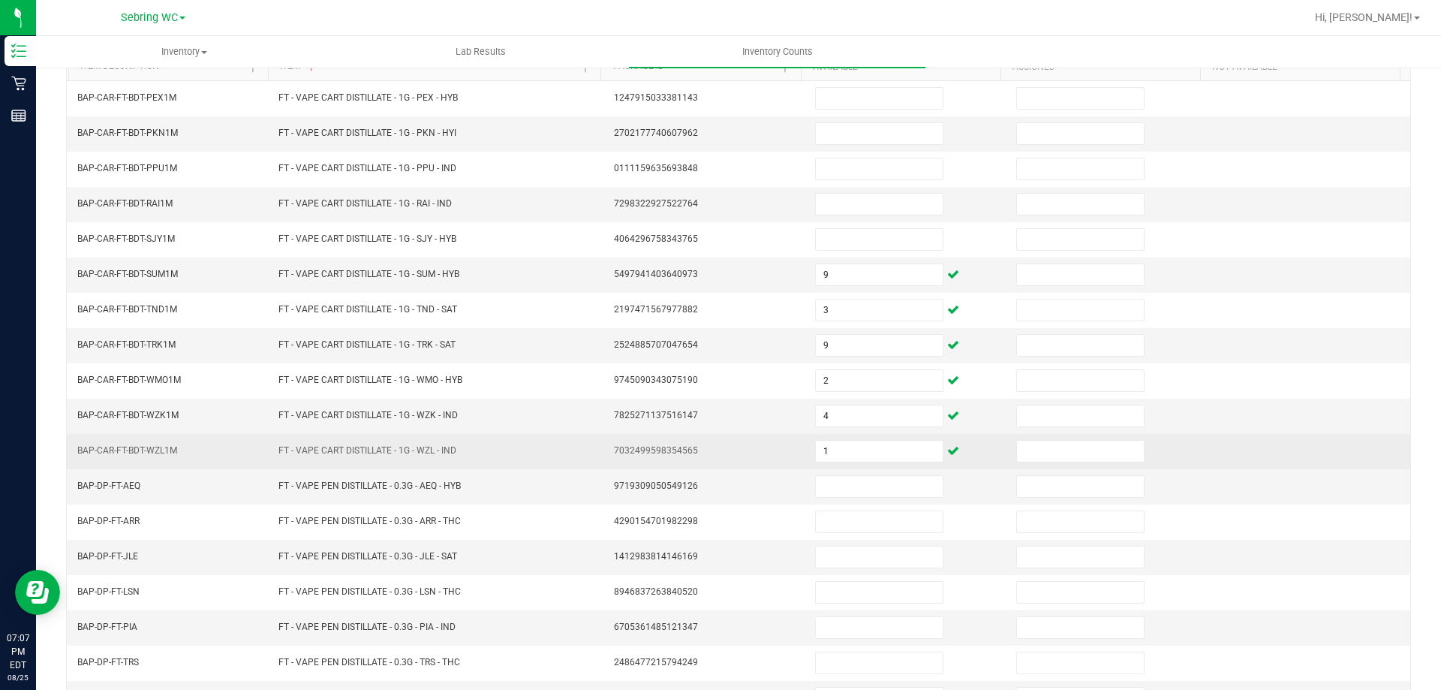
click at [710, 462] on td "7032499598354565" at bounding box center [705, 451] width 201 height 35
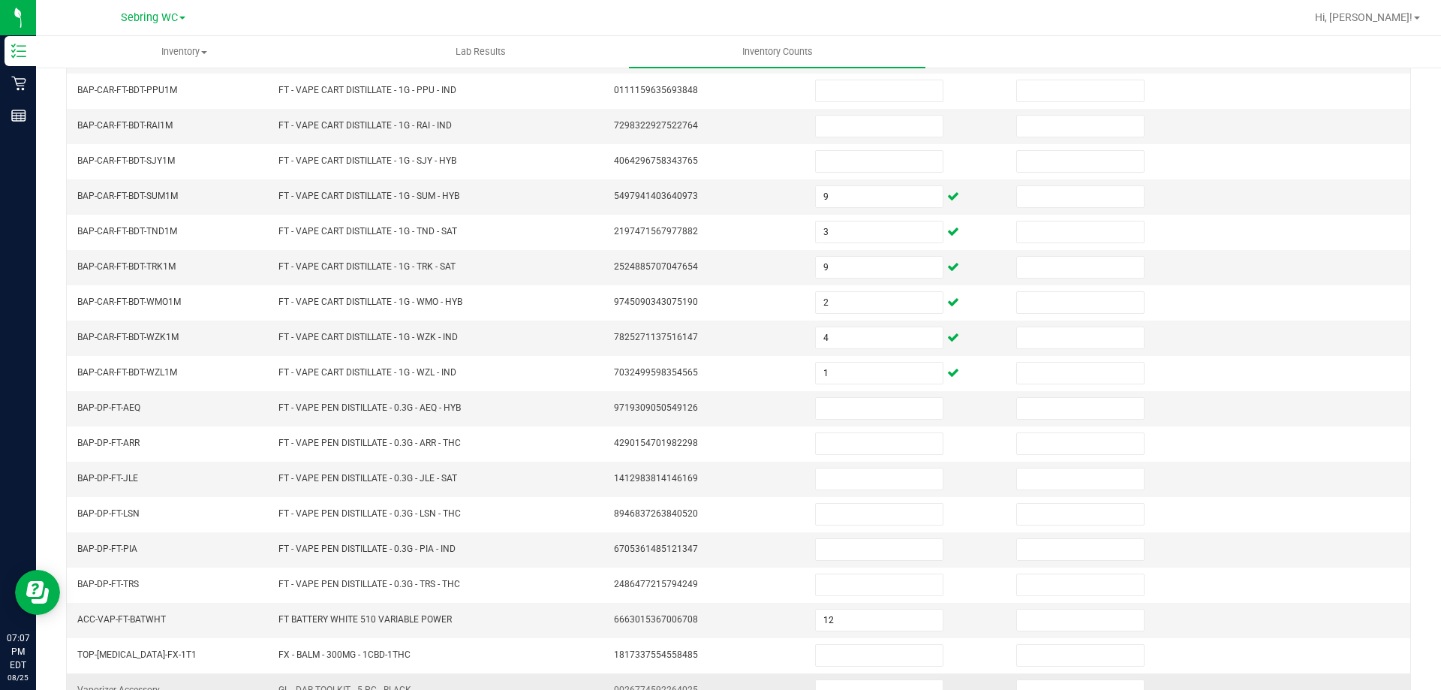
scroll to position [312, 0]
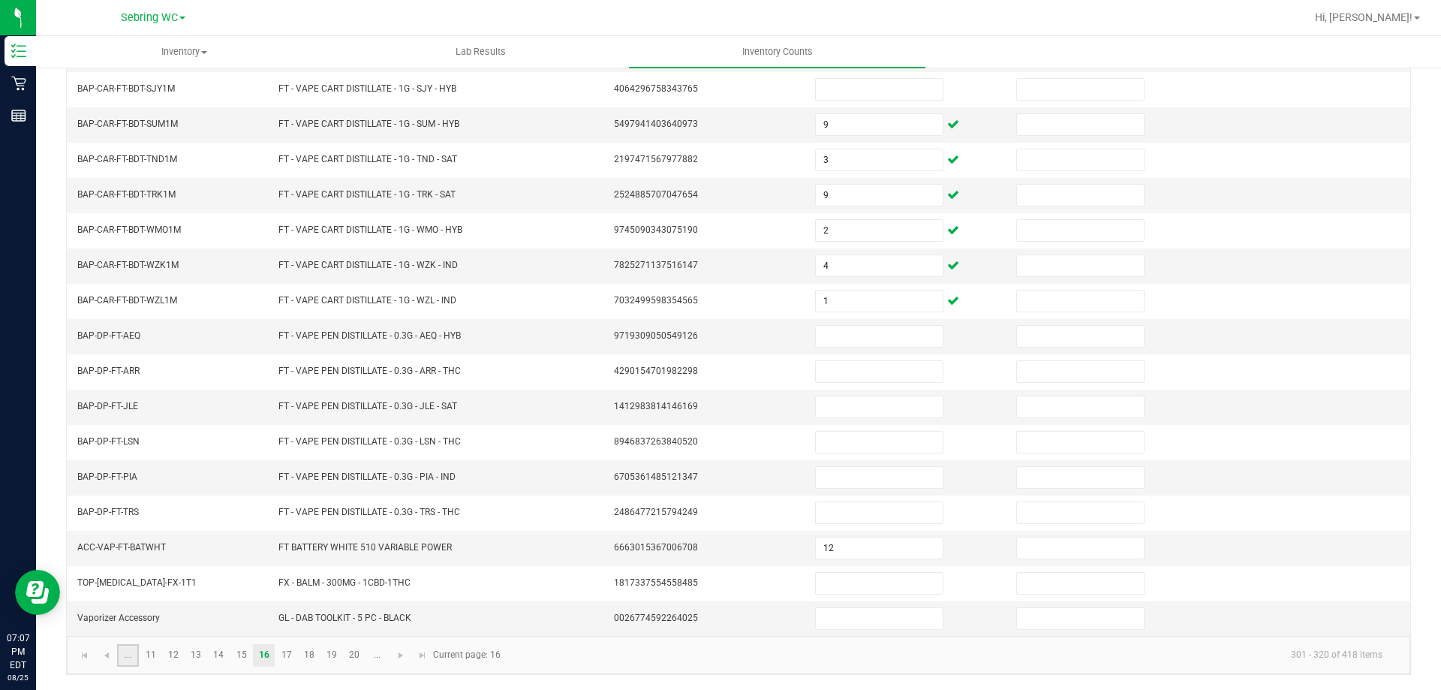
click at [133, 651] on link "..." at bounding box center [128, 655] width 22 height 23
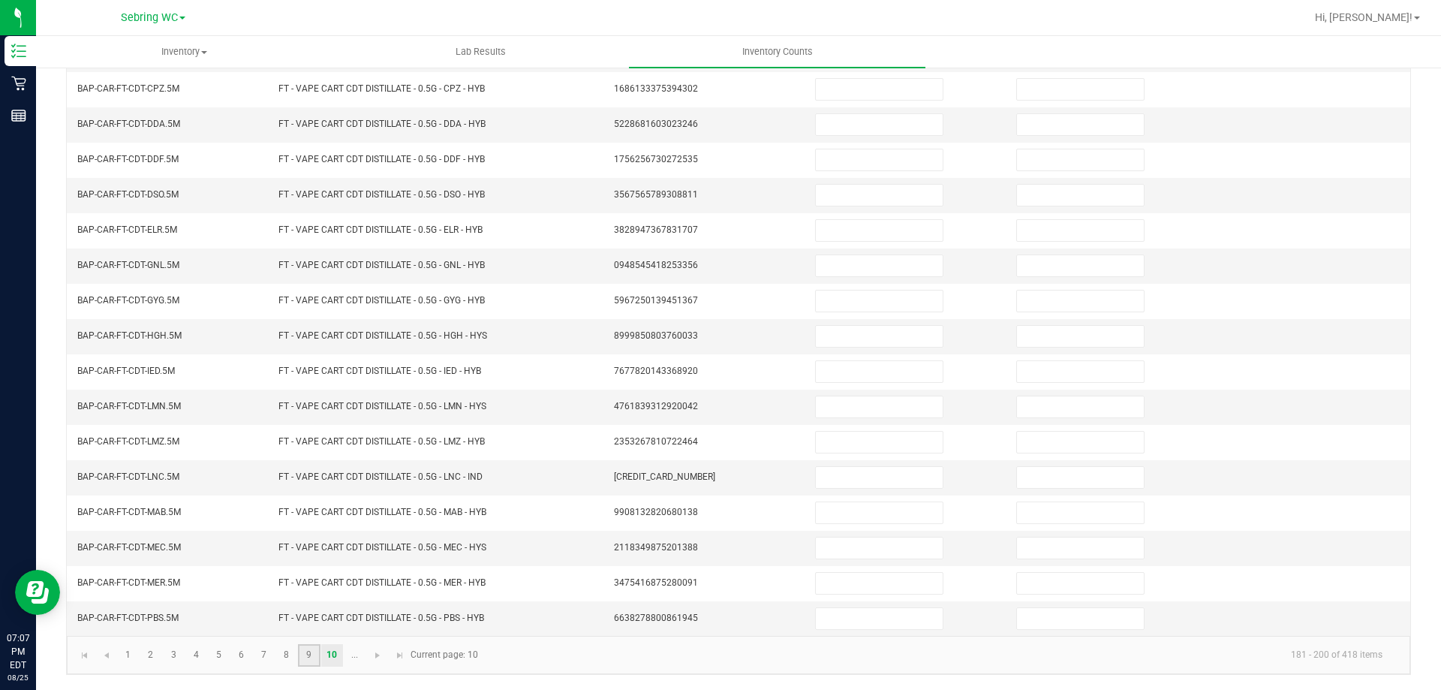
click at [309, 664] on link "9" at bounding box center [309, 655] width 22 height 23
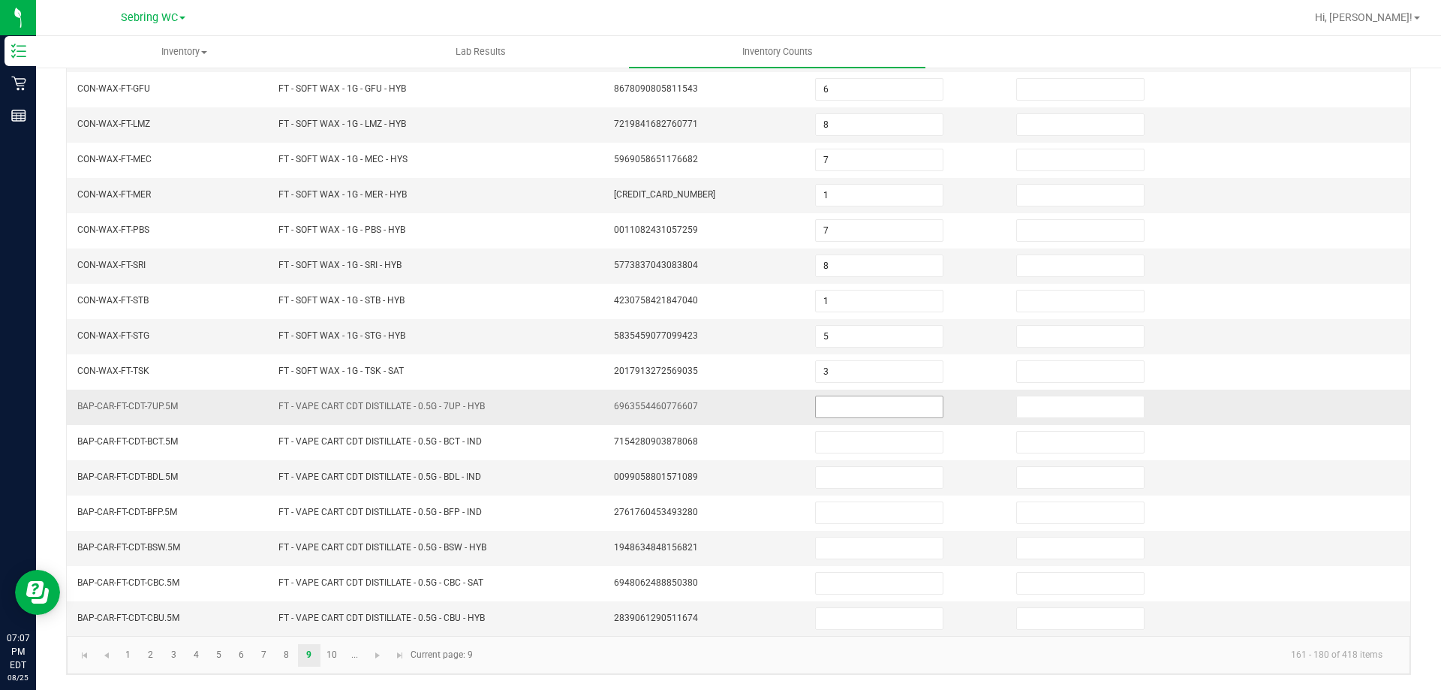
click at [841, 402] on input at bounding box center [879, 406] width 127 height 21
click at [336, 657] on link "10" at bounding box center [332, 655] width 22 height 23
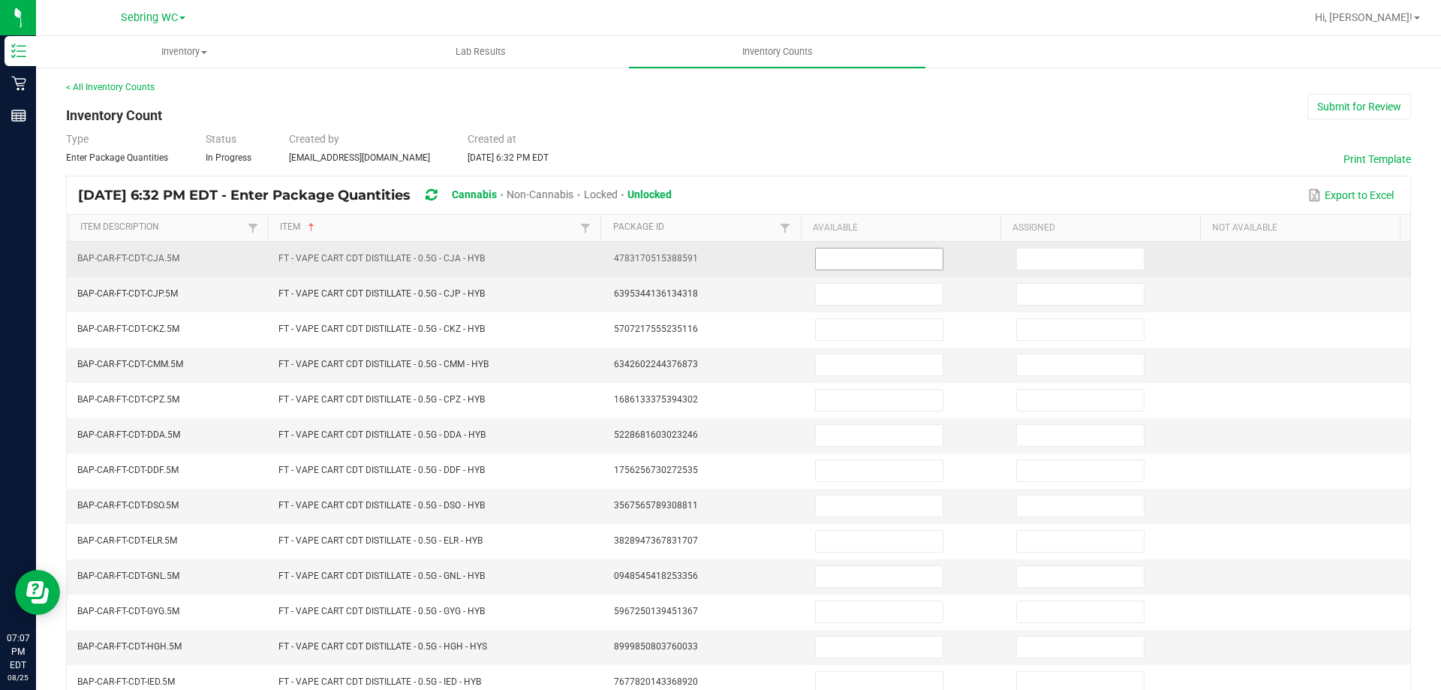
scroll to position [0, 0]
click at [855, 255] on input at bounding box center [879, 259] width 127 height 21
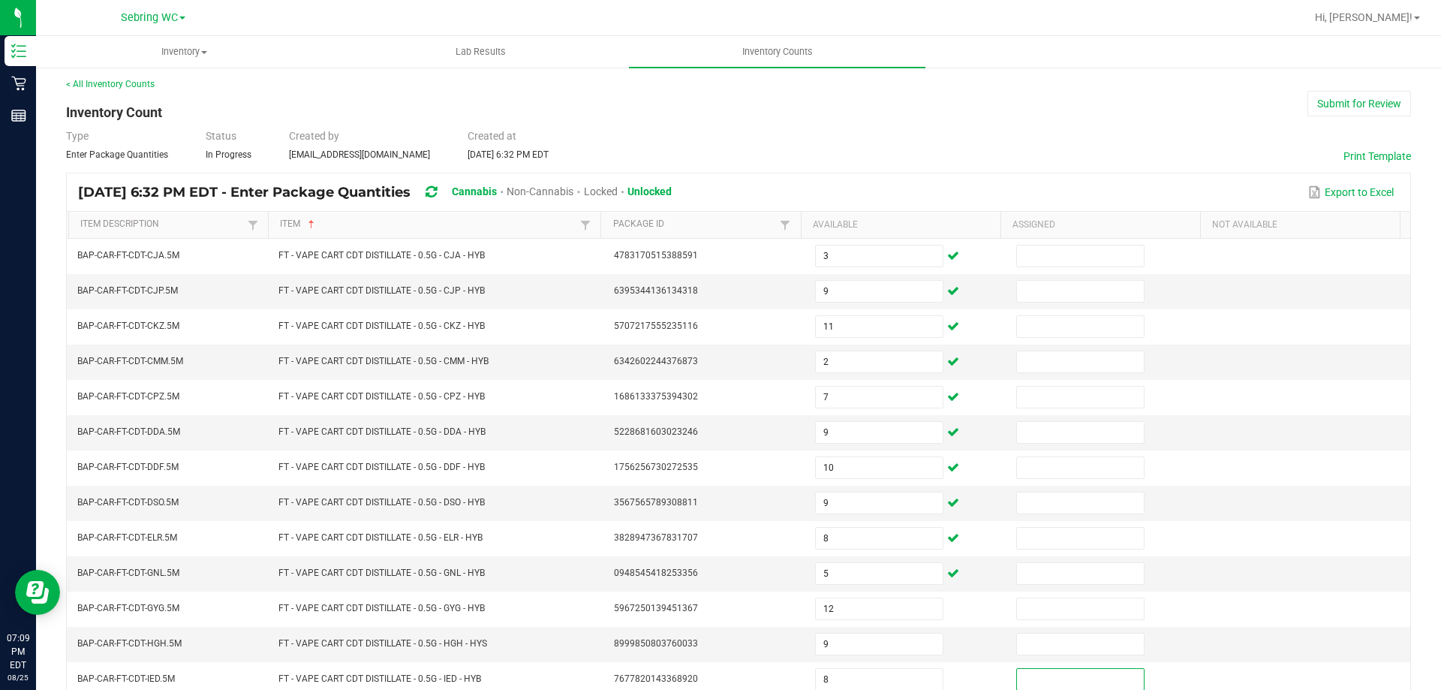
scroll to position [312, 0]
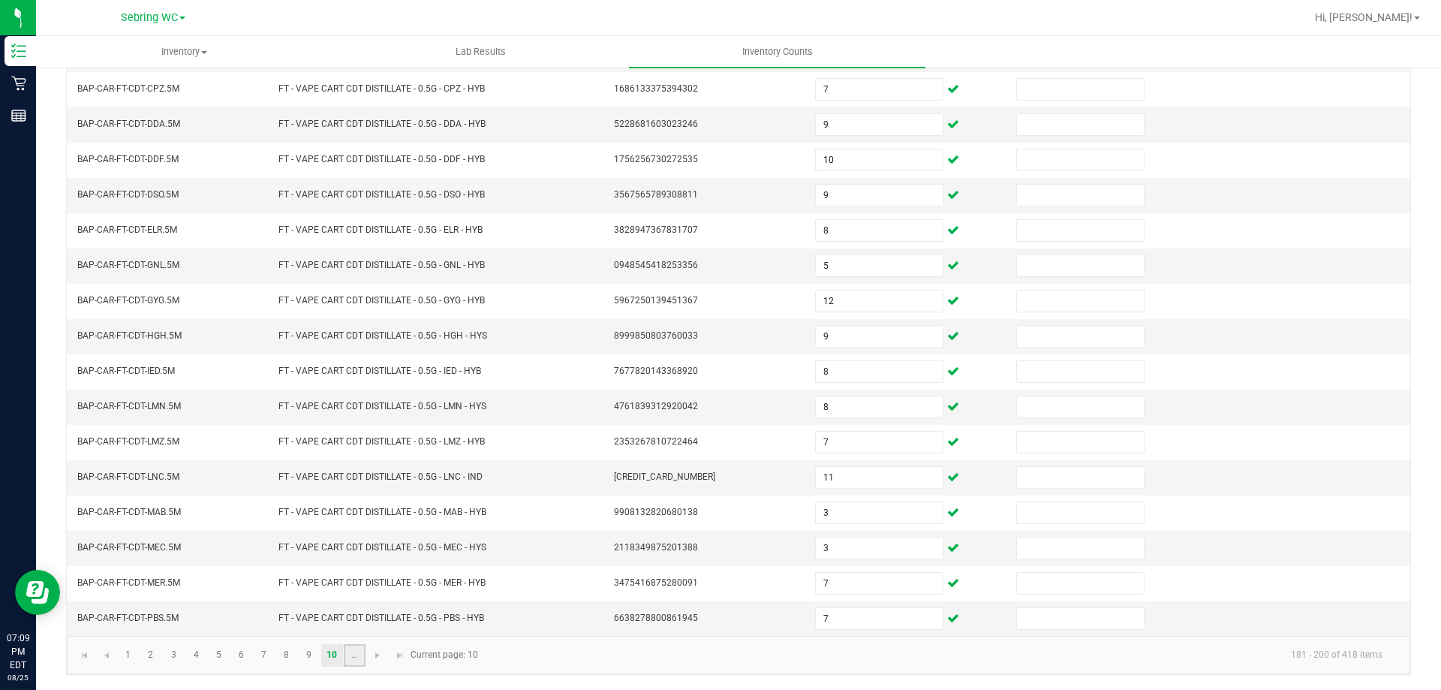
click at [361, 653] on link "..." at bounding box center [355, 655] width 22 height 23
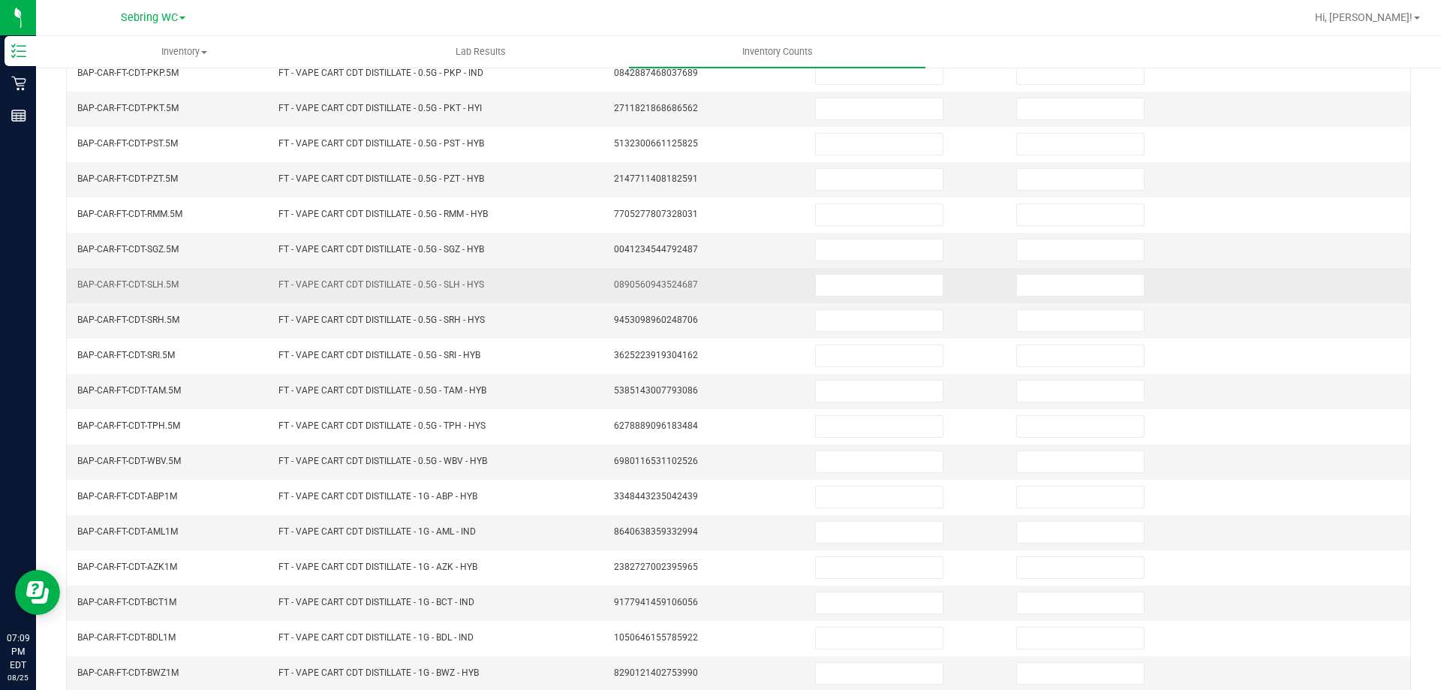
scroll to position [0, 0]
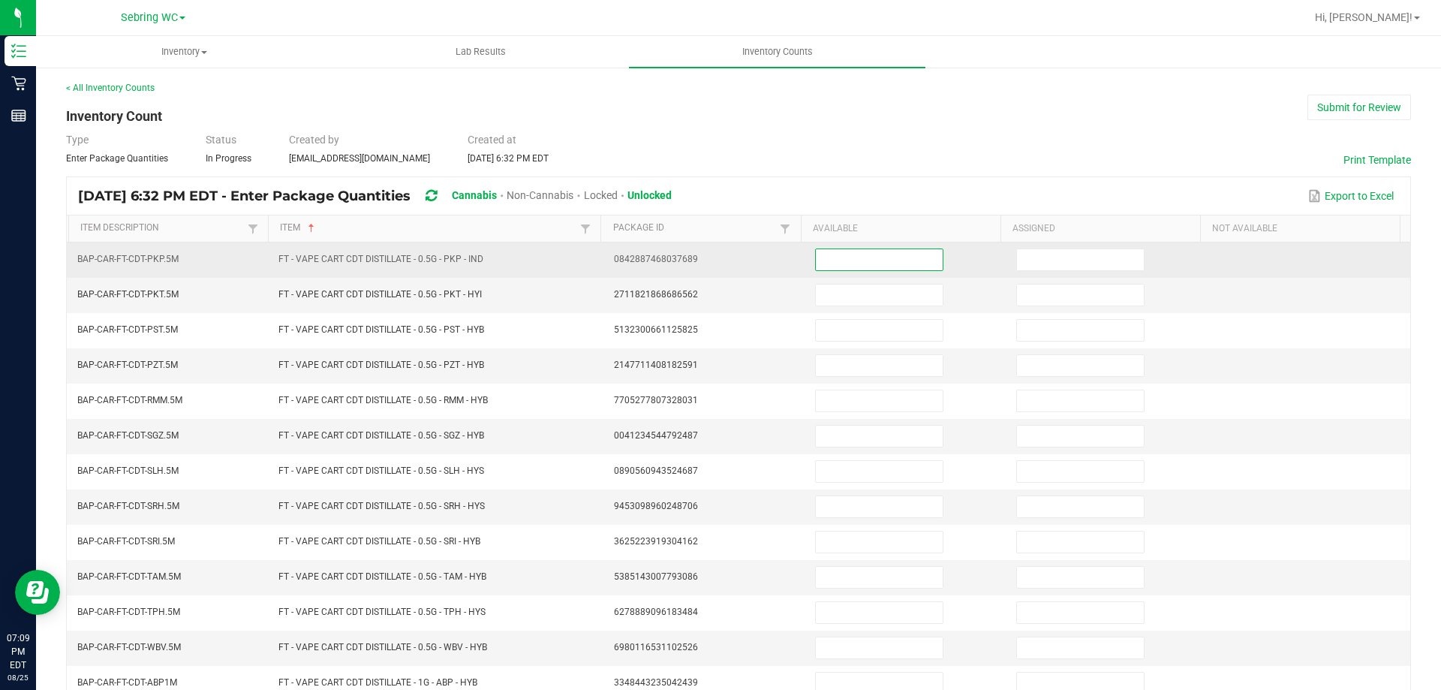
click at [870, 259] on input at bounding box center [879, 259] width 127 height 21
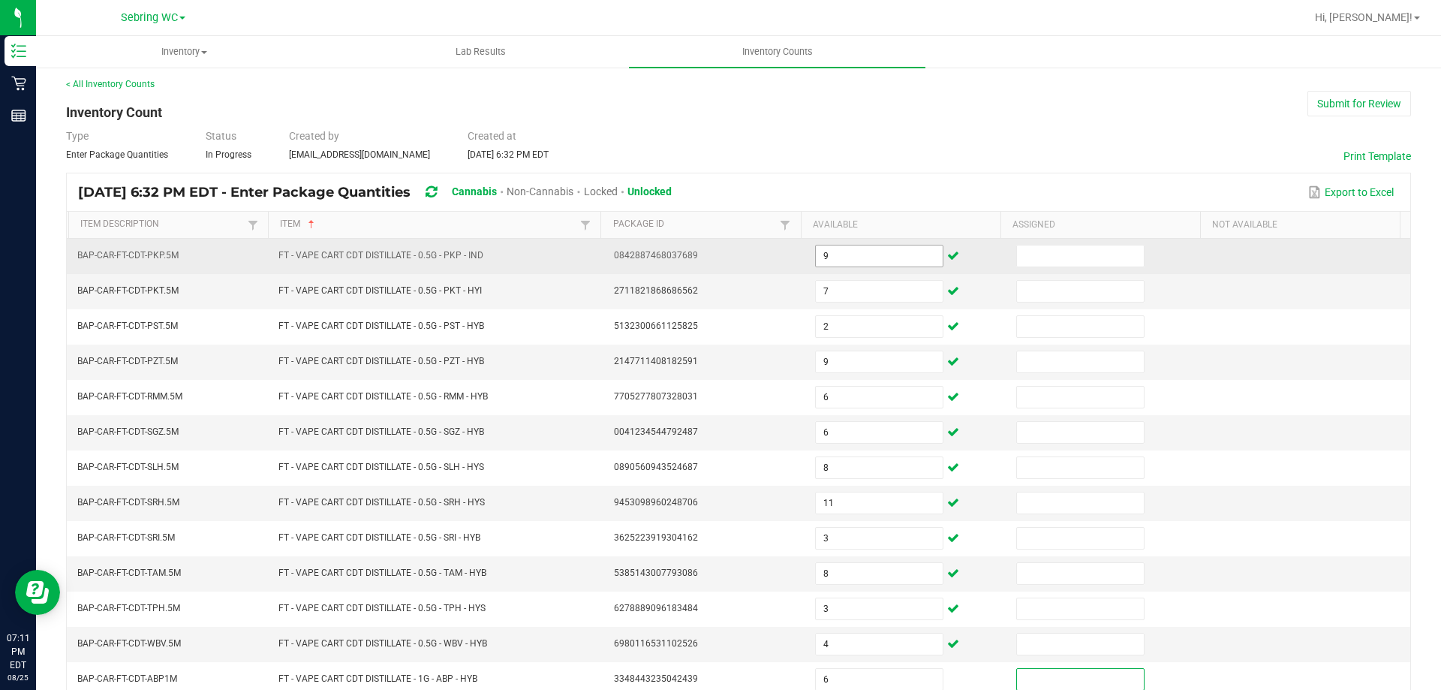
scroll to position [312, 0]
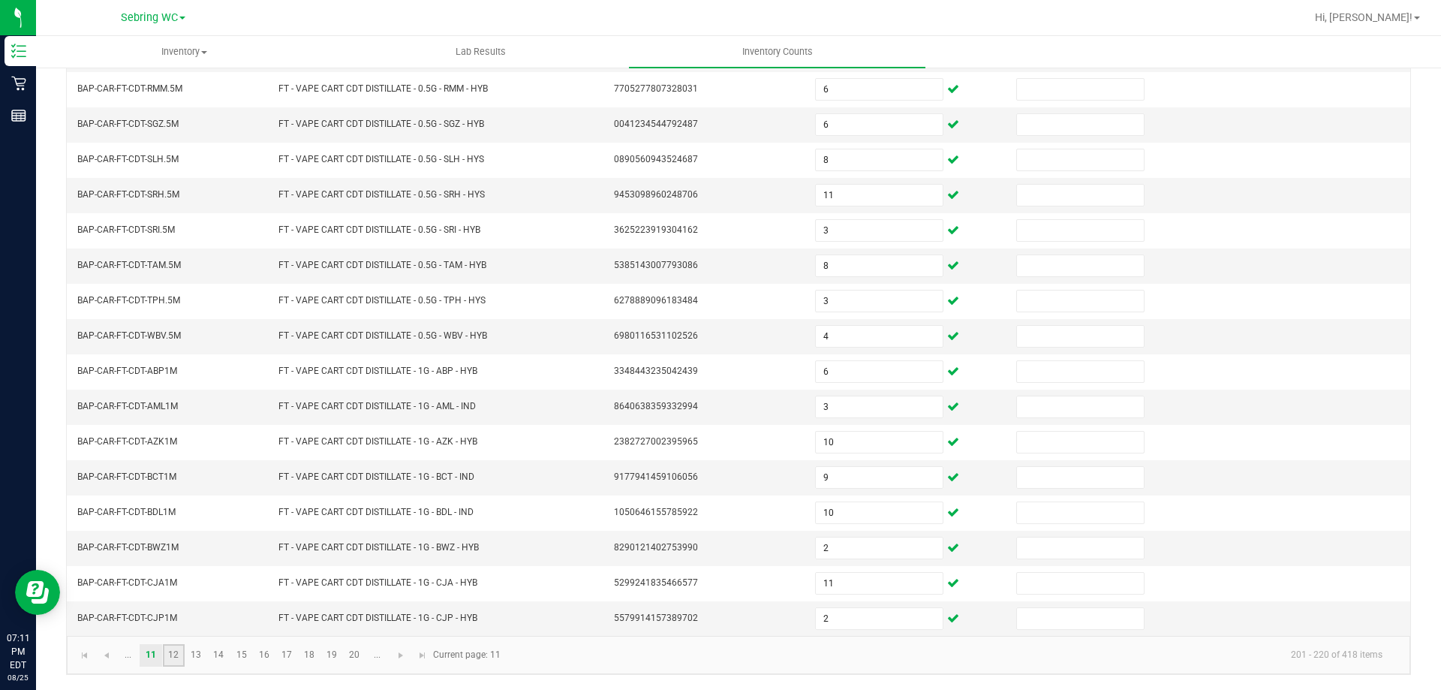
click at [171, 649] on link "12" at bounding box center [174, 655] width 22 height 23
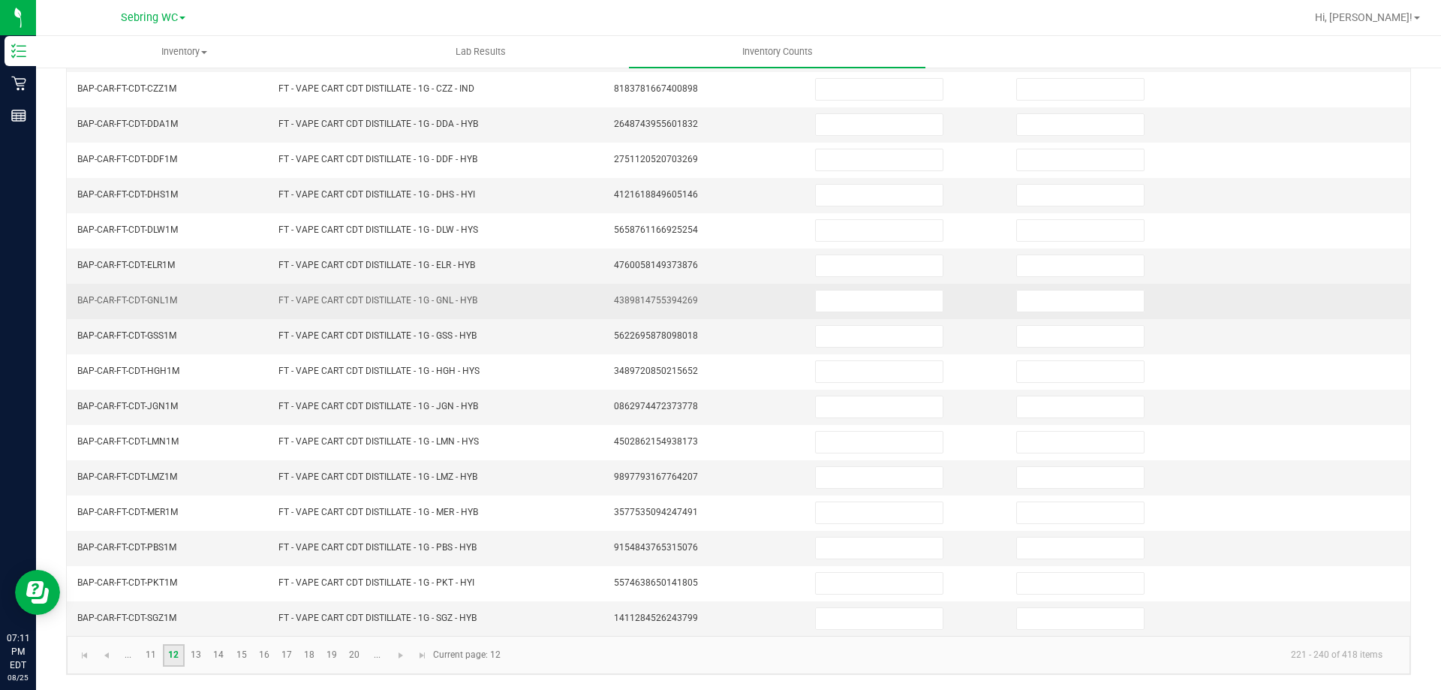
scroll to position [0, 0]
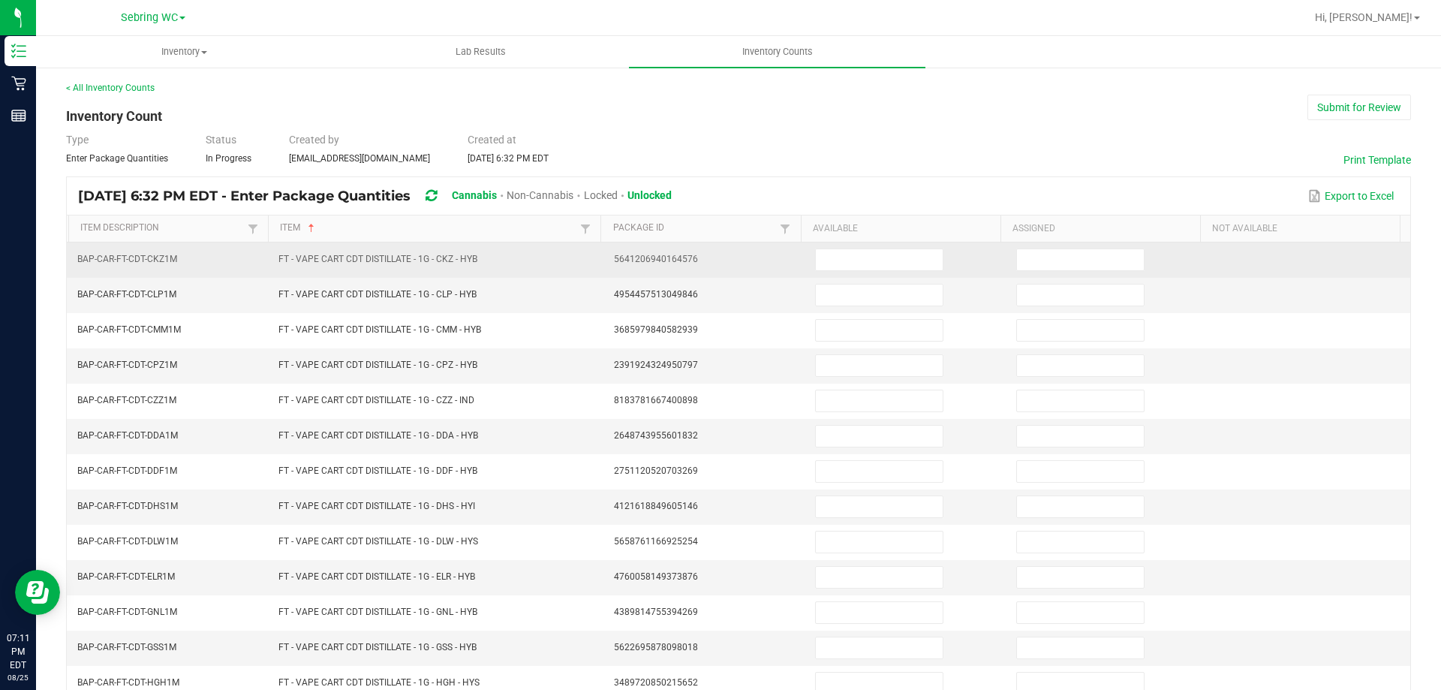
click at [884, 274] on td at bounding box center [906, 259] width 201 height 35
click at [891, 260] on input at bounding box center [879, 259] width 127 height 21
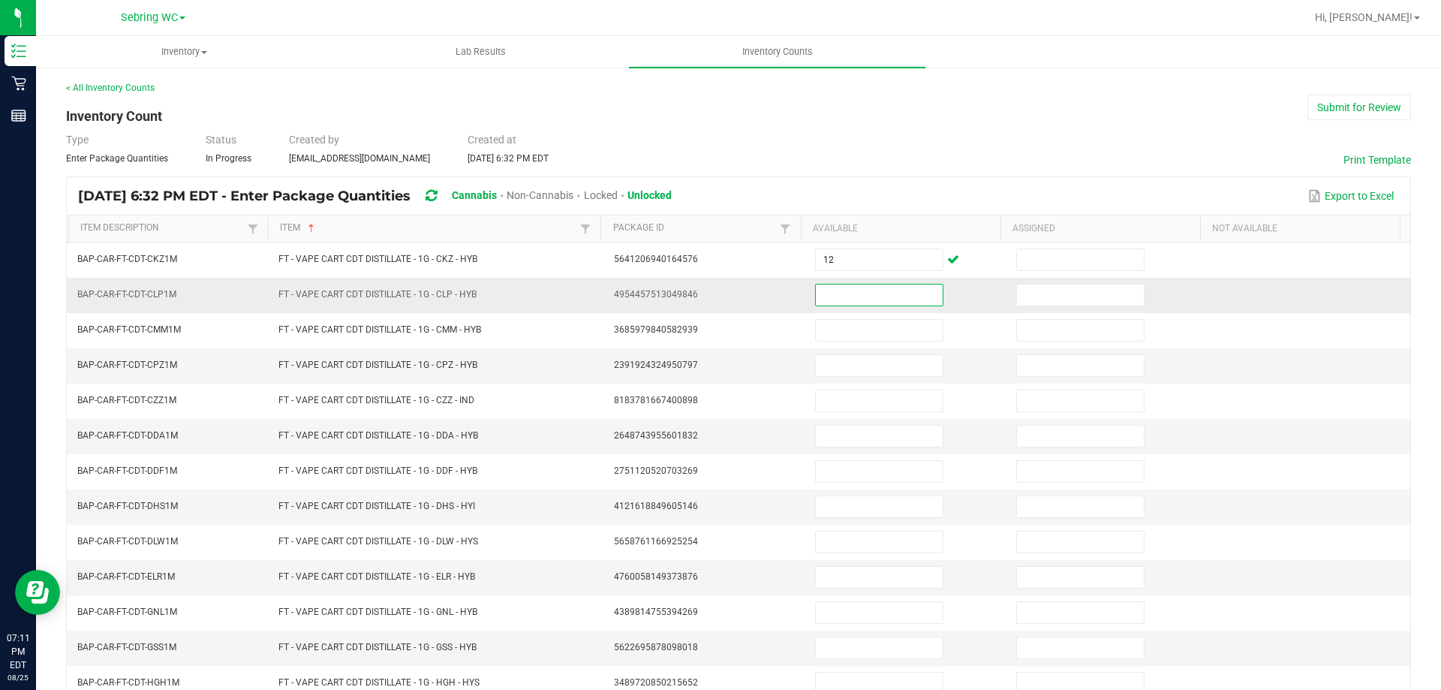
click at [844, 292] on input at bounding box center [879, 295] width 127 height 21
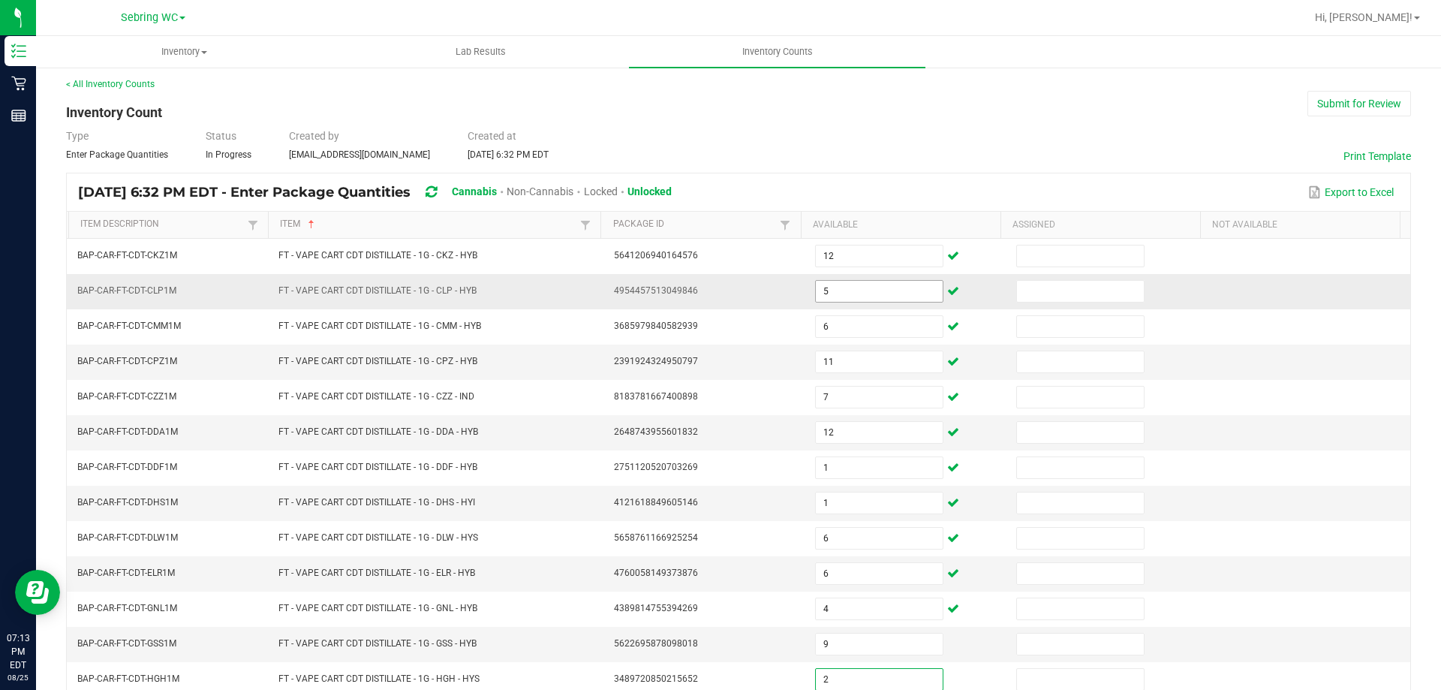
scroll to position [312, 0]
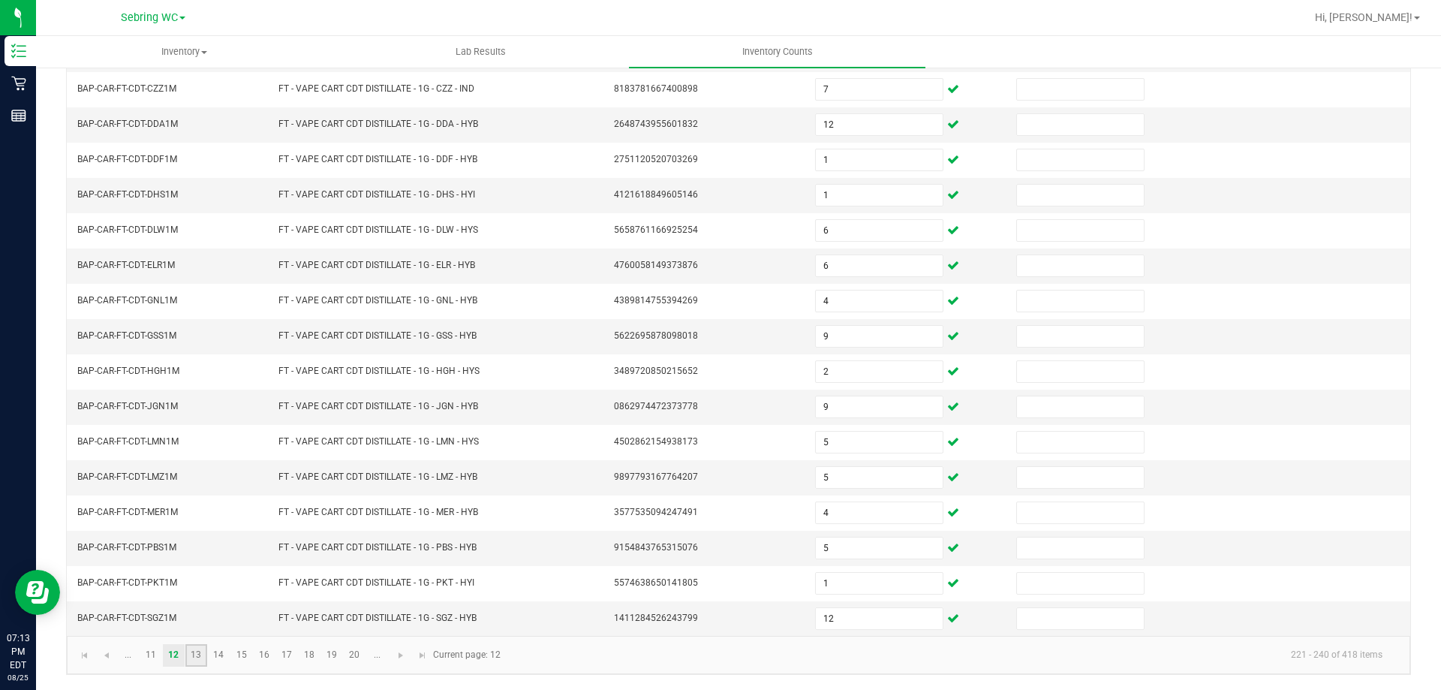
click at [186, 648] on link "13" at bounding box center [196, 655] width 22 height 23
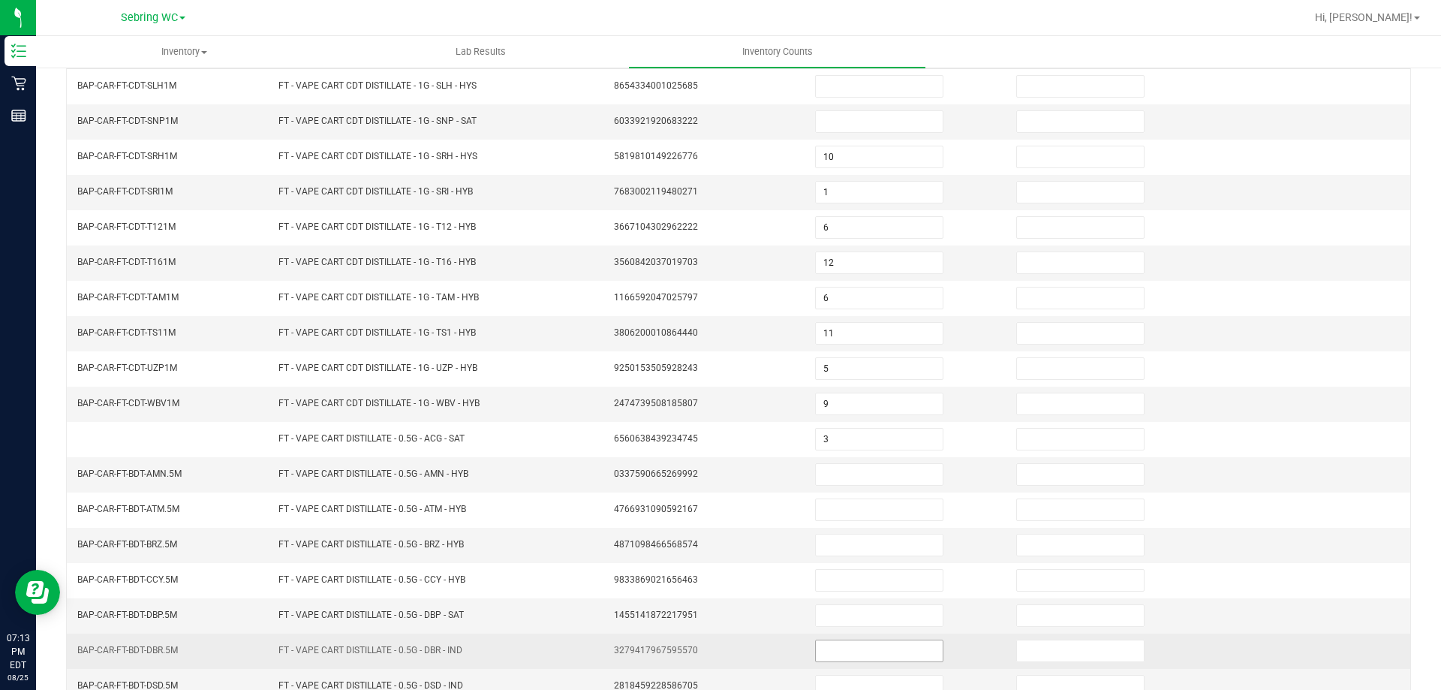
scroll to position [0, 0]
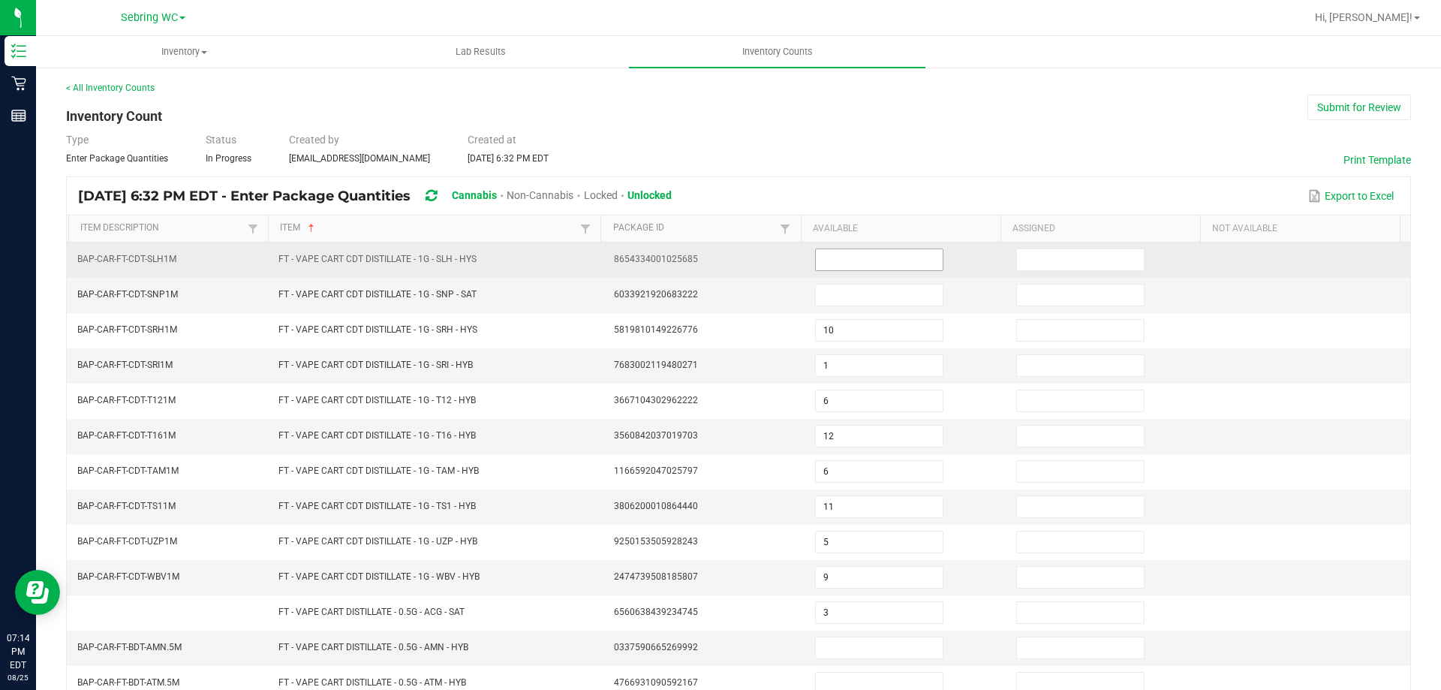
click at [886, 255] on input at bounding box center [879, 259] width 127 height 21
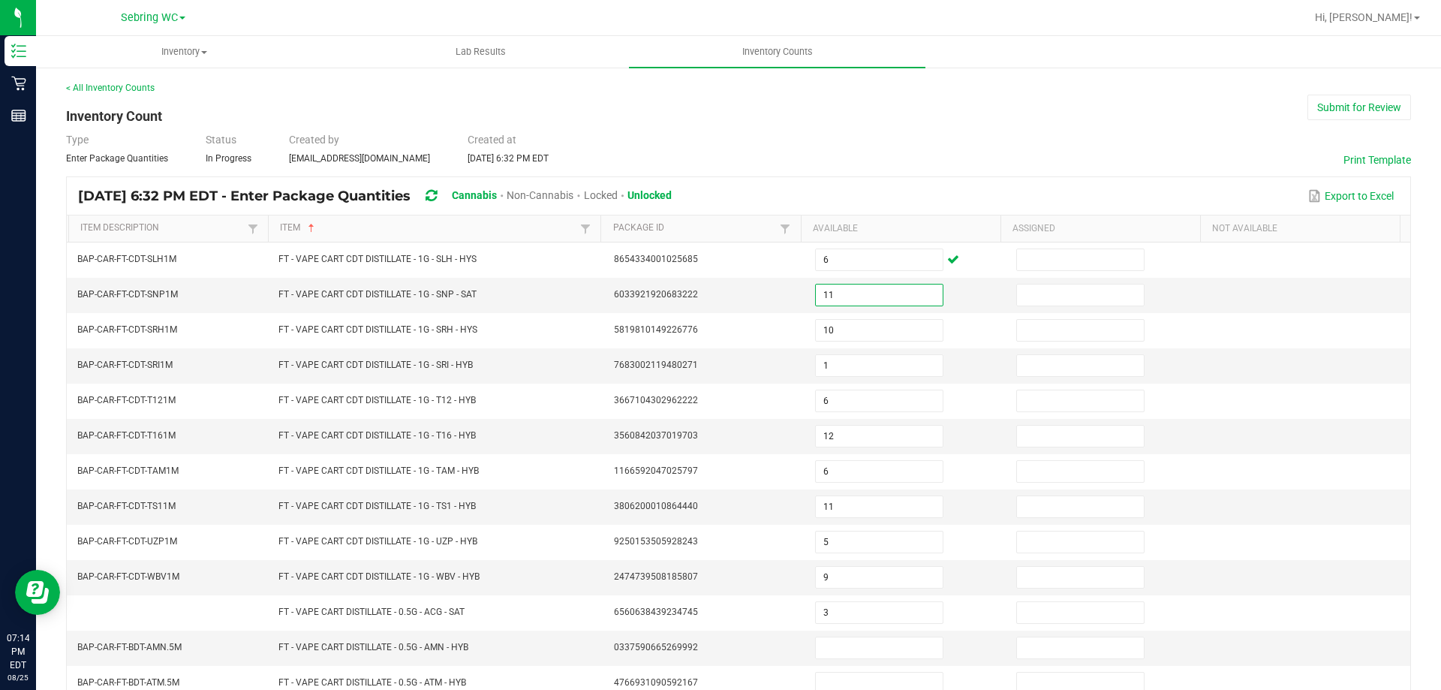
click at [881, 133] on div "Type Enter Package Quantities Status In Progress Created by [EMAIL_ADDRESS][DOM…" at bounding box center [738, 148] width 1345 height 33
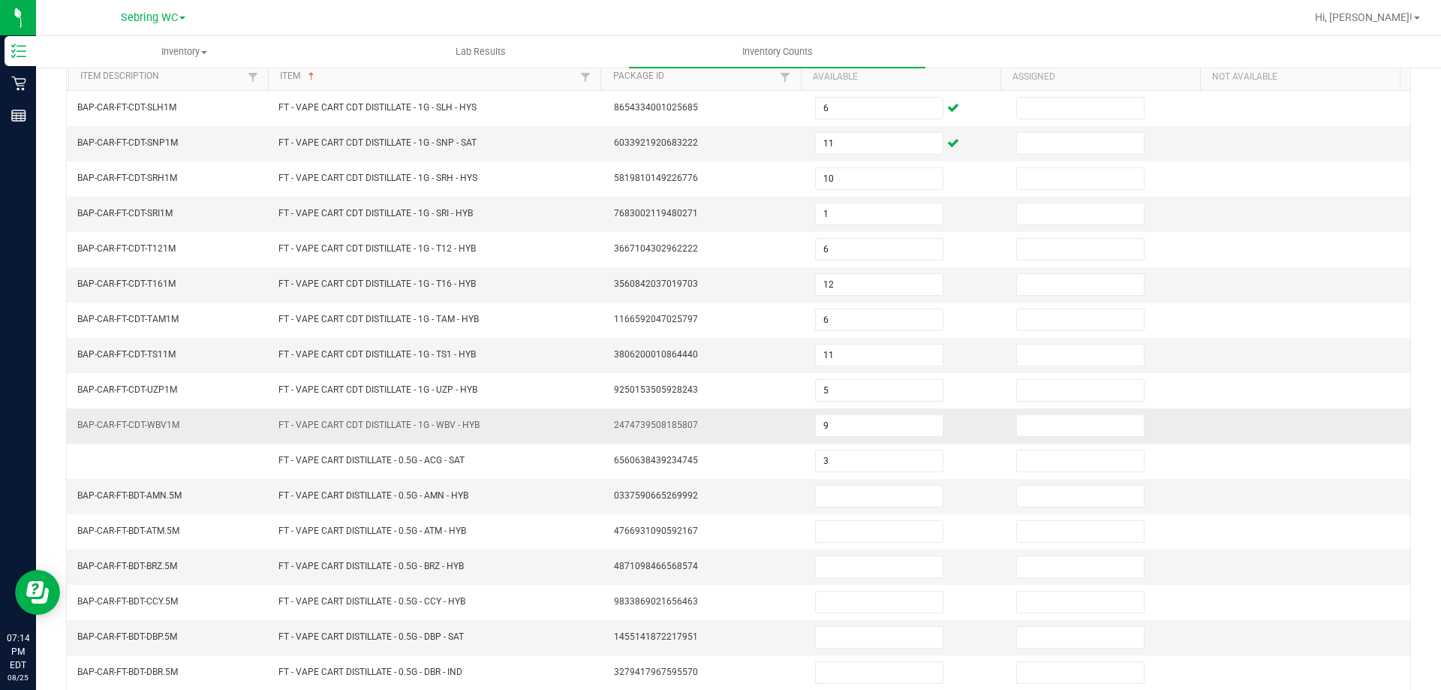
scroll to position [225, 0]
click at [823, 414] on input at bounding box center [879, 422] width 127 height 21
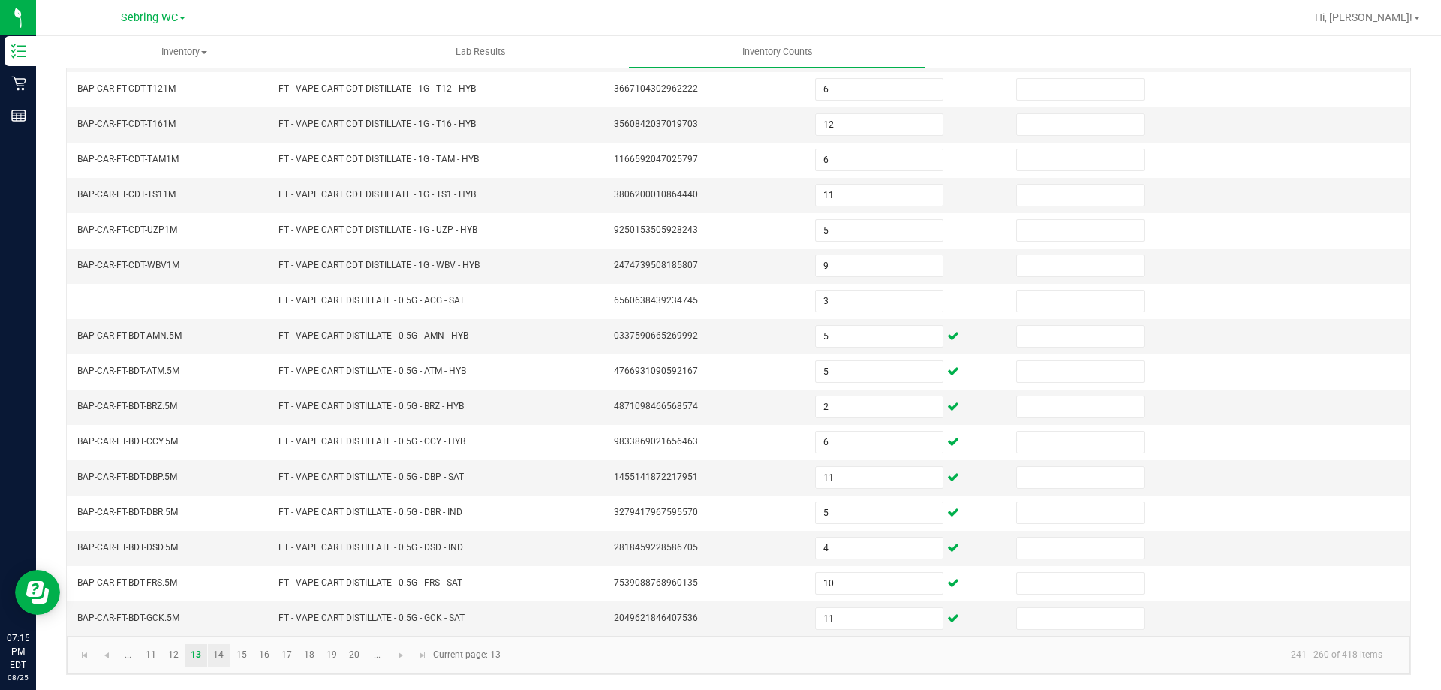
click at [227, 648] on link "14" at bounding box center [219, 655] width 22 height 23
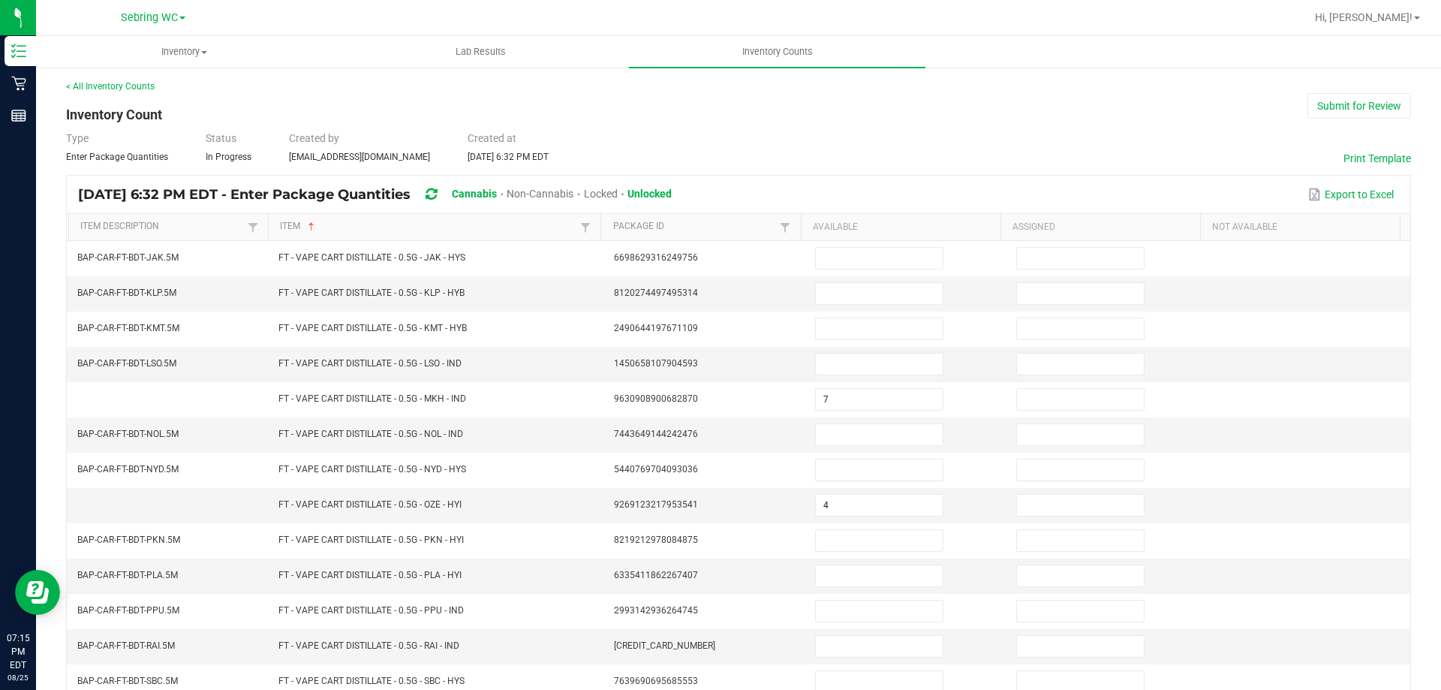
scroll to position [0, 0]
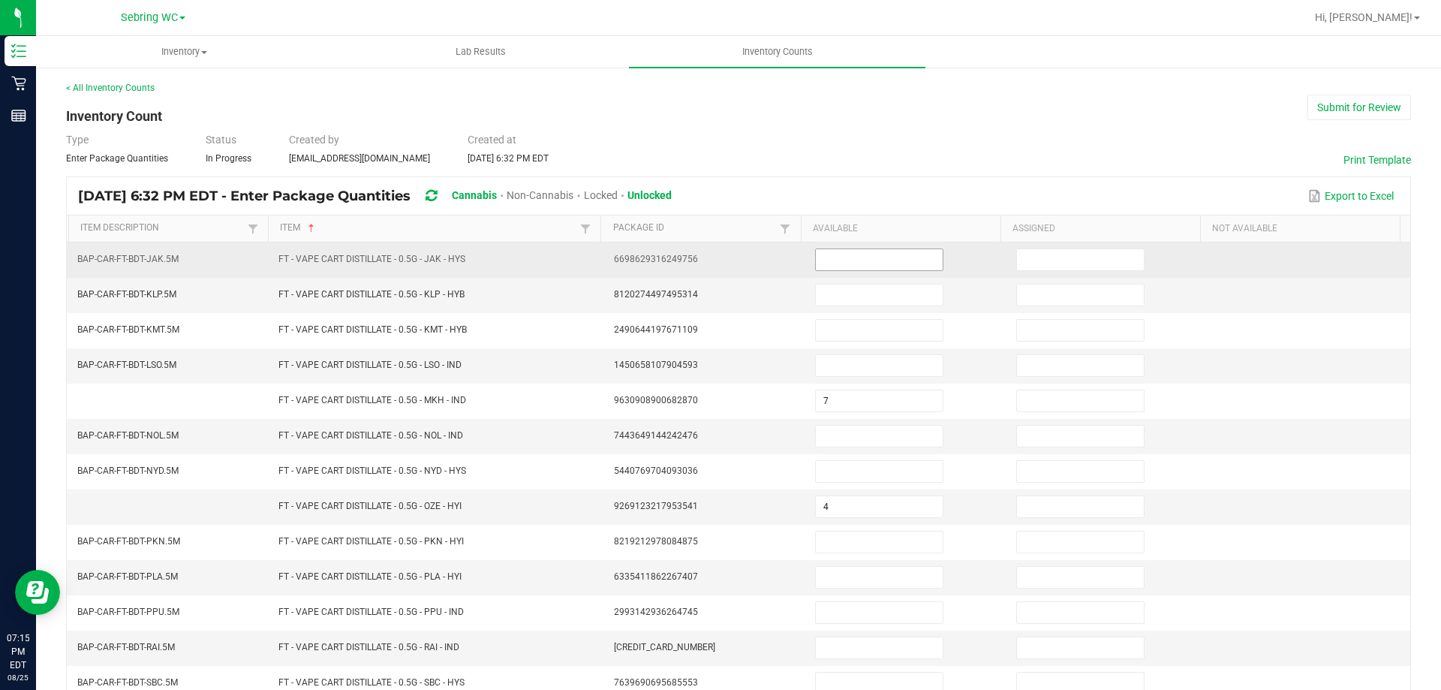
click at [860, 265] on input at bounding box center [879, 259] width 127 height 21
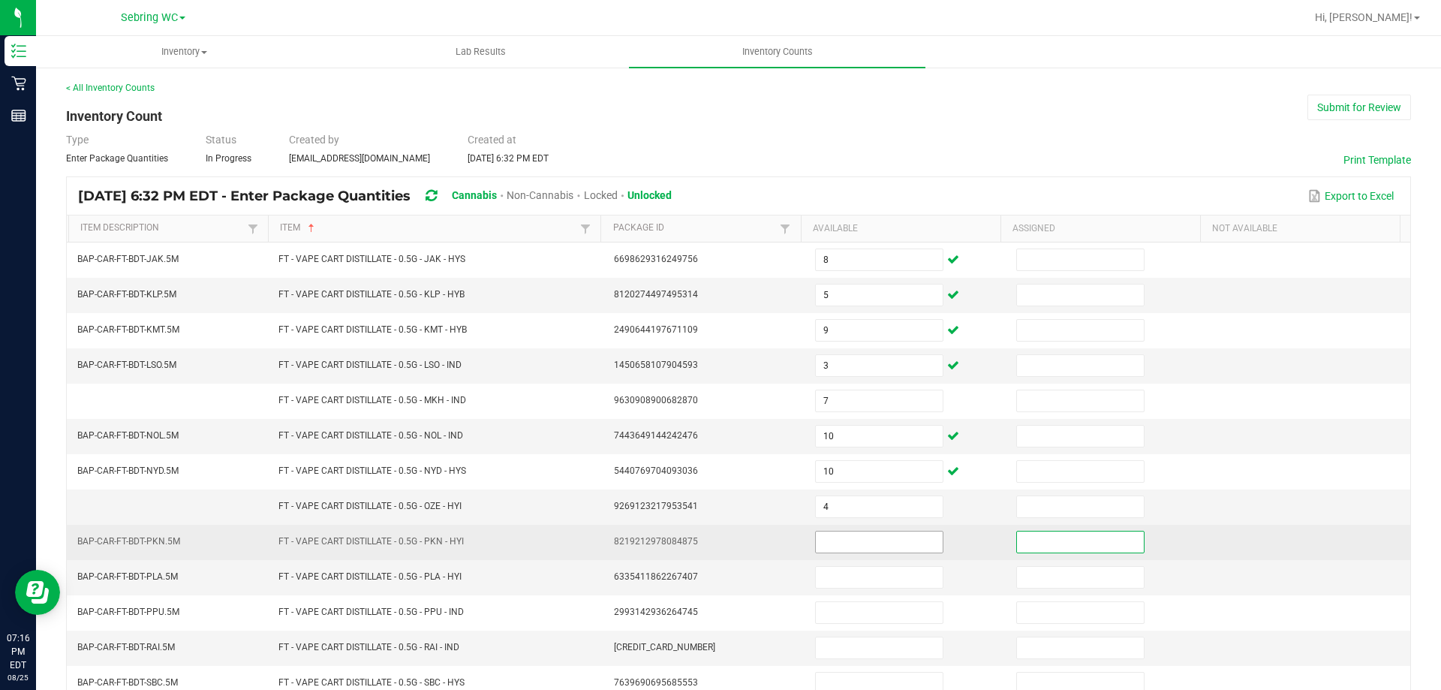
click at [878, 534] on input at bounding box center [879, 541] width 127 height 21
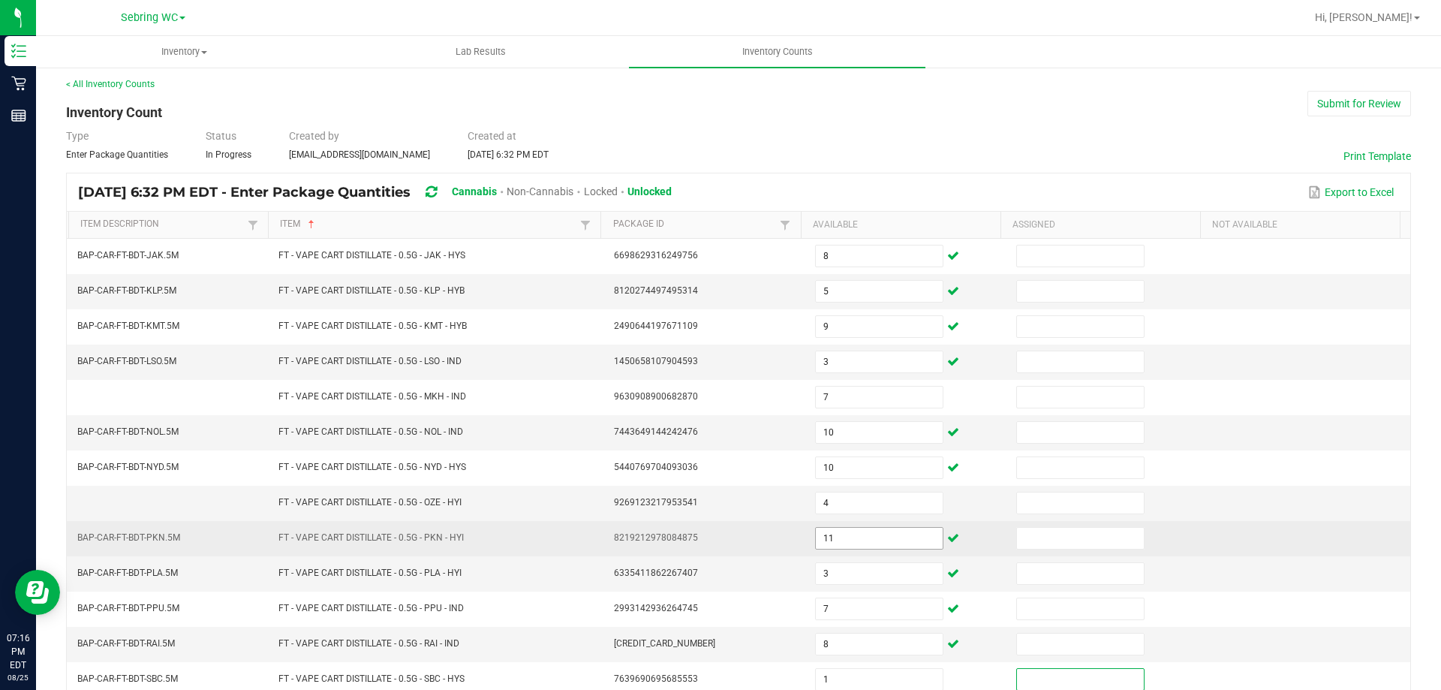
scroll to position [312, 0]
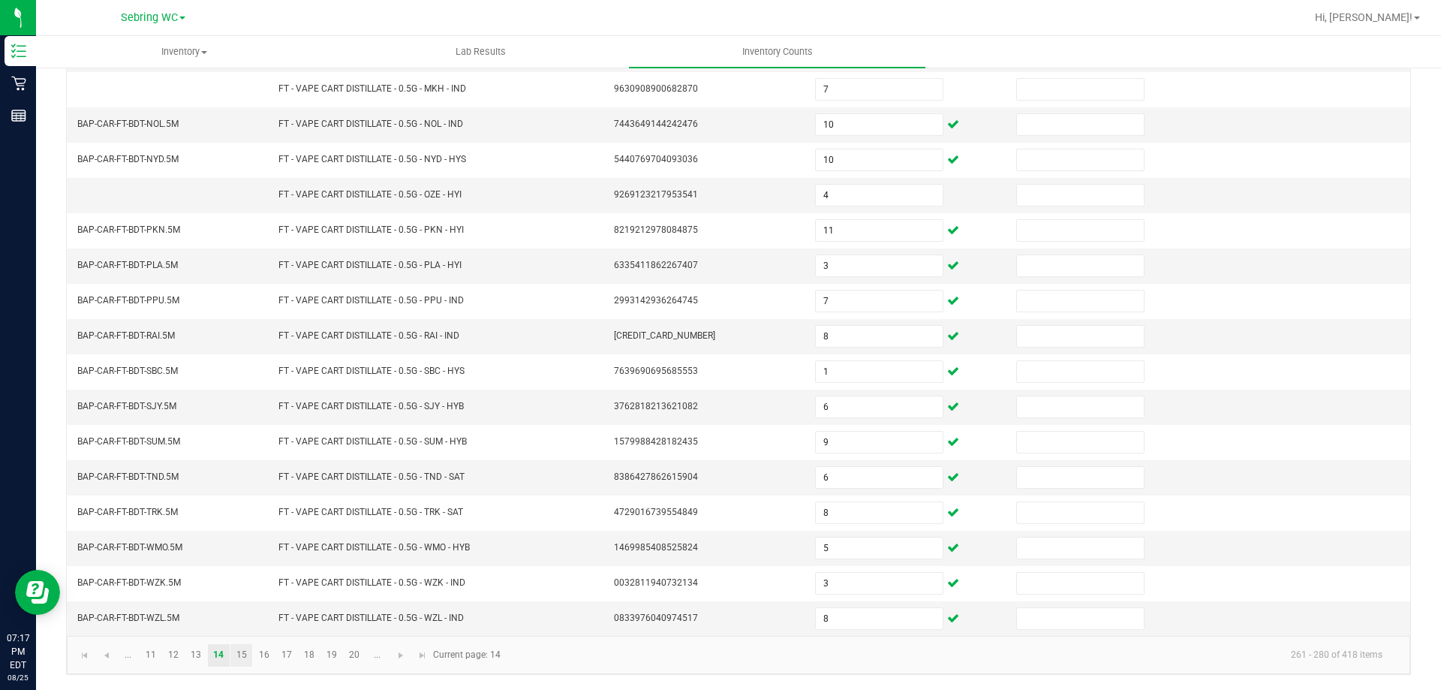
click at [246, 657] on link "15" at bounding box center [241, 655] width 22 height 23
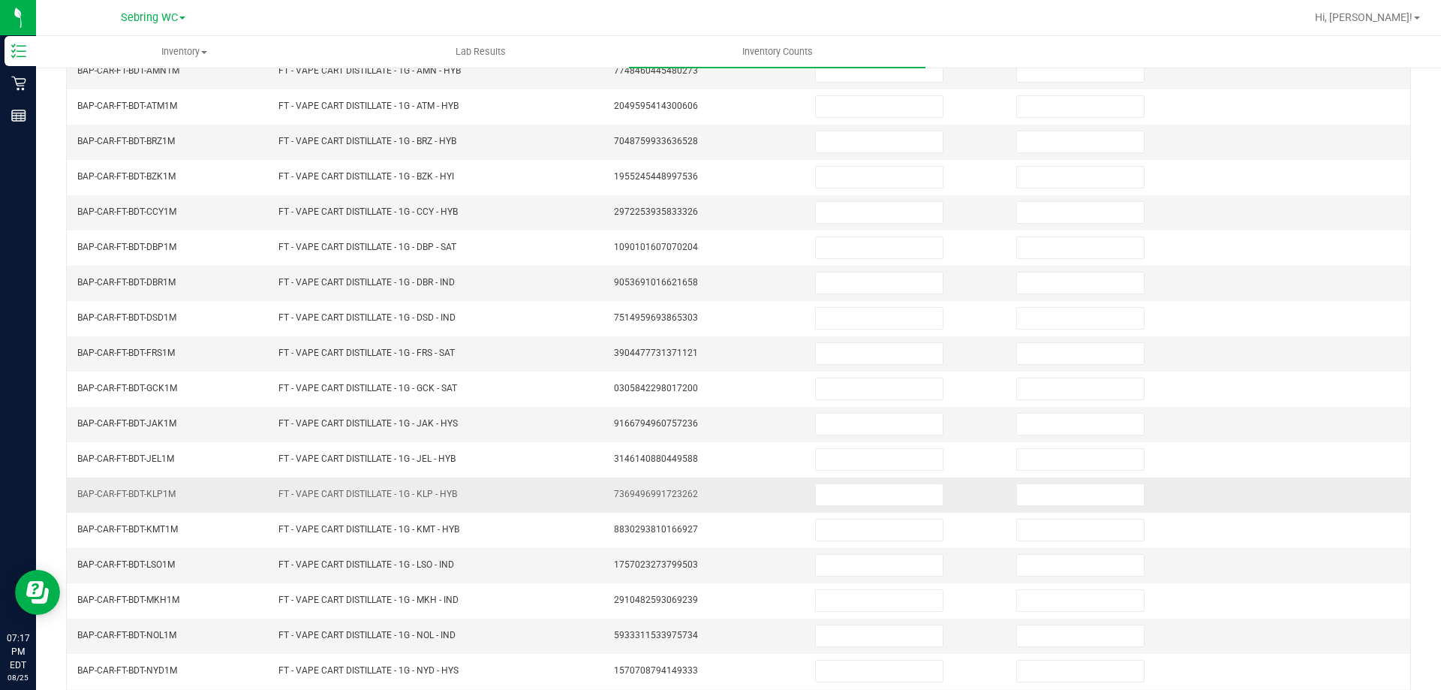
scroll to position [0, 0]
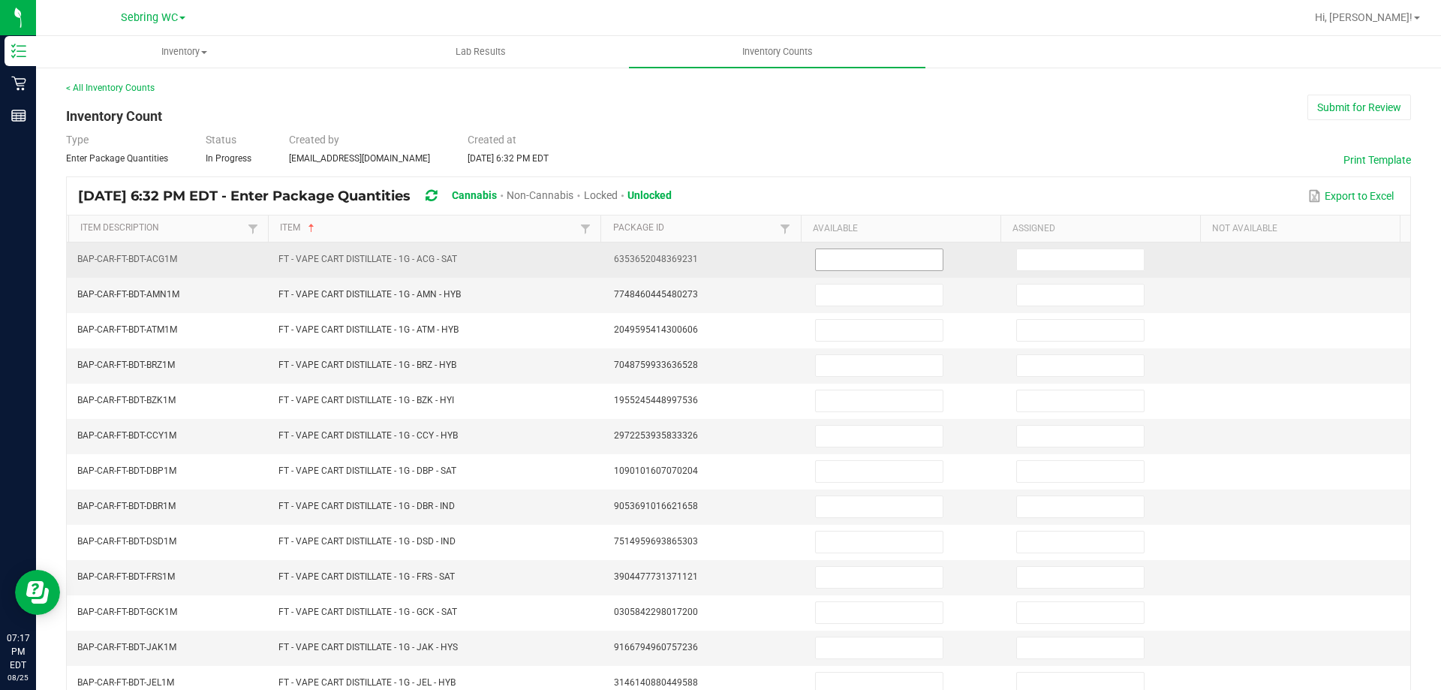
click at [829, 269] on input at bounding box center [879, 259] width 127 height 21
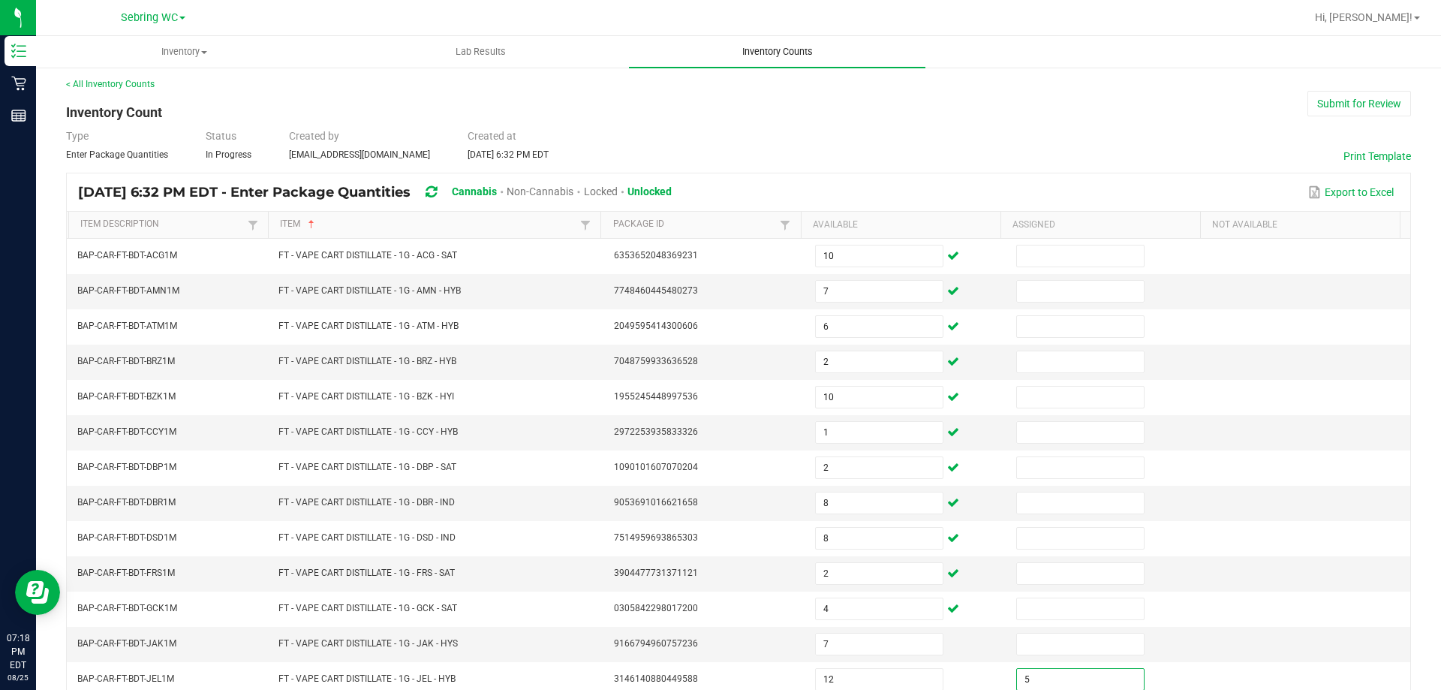
scroll to position [312, 0]
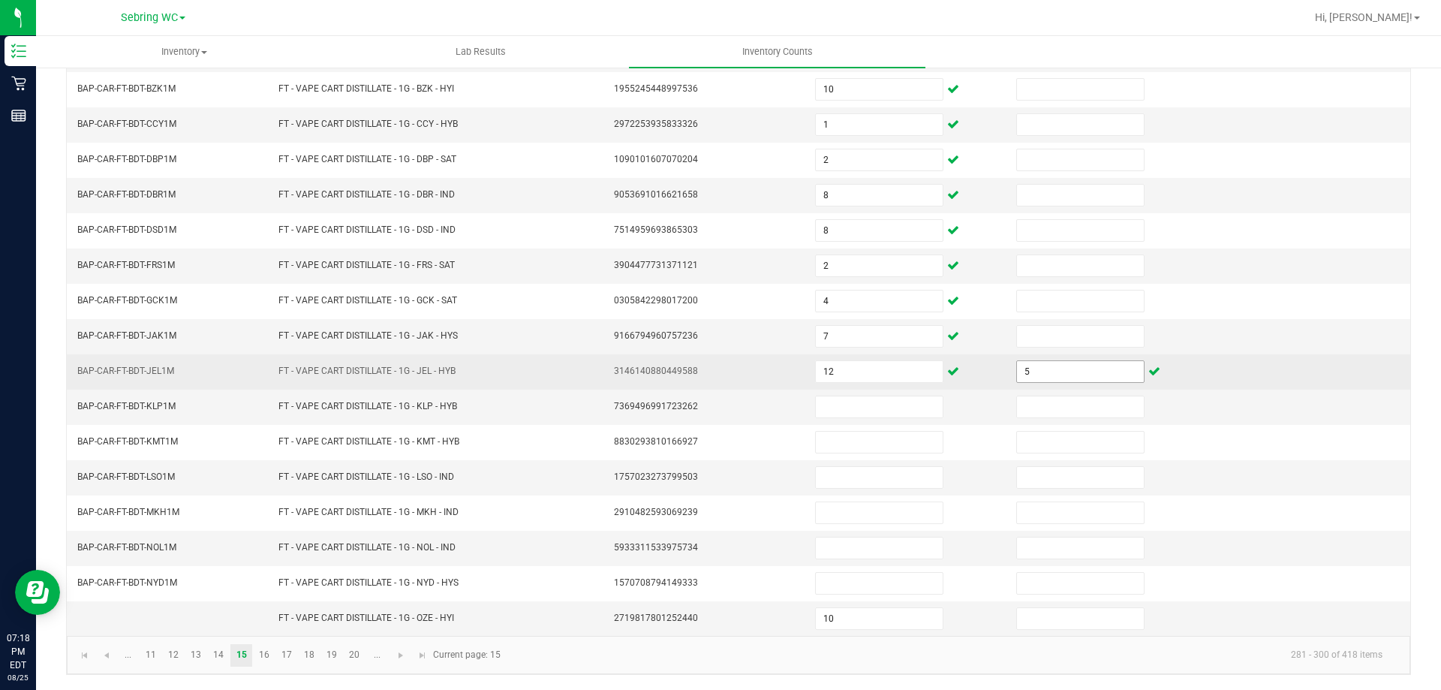
drag, startPoint x: 1041, startPoint y: 348, endPoint x: 1041, endPoint y: 367, distance: 18.8
click at [1041, 357] on tbody "BAP-CAR-FT-BDT-ACG1M FT - VAPE CART DISTILLATE - 1G - ACG - SAT 635365204836923…" at bounding box center [739, 283] width 1344 height 705
click at [1044, 372] on input "5" at bounding box center [1080, 371] width 127 height 21
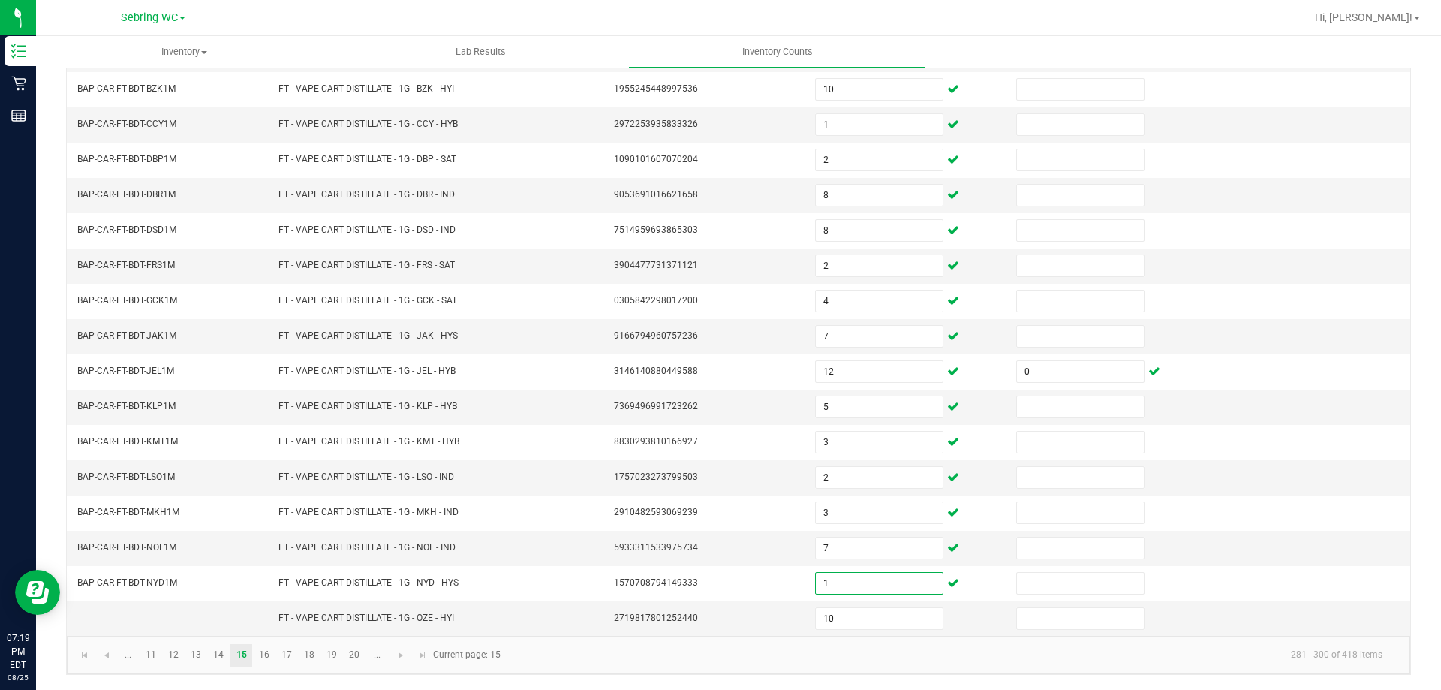
click at [732, 660] on kendo-pager-info "281 - 300 of 418 items" at bounding box center [952, 655] width 885 height 25
click at [266, 655] on link "16" at bounding box center [264, 655] width 22 height 23
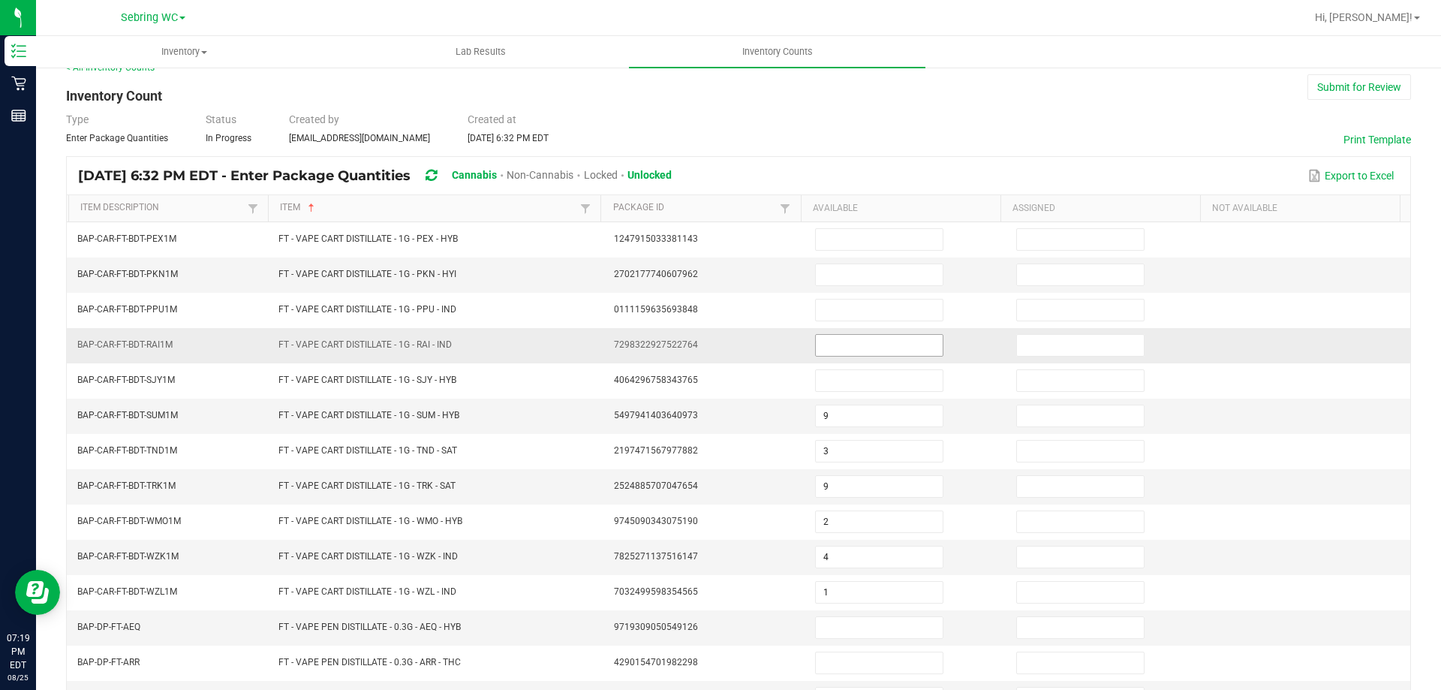
scroll to position [11, 0]
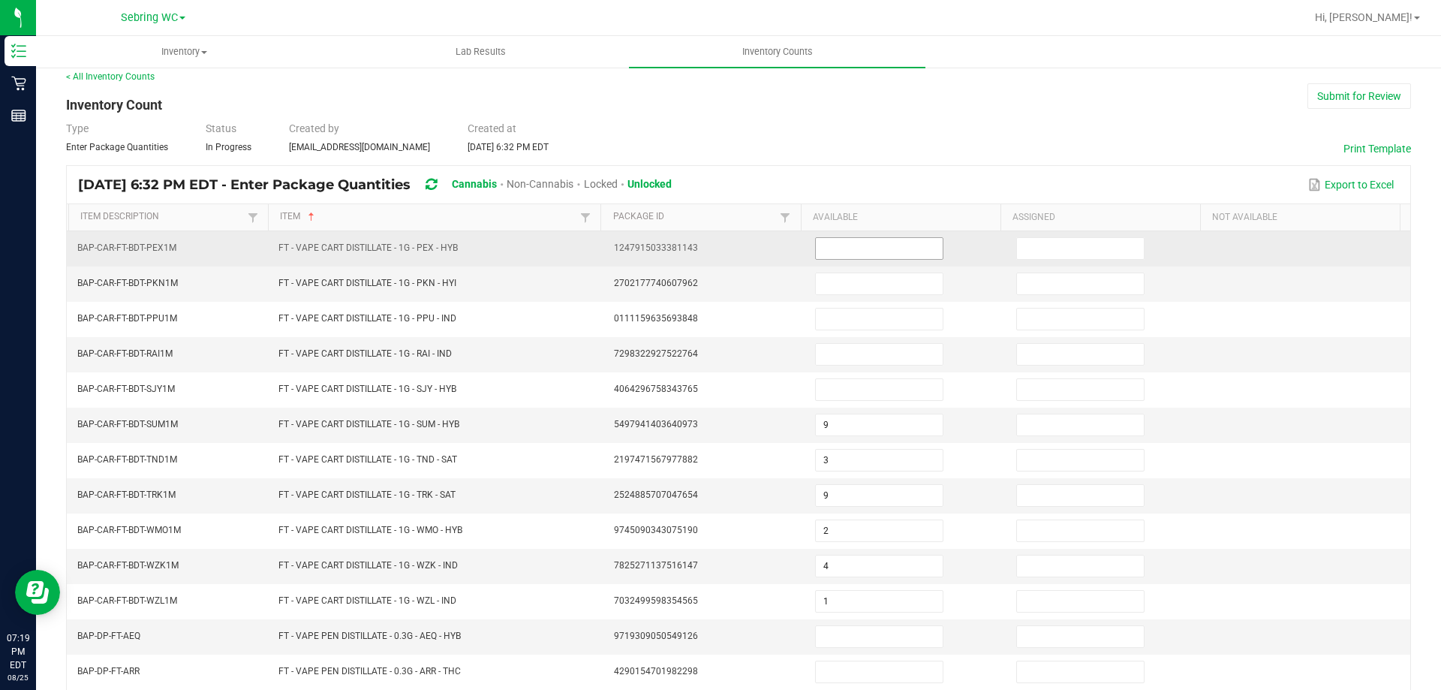
click at [851, 242] on input at bounding box center [879, 248] width 127 height 21
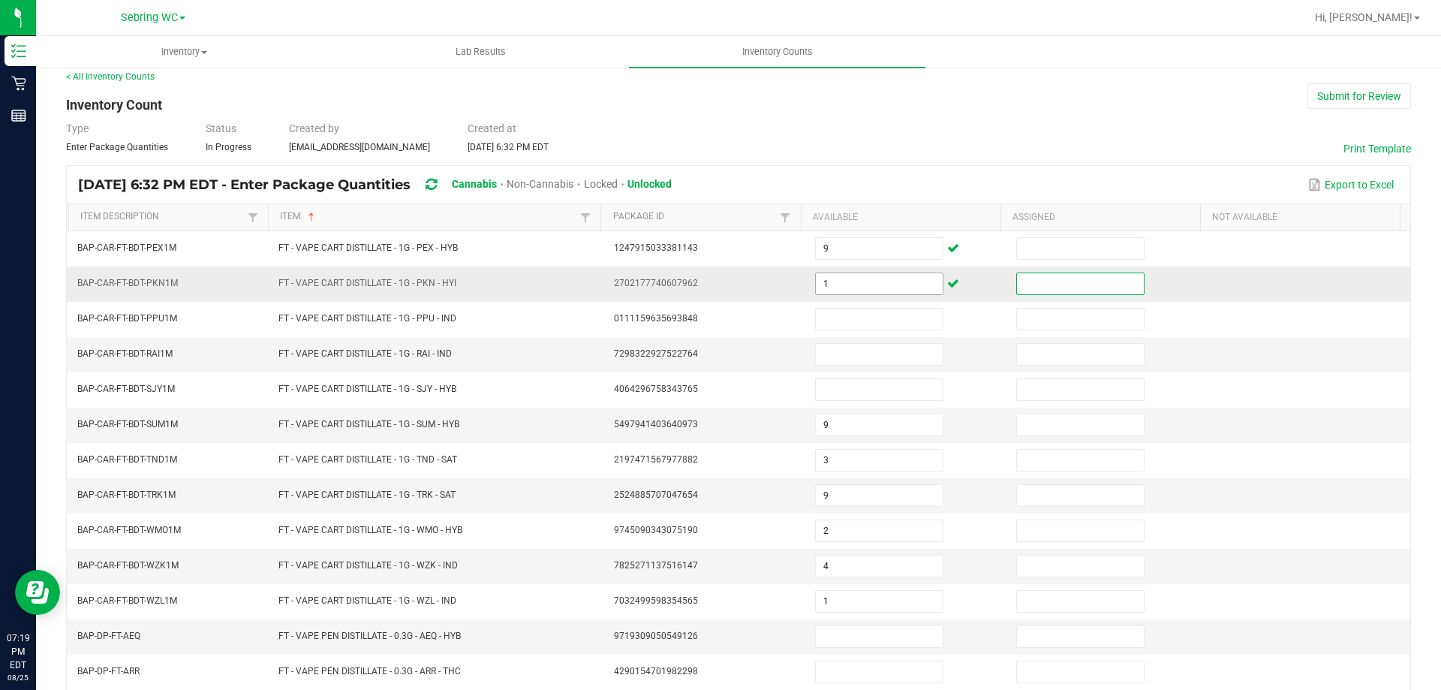
click at [829, 293] on input "1" at bounding box center [879, 283] width 127 height 21
click at [881, 173] on div "Export to Excel" at bounding box center [1041, 185] width 716 height 26
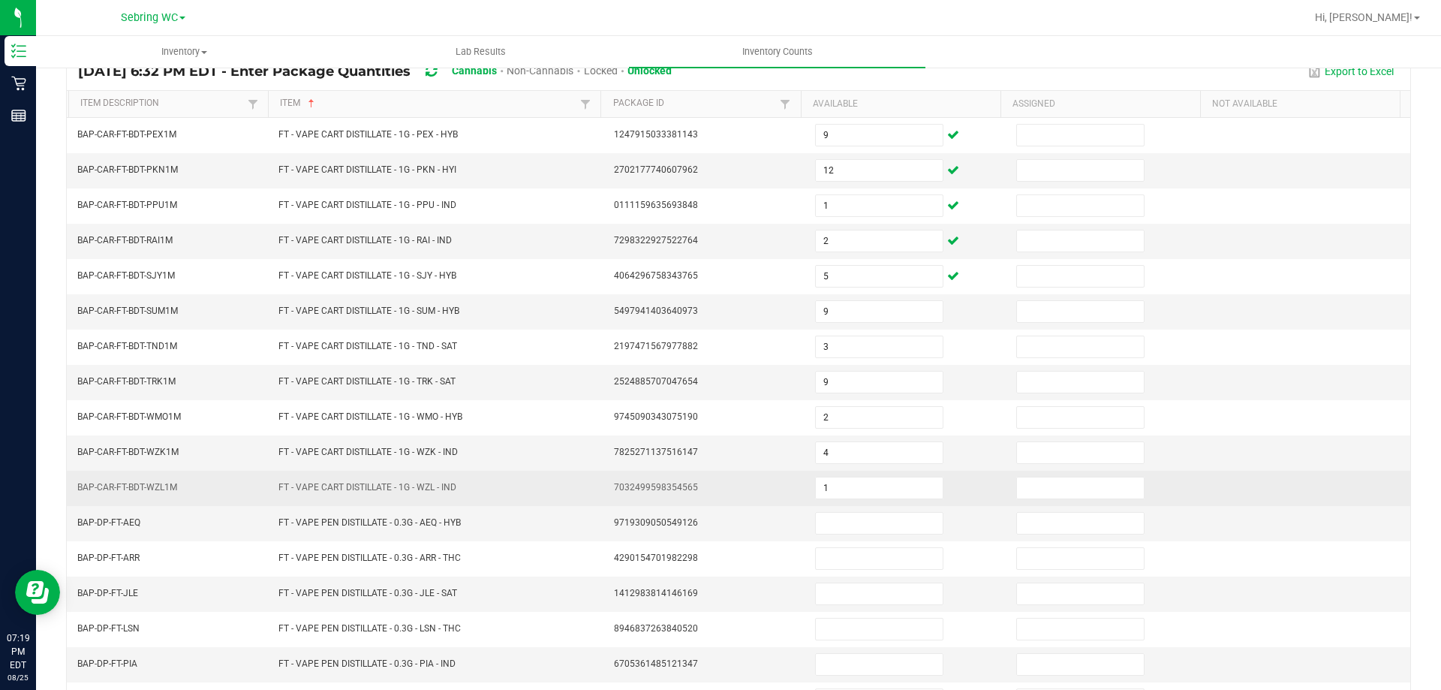
scroll to position [312, 0]
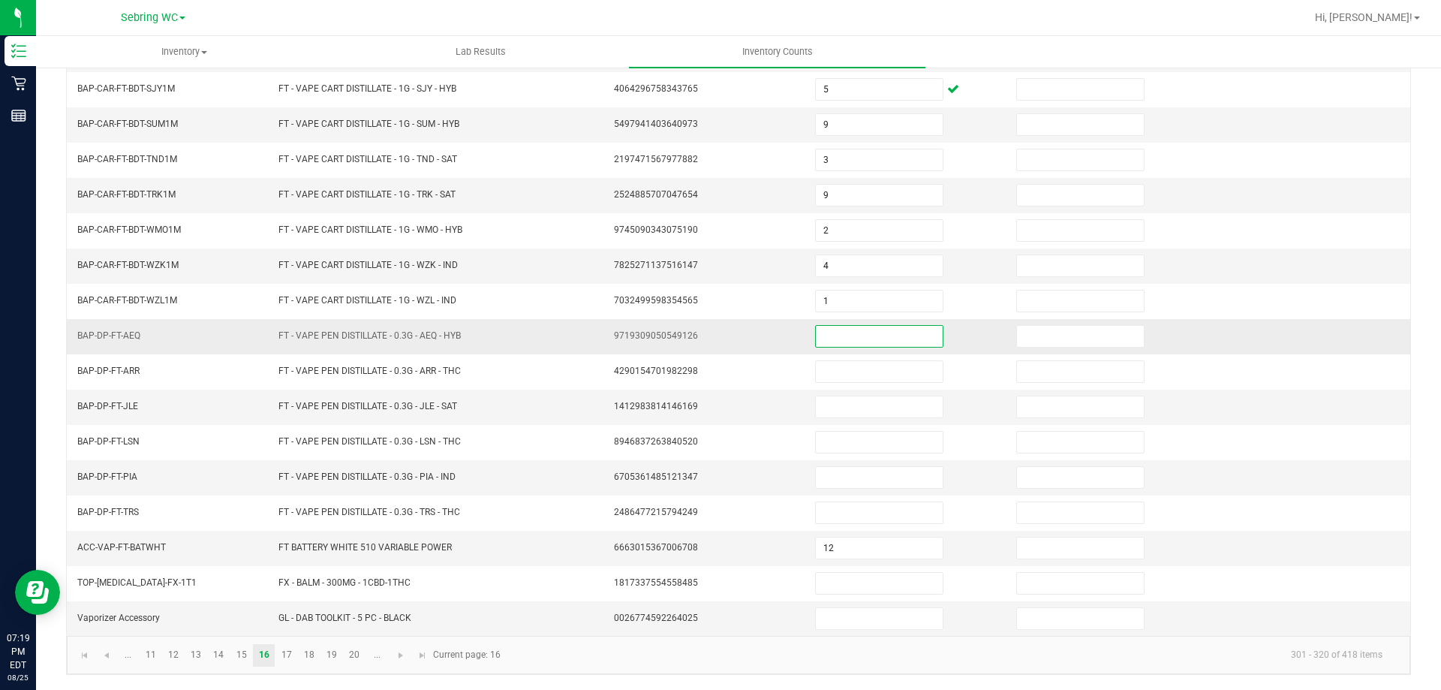
click at [878, 344] on input at bounding box center [879, 336] width 127 height 21
click at [855, 334] on input "14" at bounding box center [879, 336] width 127 height 21
click at [843, 612] on input at bounding box center [879, 618] width 127 height 21
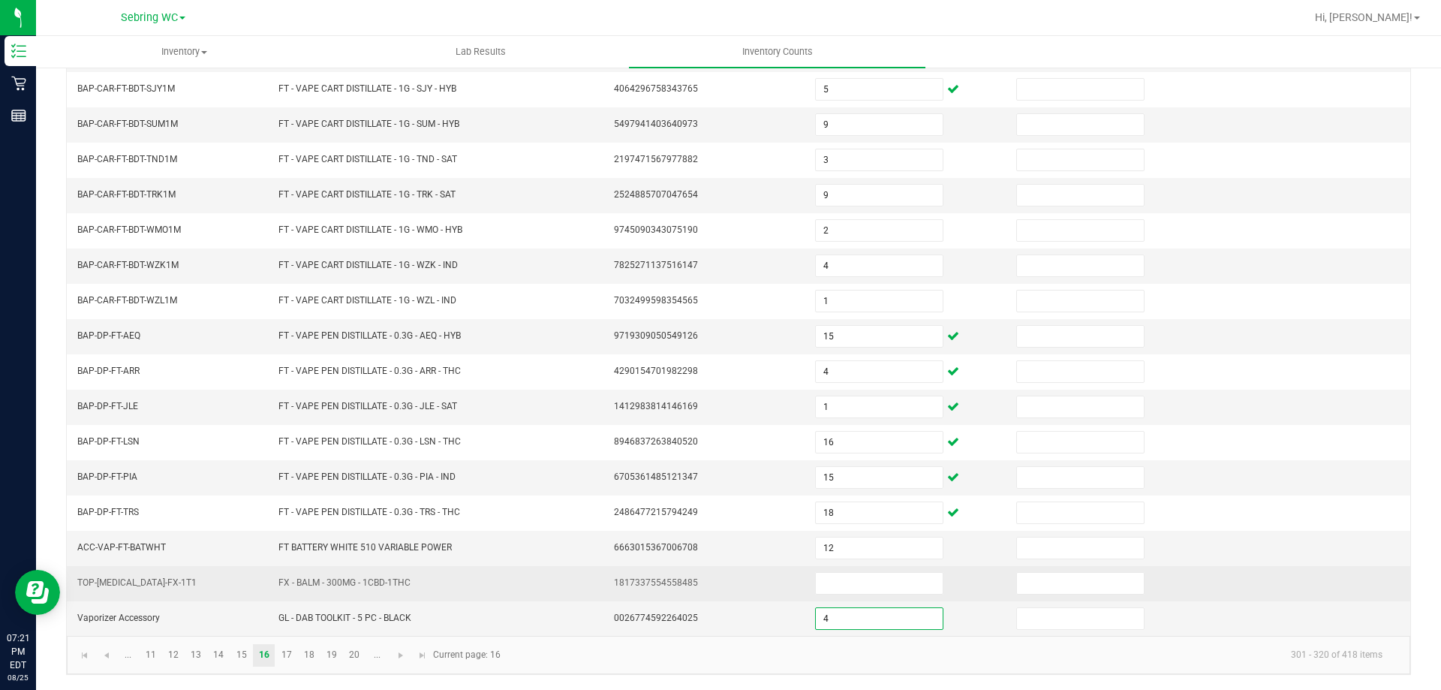
click at [843, 595] on td at bounding box center [906, 583] width 201 height 35
click at [843, 585] on input at bounding box center [879, 583] width 127 height 21
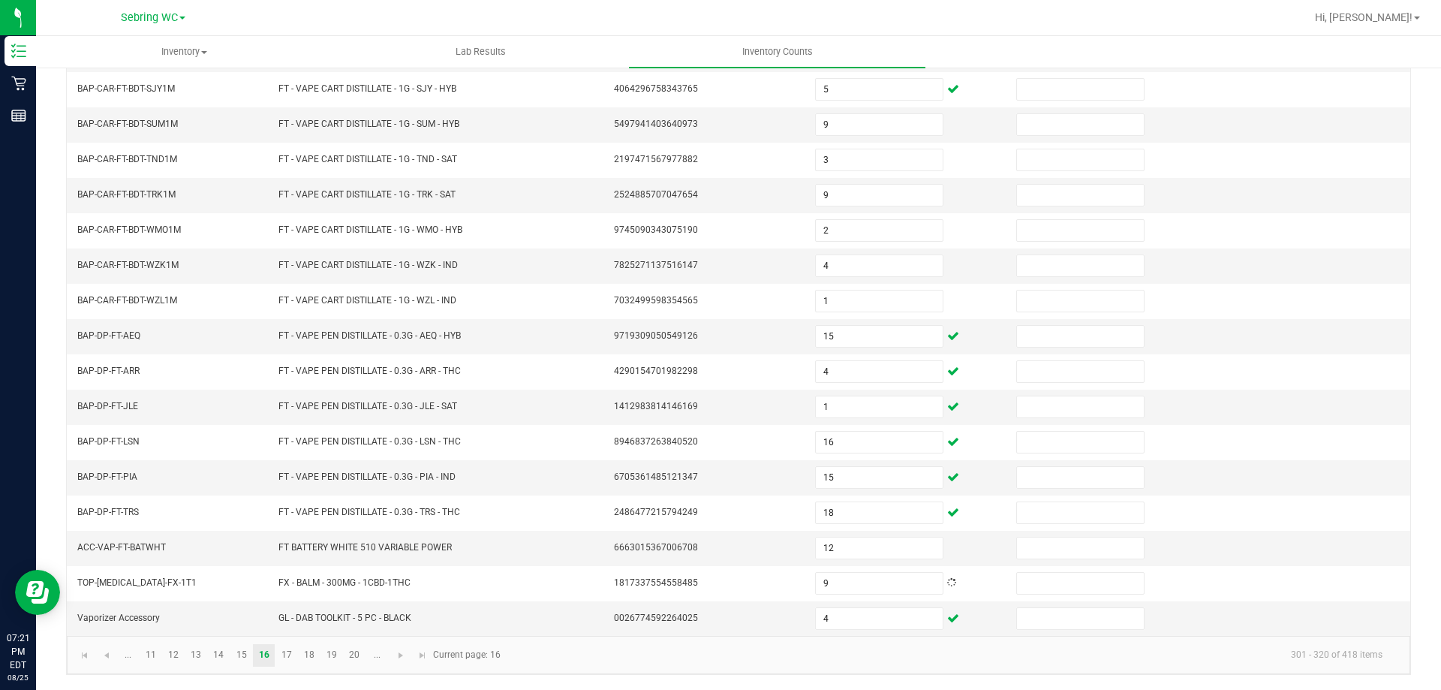
click at [759, 676] on div "< All Inventory Counts Inventory Count Submit for Review Type Enter Package Qua…" at bounding box center [738, 222] width 1405 height 935
click at [288, 655] on link "17" at bounding box center [286, 655] width 22 height 23
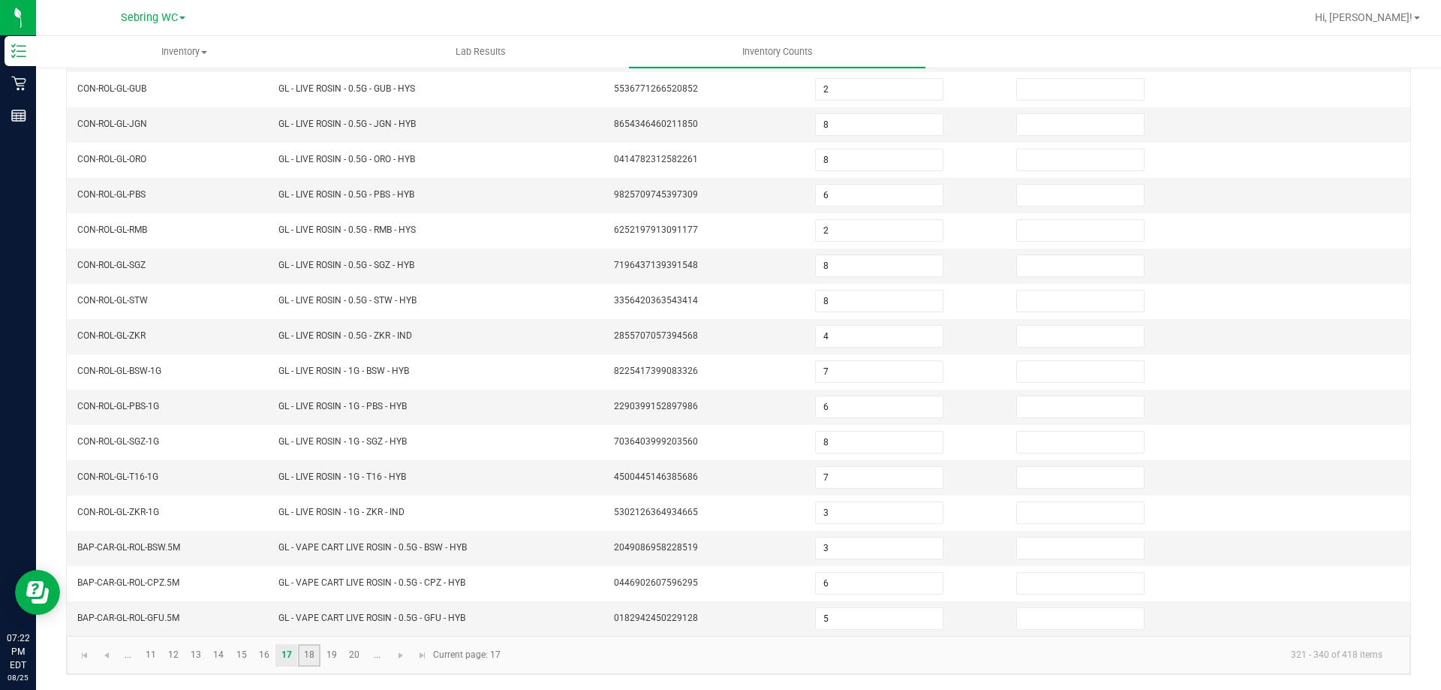
click at [305, 663] on link "18" at bounding box center [309, 655] width 22 height 23
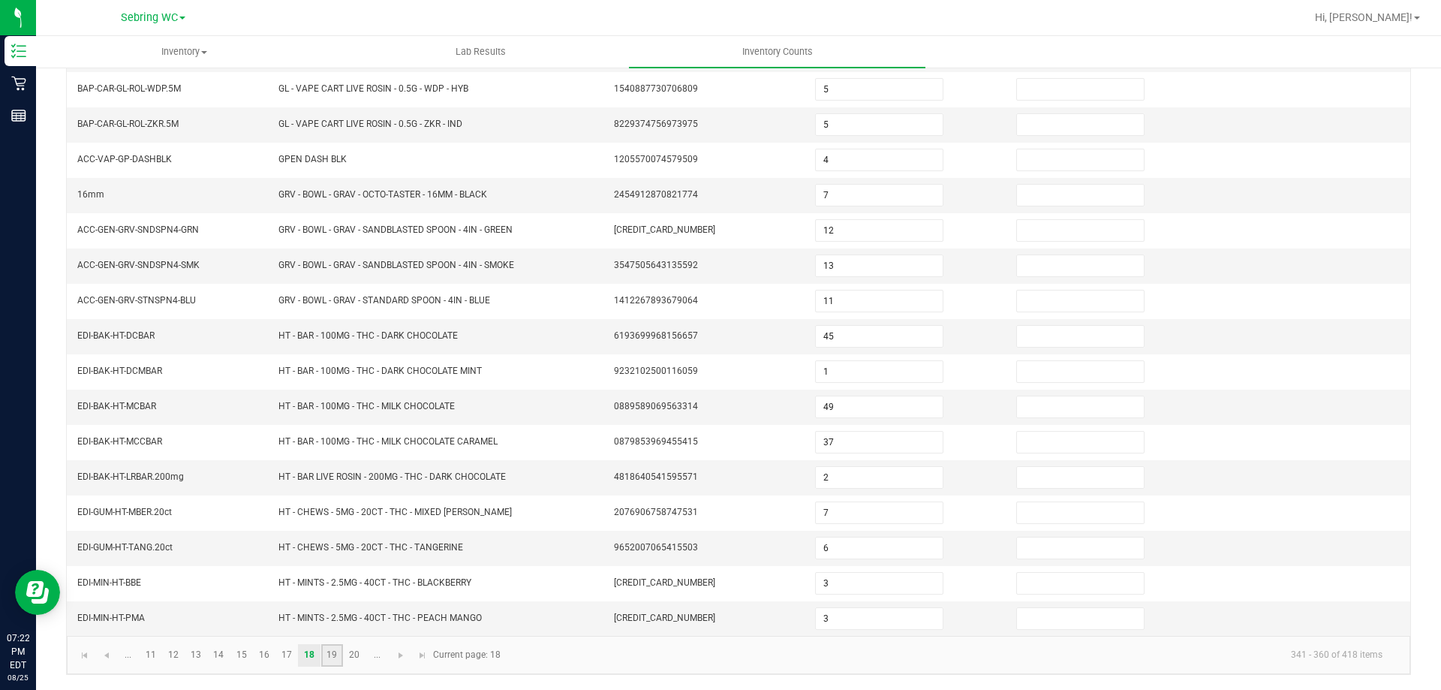
click at [330, 656] on link "19" at bounding box center [332, 655] width 22 height 23
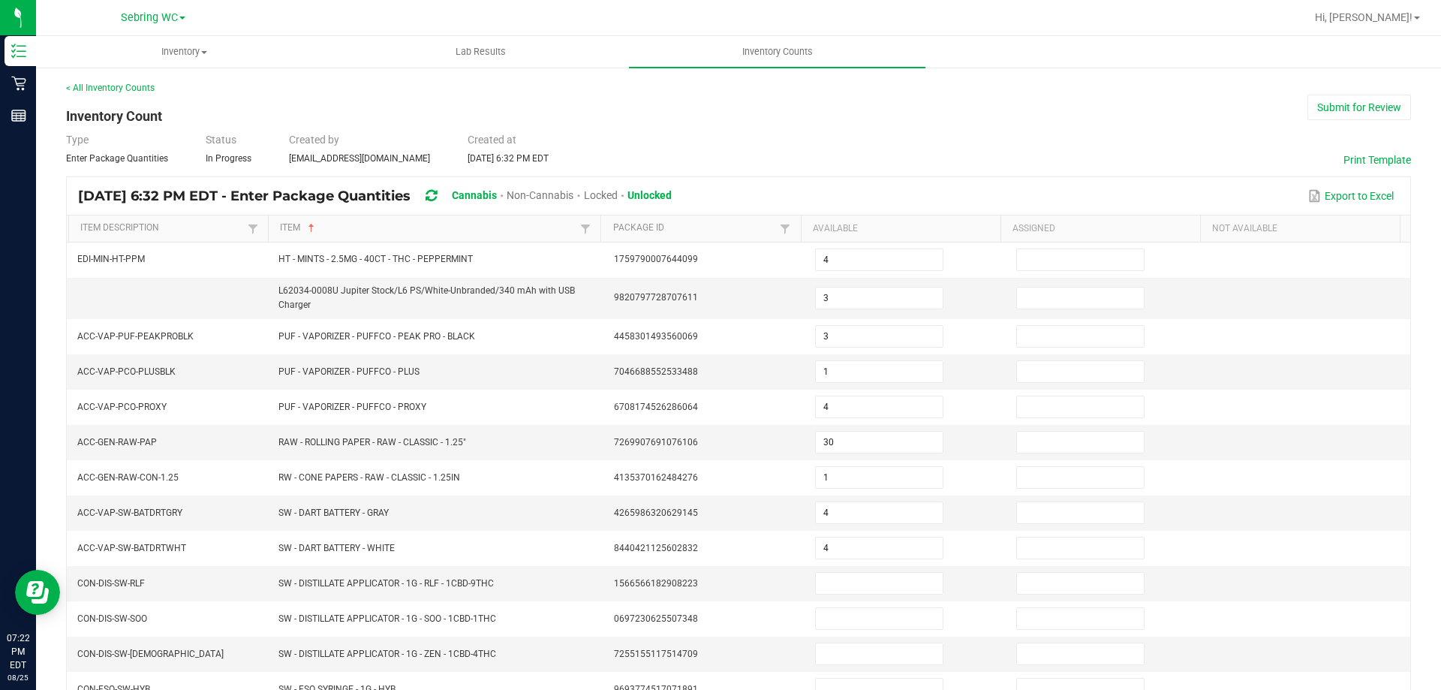
scroll to position [318, 0]
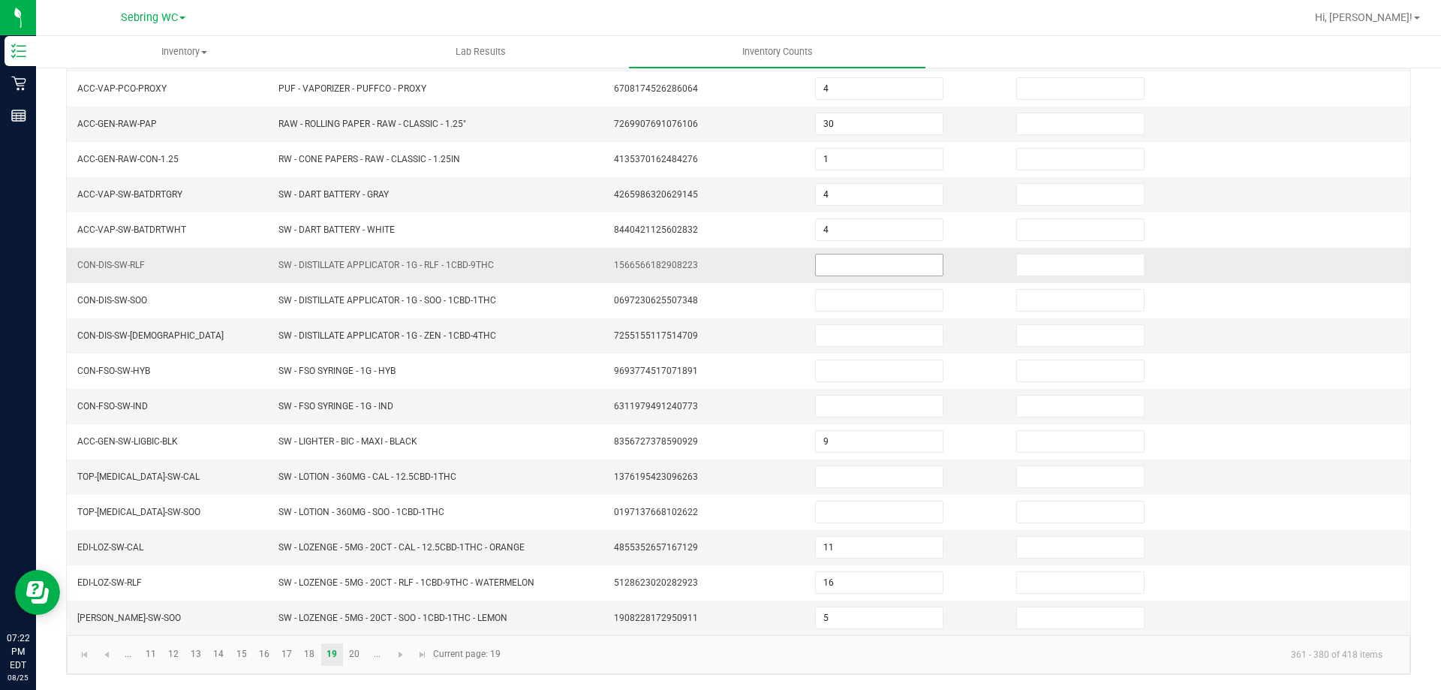
click at [869, 264] on input at bounding box center [879, 264] width 127 height 21
click at [739, 661] on kendo-pager-info "361 - 380 of 418 items" at bounding box center [952, 654] width 885 height 25
click at [351, 651] on link "20" at bounding box center [355, 654] width 22 height 23
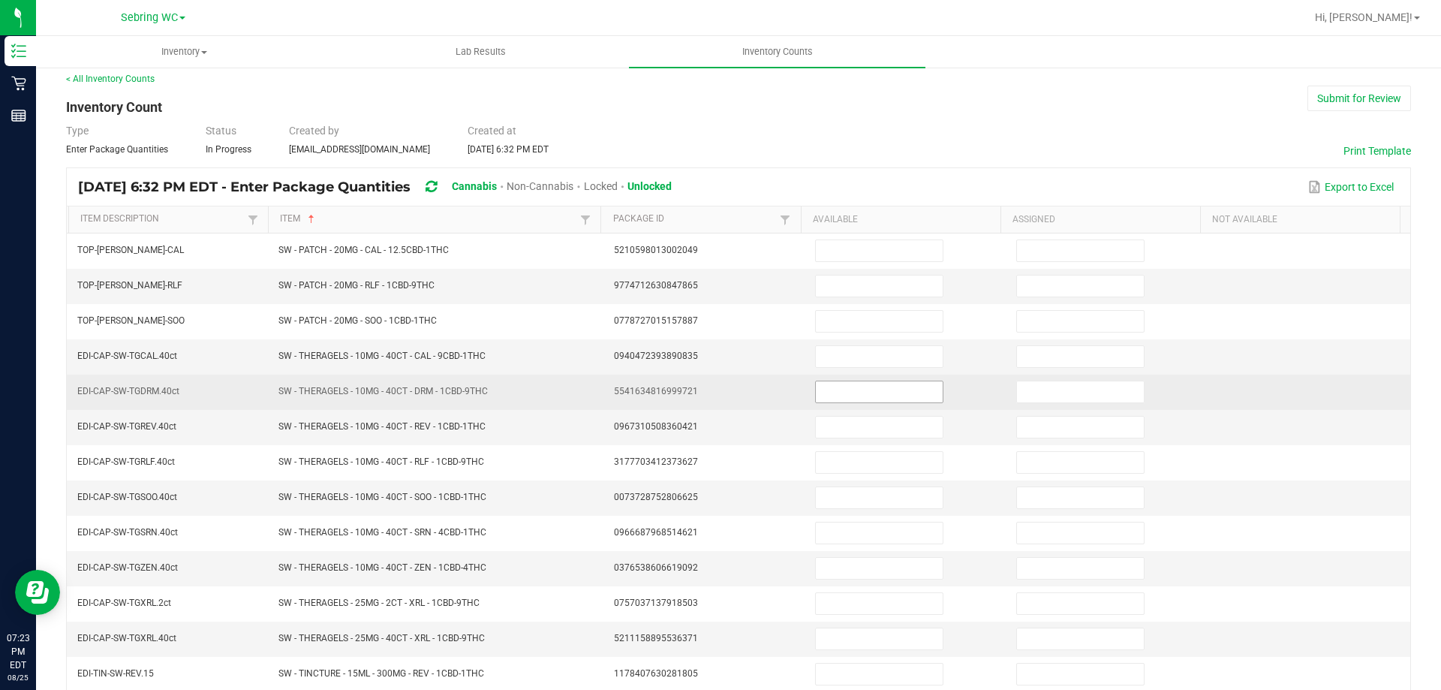
scroll to position [0, 0]
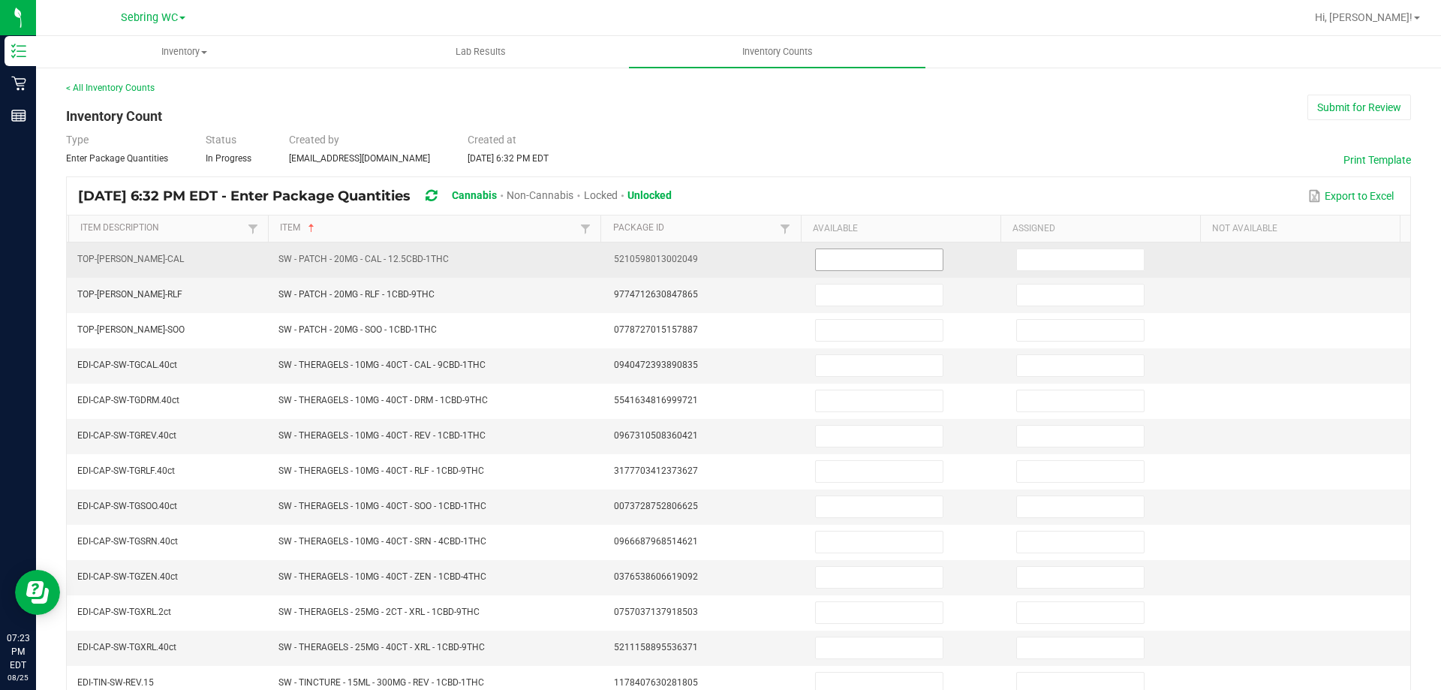
click at [870, 252] on input at bounding box center [879, 259] width 127 height 21
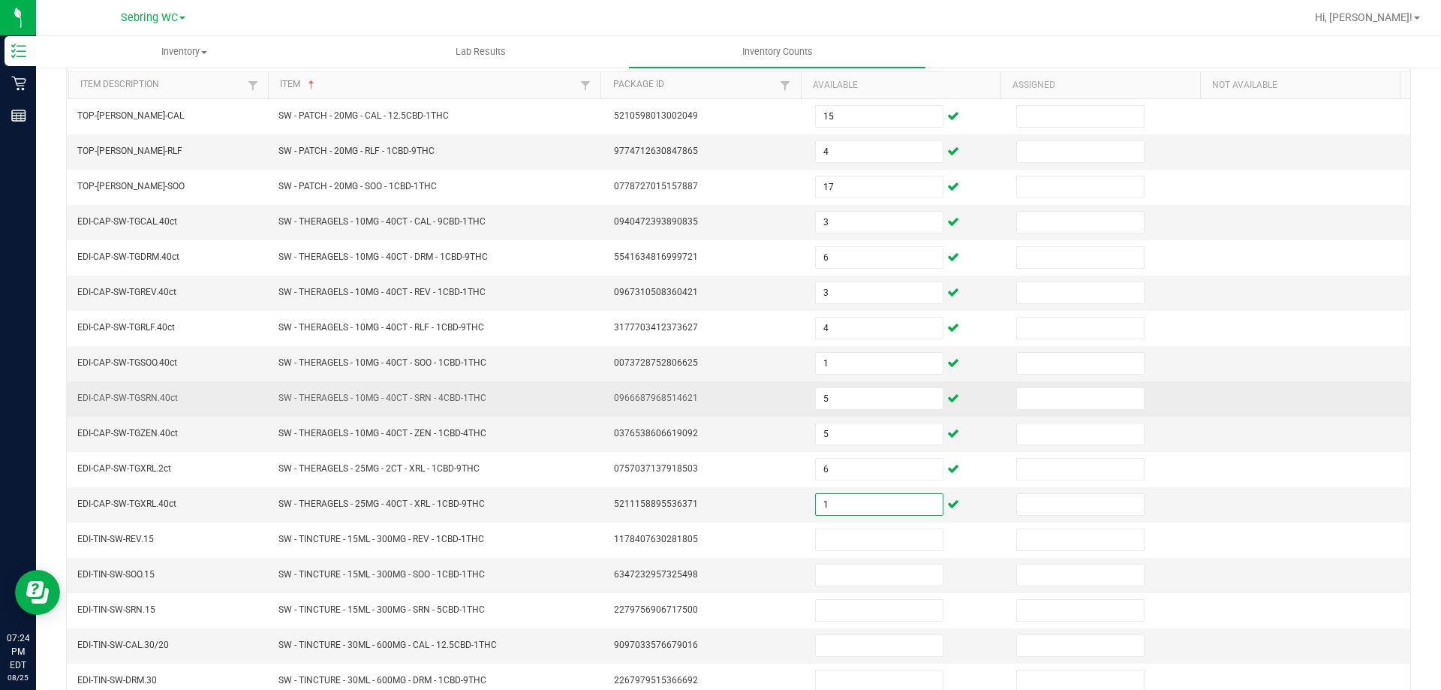
scroll to position [312, 0]
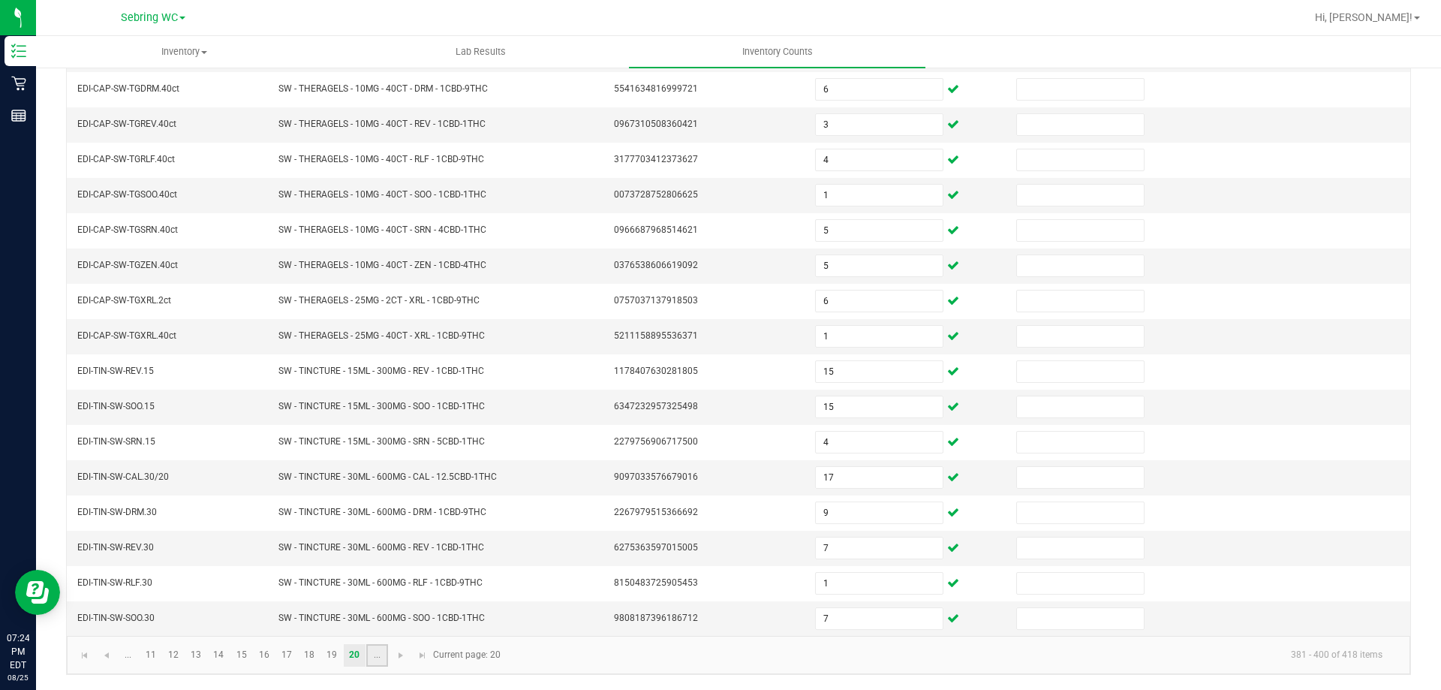
click at [381, 654] on link "..." at bounding box center [377, 655] width 22 height 23
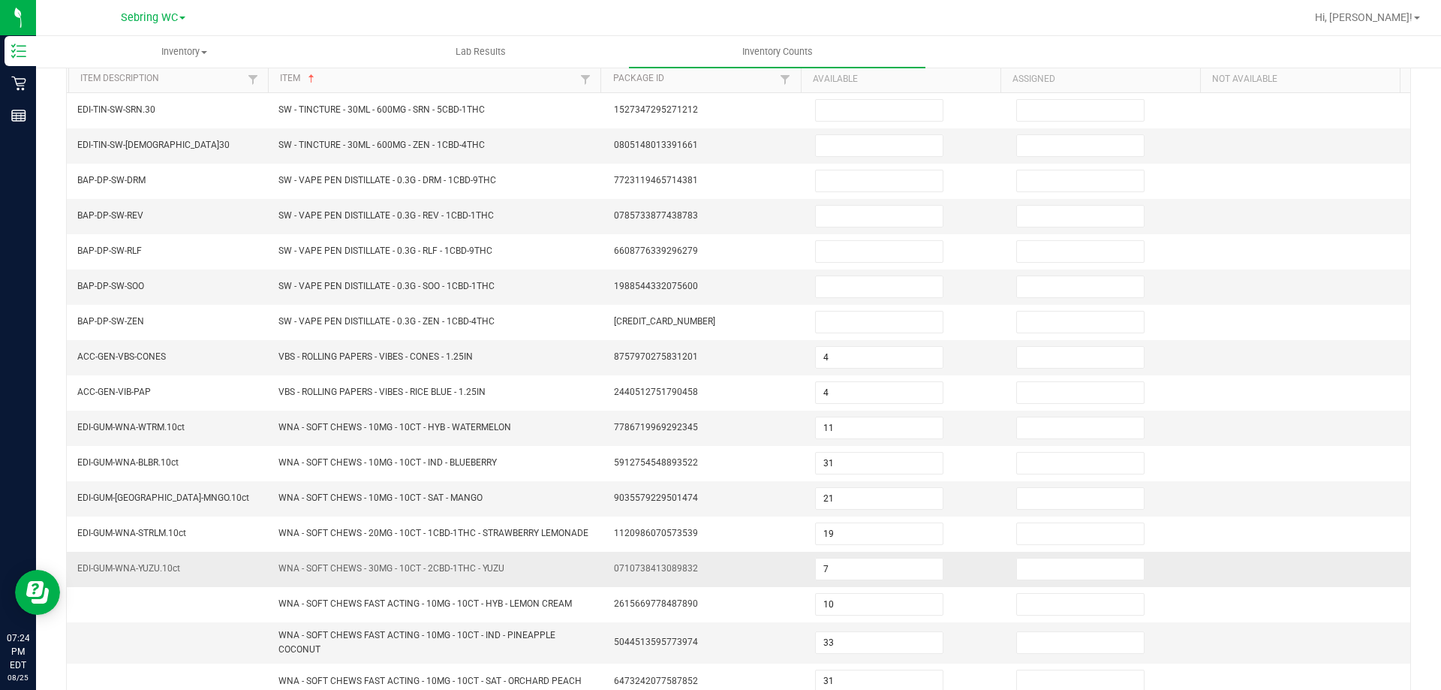
scroll to position [0, 0]
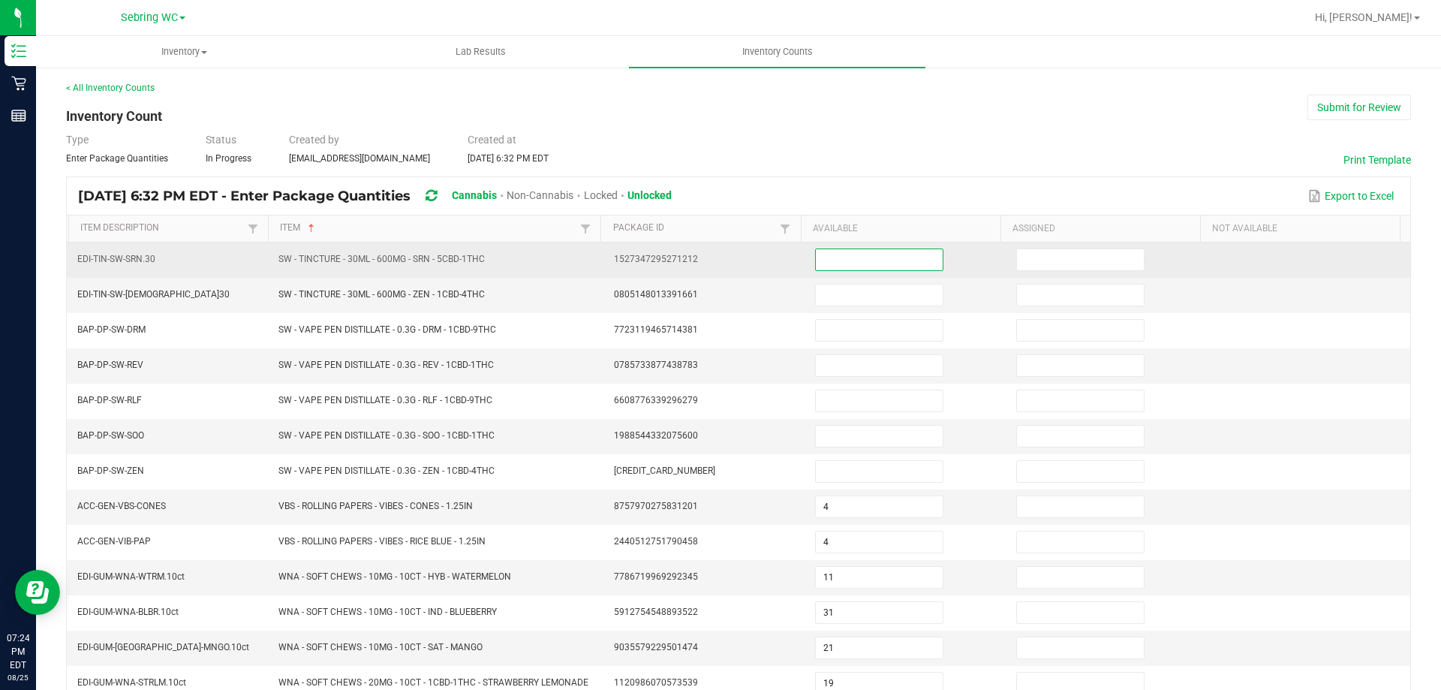
click at [838, 251] on input at bounding box center [879, 259] width 127 height 21
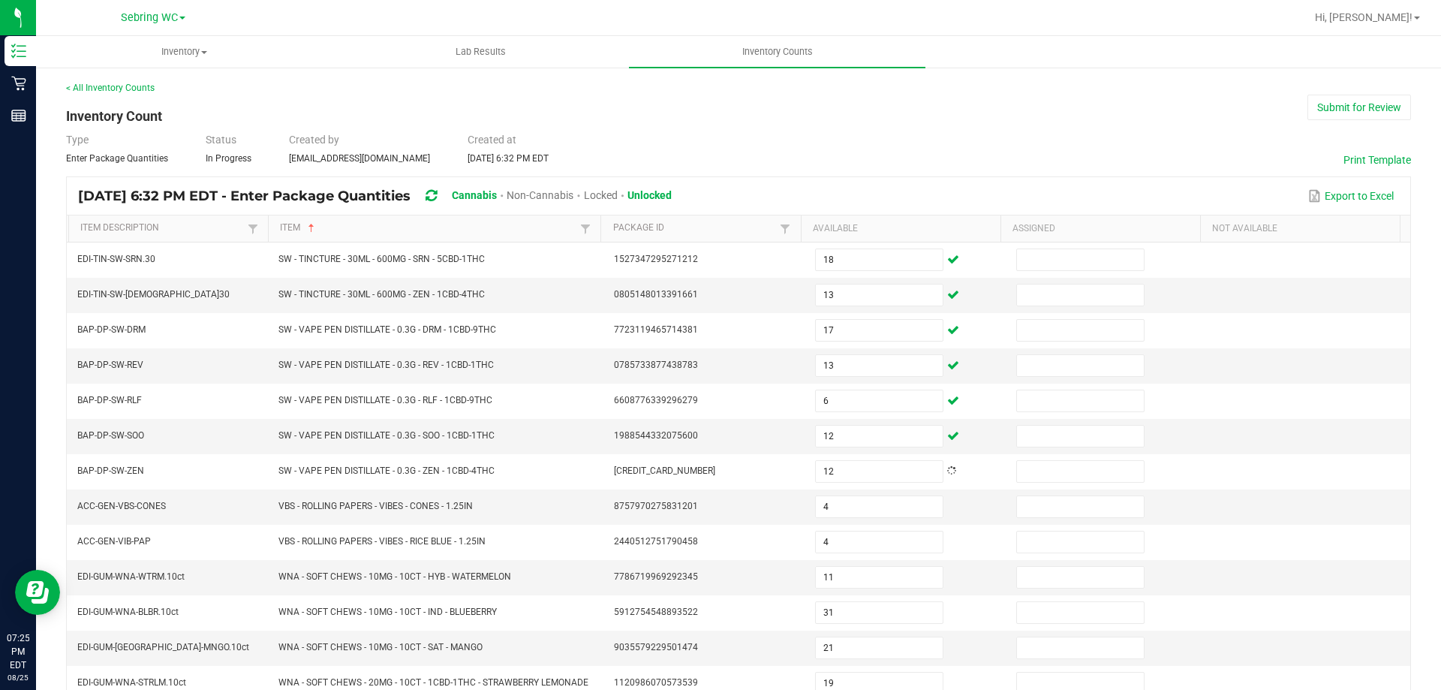
drag, startPoint x: 835, startPoint y: 152, endPoint x: 843, endPoint y: 146, distance: 9.2
click at [835, 150] on div "Type Enter Package Quantities Status In Progress Created by [EMAIL_ADDRESS][DOM…" at bounding box center [738, 148] width 1345 height 33
